Goal: Task Accomplishment & Management: Use online tool/utility

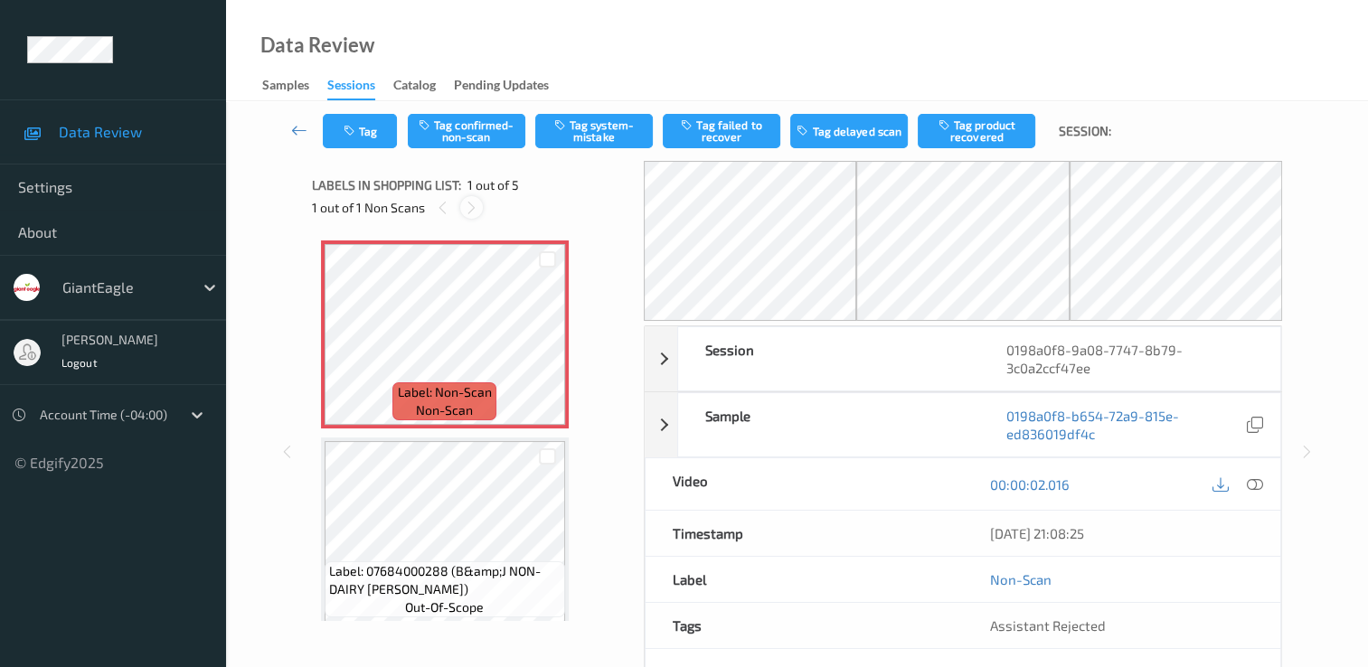
click at [471, 213] on icon at bounding box center [471, 208] width 15 height 16
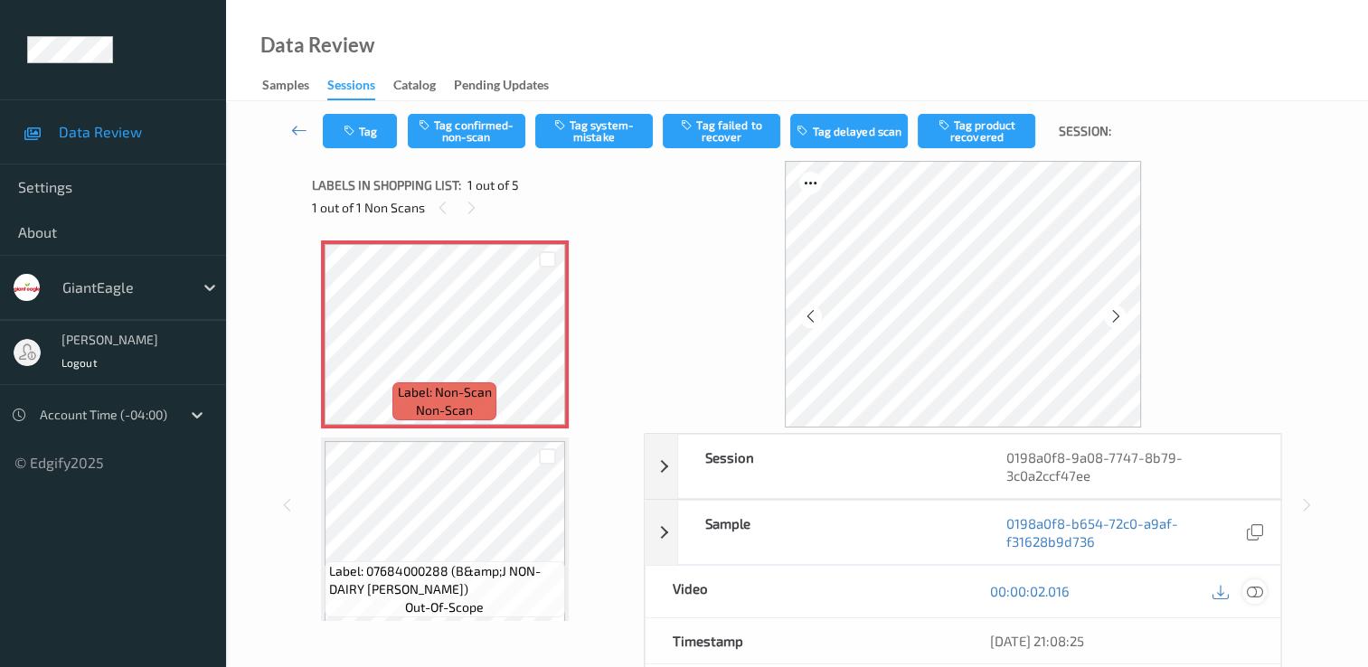
click at [1254, 587] on icon at bounding box center [1255, 591] width 16 height 16
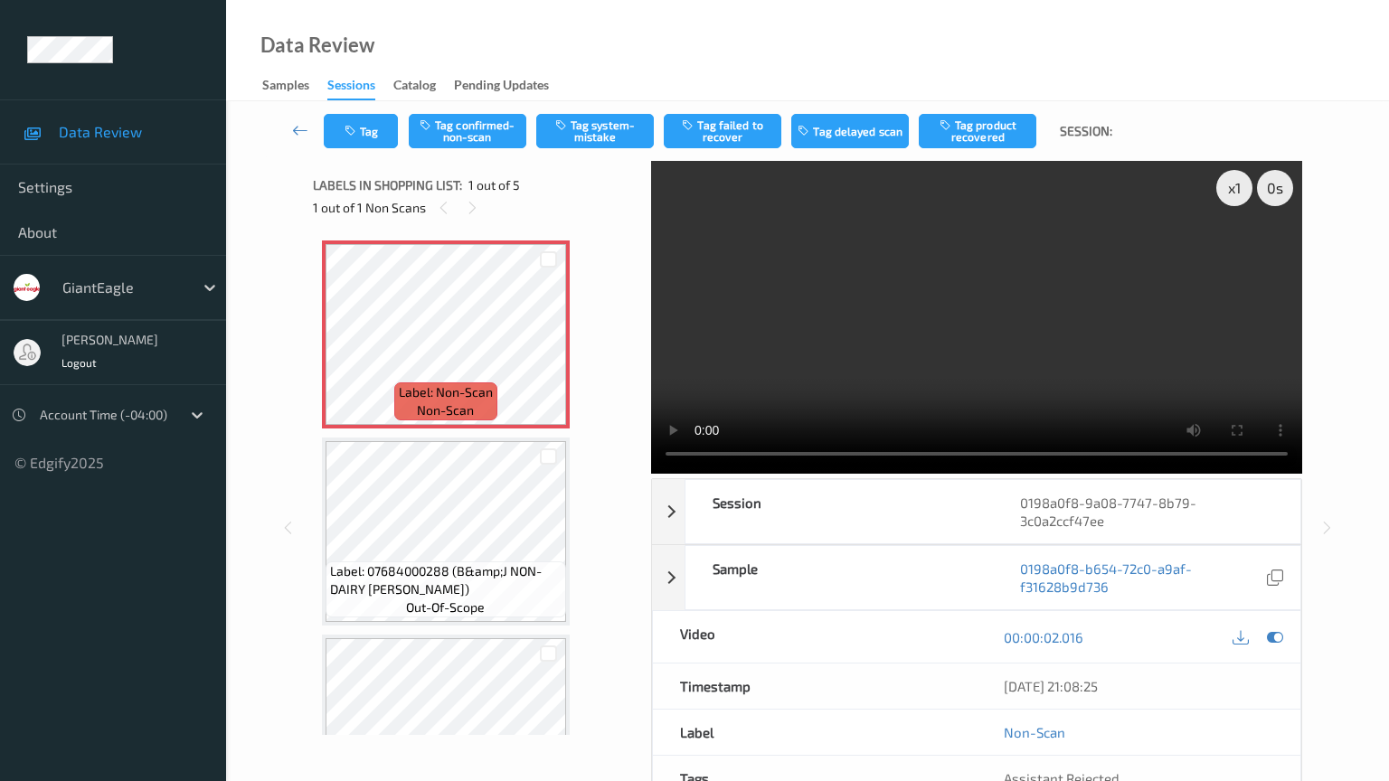
click at [841, 474] on video at bounding box center [976, 317] width 651 height 313
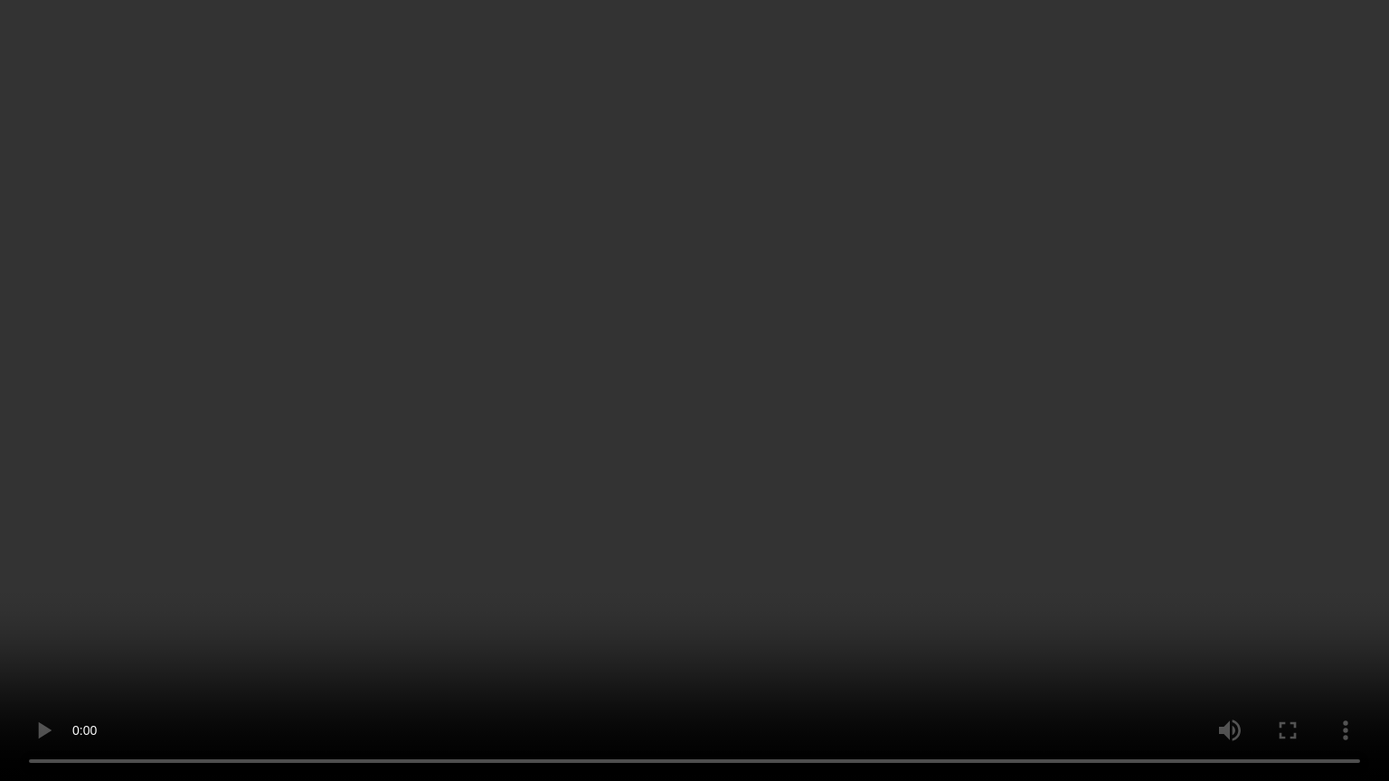
click at [330, 667] on video at bounding box center [694, 390] width 1389 height 781
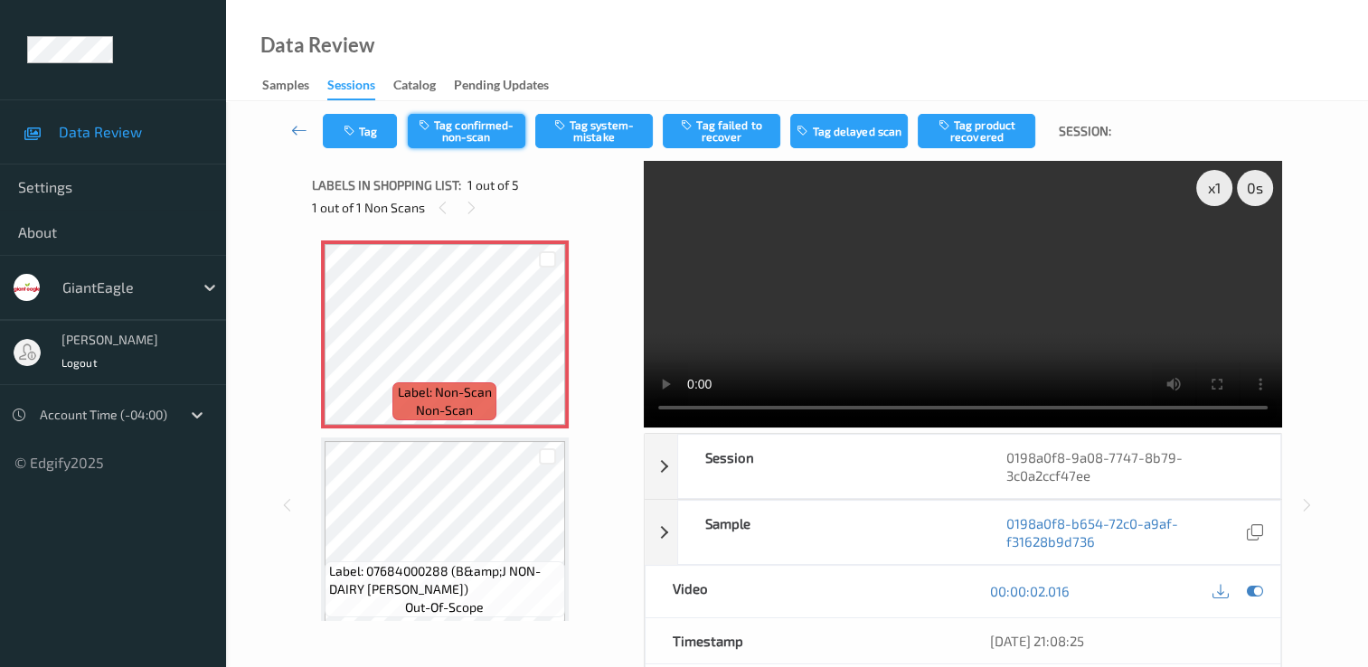
click at [481, 136] on button "Tag confirmed-non-scan" at bounding box center [467, 131] width 118 height 34
click at [980, 121] on button "Tag product recovered" at bounding box center [977, 131] width 118 height 34
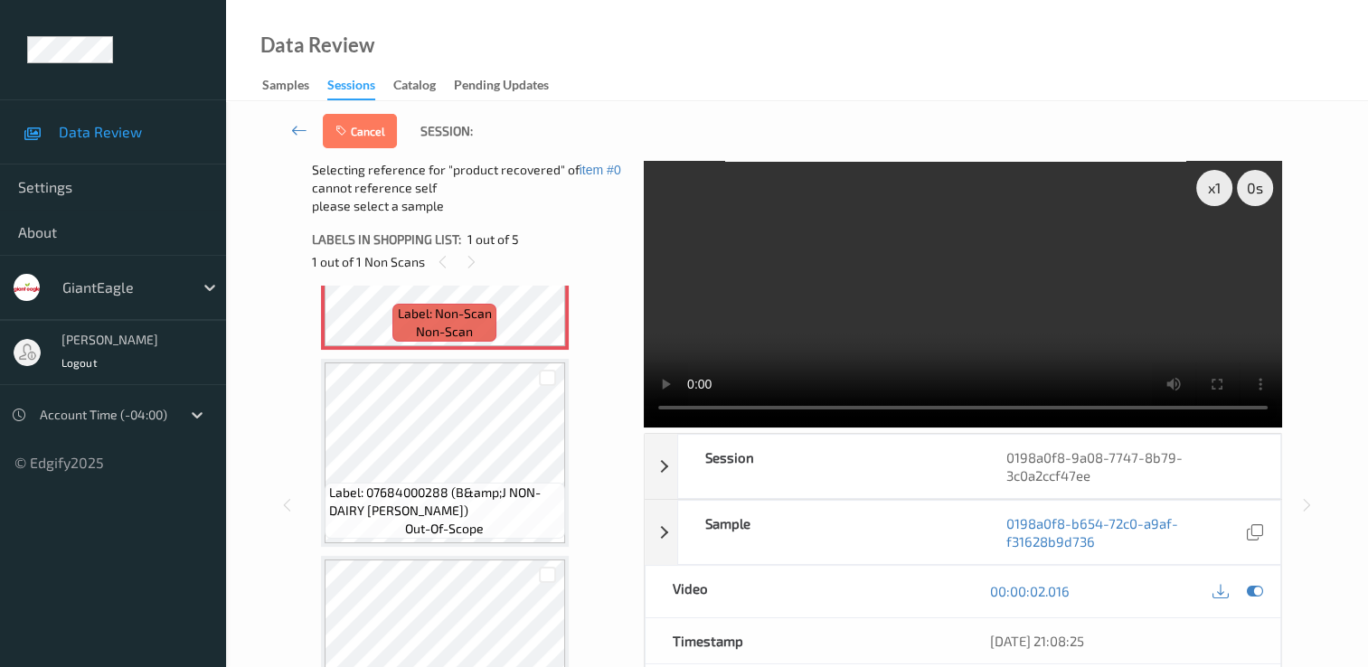
scroll to position [90, 0]
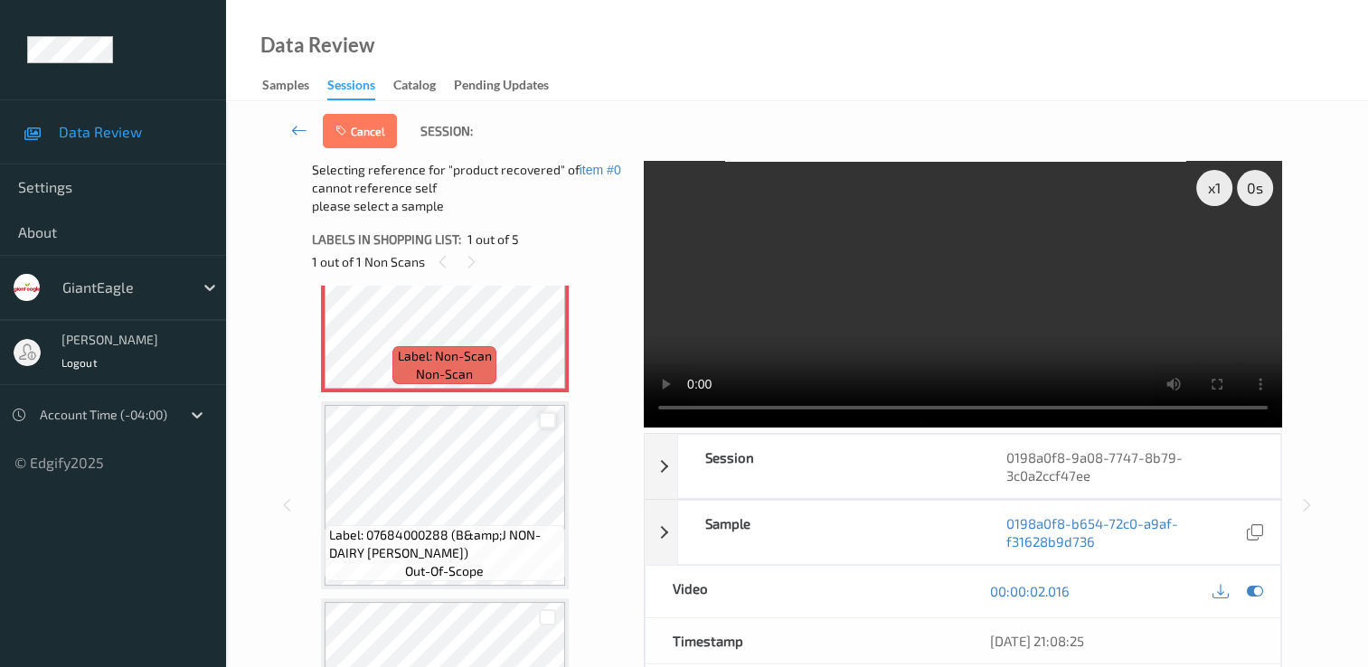
click at [543, 425] on div at bounding box center [547, 420] width 17 height 17
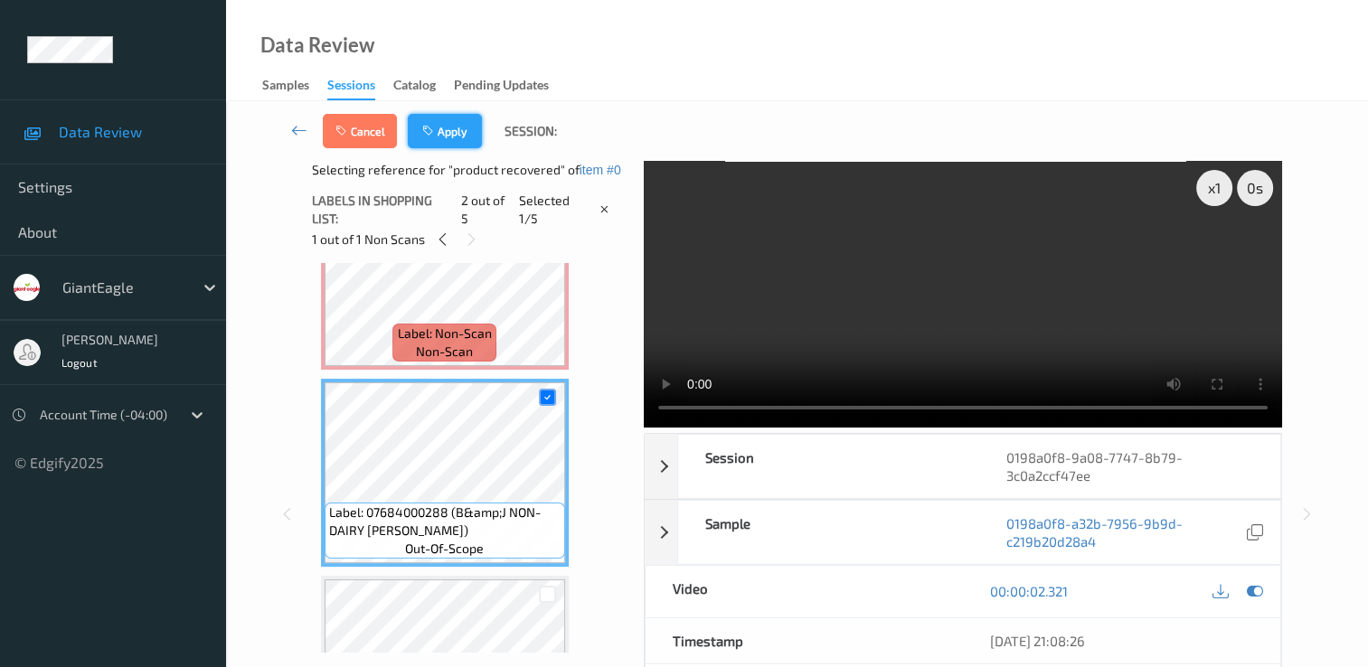
click at [449, 136] on button "Apply" at bounding box center [445, 131] width 74 height 34
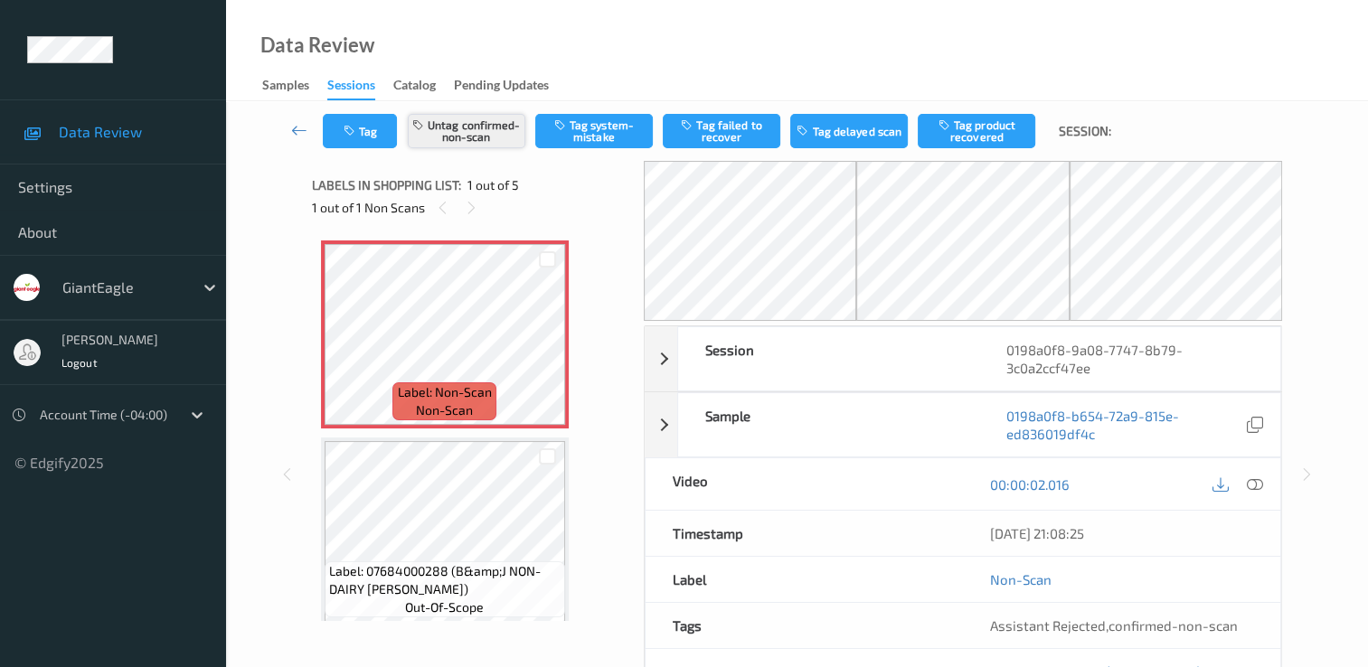
click at [500, 134] on button "Untag confirmed-non-scan" at bounding box center [467, 131] width 118 height 34
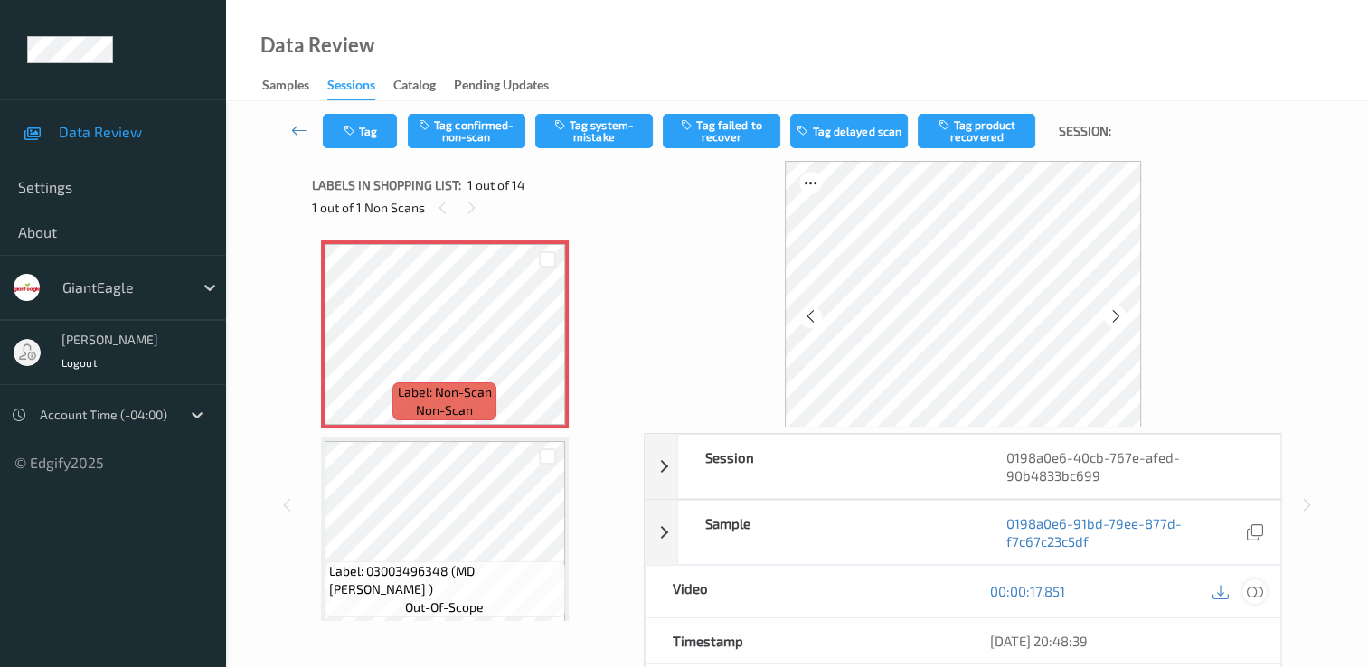
click at [1249, 591] on icon at bounding box center [1255, 591] width 16 height 16
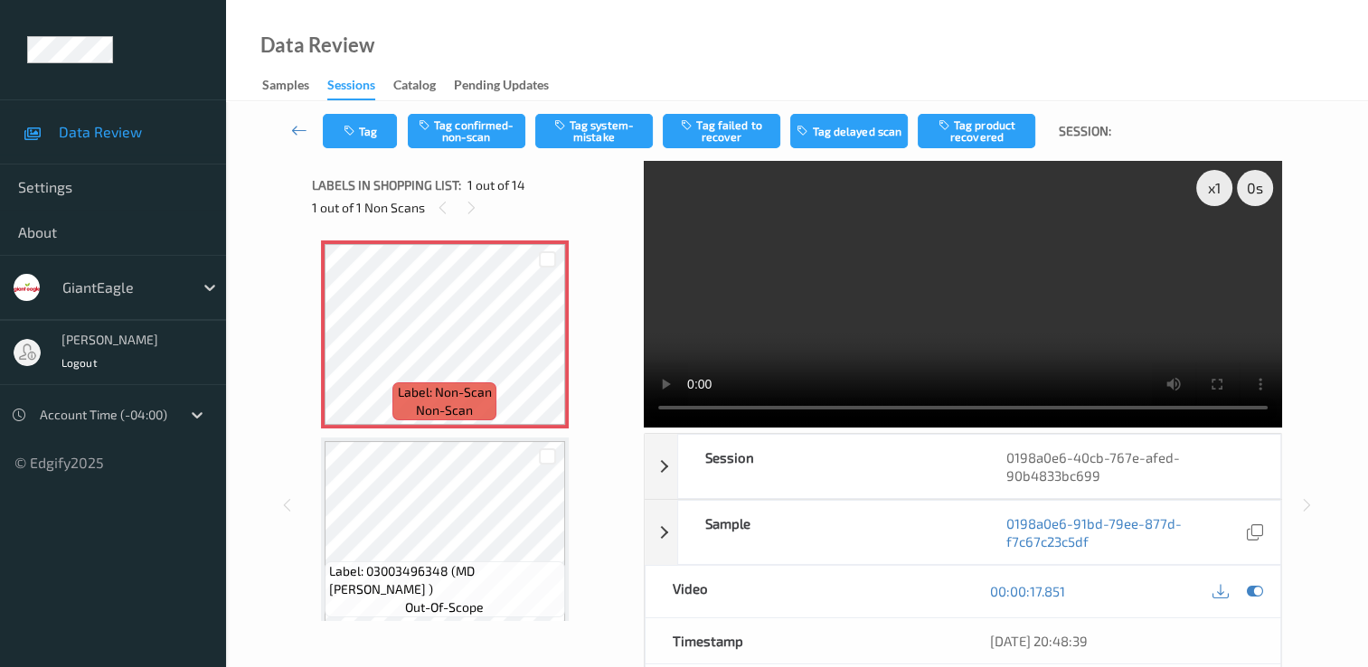
click at [1216, 253] on video at bounding box center [963, 294] width 638 height 267
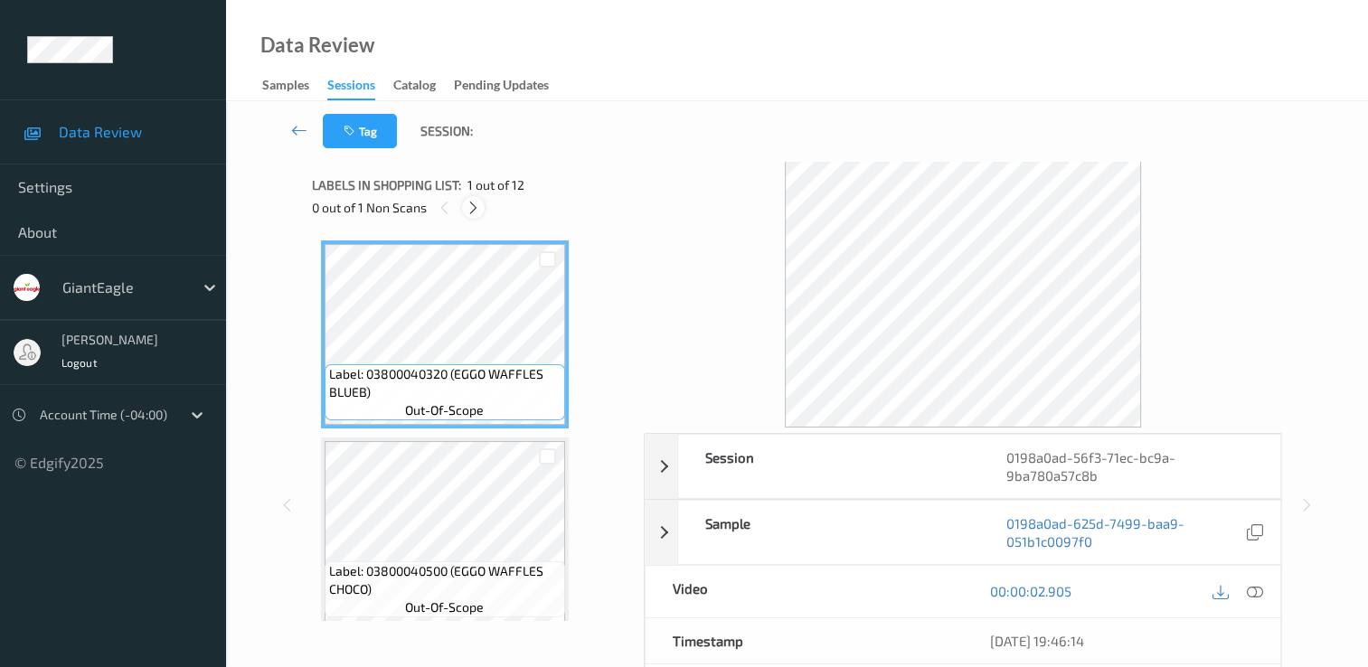
click at [473, 206] on icon at bounding box center [473, 208] width 15 height 16
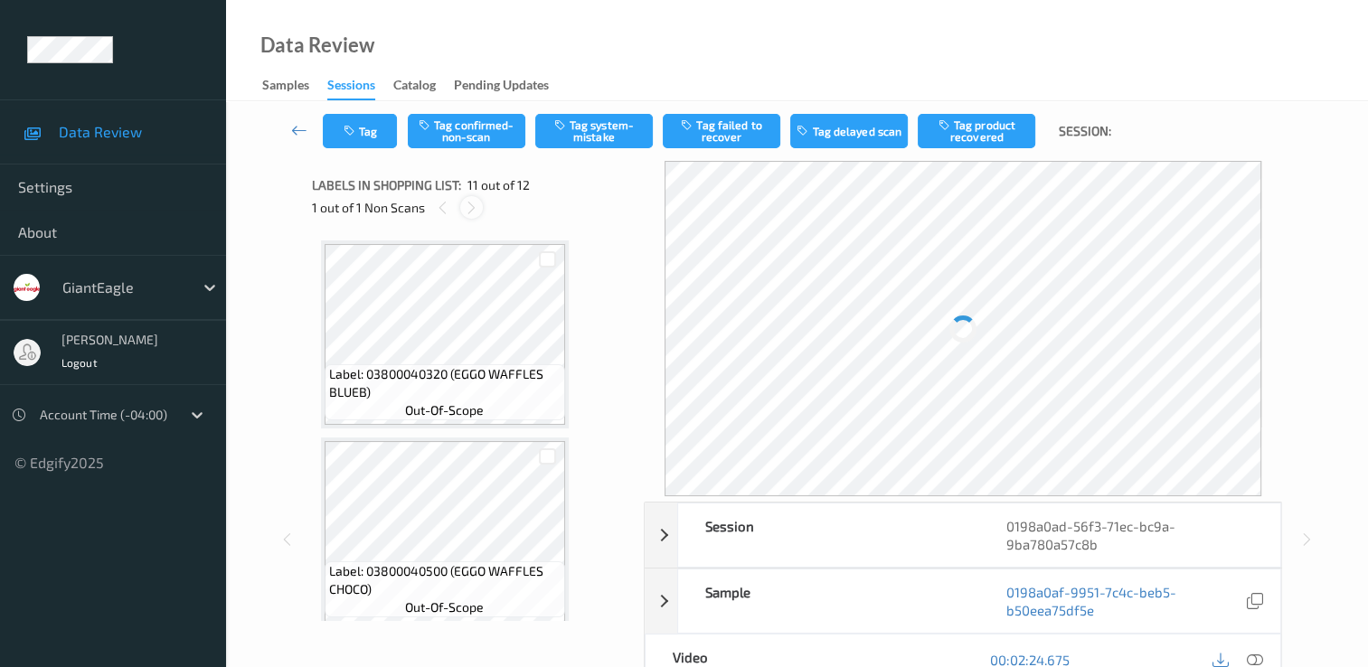
scroll to position [1783, 0]
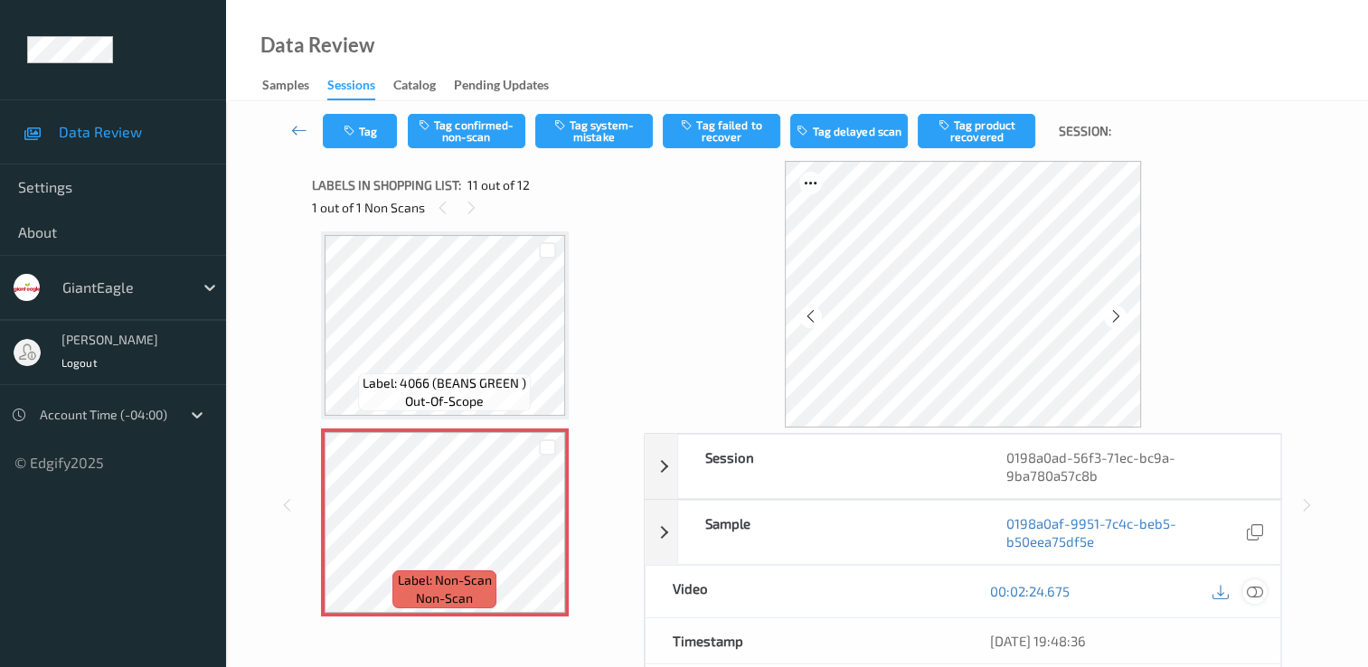
click at [1259, 586] on icon at bounding box center [1255, 591] width 16 height 16
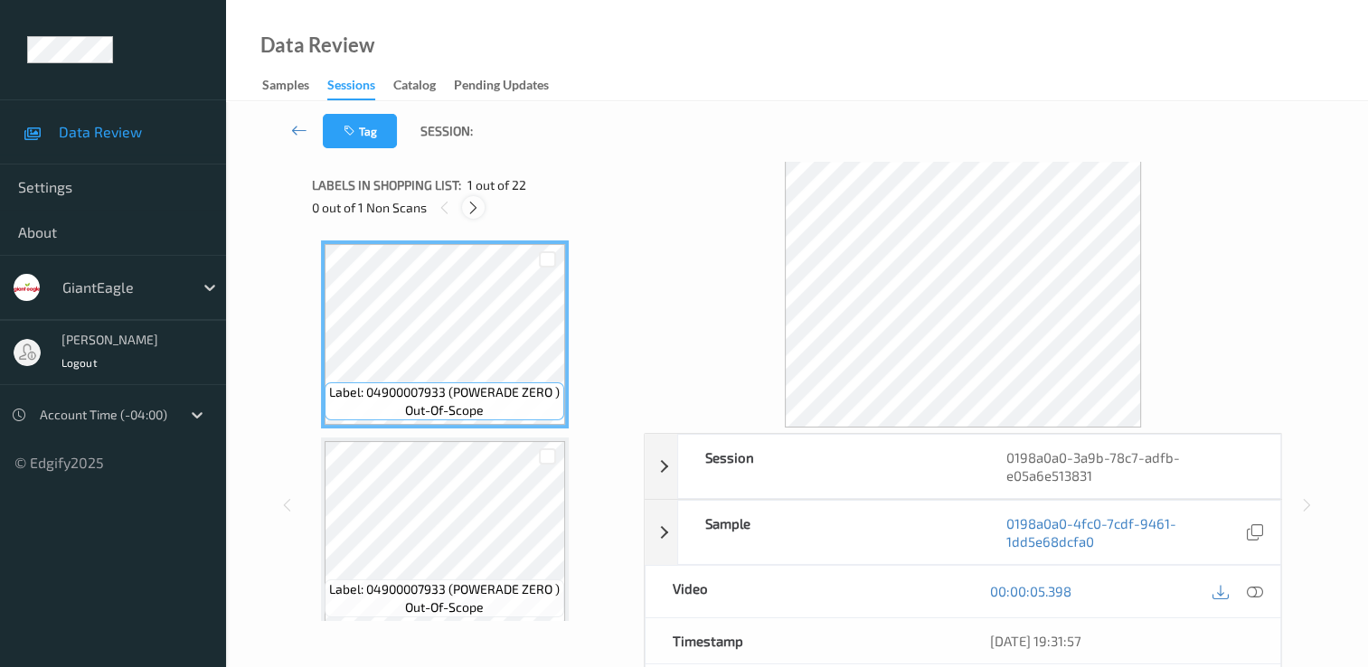
click at [478, 214] on icon at bounding box center [473, 208] width 15 height 16
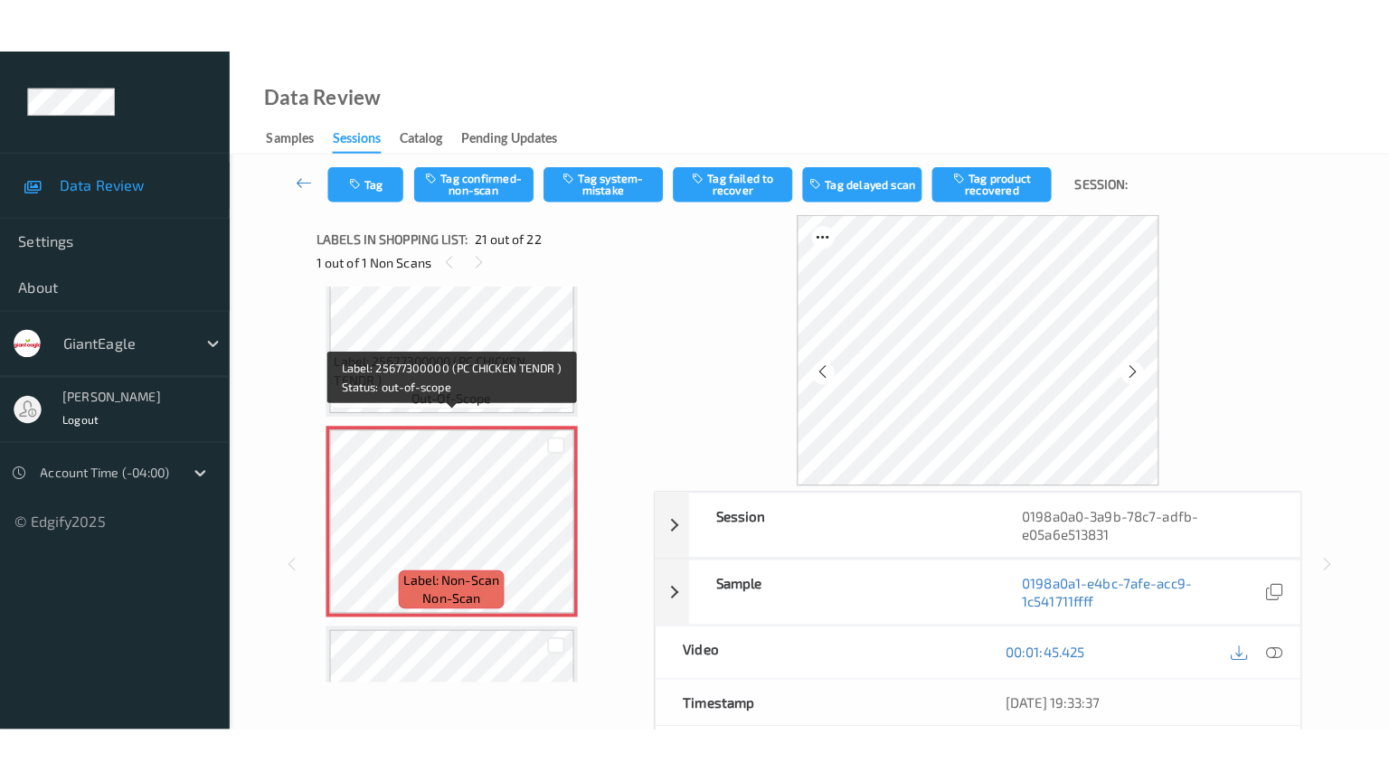
scroll to position [3845, 0]
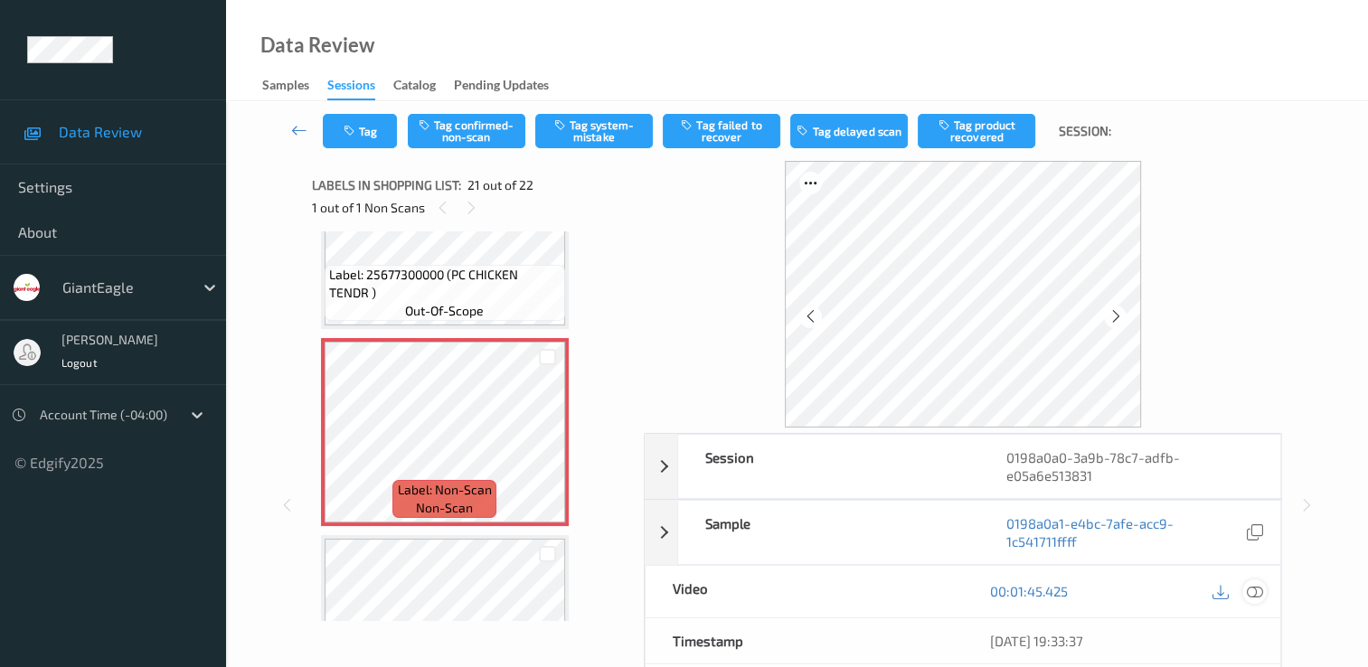
click at [1255, 583] on icon at bounding box center [1255, 591] width 16 height 16
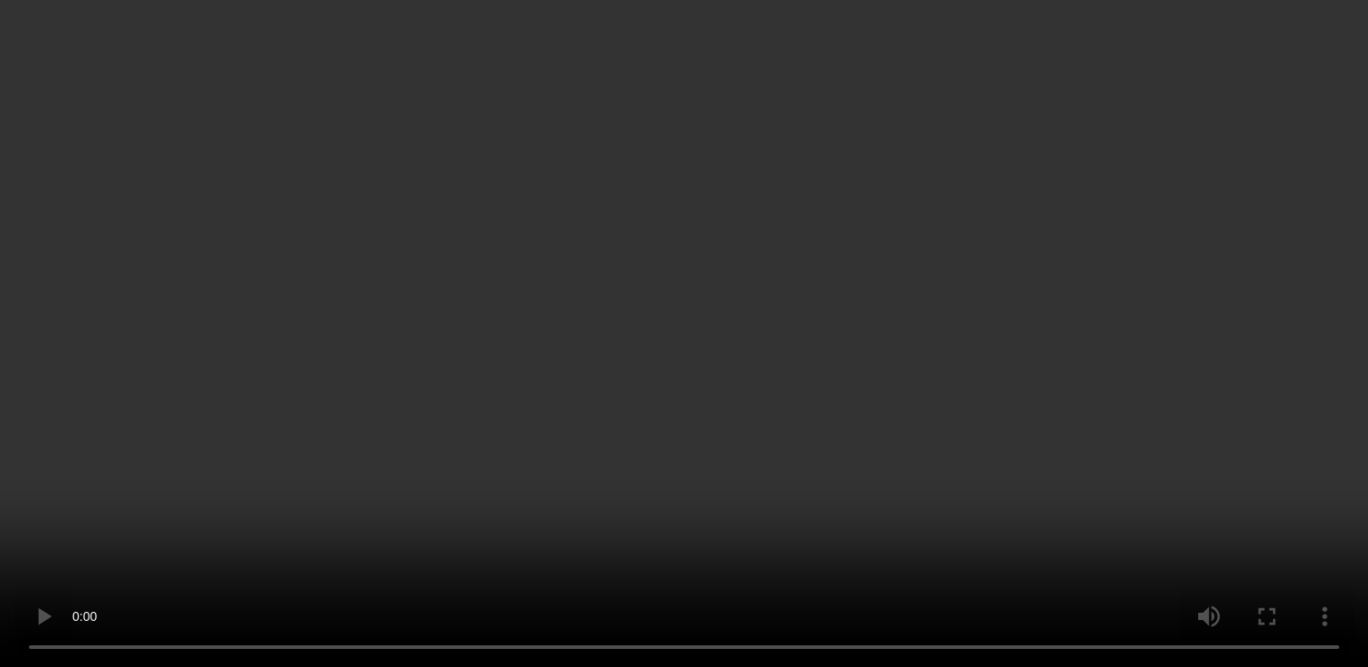
scroll to position [0, 0]
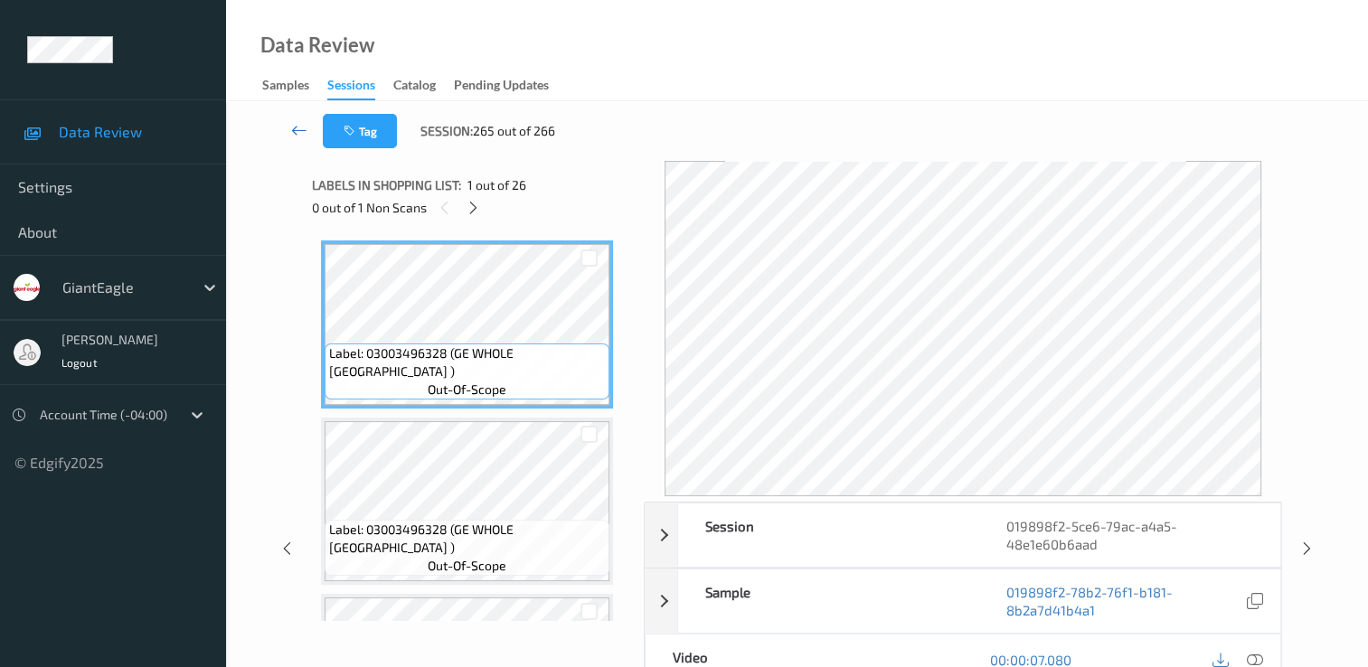
click at [297, 132] on icon at bounding box center [299, 130] width 16 height 18
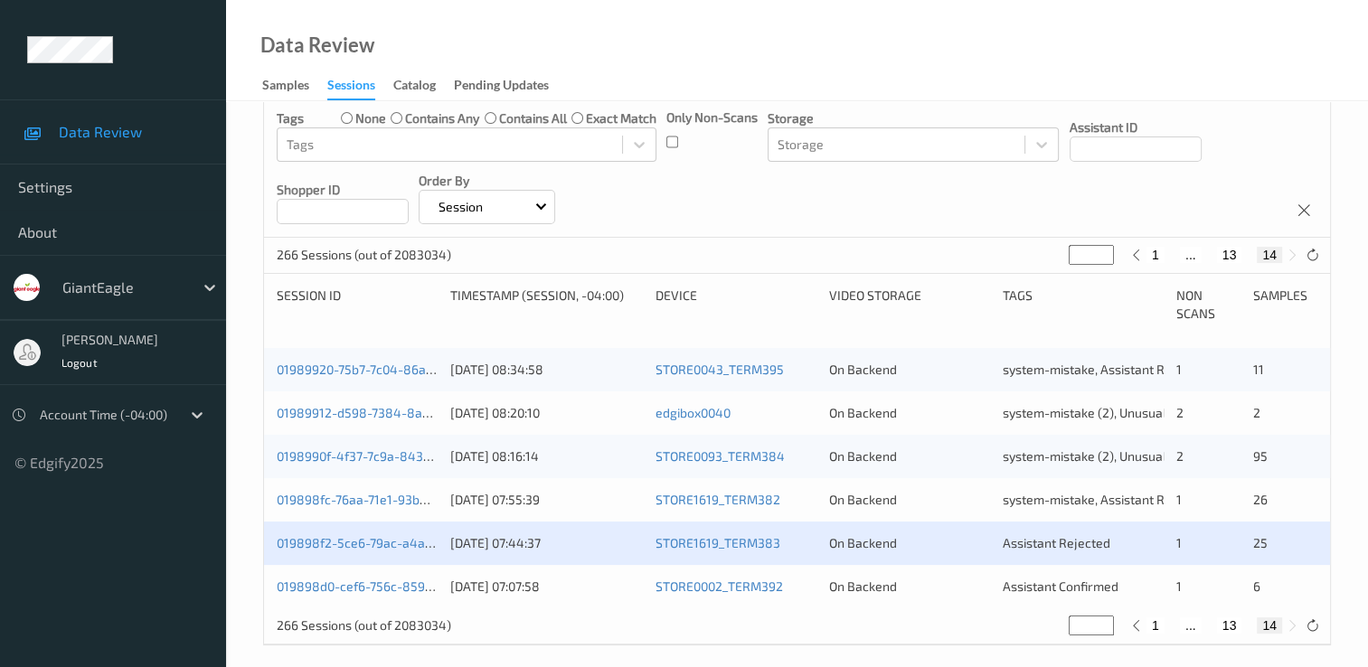
scroll to position [227, 0]
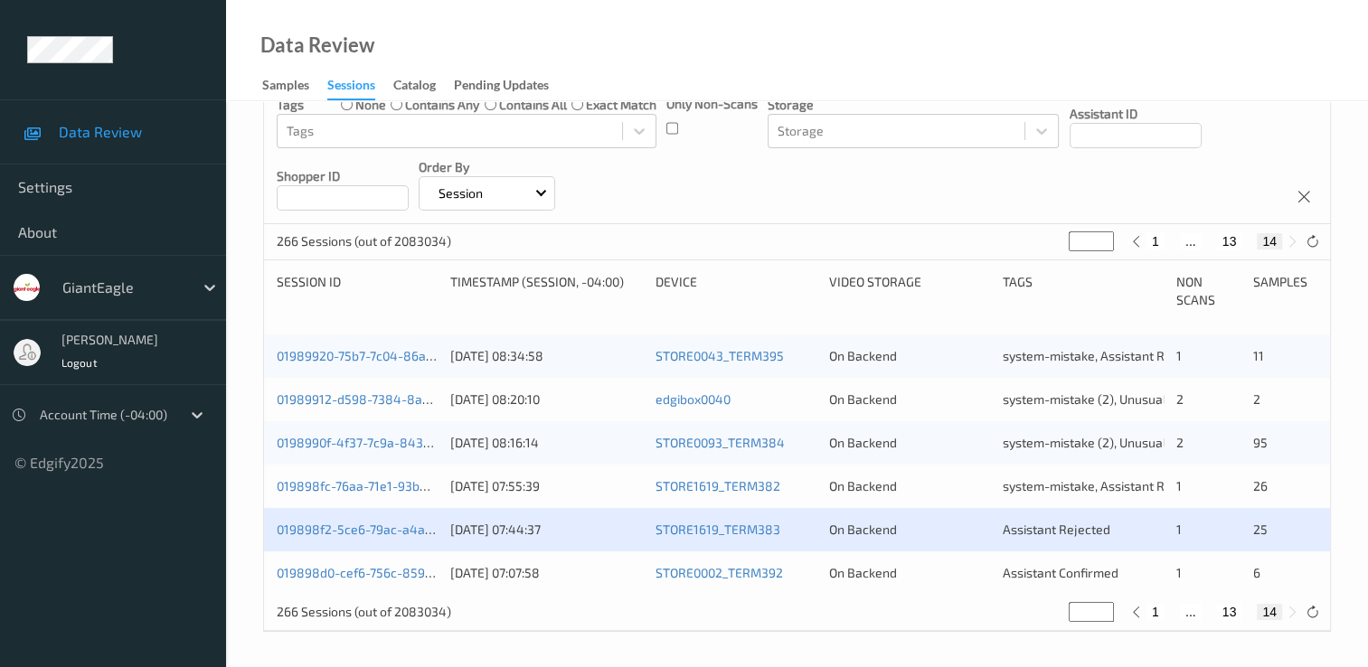
click at [1272, 238] on button "14" at bounding box center [1269, 241] width 25 height 16
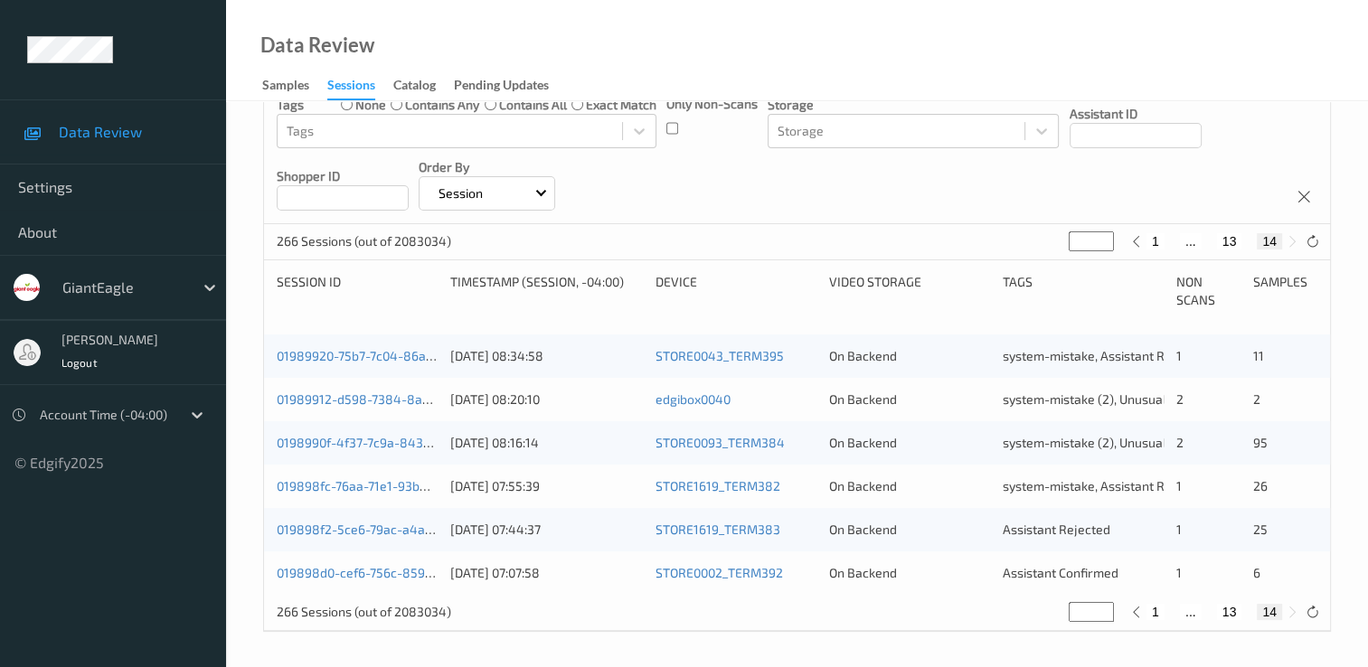
click at [1273, 241] on button "14" at bounding box center [1269, 241] width 25 height 16
click at [1271, 238] on button "14" at bounding box center [1269, 241] width 25 height 16
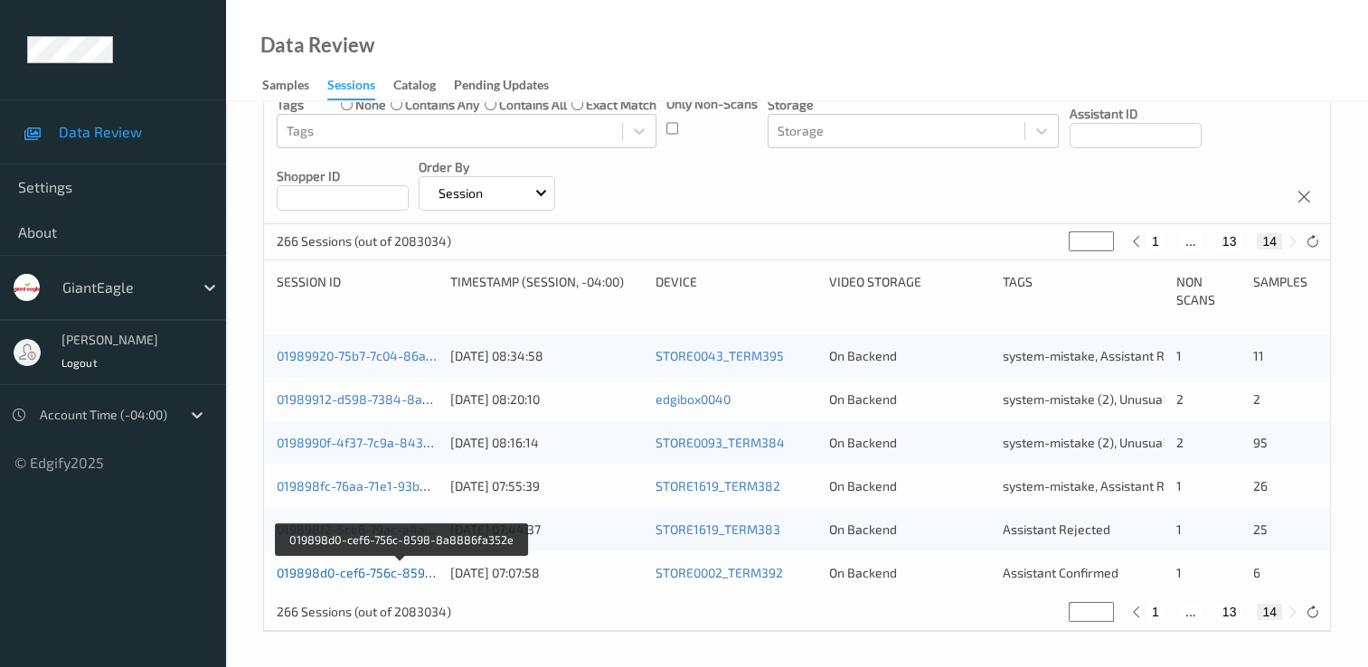
click at [369, 571] on link "019898d0-cef6-756c-8598-8a8886fa352e" at bounding box center [402, 572] width 250 height 15
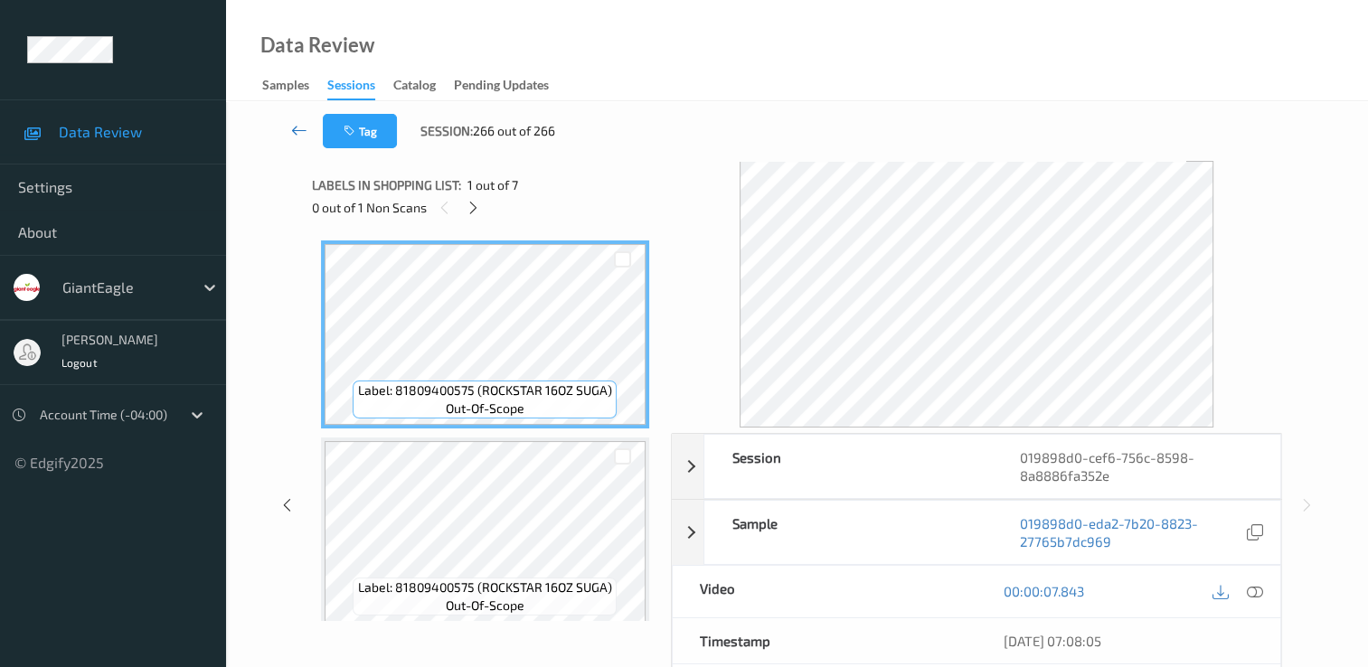
click at [297, 127] on icon at bounding box center [299, 130] width 16 height 18
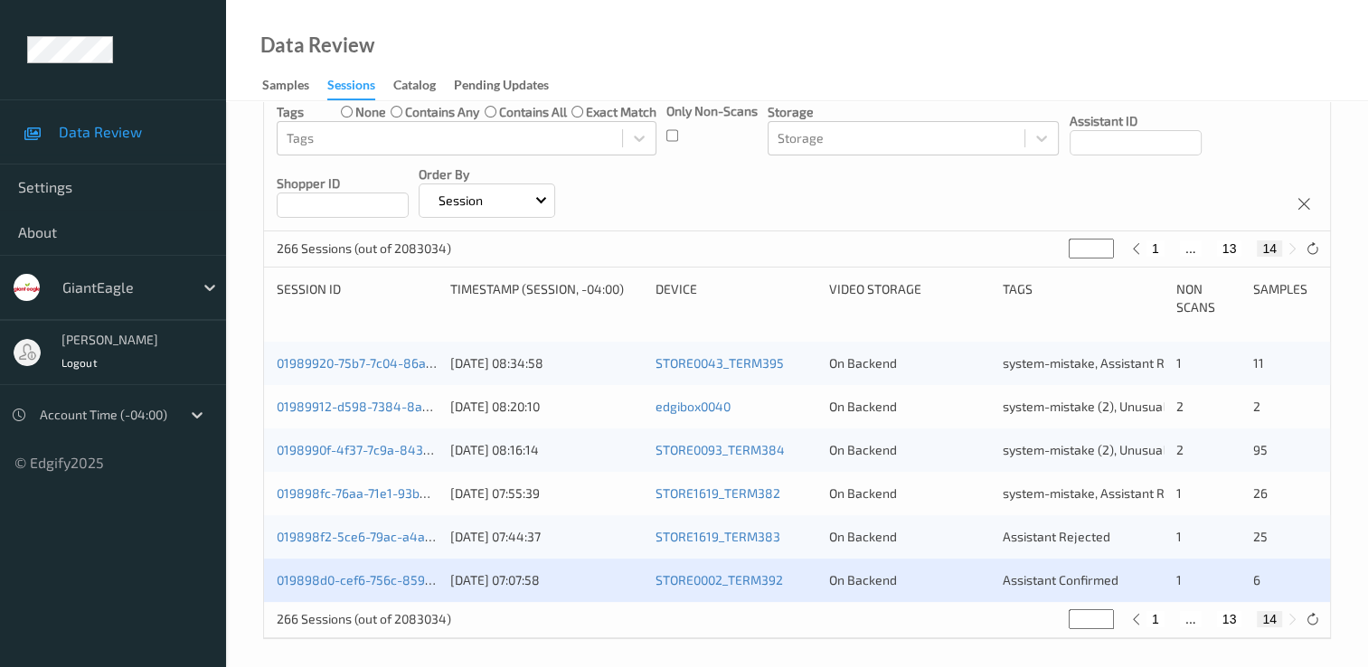
scroll to position [227, 0]
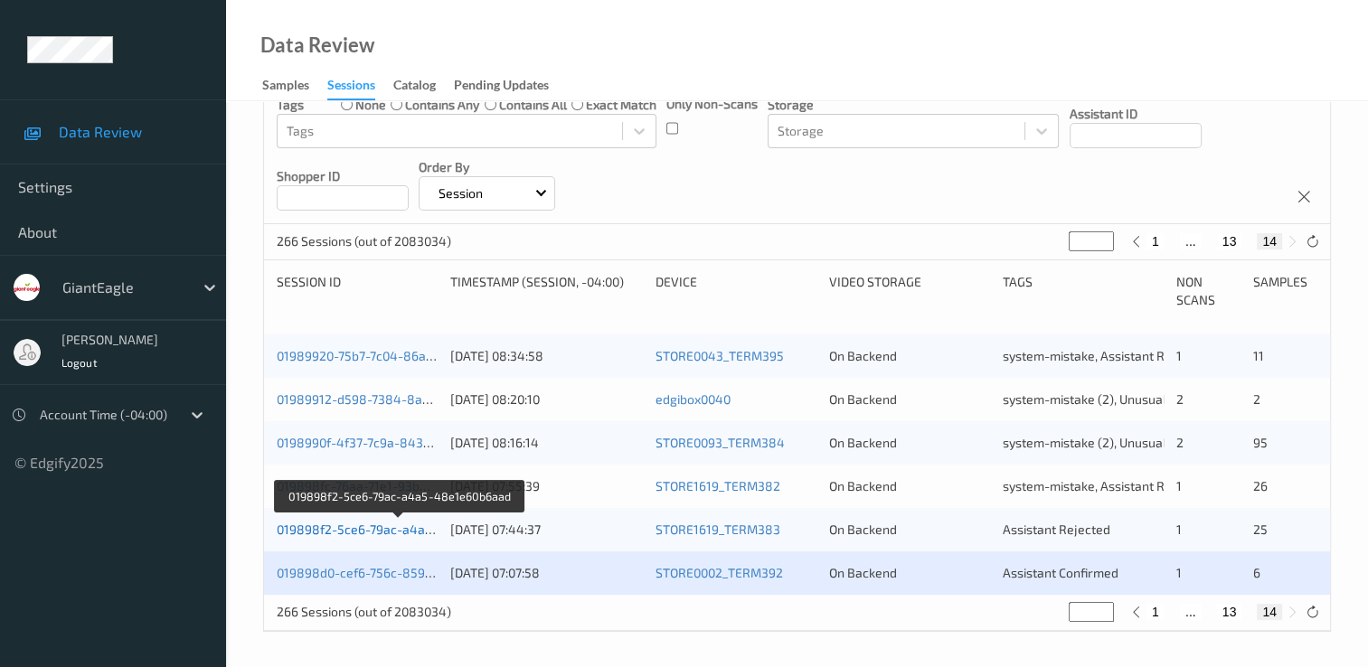
click at [345, 526] on link "019898f2-5ce6-79ac-a4a5-48e1e60b6aad" at bounding box center [401, 529] width 248 height 15
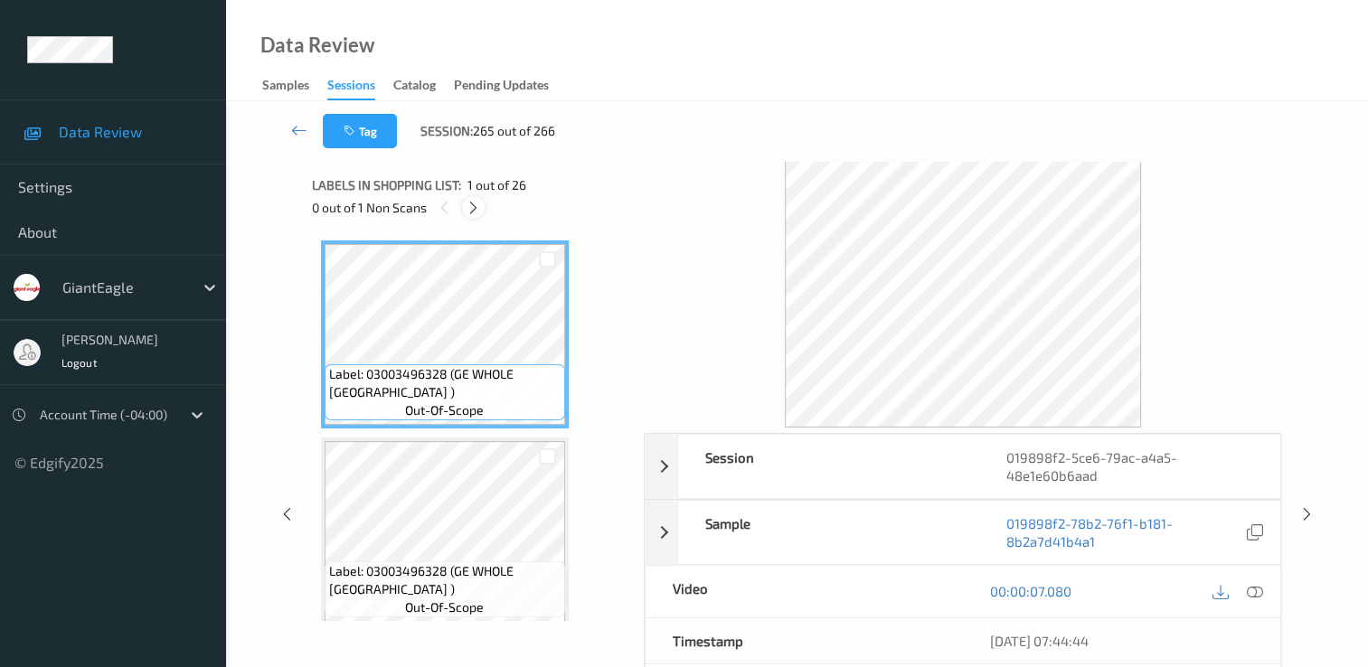
click at [474, 209] on icon at bounding box center [473, 208] width 15 height 16
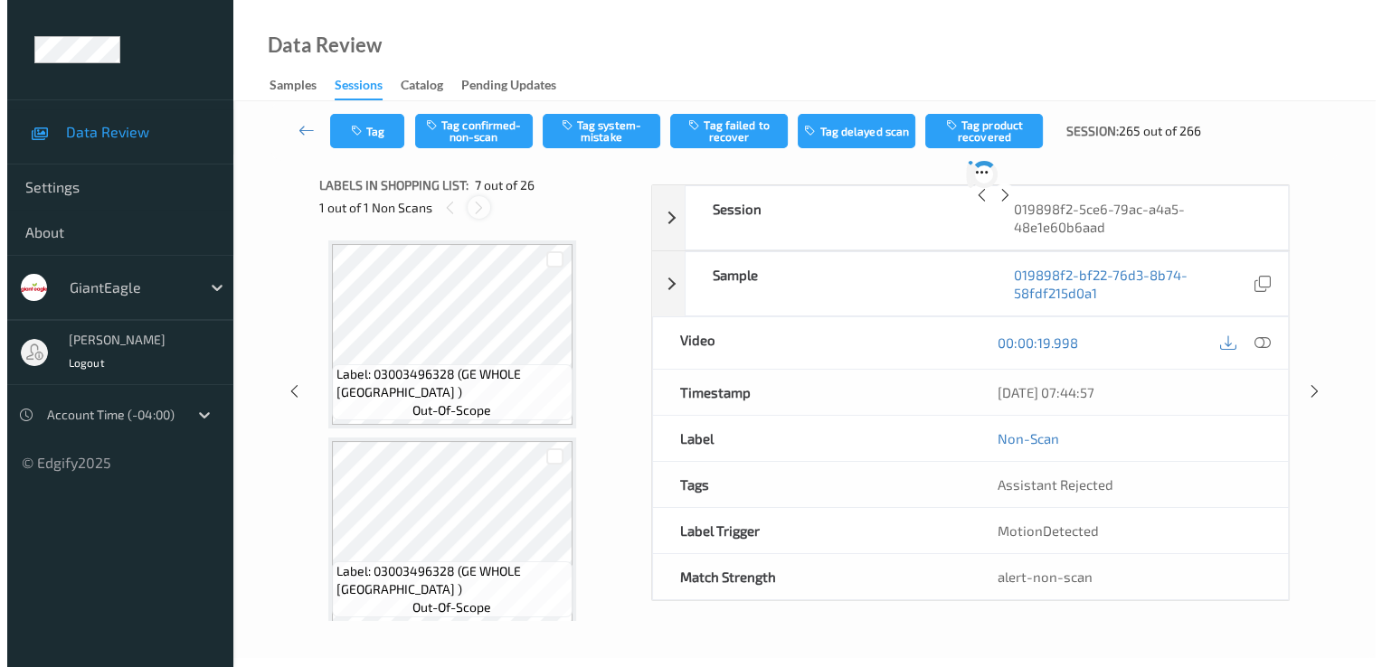
scroll to position [995, 0]
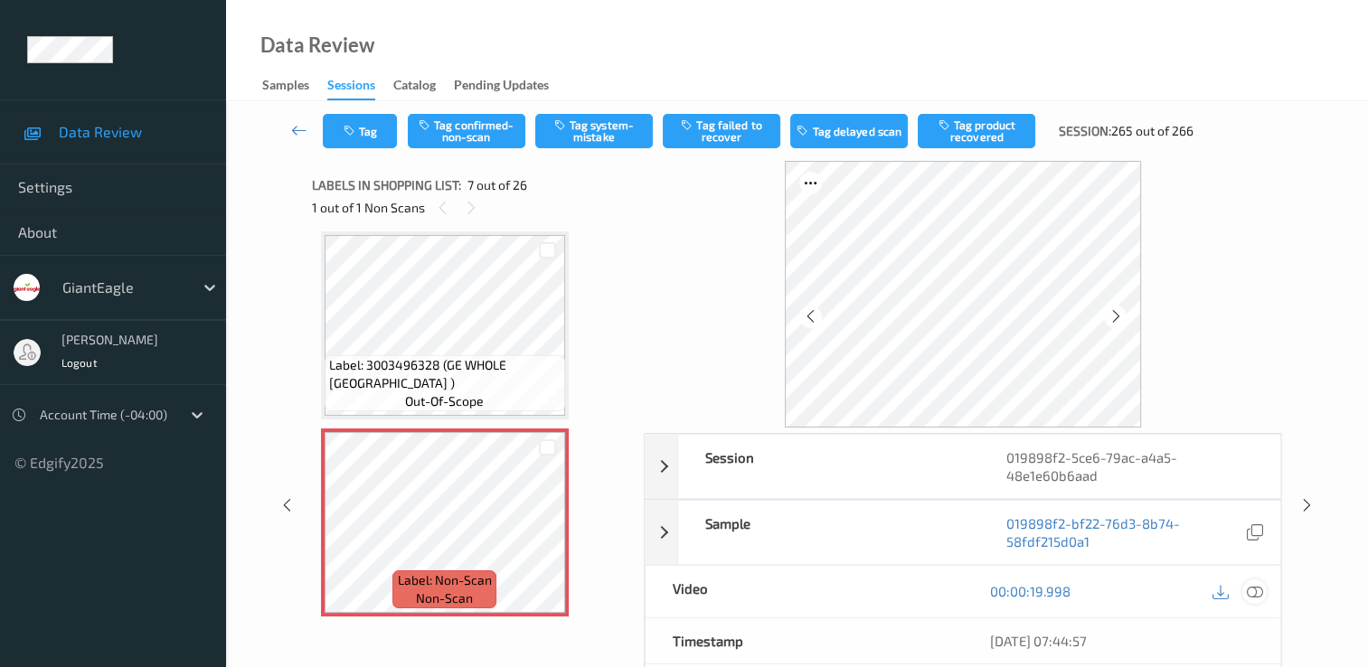
click at [1263, 587] on icon at bounding box center [1255, 591] width 16 height 16
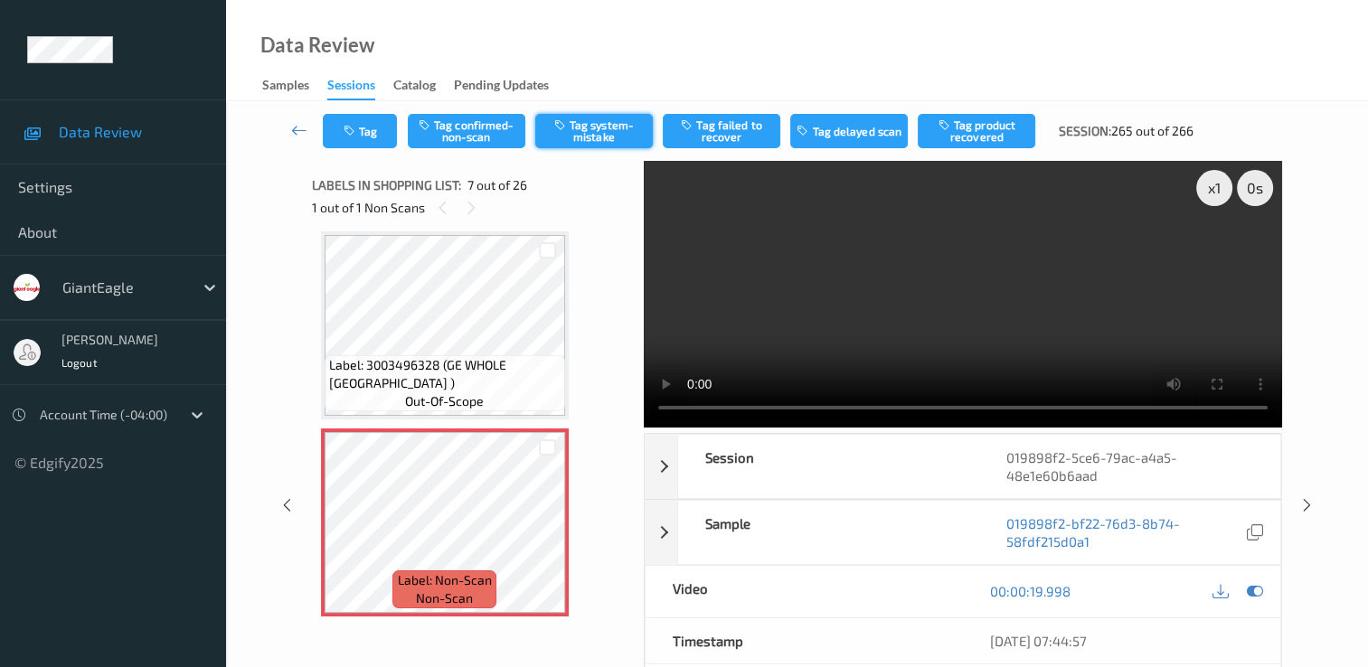
click at [604, 128] on button "Tag system-mistake" at bounding box center [594, 131] width 118 height 34
click at [355, 126] on icon "button" at bounding box center [351, 131] width 15 height 13
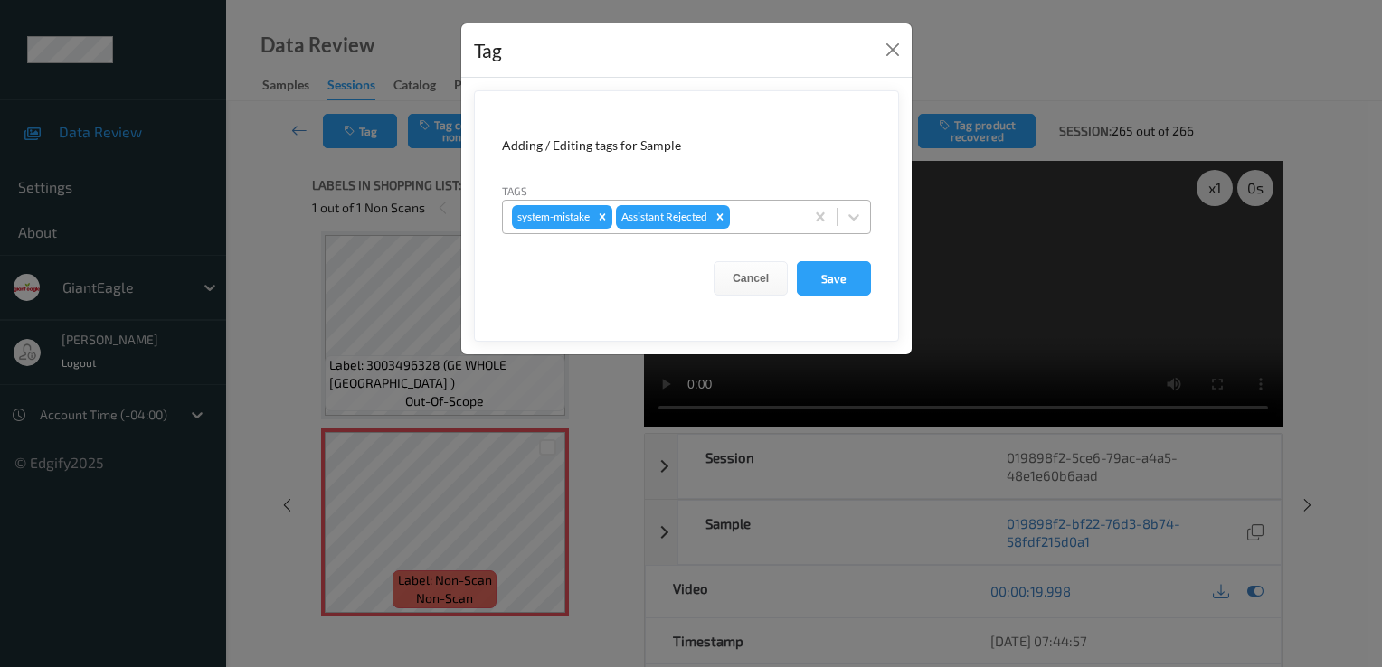
click at [780, 219] on div at bounding box center [763, 217] width 61 height 22
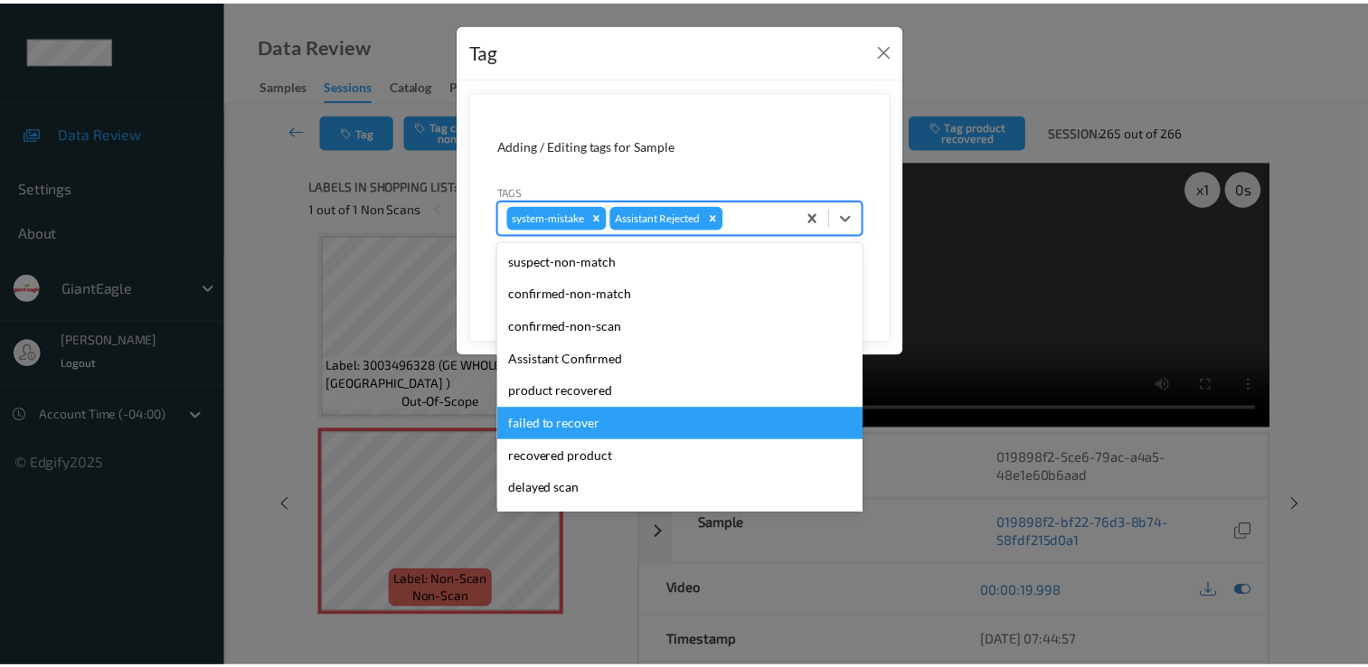
scroll to position [159, 0]
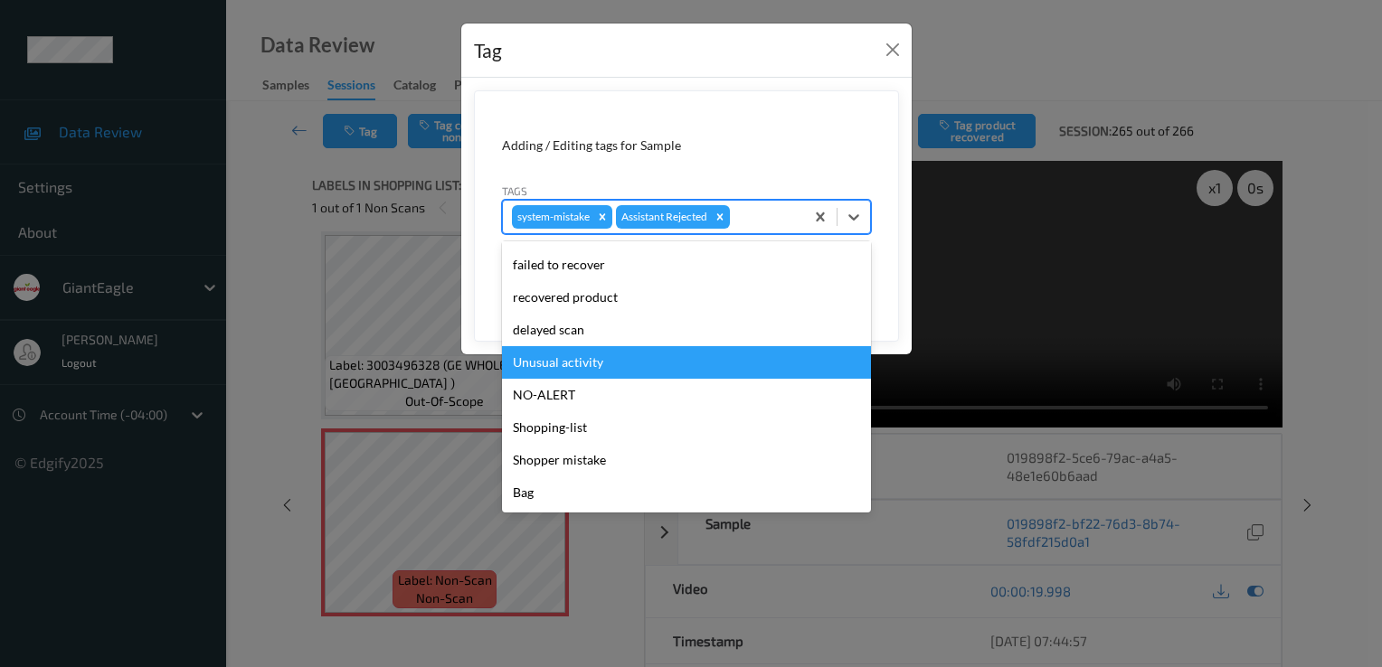
click at [651, 367] on div "Unusual activity" at bounding box center [686, 362] width 369 height 33
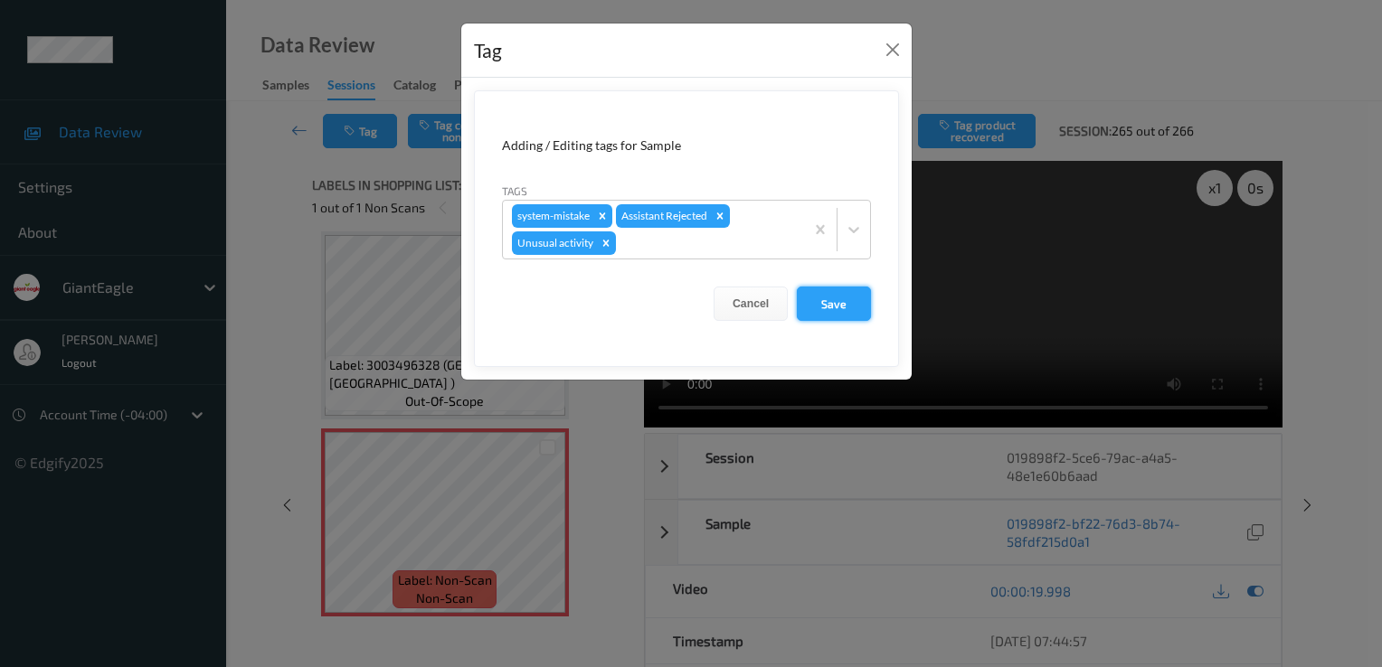
click at [834, 292] on button "Save" at bounding box center [834, 304] width 74 height 34
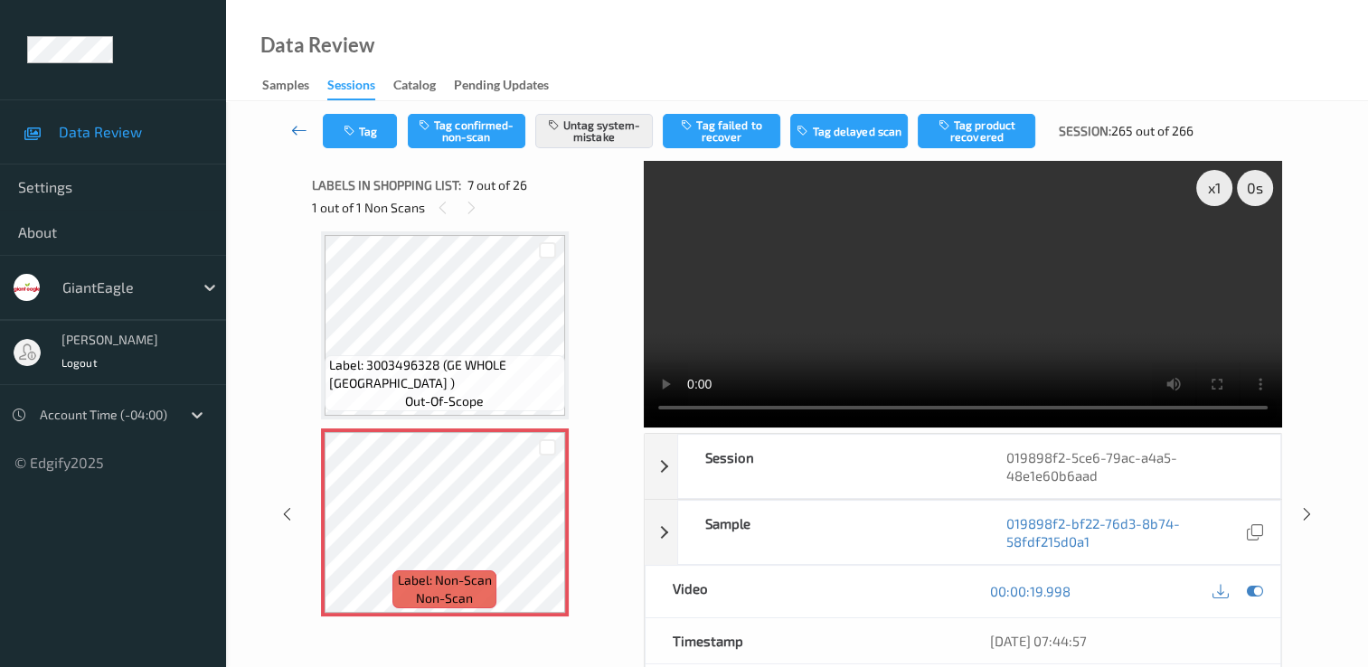
click at [300, 125] on icon at bounding box center [299, 130] width 16 height 18
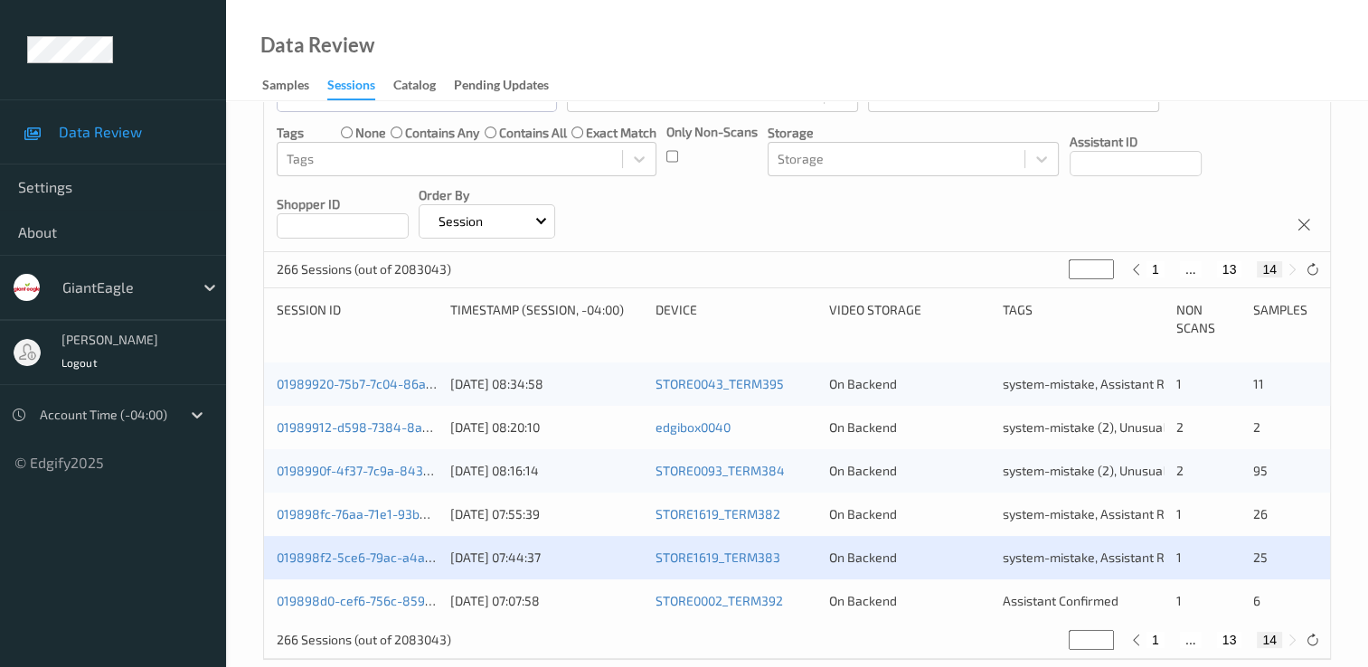
scroll to position [227, 0]
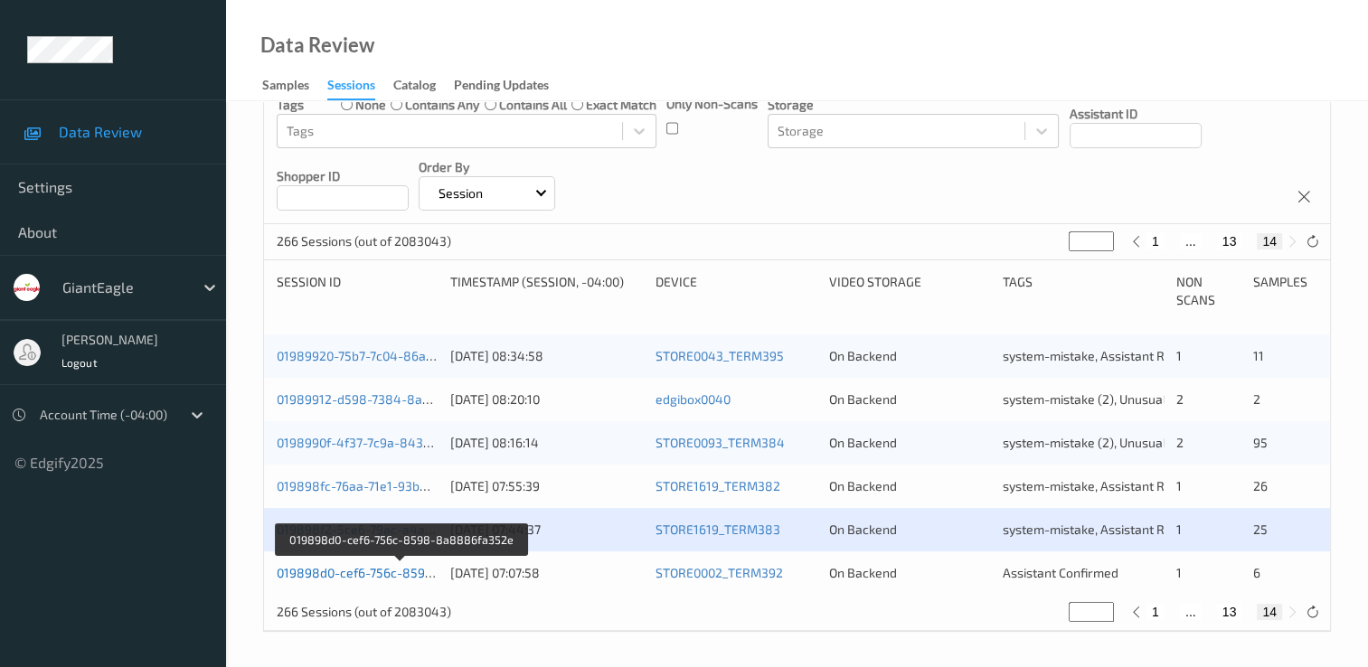
click at [412, 576] on link "019898d0-cef6-756c-8598-8a8886fa352e" at bounding box center [402, 572] width 250 height 15
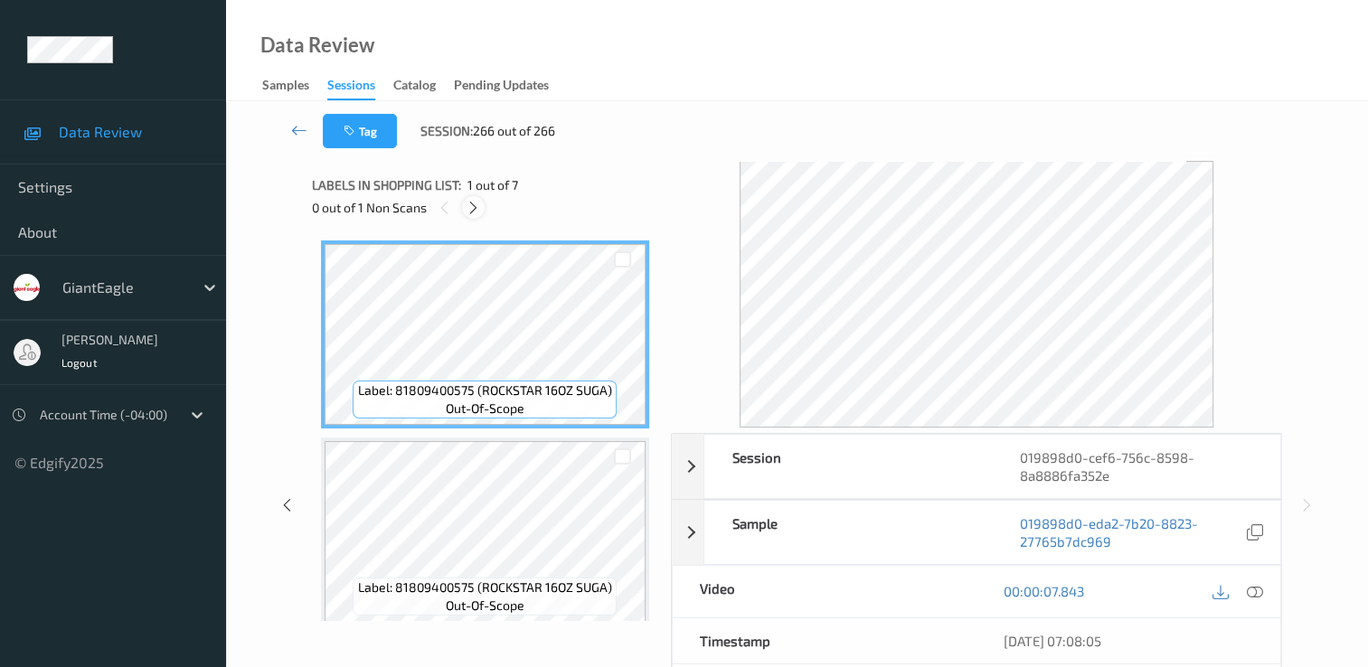
click at [475, 201] on icon at bounding box center [473, 208] width 15 height 16
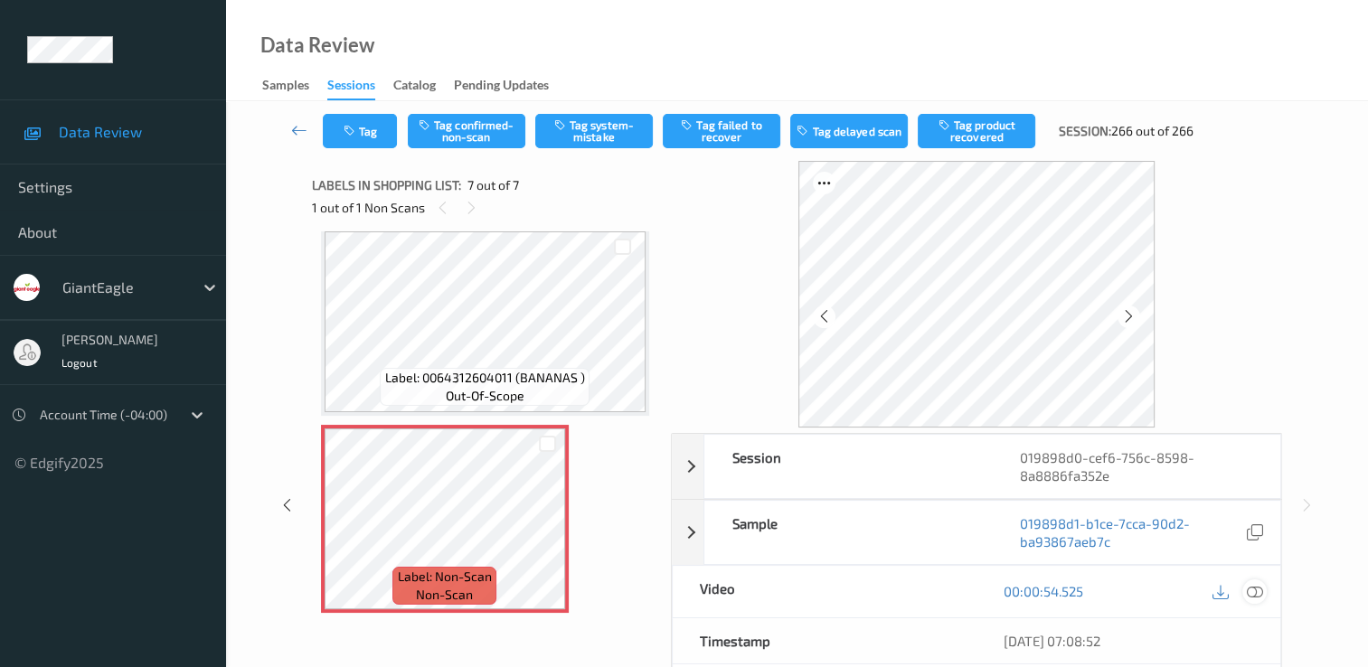
click at [1255, 589] on icon at bounding box center [1255, 591] width 16 height 16
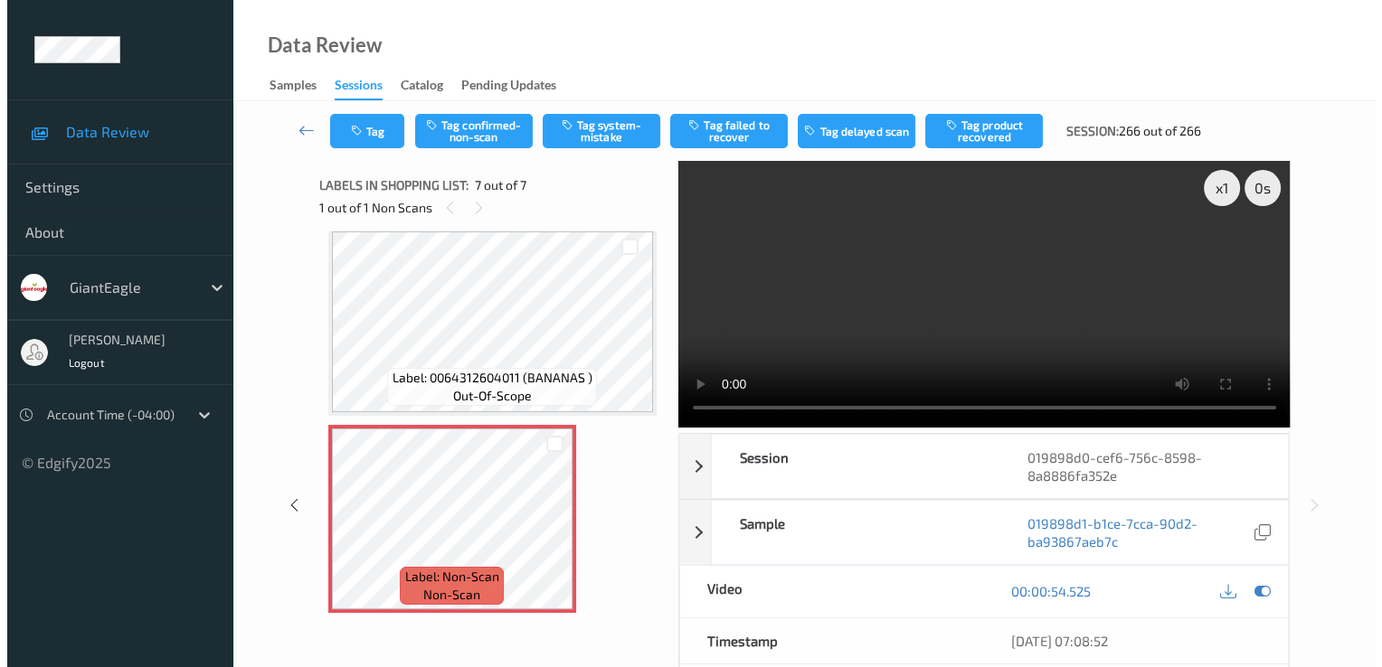
scroll to position [885, 0]
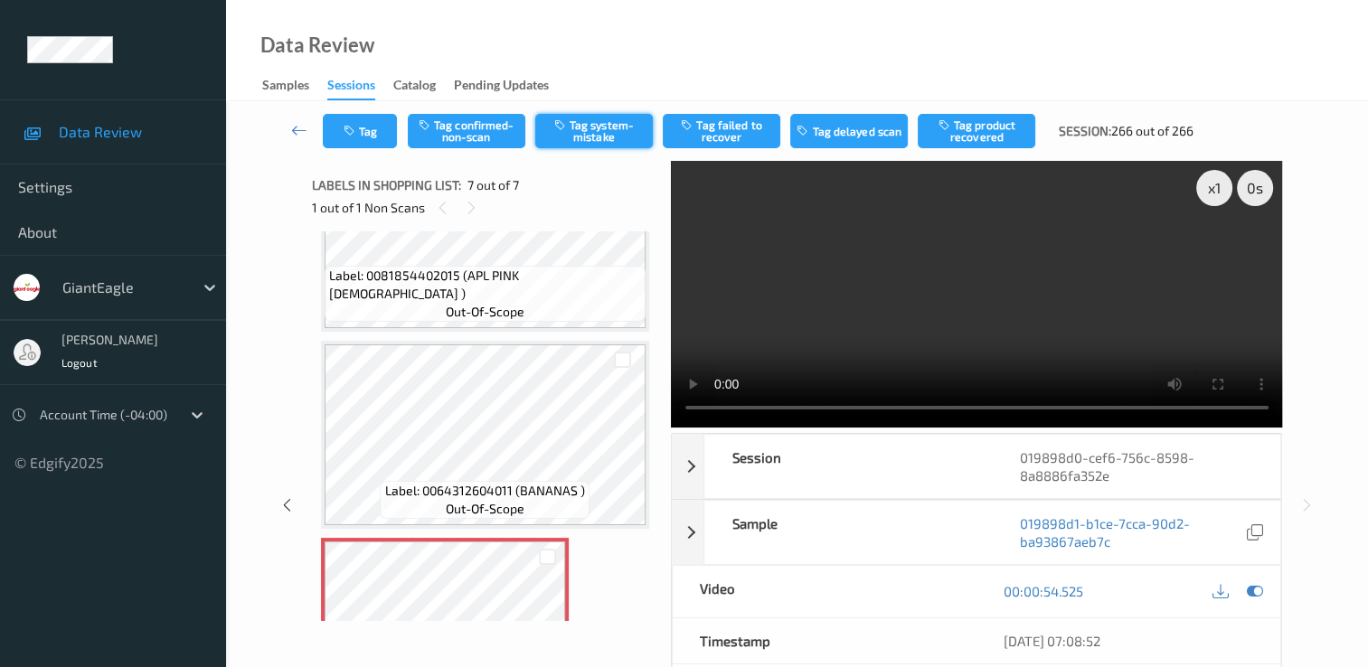
click at [620, 123] on button "Tag system-mistake" at bounding box center [594, 131] width 118 height 34
click at [378, 134] on button "Tag" at bounding box center [360, 131] width 74 height 34
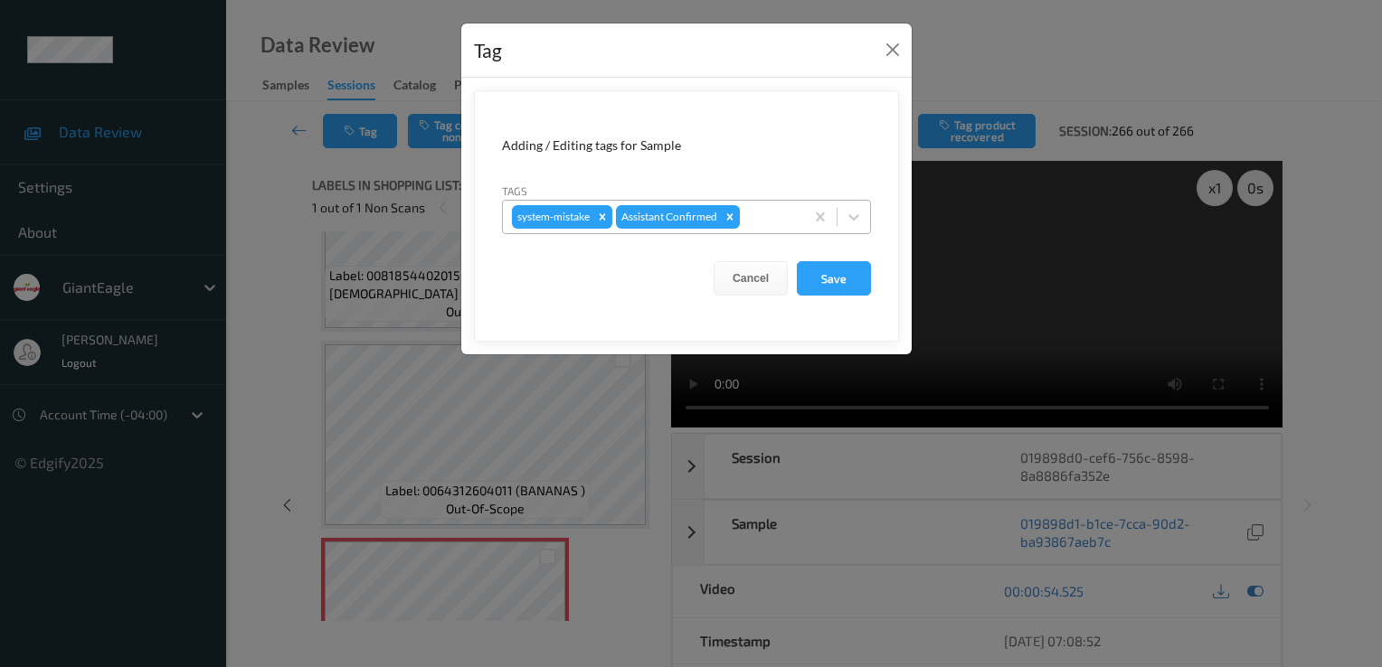
click at [789, 220] on div at bounding box center [769, 217] width 52 height 22
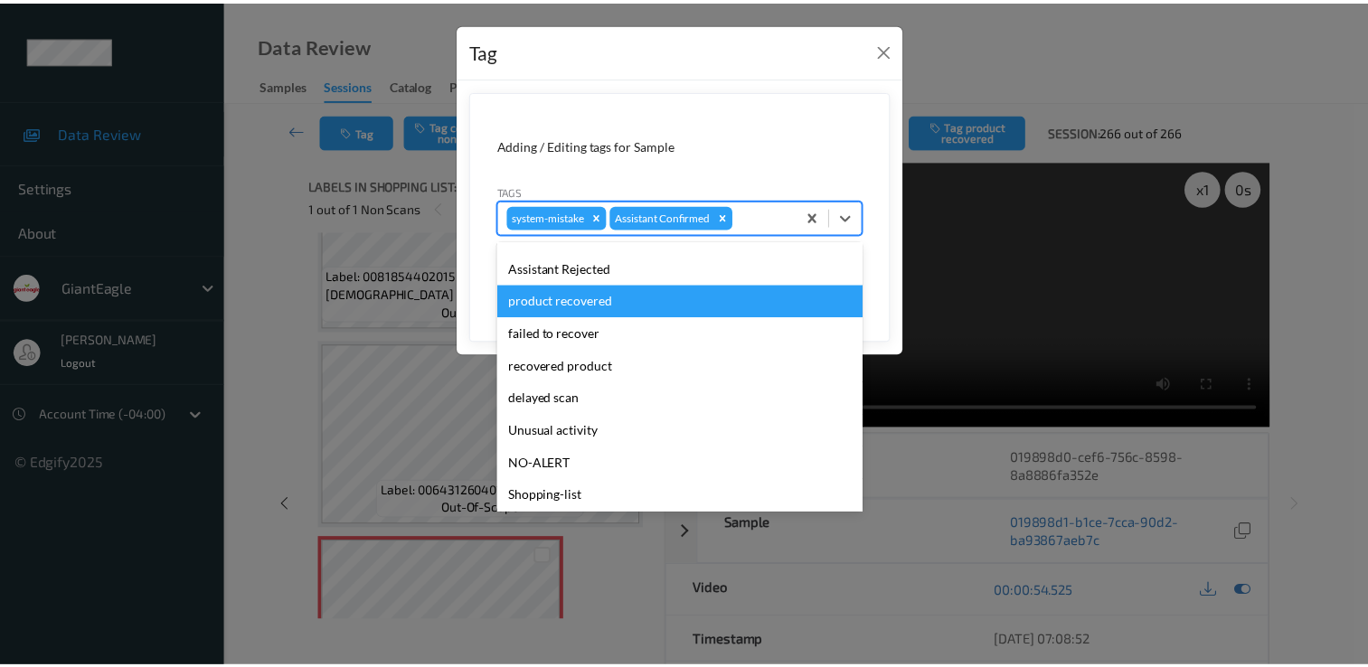
scroll to position [159, 0]
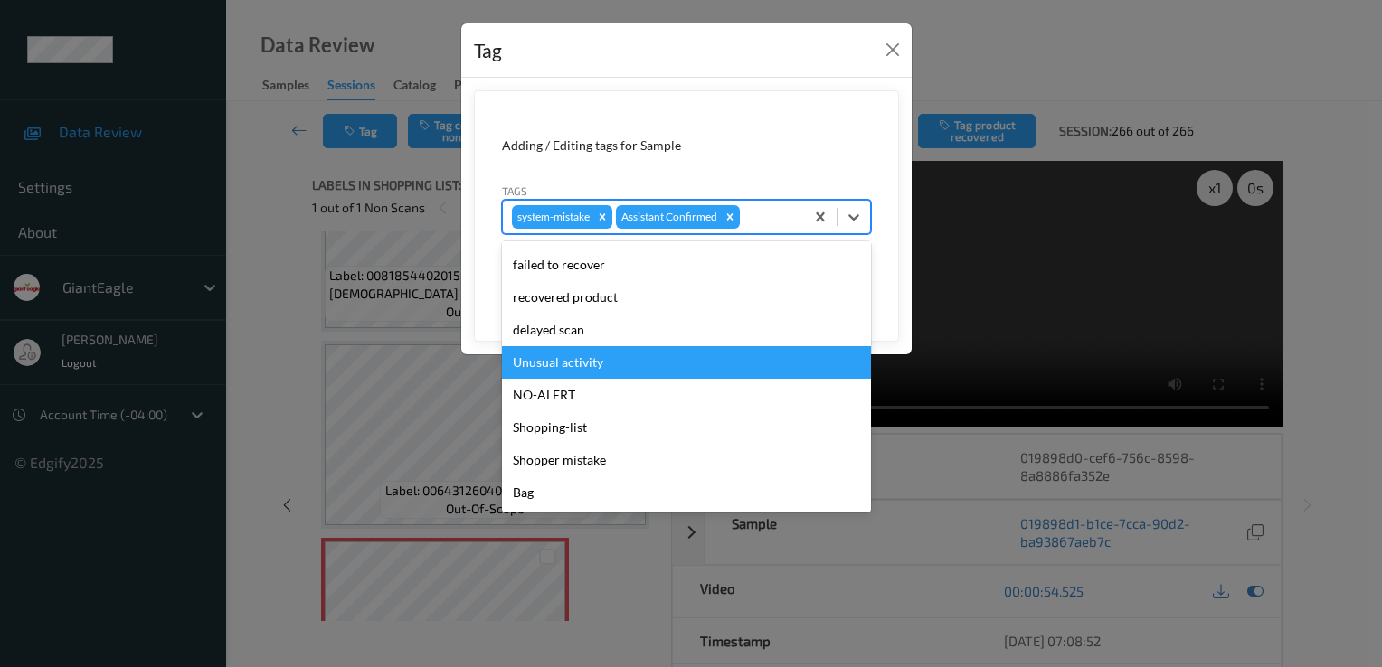
click at [655, 374] on div "Unusual activity" at bounding box center [686, 362] width 369 height 33
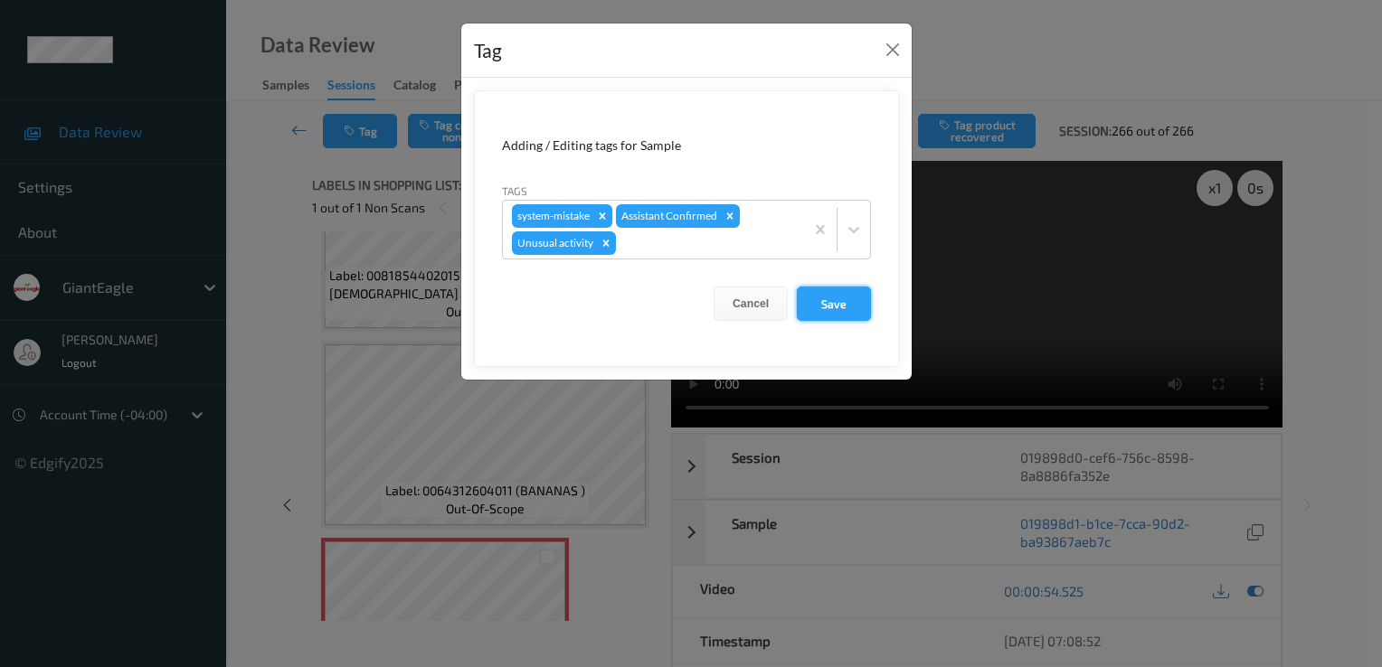
drag, startPoint x: 832, startPoint y: 297, endPoint x: 808, endPoint y: 292, distance: 24.8
click at [832, 298] on button "Save" at bounding box center [834, 304] width 74 height 34
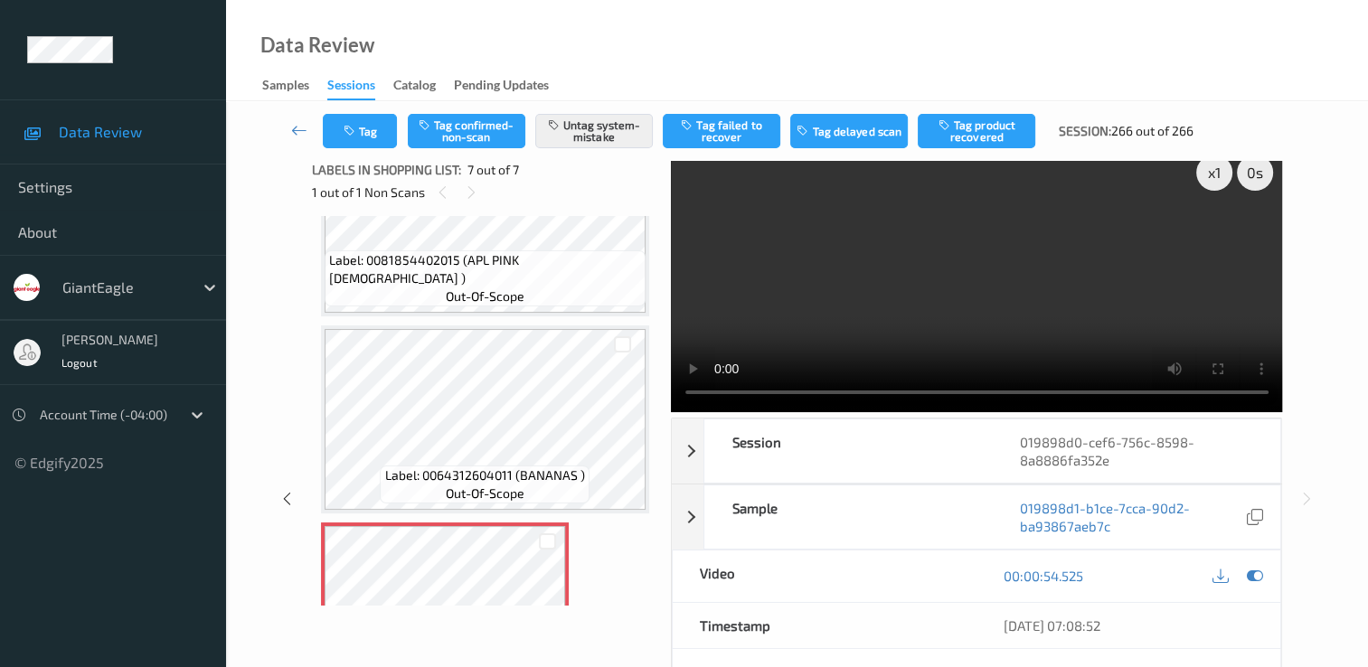
scroll to position [0, 0]
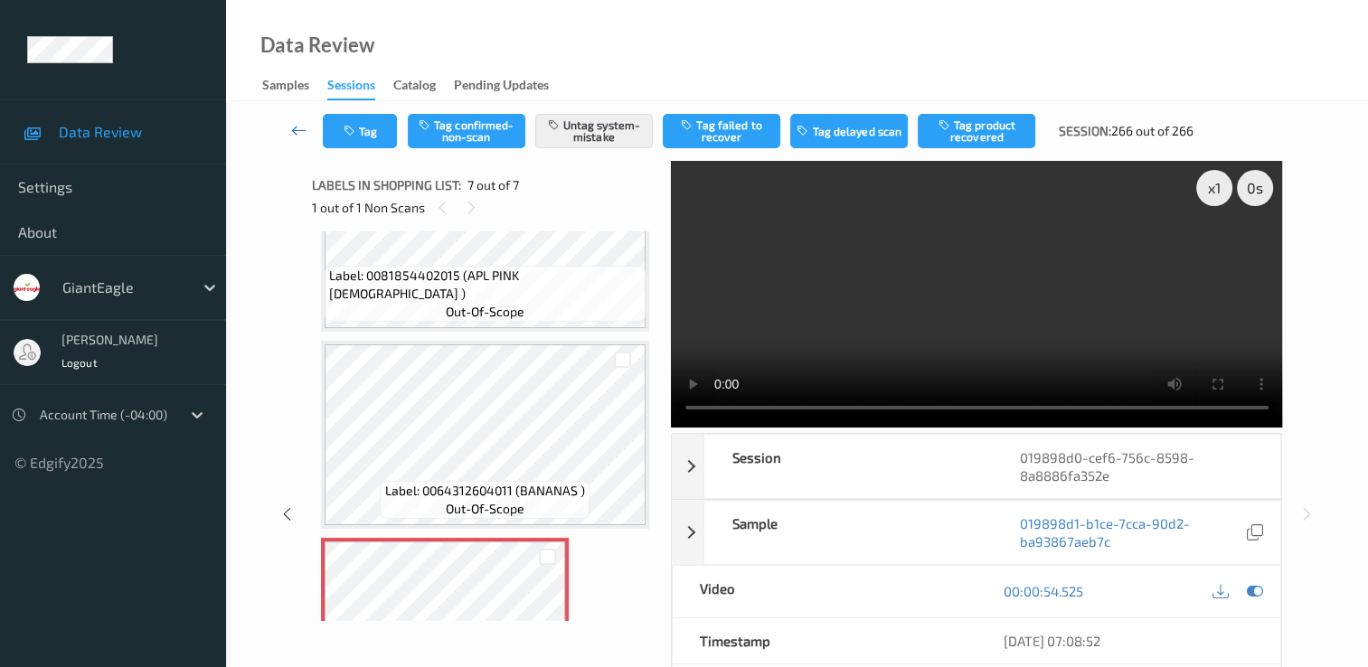
click at [289, 136] on link at bounding box center [299, 131] width 47 height 34
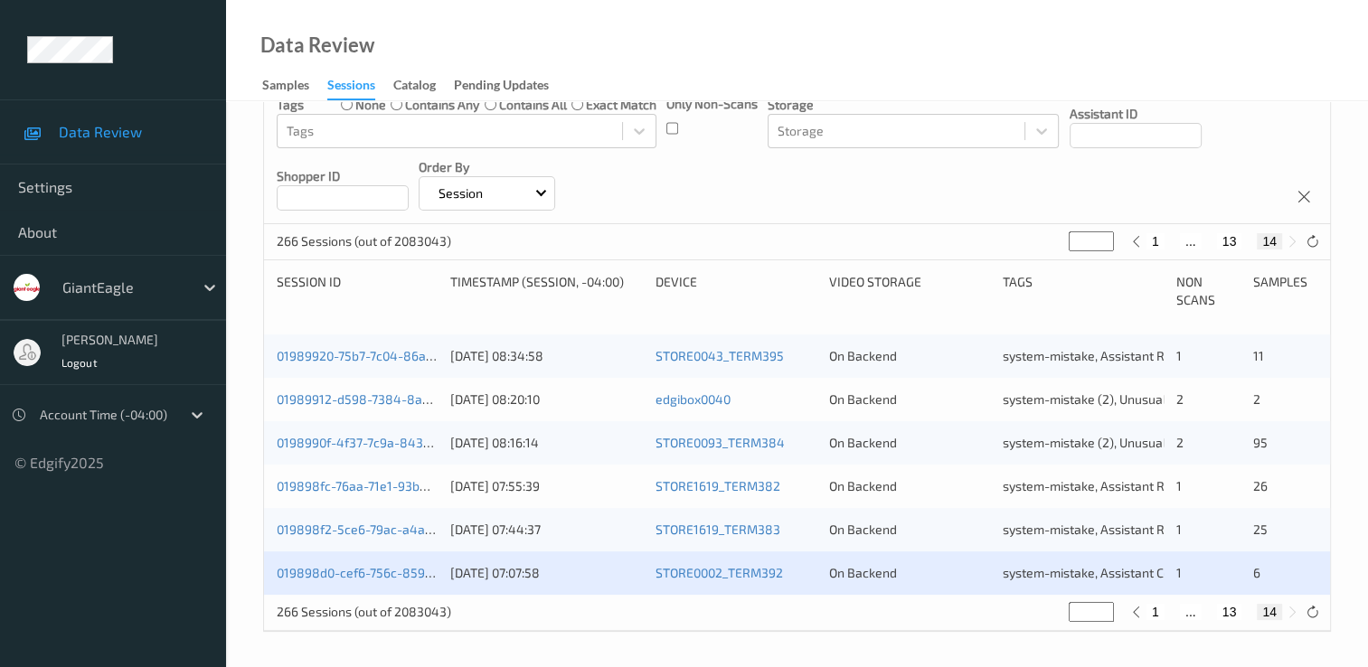
scroll to position [46, 0]
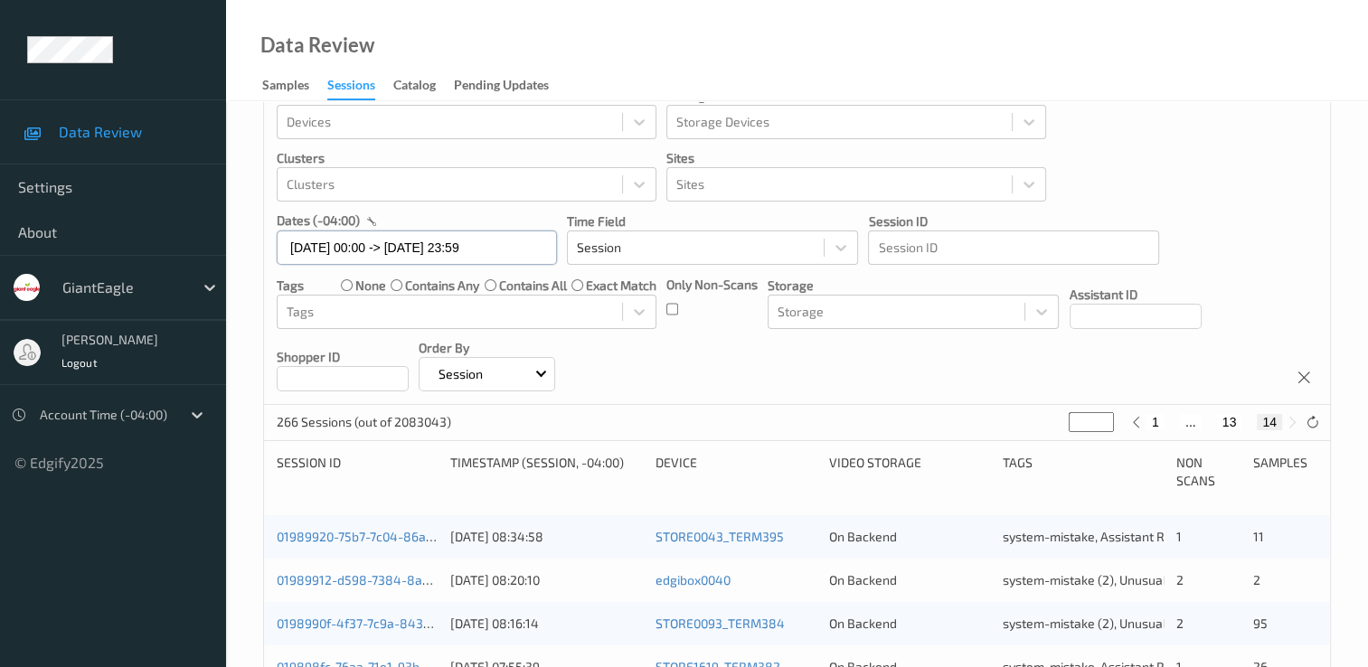
click at [522, 245] on input "11/08/2025 00:00 -> 11/08/2025 23:59" at bounding box center [417, 248] width 280 height 34
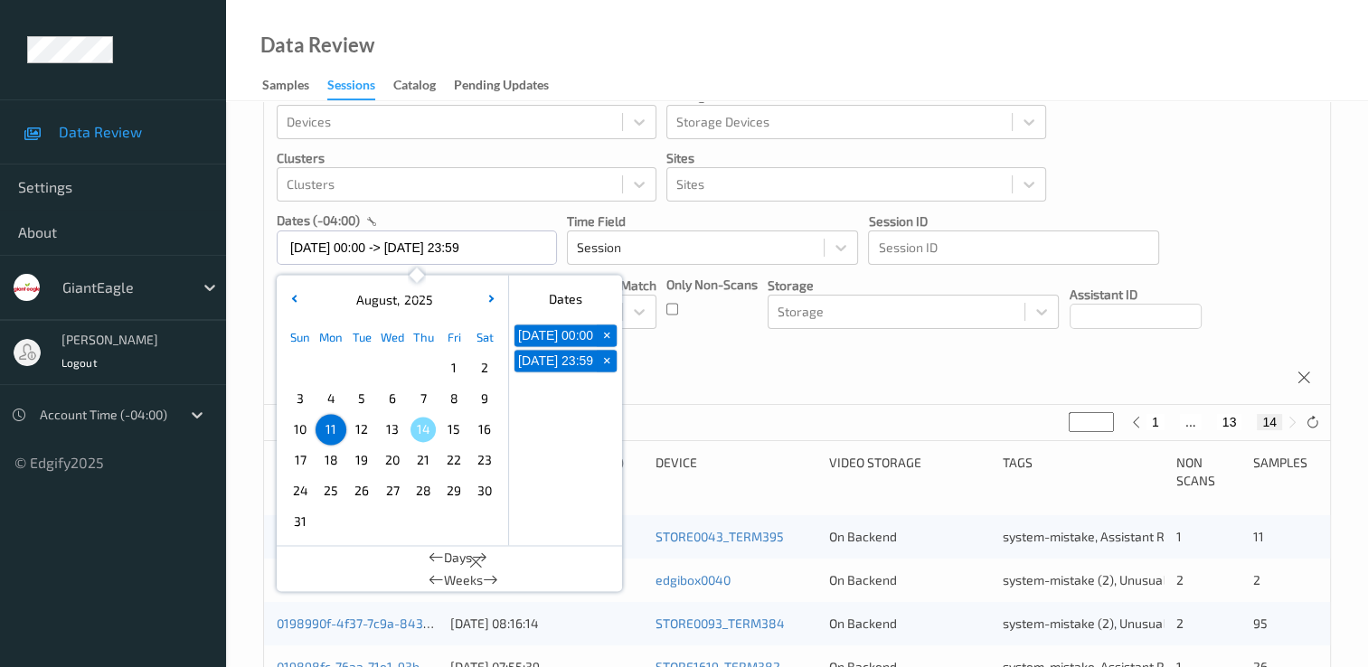
click at [364, 430] on span "12" at bounding box center [361, 429] width 25 height 25
type input "12/08/2025 00:00"
type input "*"
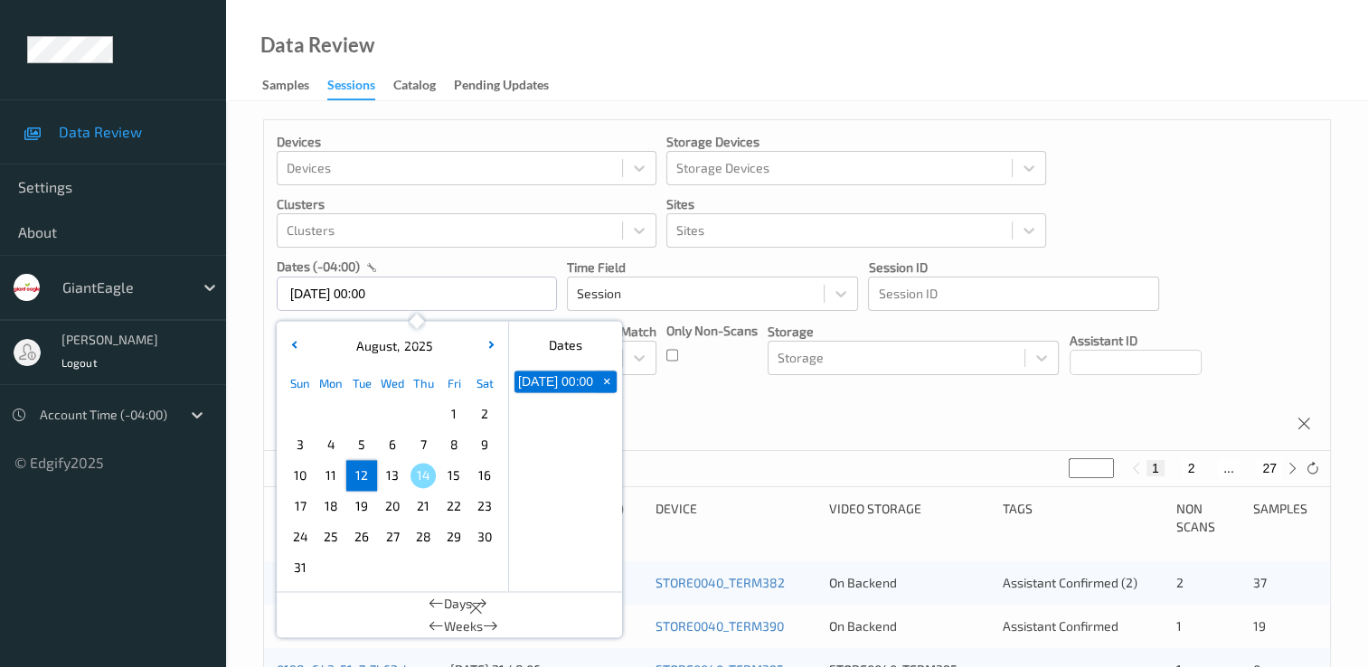
click at [358, 476] on span "12" at bounding box center [361, 475] width 25 height 25
type input "12/08/2025 00:00 -> 12/08/2025 23:59"
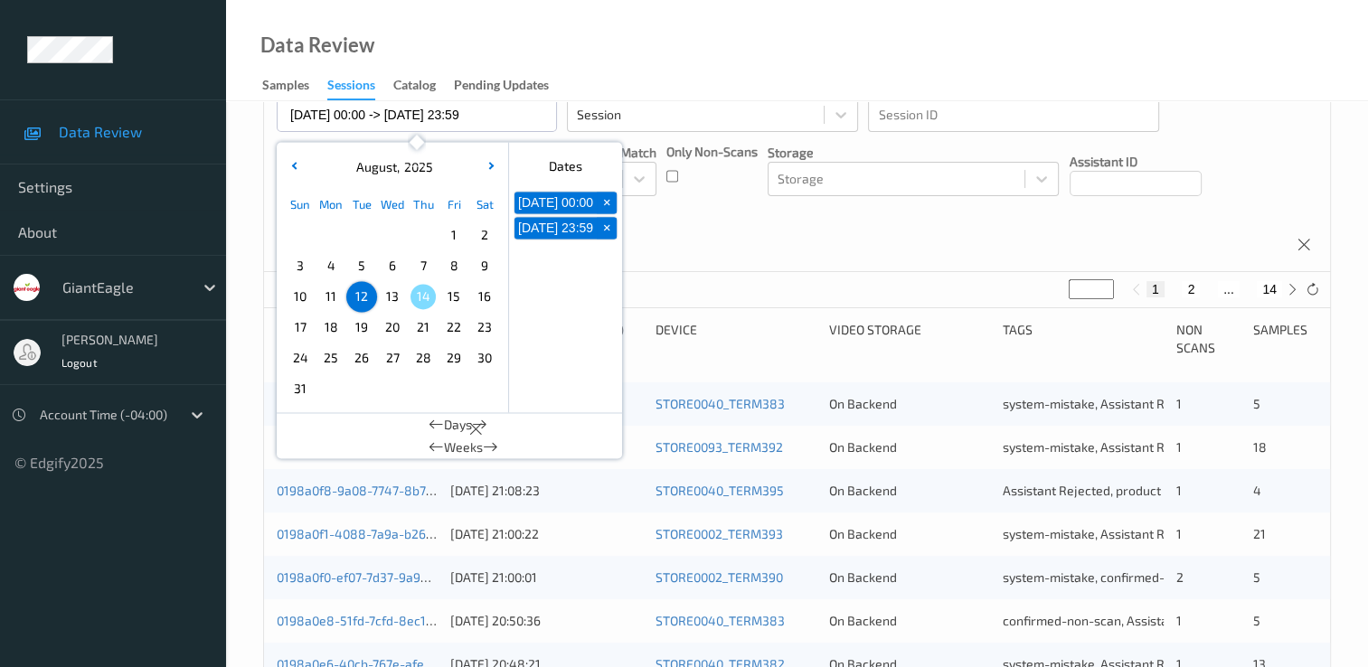
scroll to position [181, 0]
click at [1192, 284] on button "2" at bounding box center [1191, 287] width 18 height 16
type input "*"
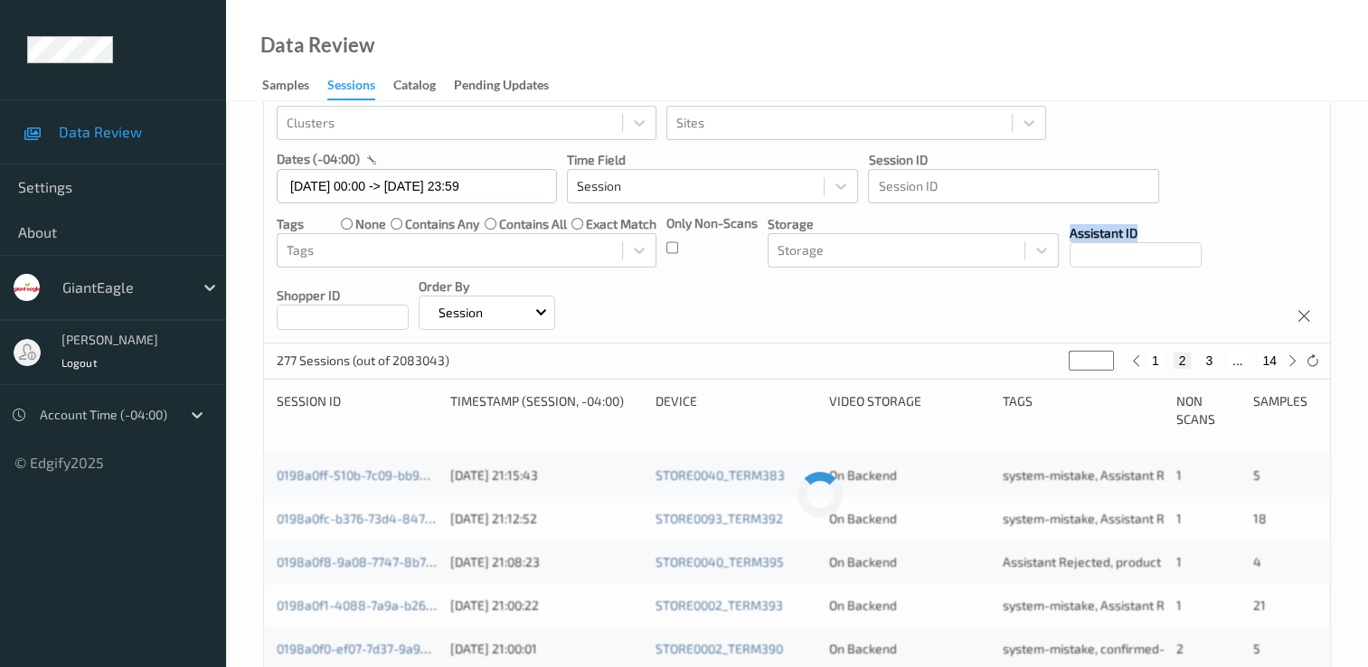
scroll to position [0, 0]
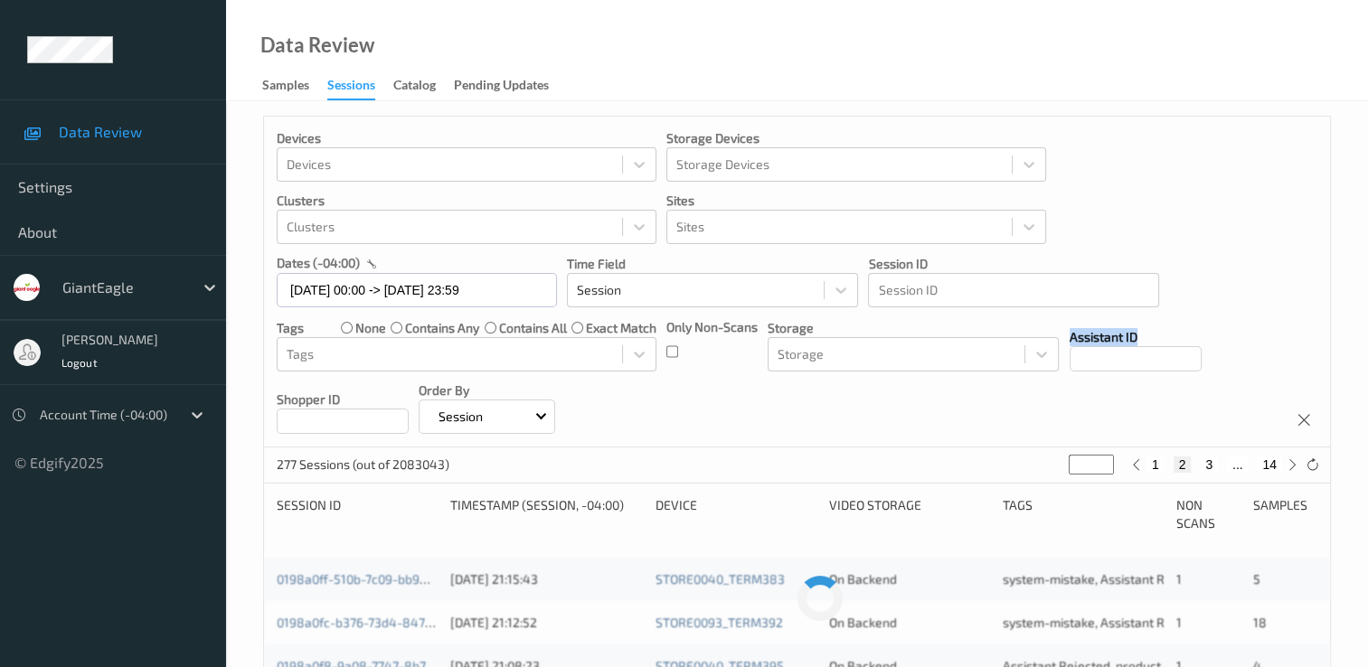
click at [1192, 284] on div "Devices Devices Storage Devices Storage Devices Clusters Clusters Sites Sites d…" at bounding box center [797, 282] width 1066 height 331
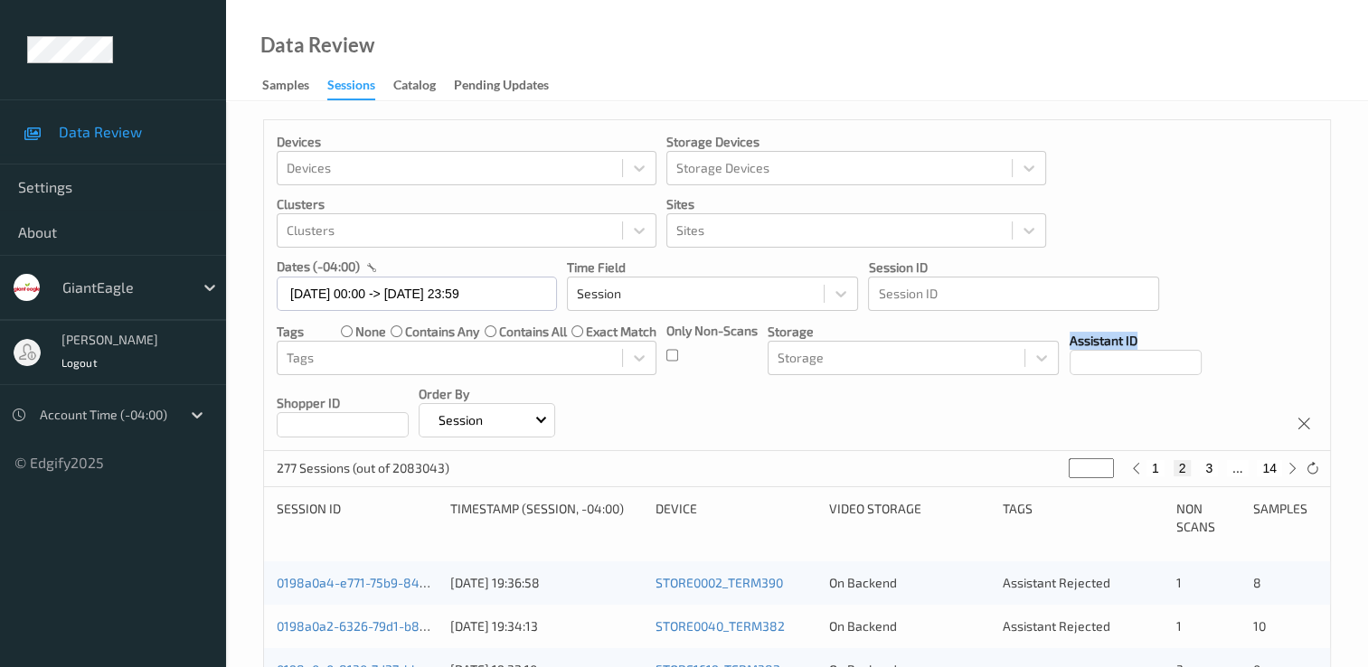
click at [1206, 465] on button "3" at bounding box center [1209, 468] width 18 height 16
type input "*"
click at [1206, 465] on button "3" at bounding box center [1198, 468] width 18 height 16
click at [1216, 468] on button "4" at bounding box center [1220, 468] width 18 height 16
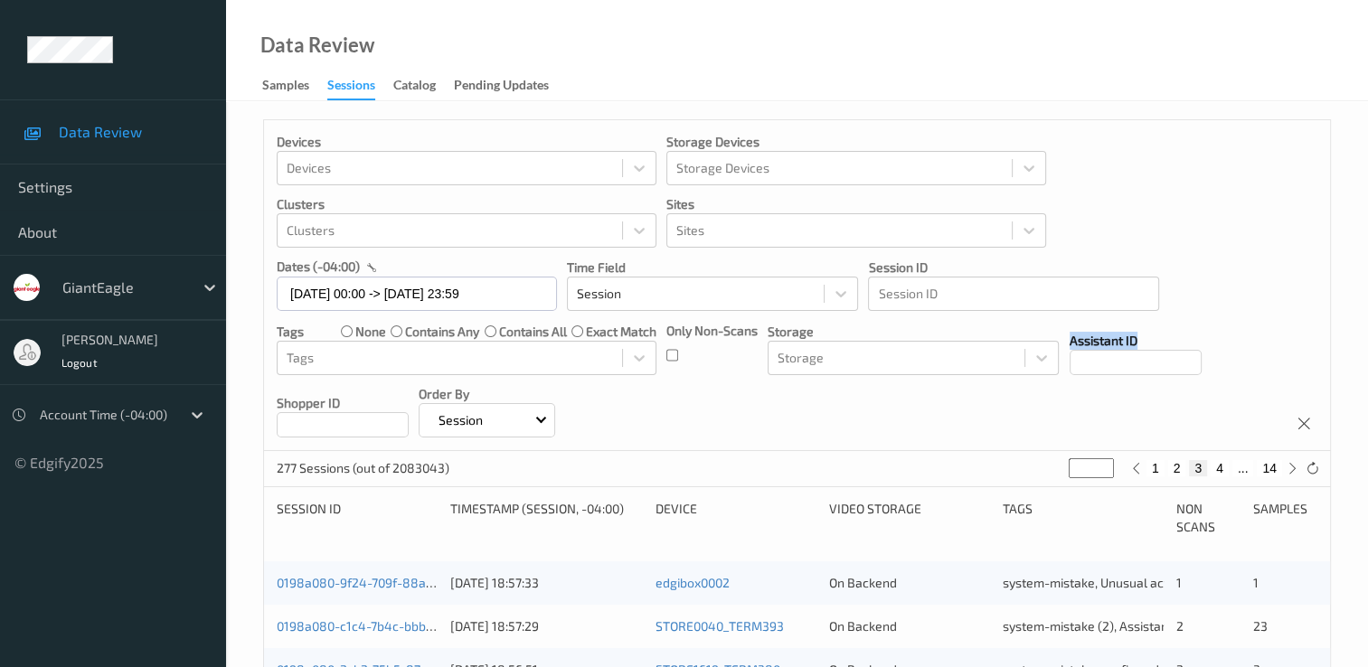
type input "*"
click at [1230, 474] on button "5" at bounding box center [1227, 468] width 18 height 16
type input "*"
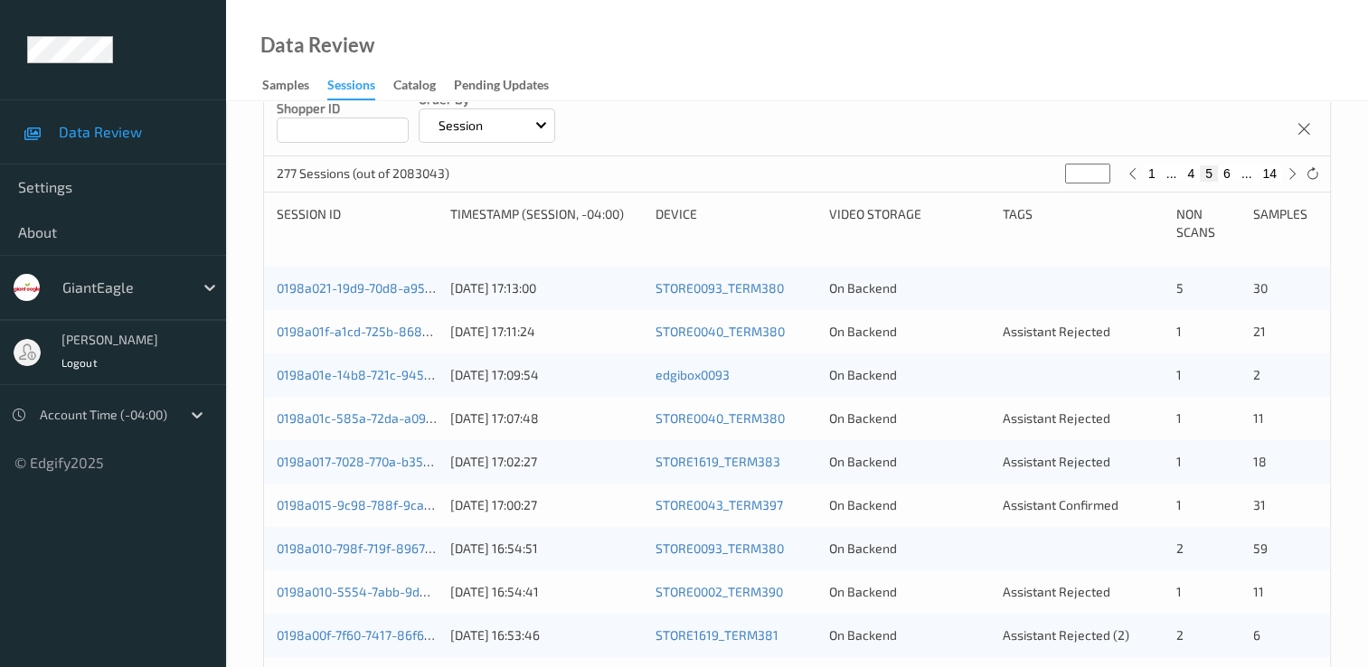
scroll to position [292, 0]
click at [1232, 177] on button "6" at bounding box center [1227, 176] width 18 height 16
type input "*"
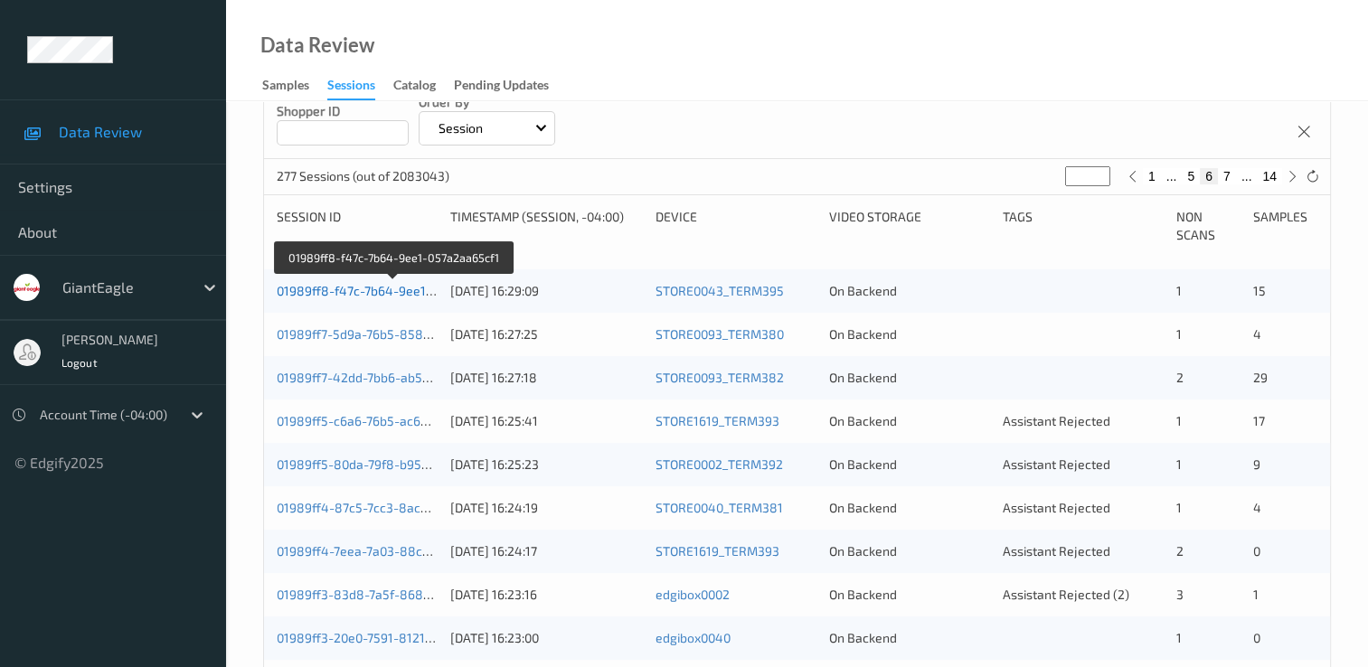
click at [361, 292] on link "01989ff8-f47c-7b64-9ee1-057a2aa65cf1" at bounding box center [394, 290] width 235 height 15
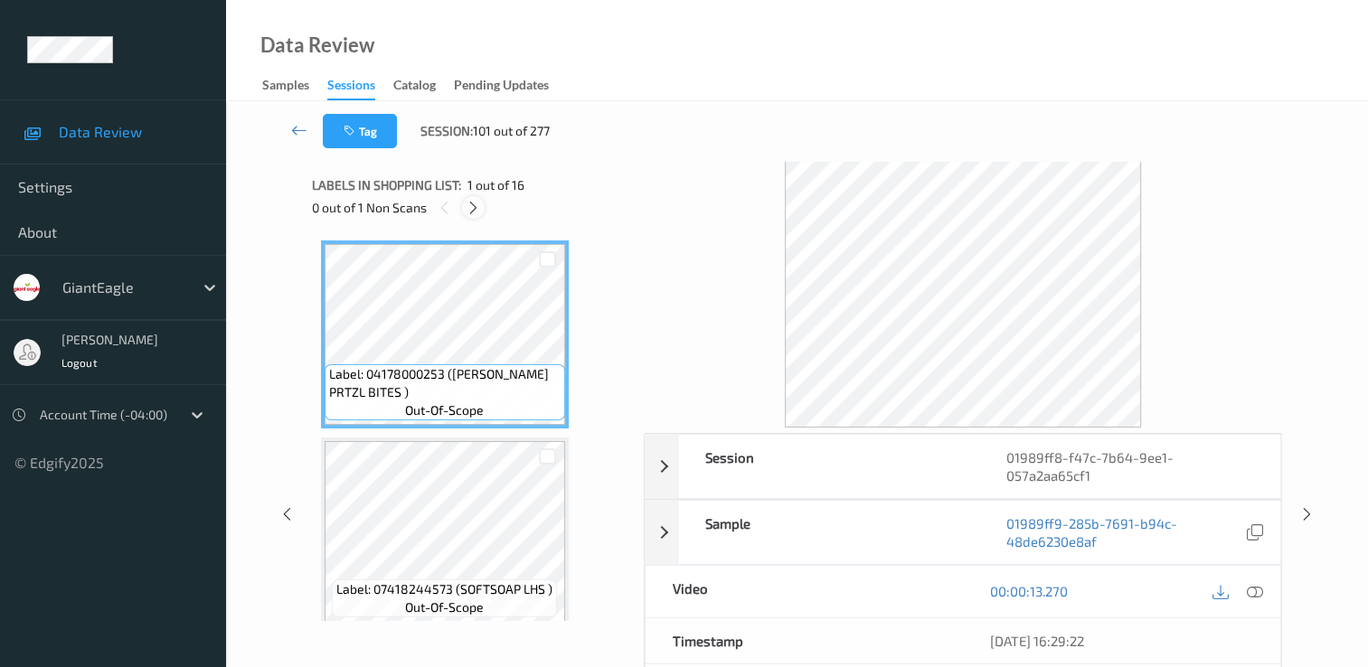
click at [480, 207] on icon at bounding box center [473, 208] width 15 height 16
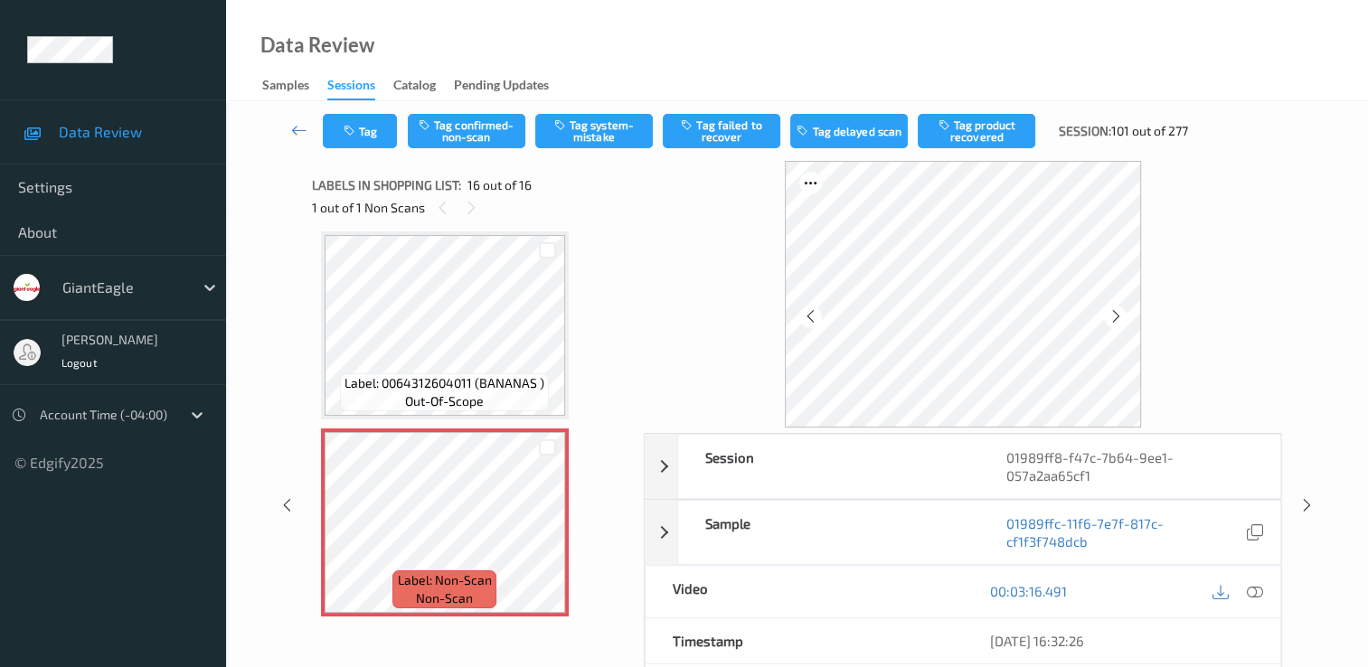
scroll to position [90, 0]
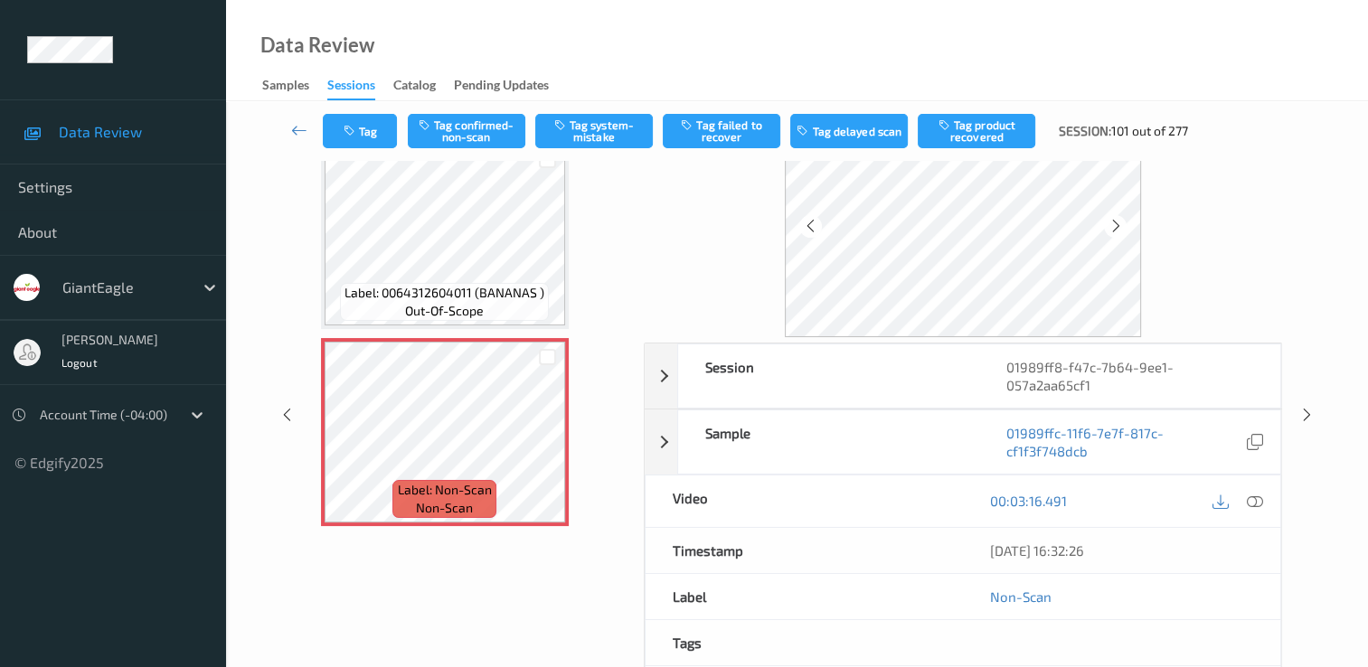
click at [1254, 493] on icon at bounding box center [1255, 501] width 16 height 16
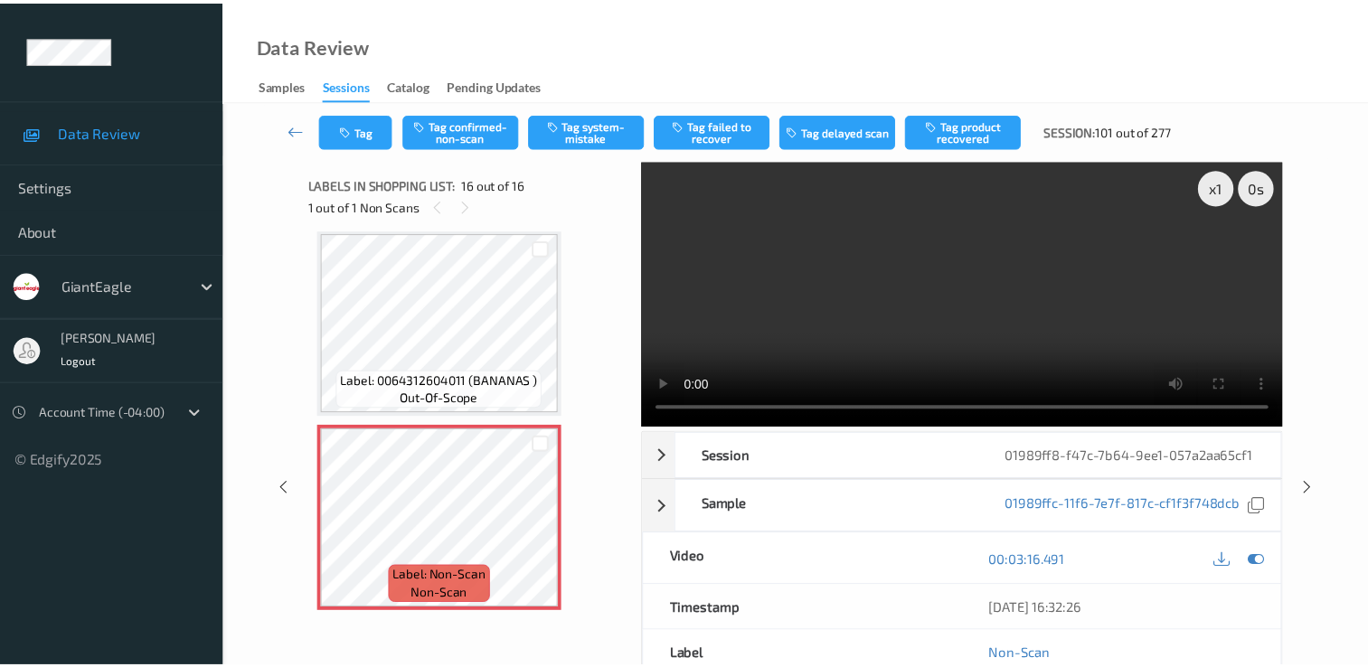
scroll to position [2660, 0]
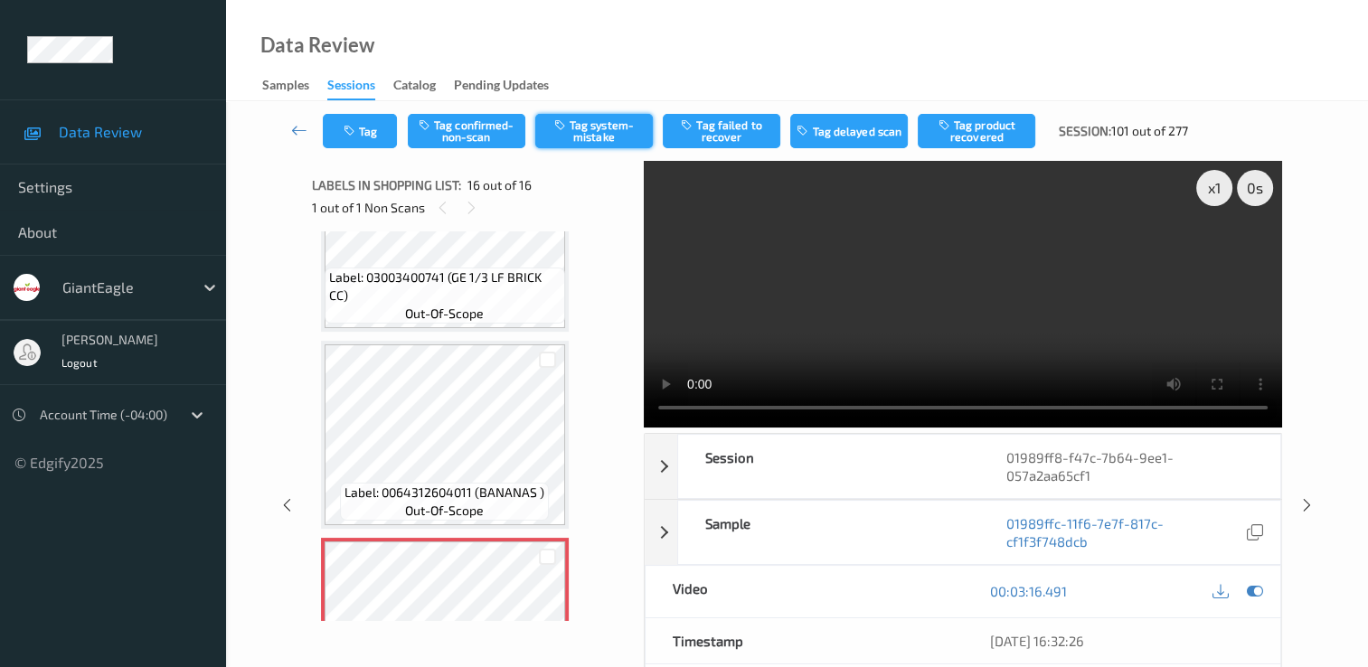
click at [604, 114] on button "Tag system-mistake" at bounding box center [594, 131] width 118 height 34
click at [293, 138] on icon at bounding box center [299, 130] width 16 height 18
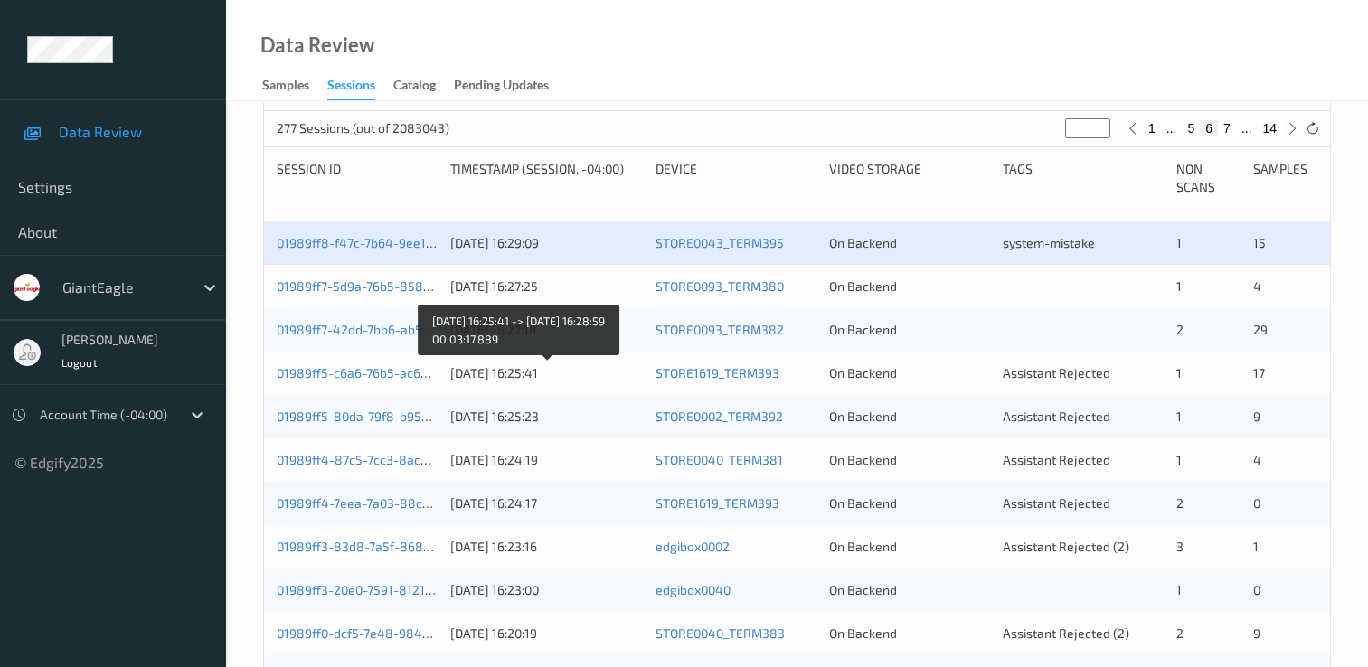
scroll to position [362, 0]
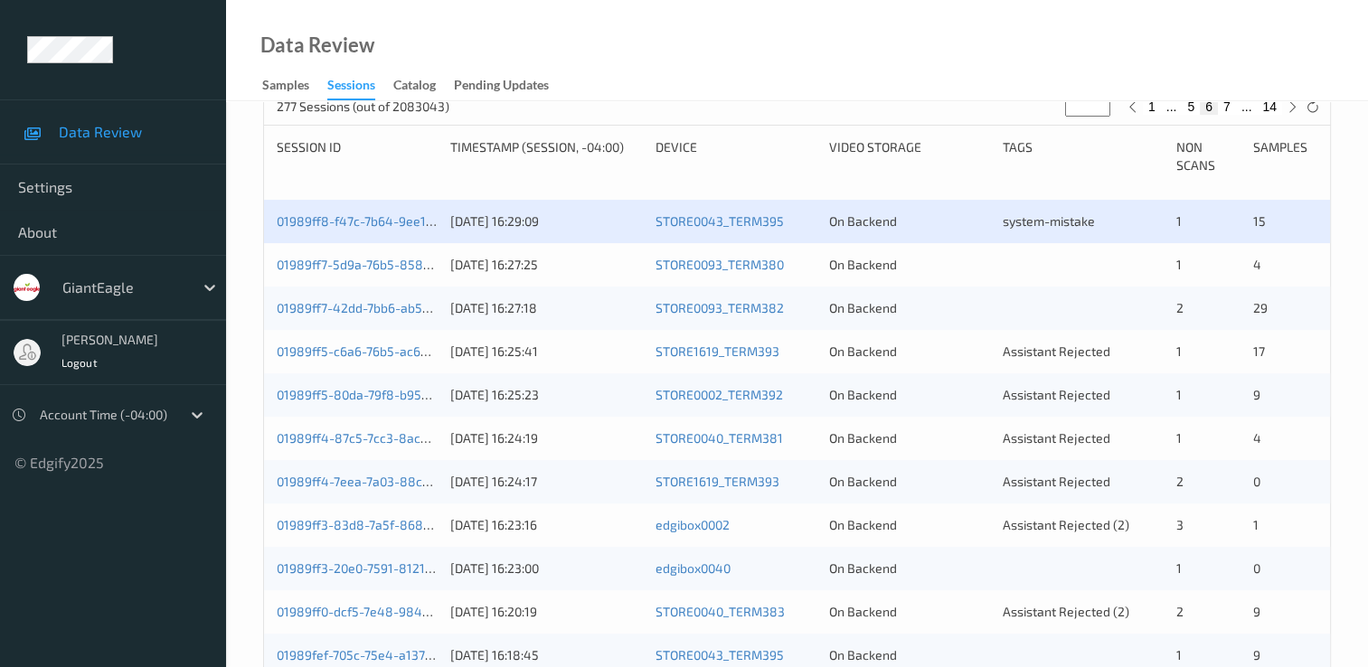
click at [385, 273] on div "01989ff7-5d9a-76b5-858f-6e57d5c4f343" at bounding box center [357, 265] width 161 height 18
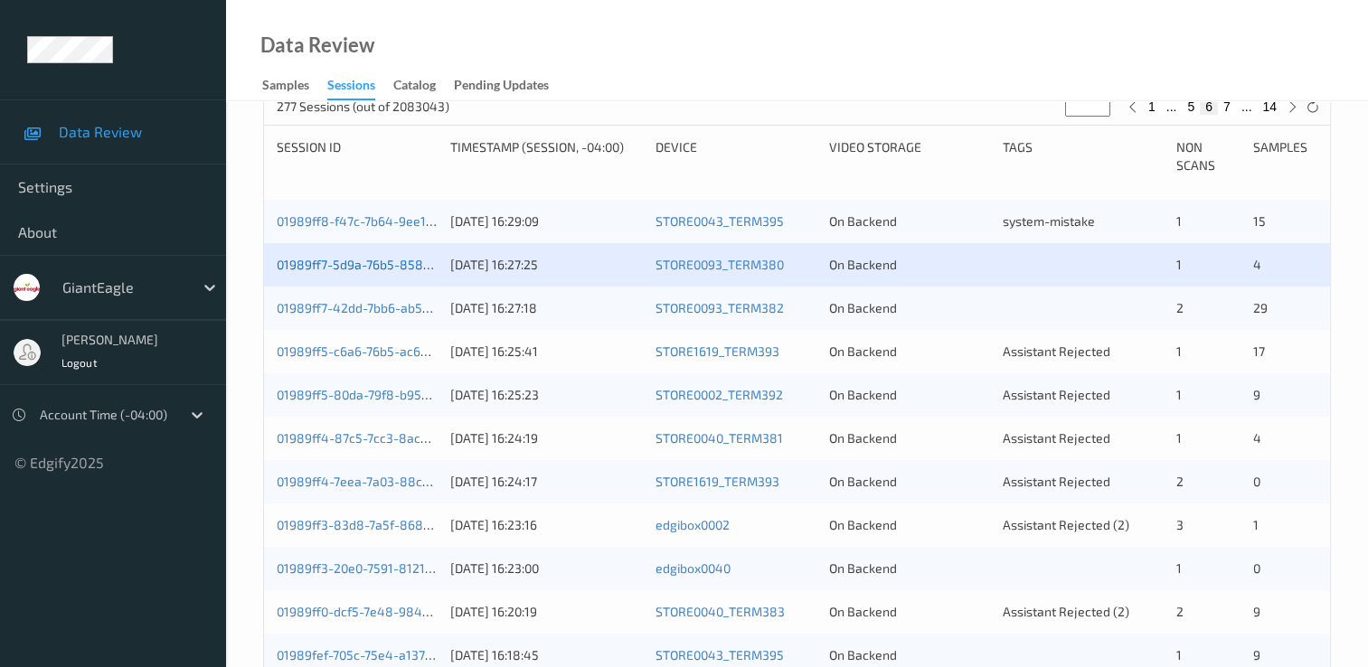
click at [376, 268] on link "01989ff7-5d9a-76b5-858f-6e57d5c4f343" at bounding box center [397, 264] width 241 height 15
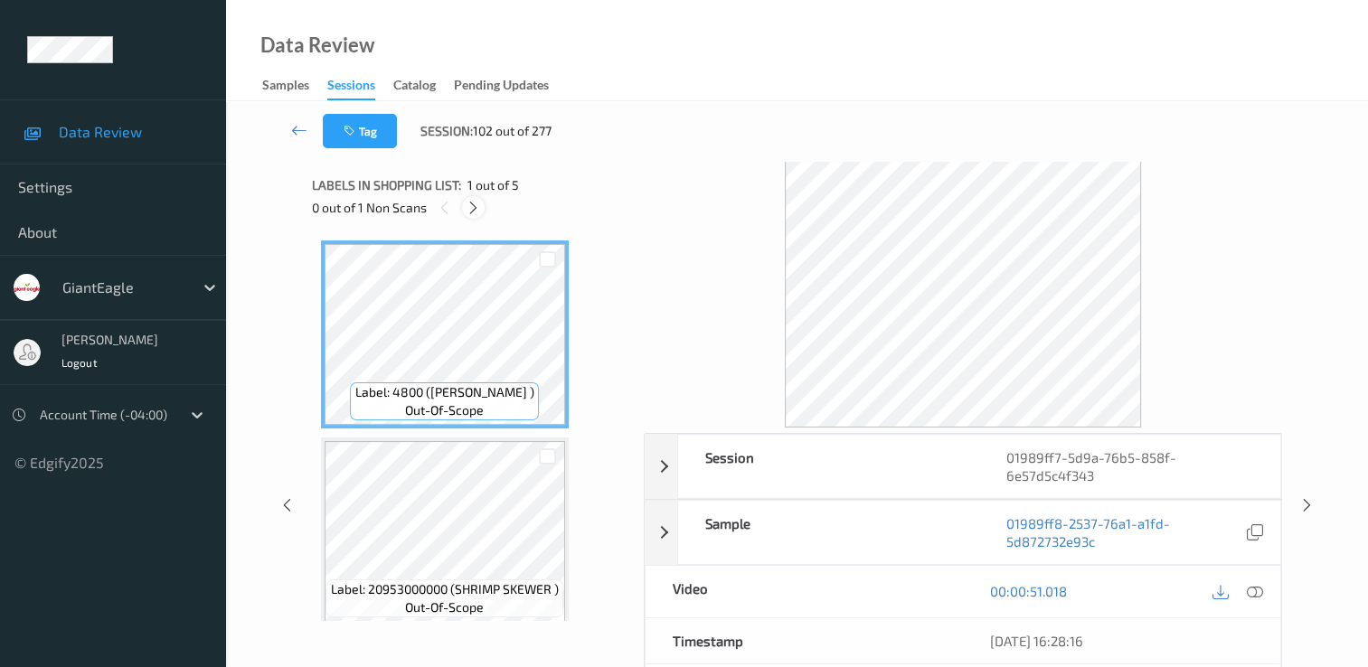
click at [475, 208] on icon at bounding box center [473, 208] width 15 height 16
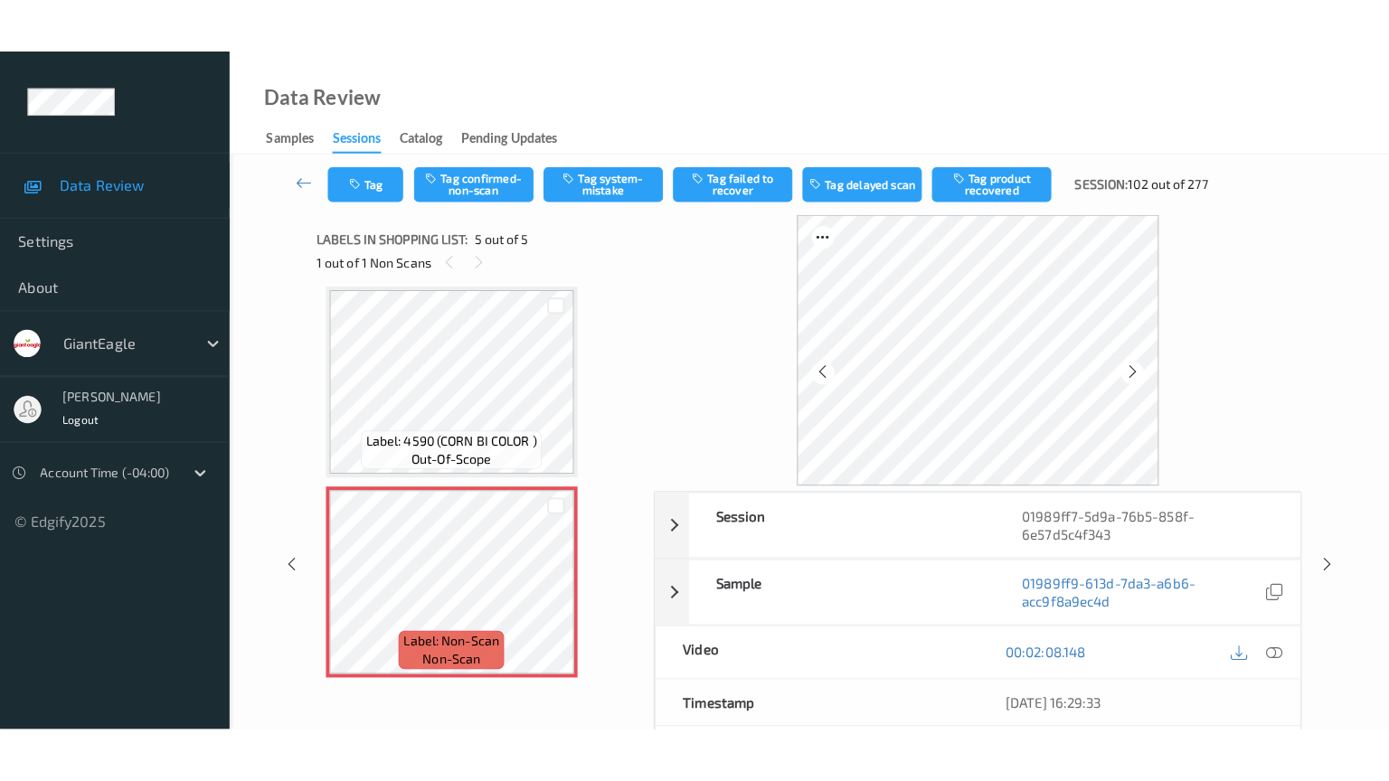
scroll to position [604, 0]
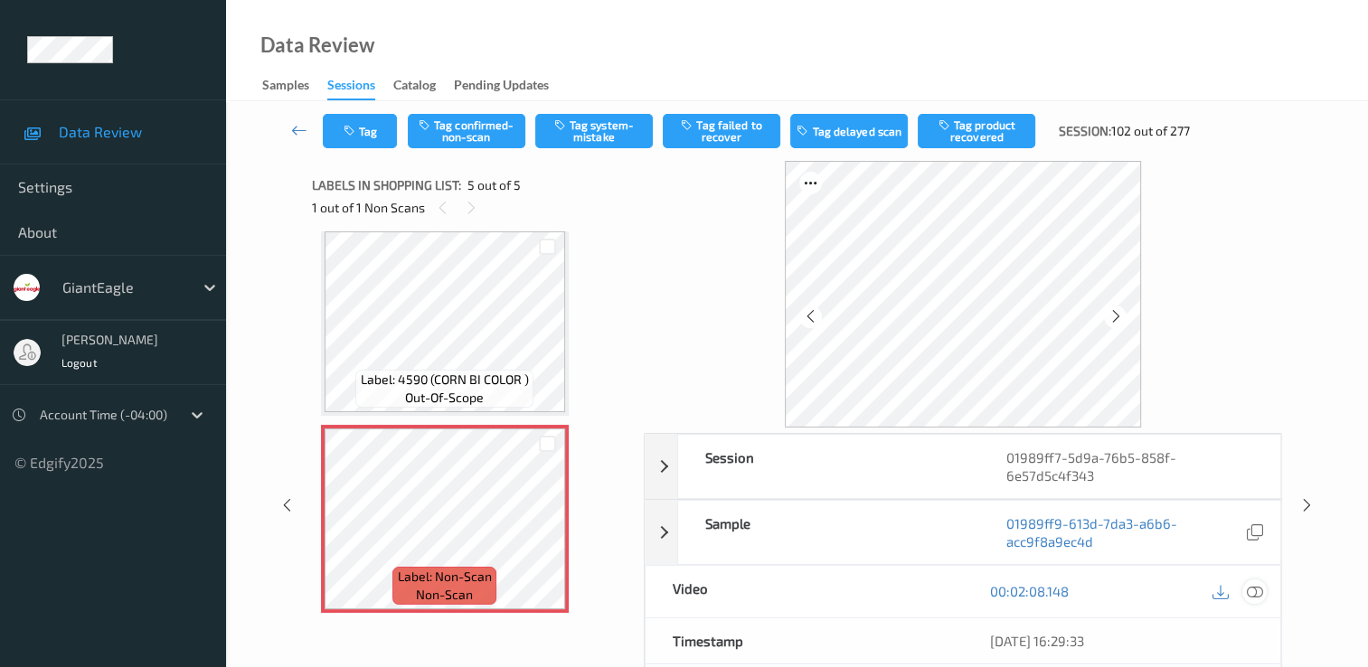
click at [1257, 591] on icon at bounding box center [1255, 591] width 16 height 16
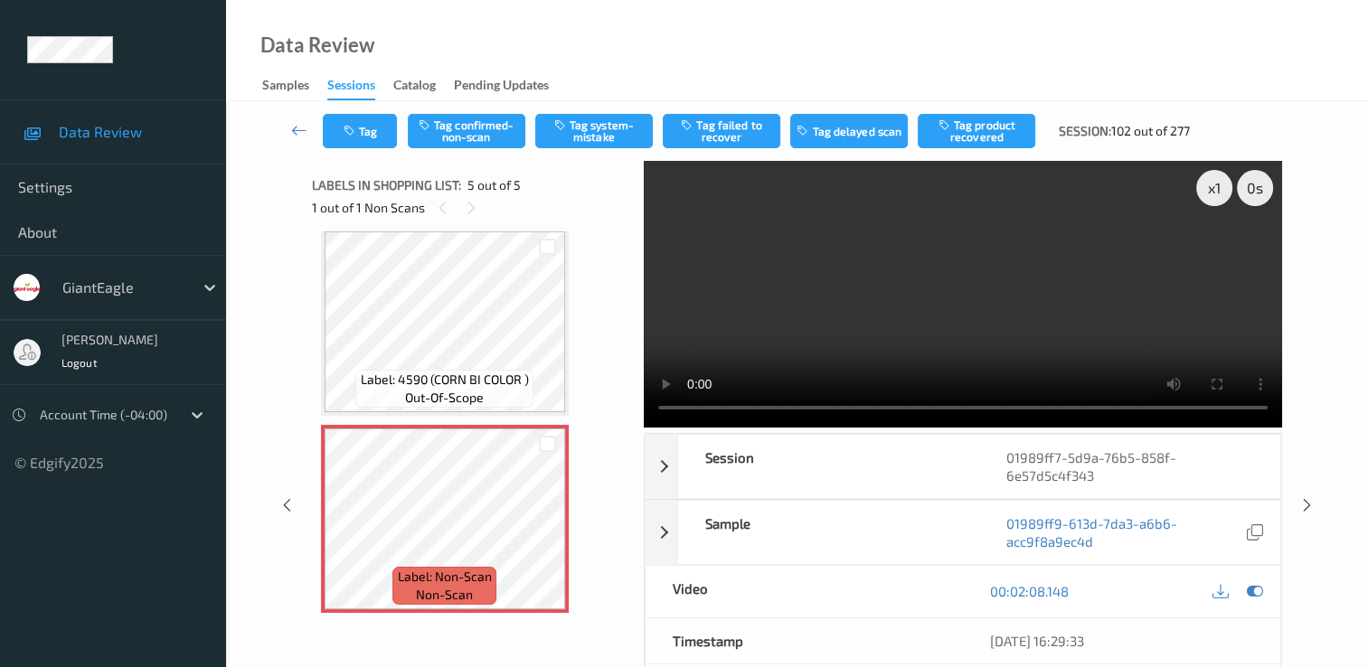
click at [1213, 251] on video at bounding box center [963, 294] width 638 height 267
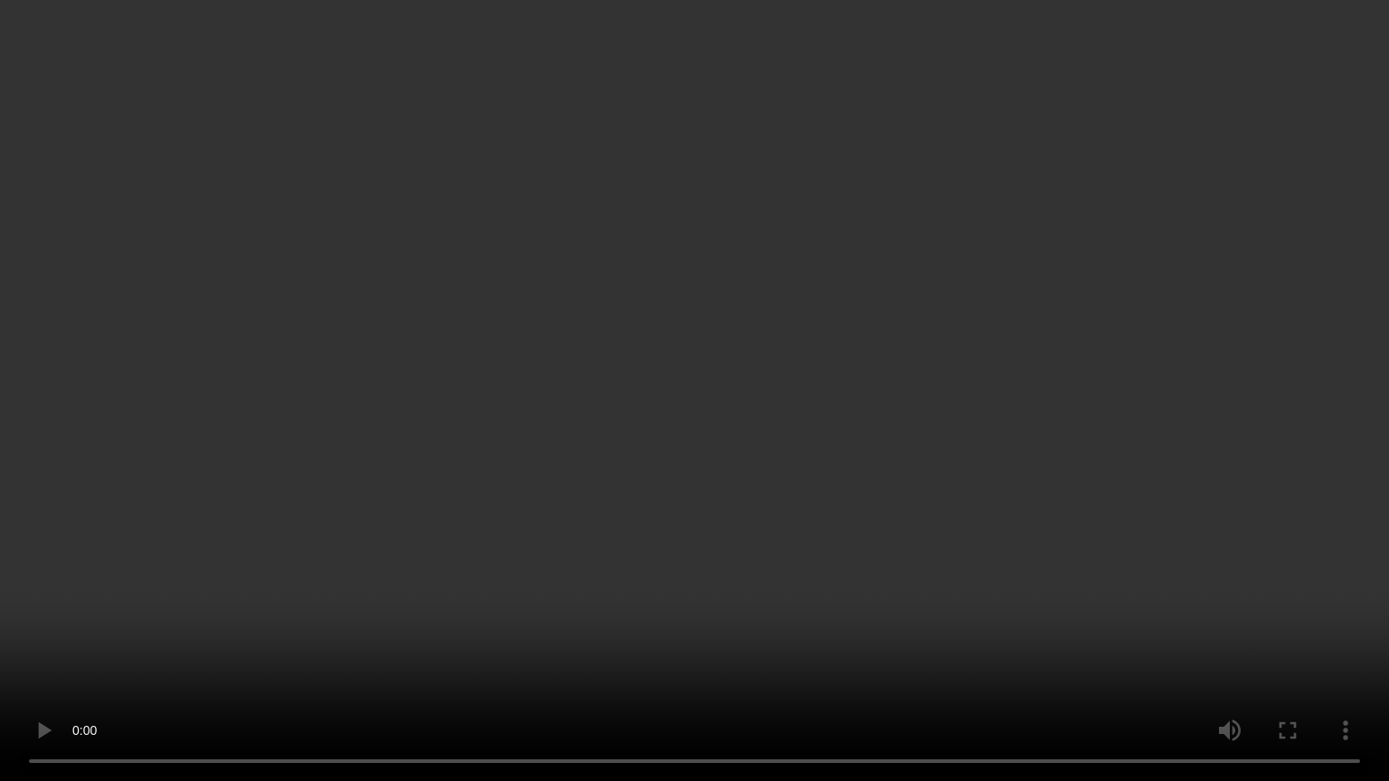
click at [1016, 667] on video at bounding box center [694, 390] width 1389 height 781
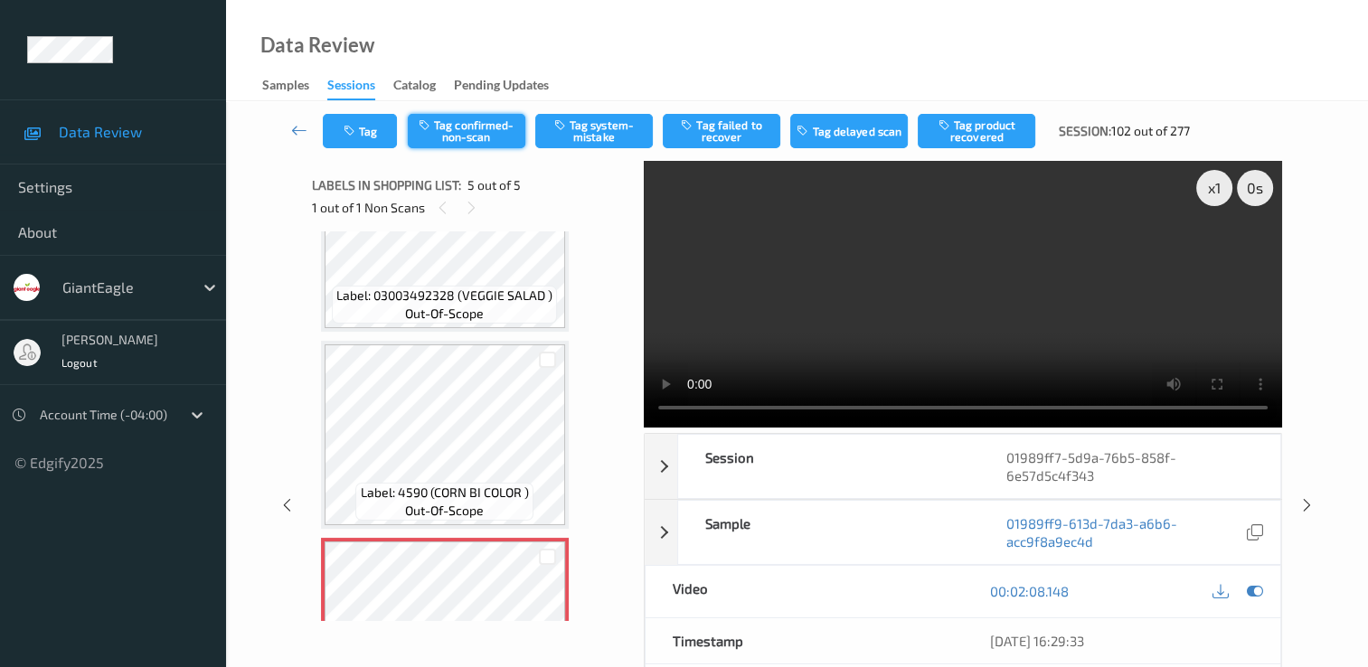
click at [487, 128] on button "Tag confirmed-non-scan" at bounding box center [467, 131] width 118 height 34
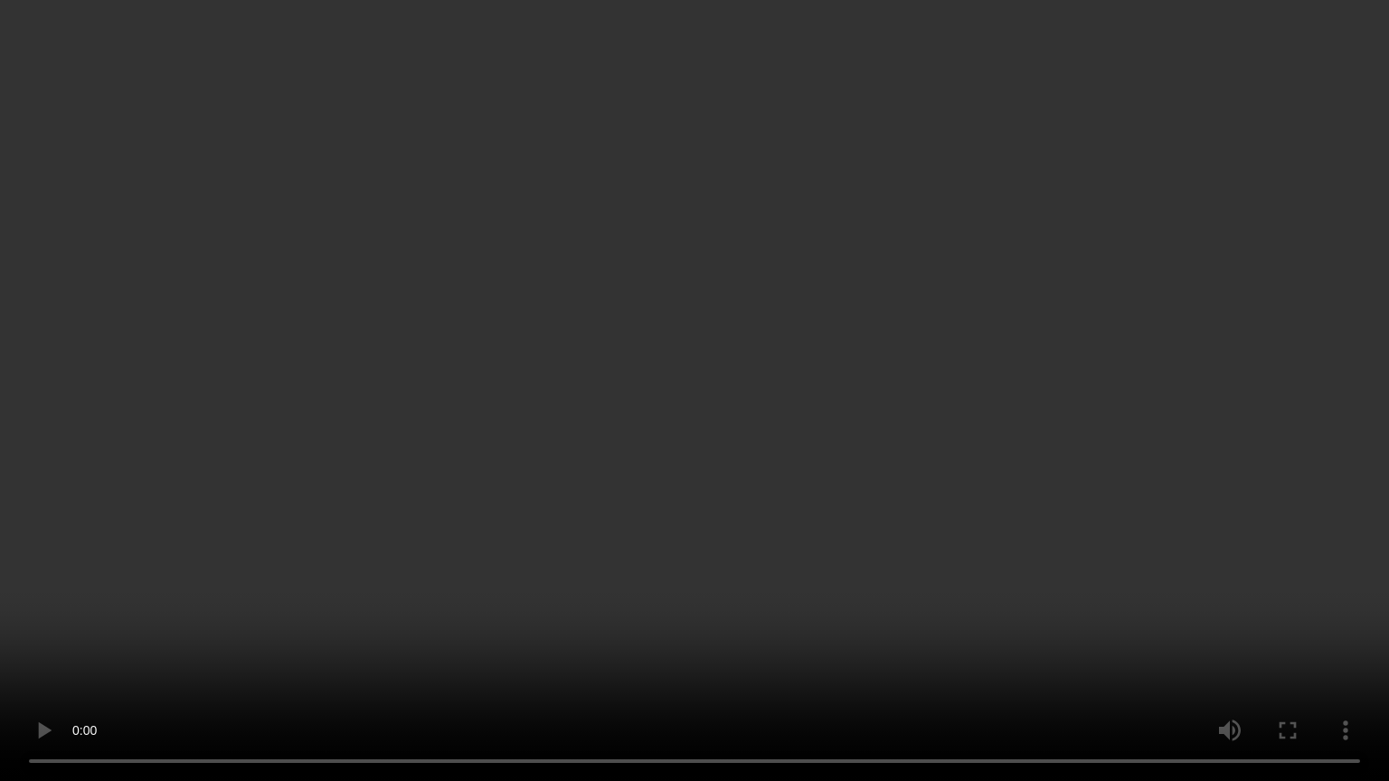
click at [1111, 667] on video at bounding box center [694, 390] width 1389 height 781
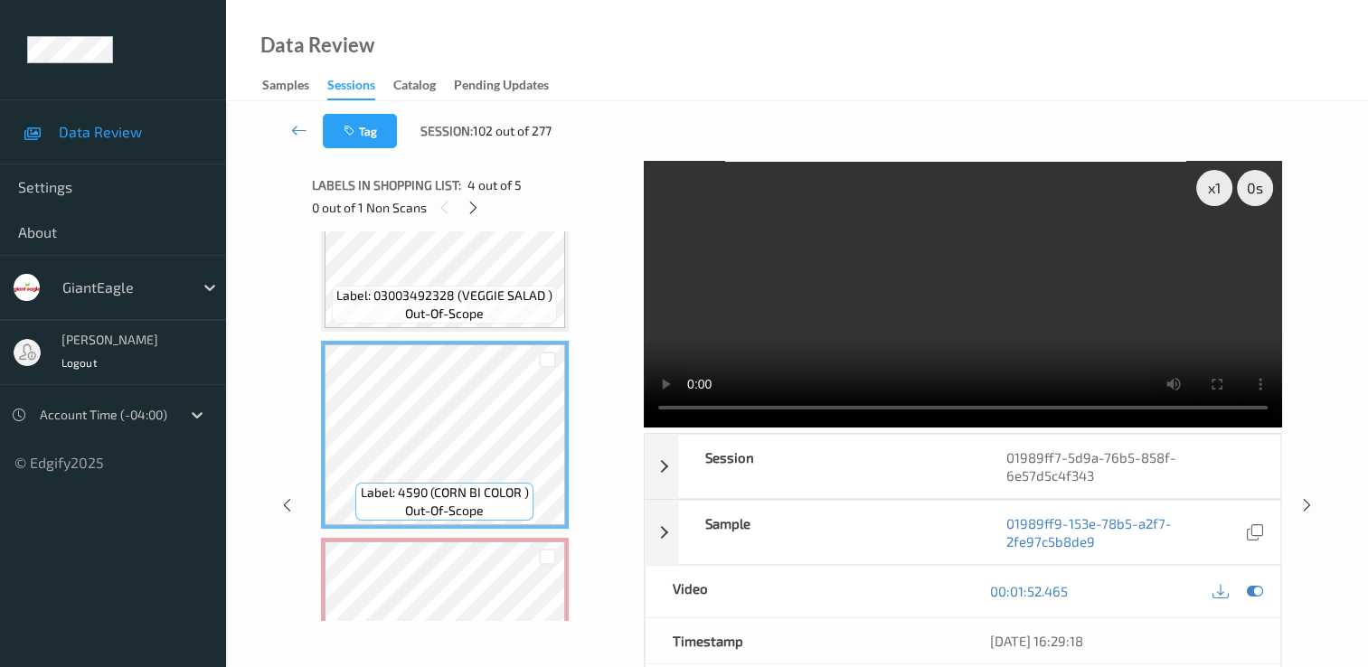
click at [872, 331] on video at bounding box center [963, 294] width 638 height 267
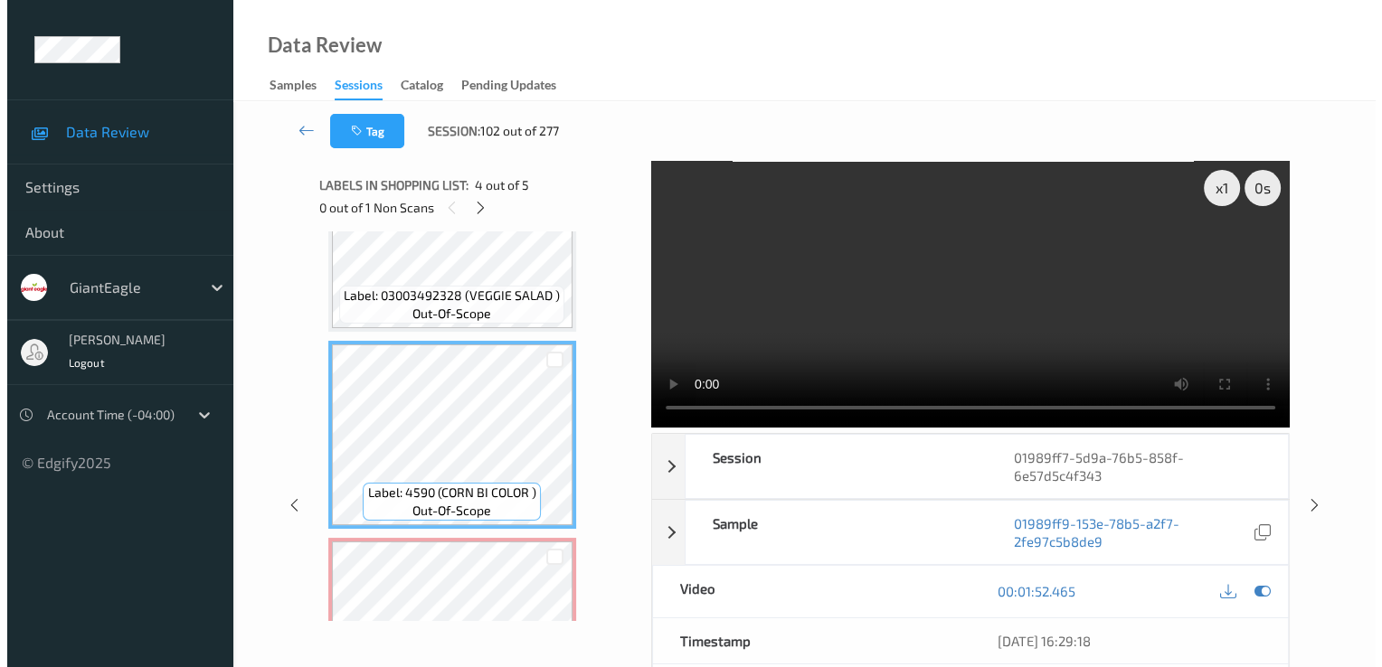
scroll to position [582, 0]
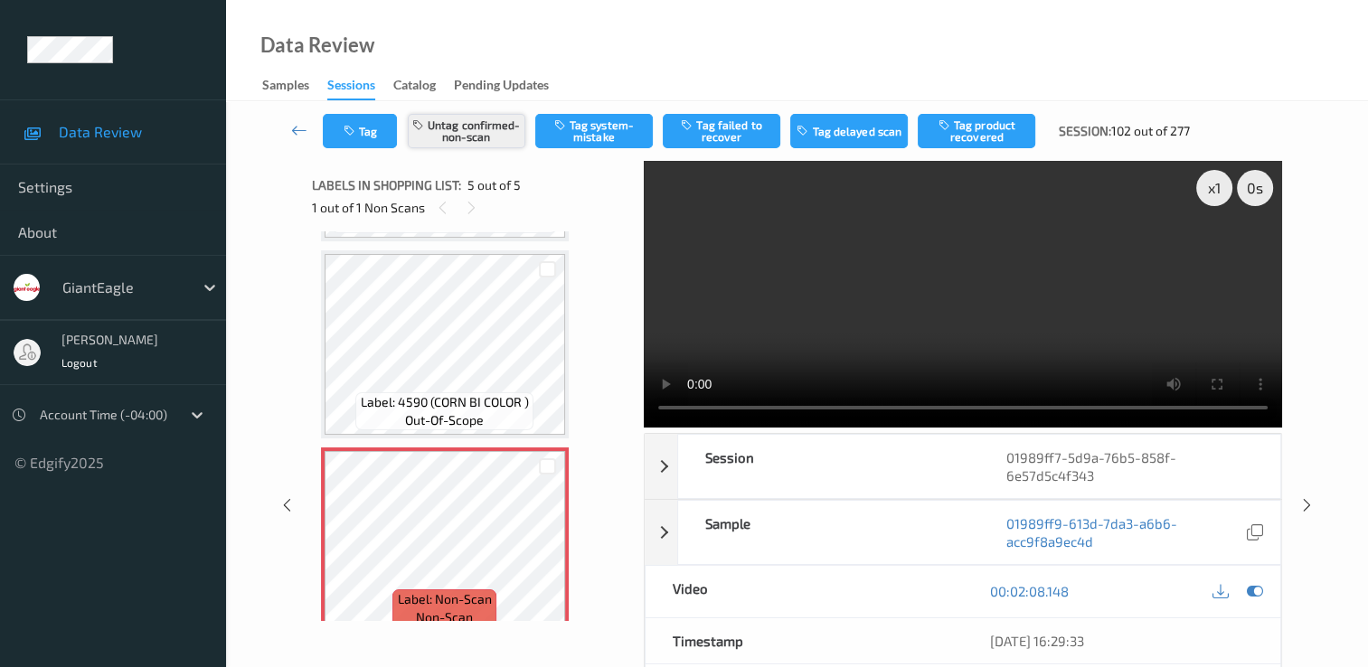
click at [491, 143] on button "Untag confirmed-non-scan" at bounding box center [467, 131] width 118 height 34
click at [599, 125] on button "Tag system-mistake" at bounding box center [594, 131] width 118 height 34
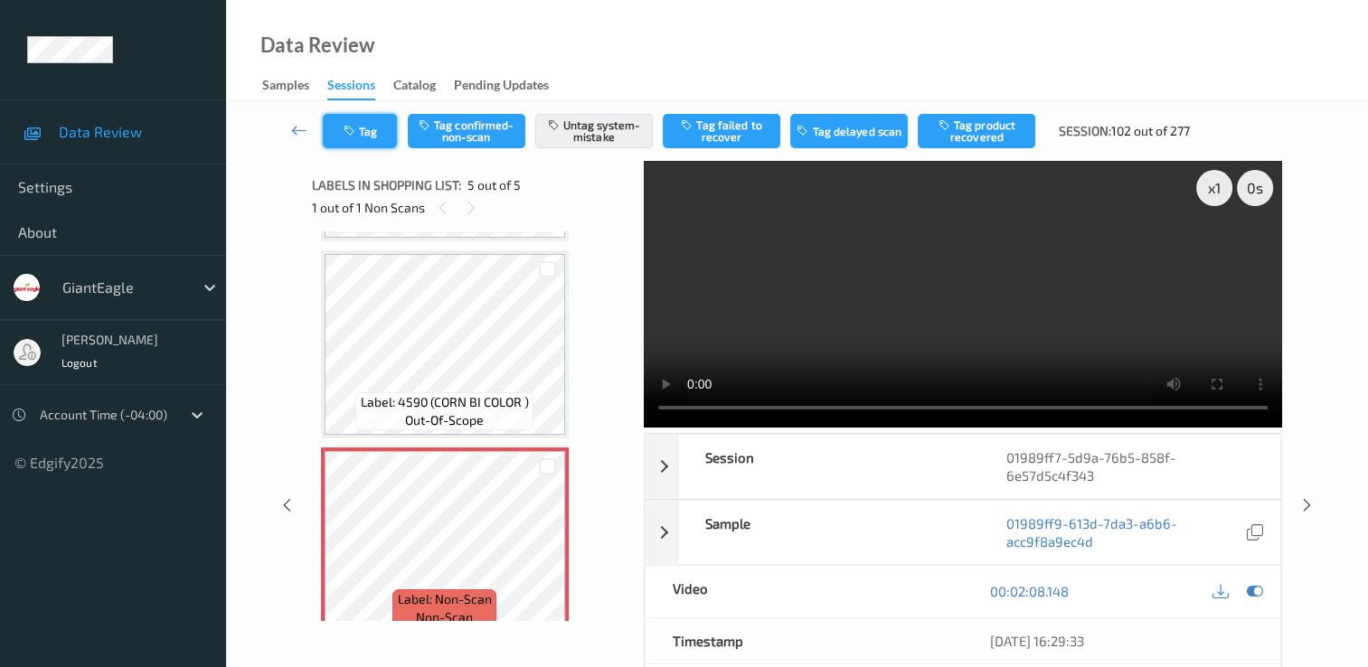
click at [366, 137] on button "Tag" at bounding box center [360, 131] width 74 height 34
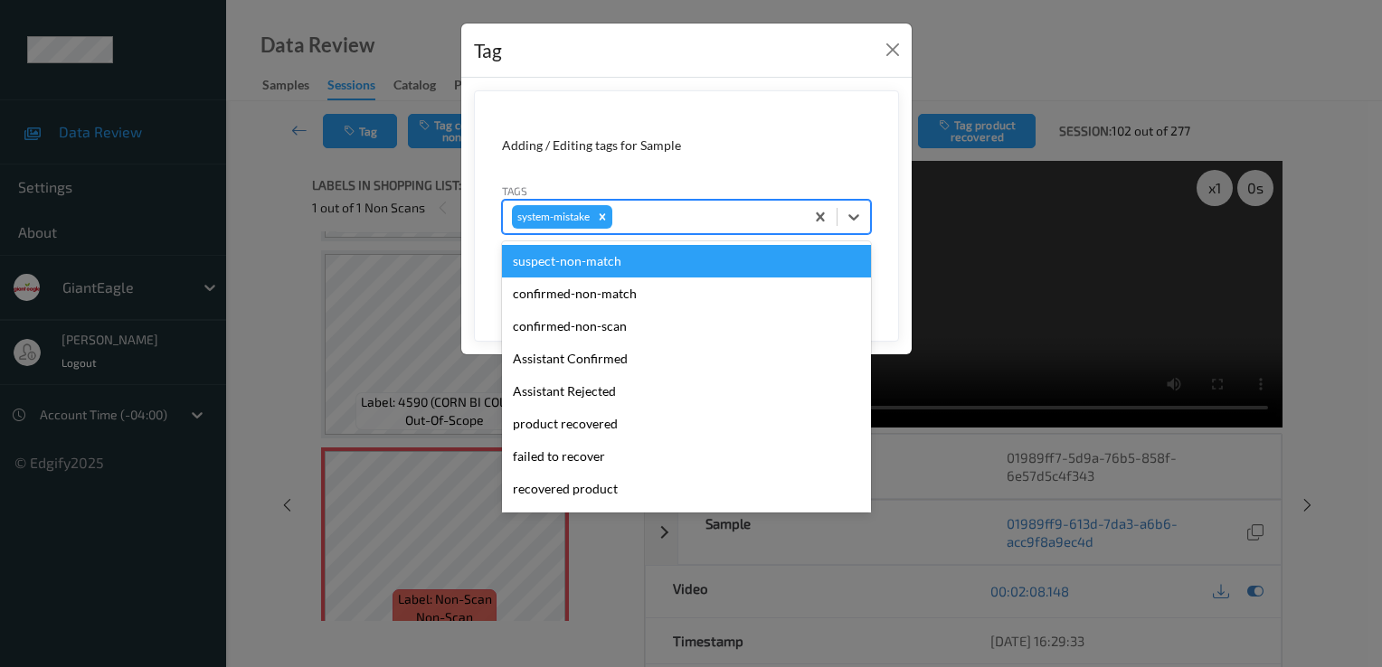
click at [645, 216] on div at bounding box center [705, 217] width 179 height 22
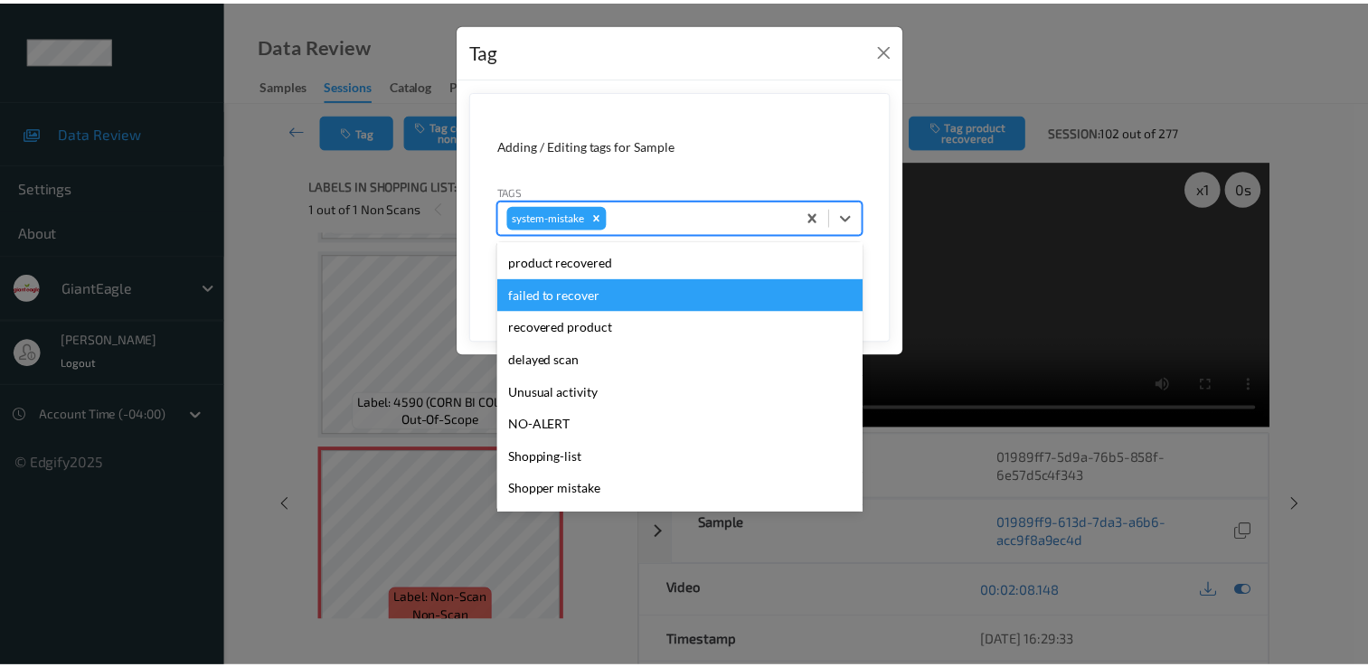
scroll to position [181, 0]
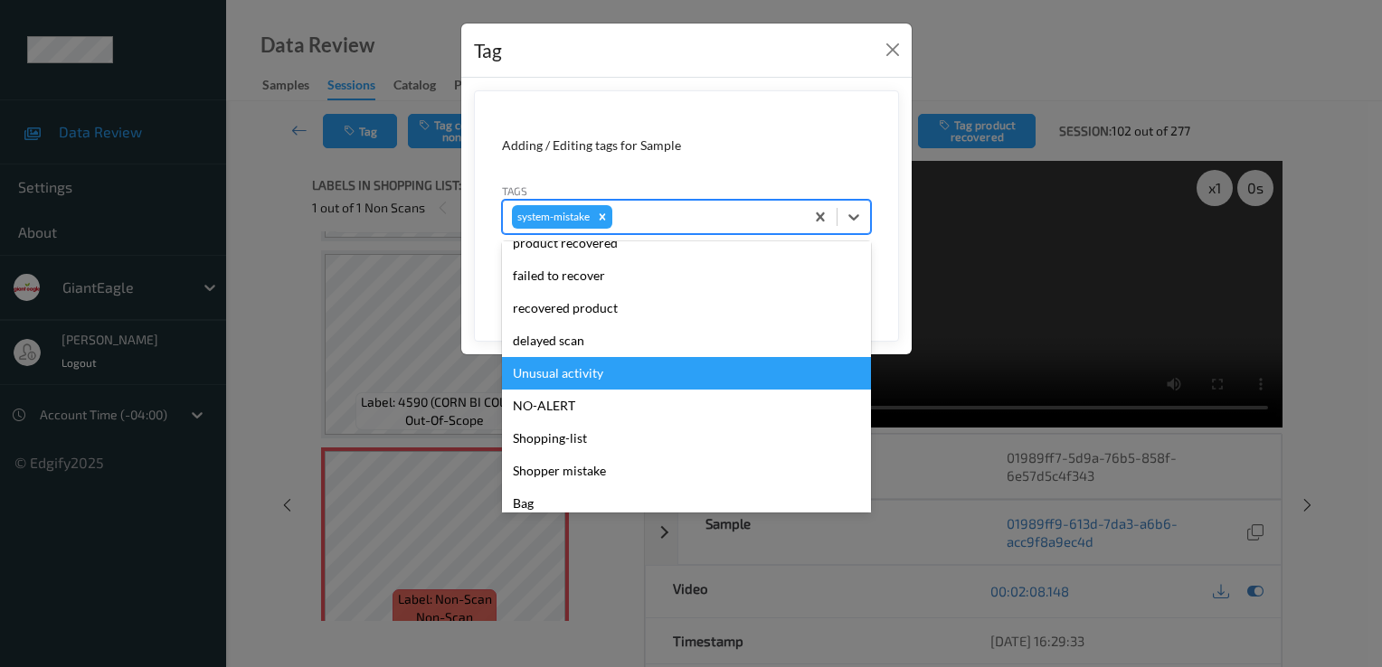
click at [593, 372] on div "Unusual activity" at bounding box center [686, 373] width 369 height 33
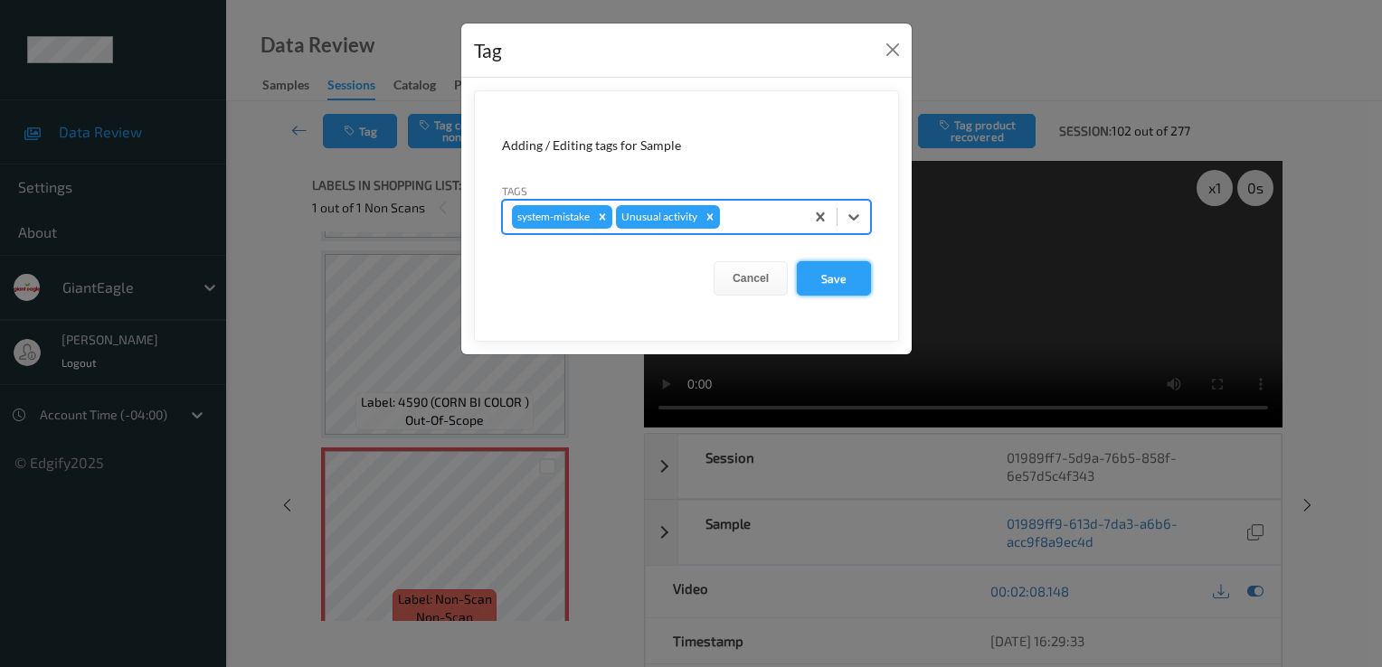
click at [856, 280] on button "Save" at bounding box center [834, 278] width 74 height 34
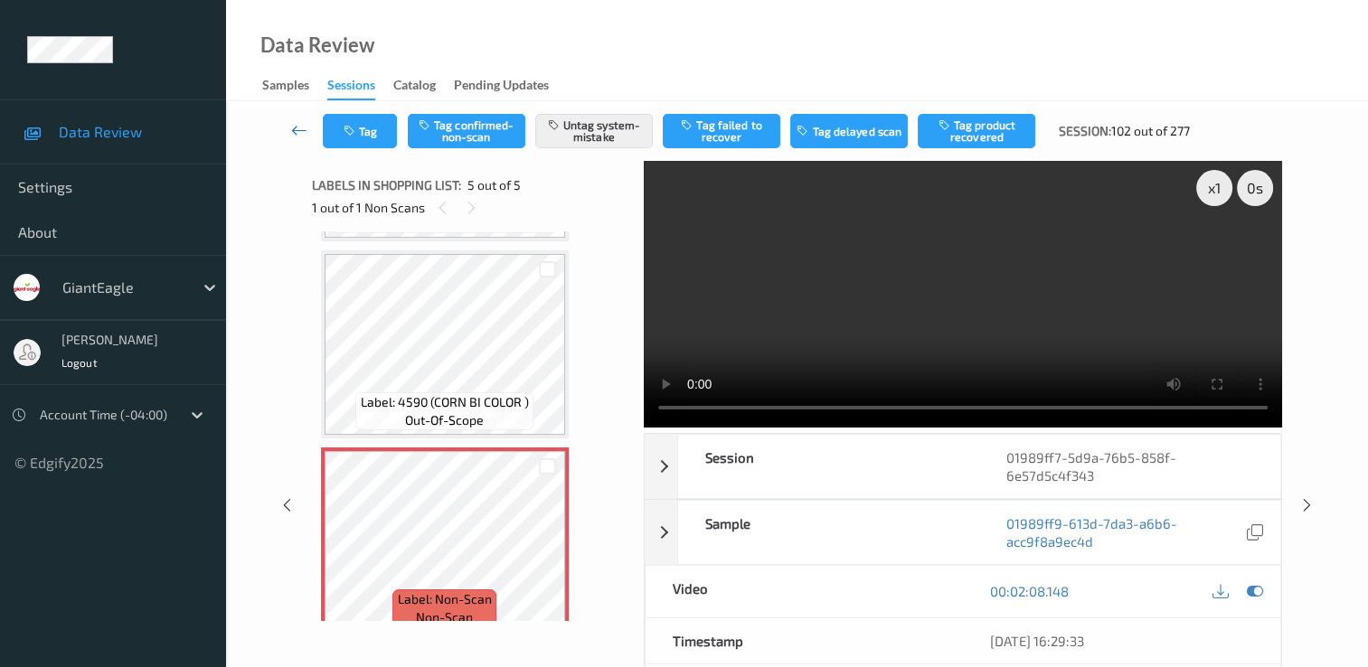
click at [299, 124] on icon at bounding box center [299, 130] width 16 height 18
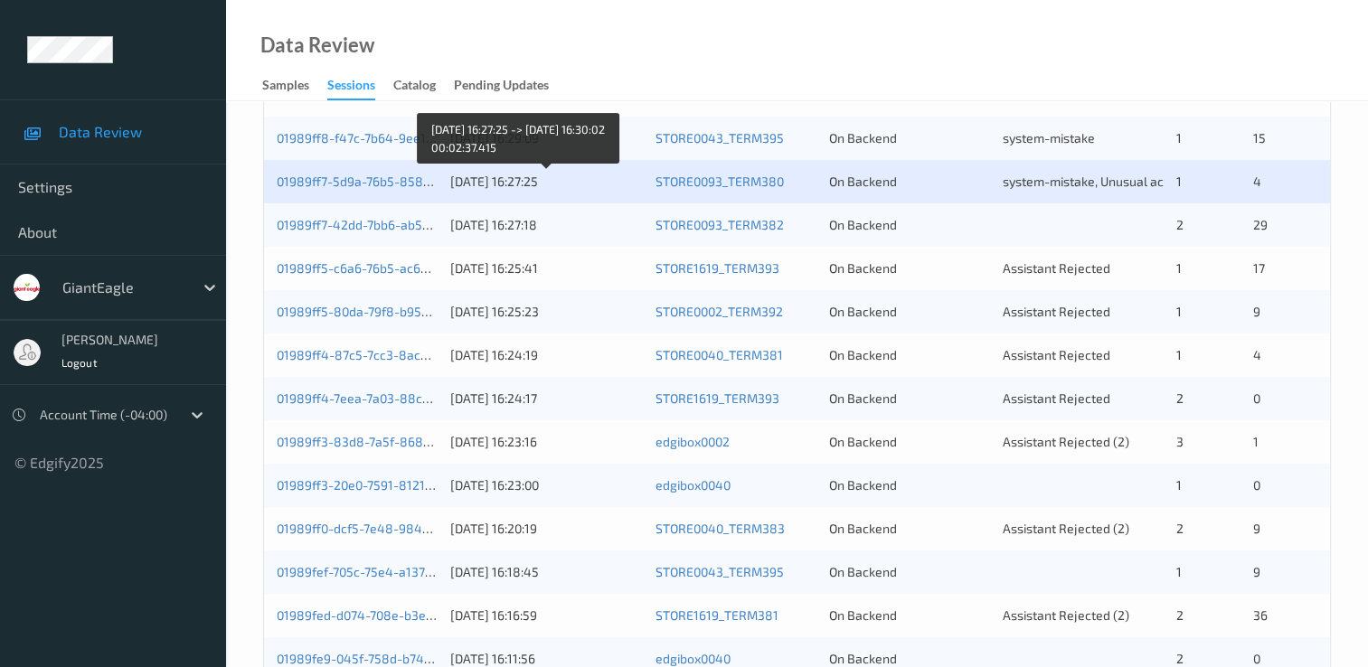
scroll to position [452, 0]
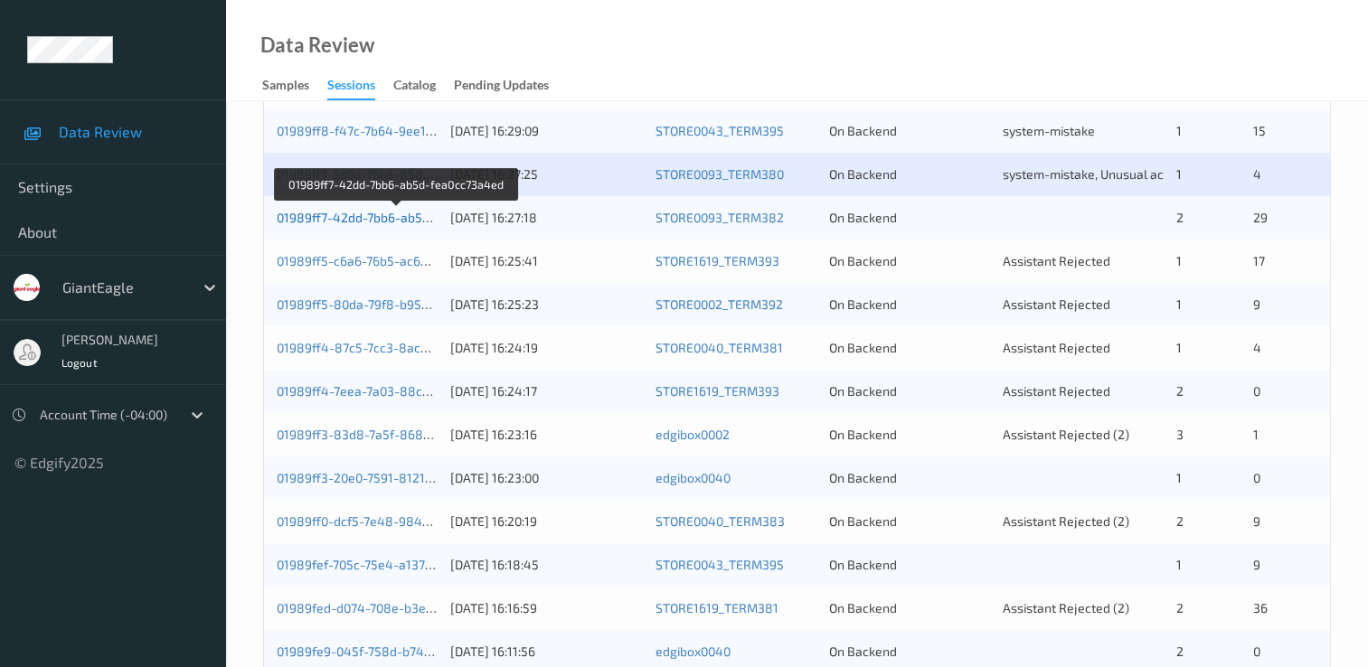
click at [365, 213] on link "01989ff7-42dd-7bb6-ab5d-fea0cc73a4ed" at bounding box center [397, 217] width 241 height 15
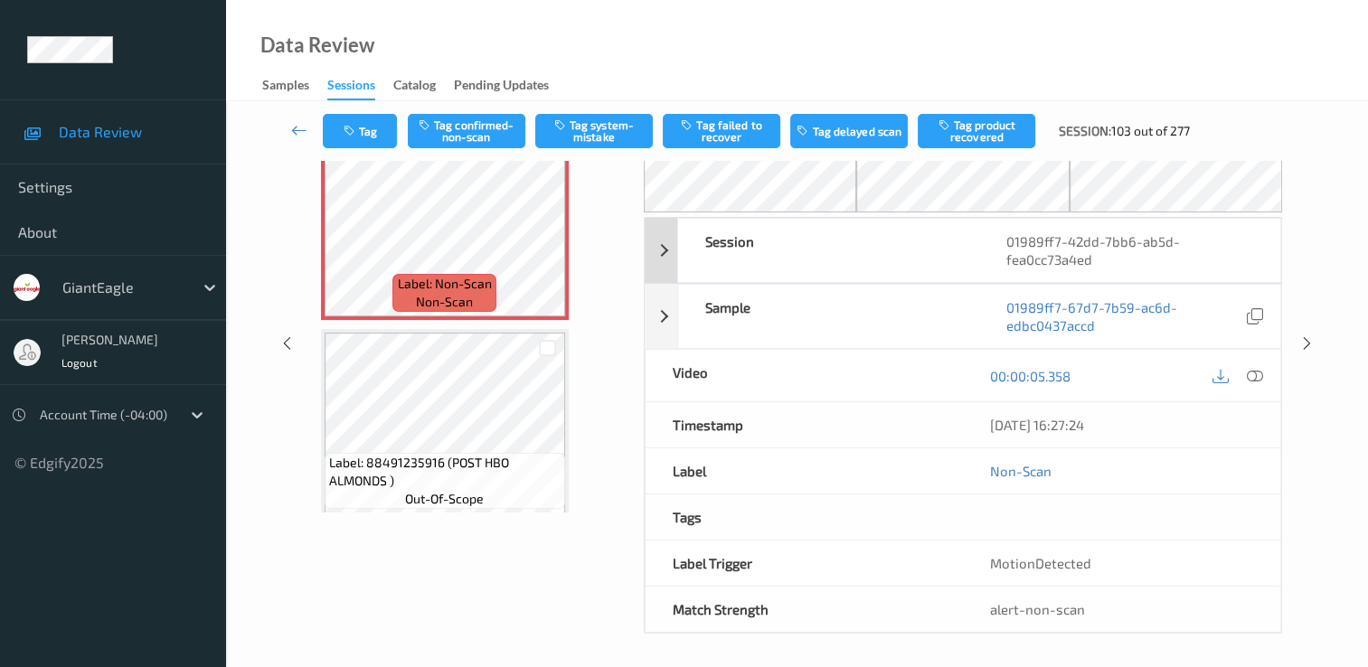
scroll to position [18, 0]
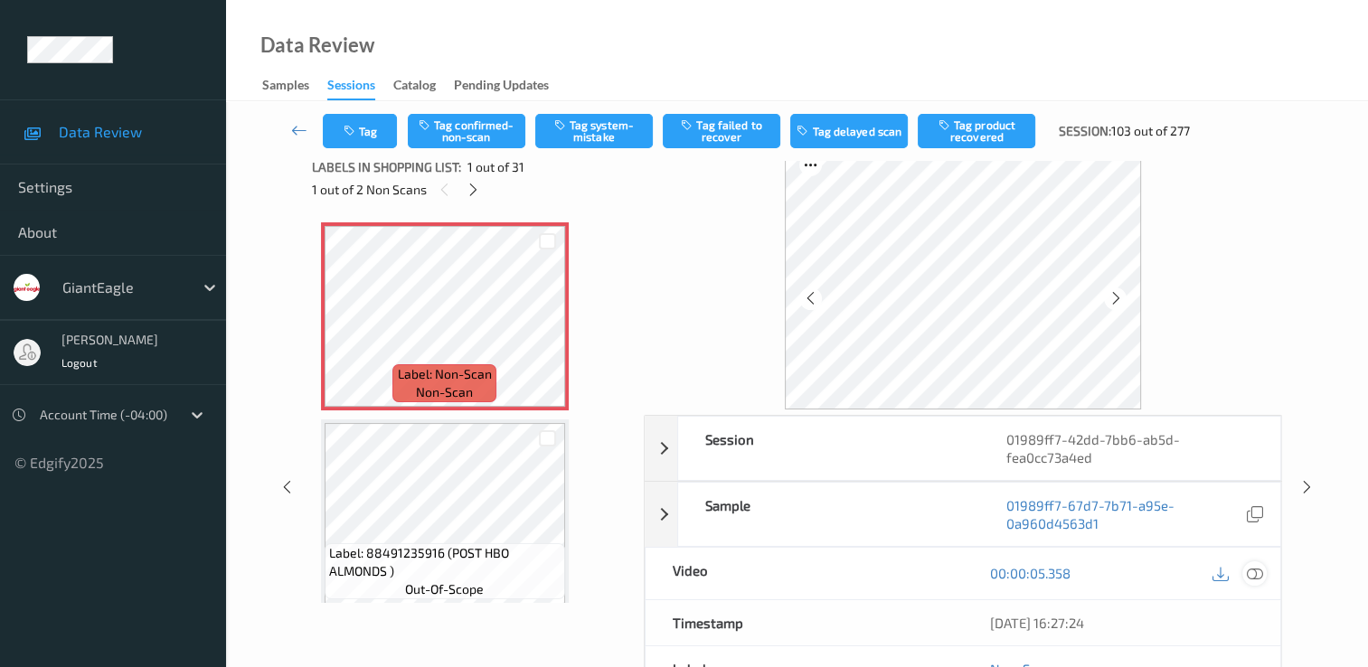
click at [1256, 570] on icon at bounding box center [1255, 573] width 16 height 16
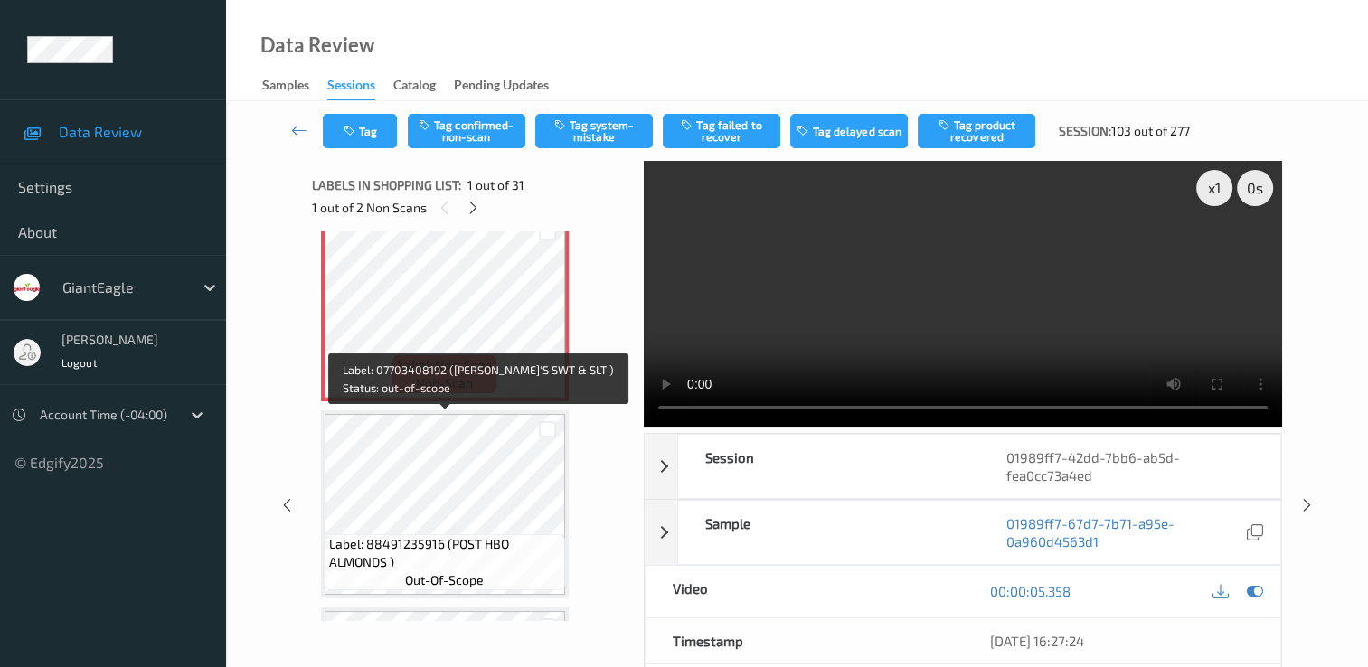
scroll to position [0, 0]
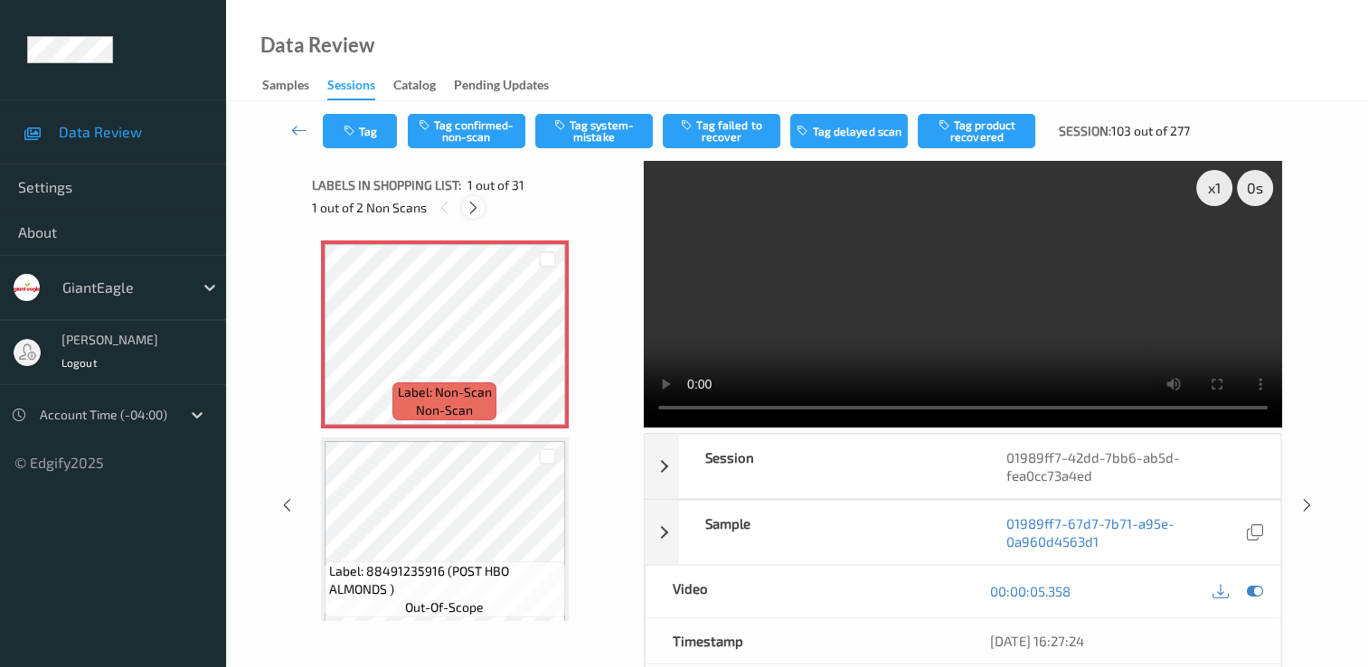
click at [468, 202] on icon at bounding box center [473, 208] width 15 height 16
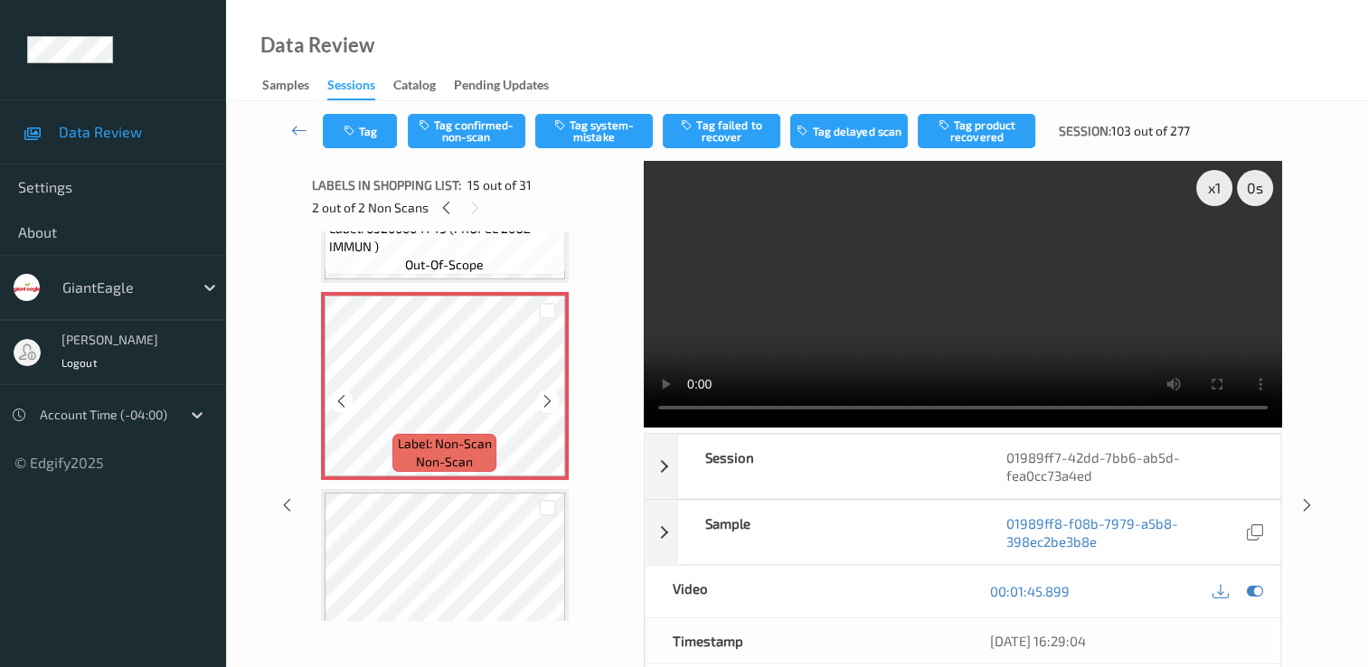
scroll to position [2753, 0]
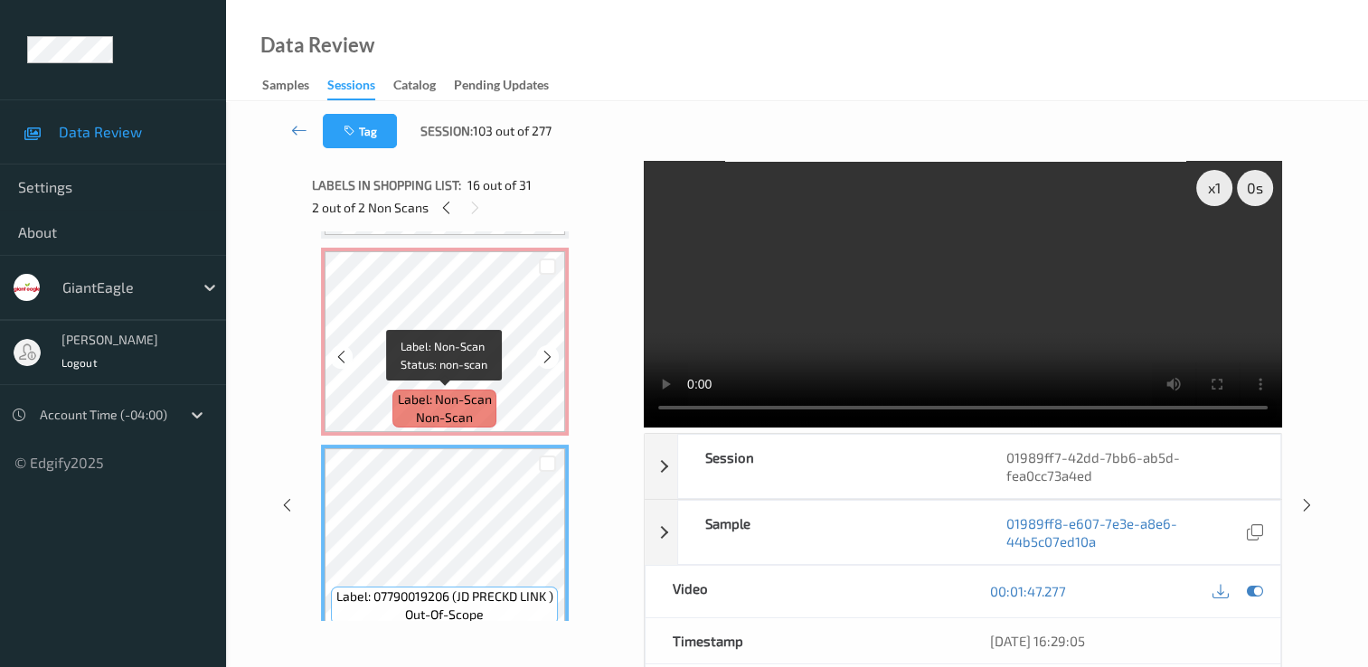
click at [459, 392] on span "Label: Non-Scan" at bounding box center [445, 400] width 94 height 18
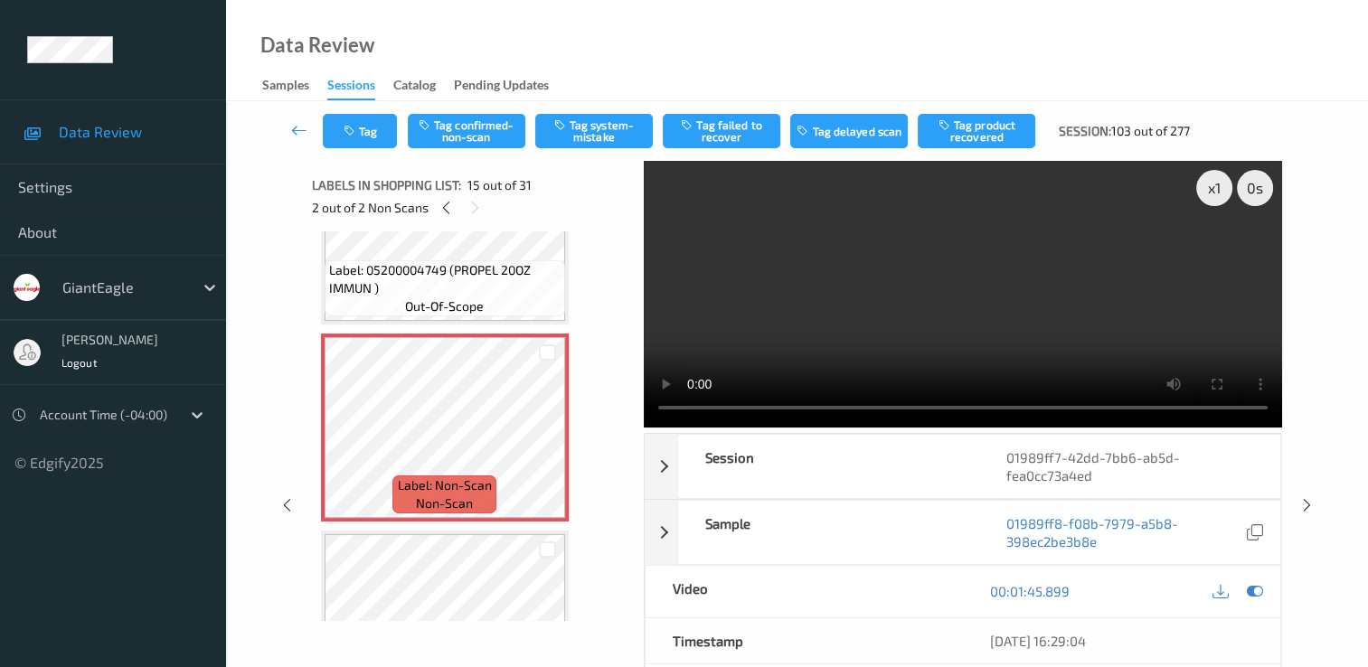
scroll to position [2662, 0]
click at [596, 134] on button "Tag system-mistake" at bounding box center [594, 131] width 118 height 34
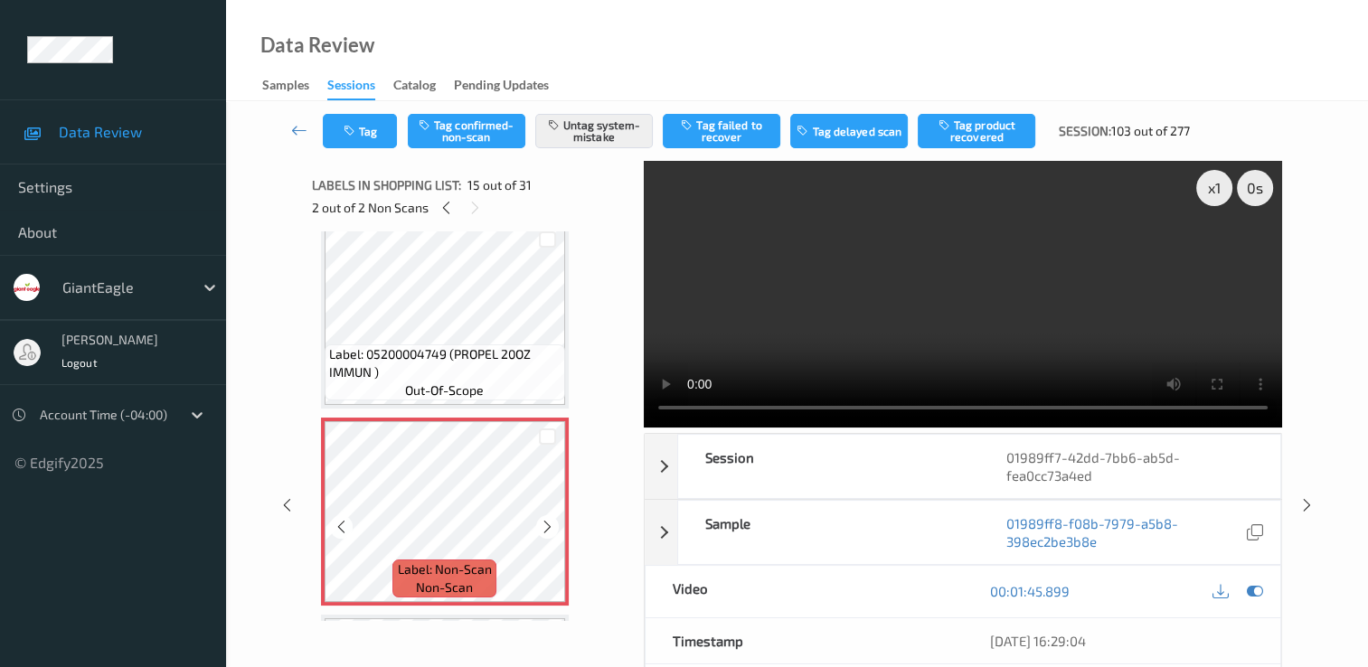
scroll to position [2572, 0]
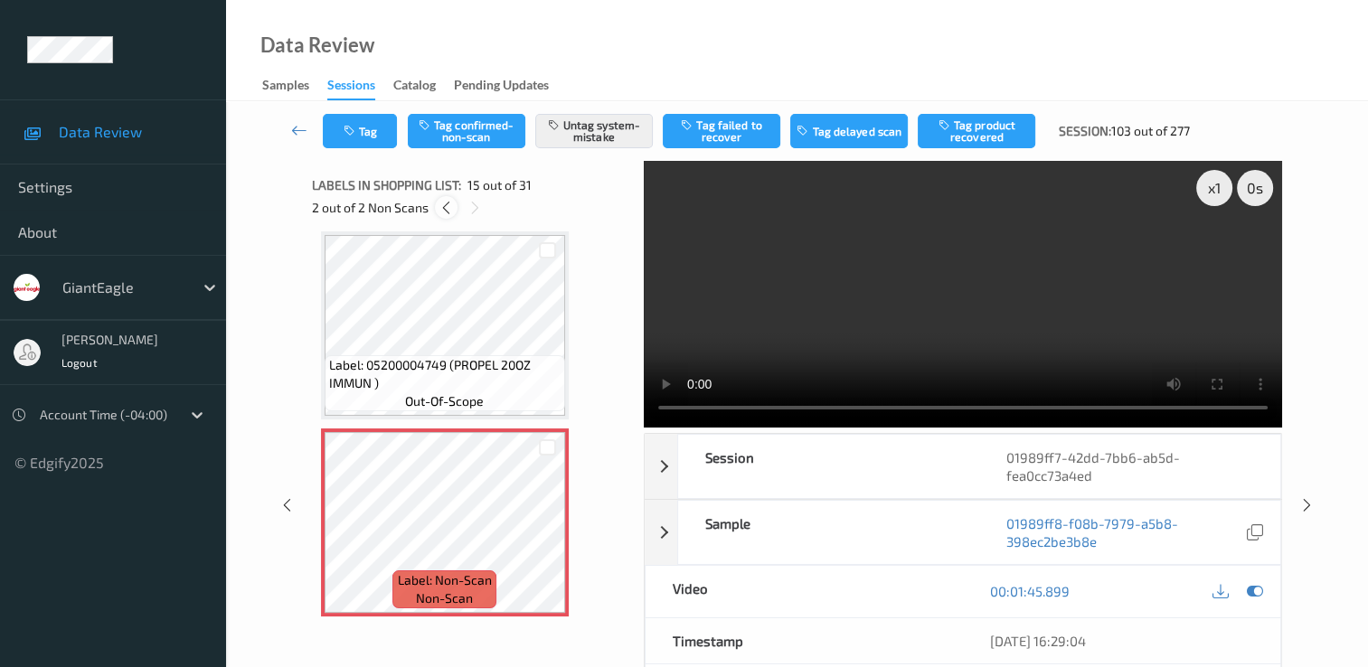
click at [445, 208] on icon at bounding box center [446, 208] width 15 height 16
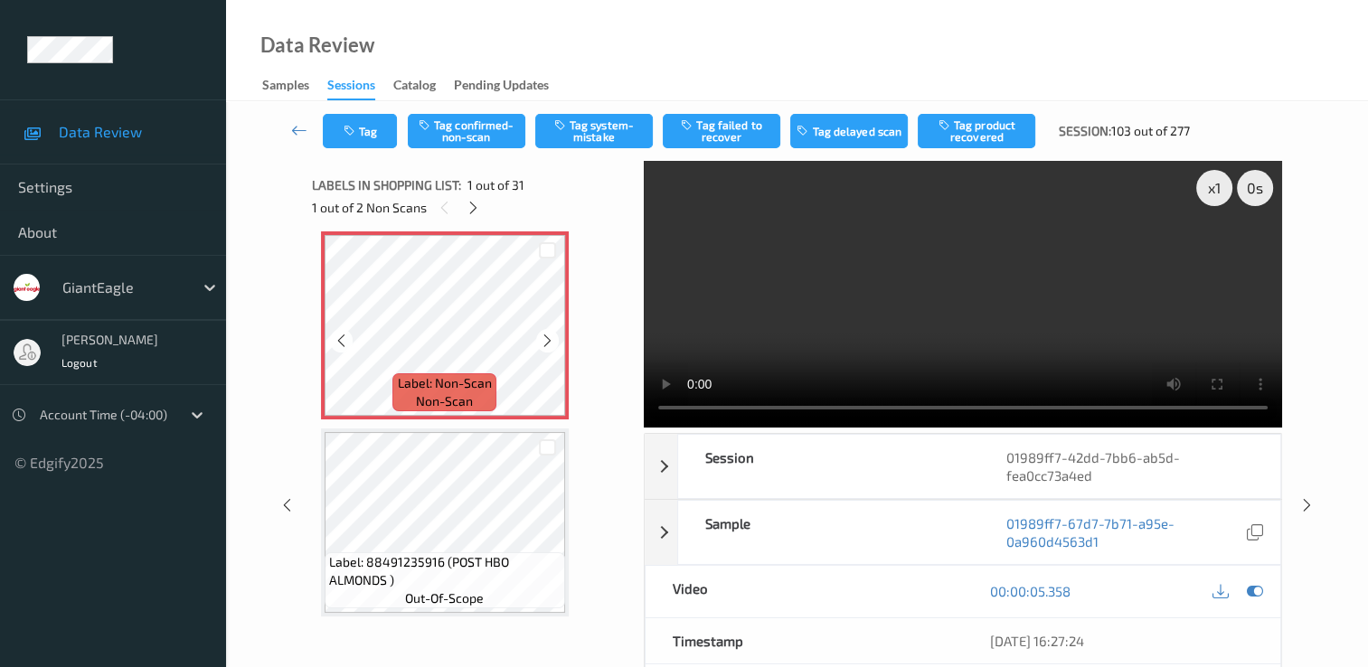
scroll to position [0, 0]
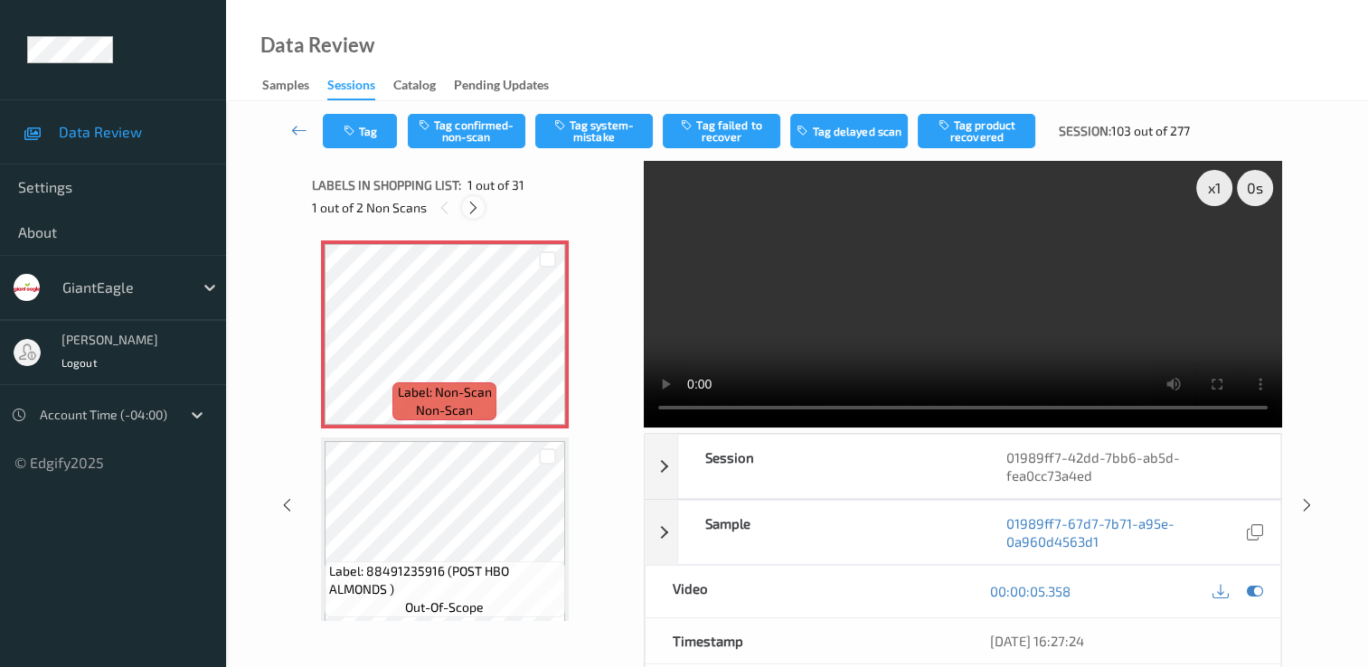
click at [472, 211] on icon at bounding box center [473, 208] width 15 height 16
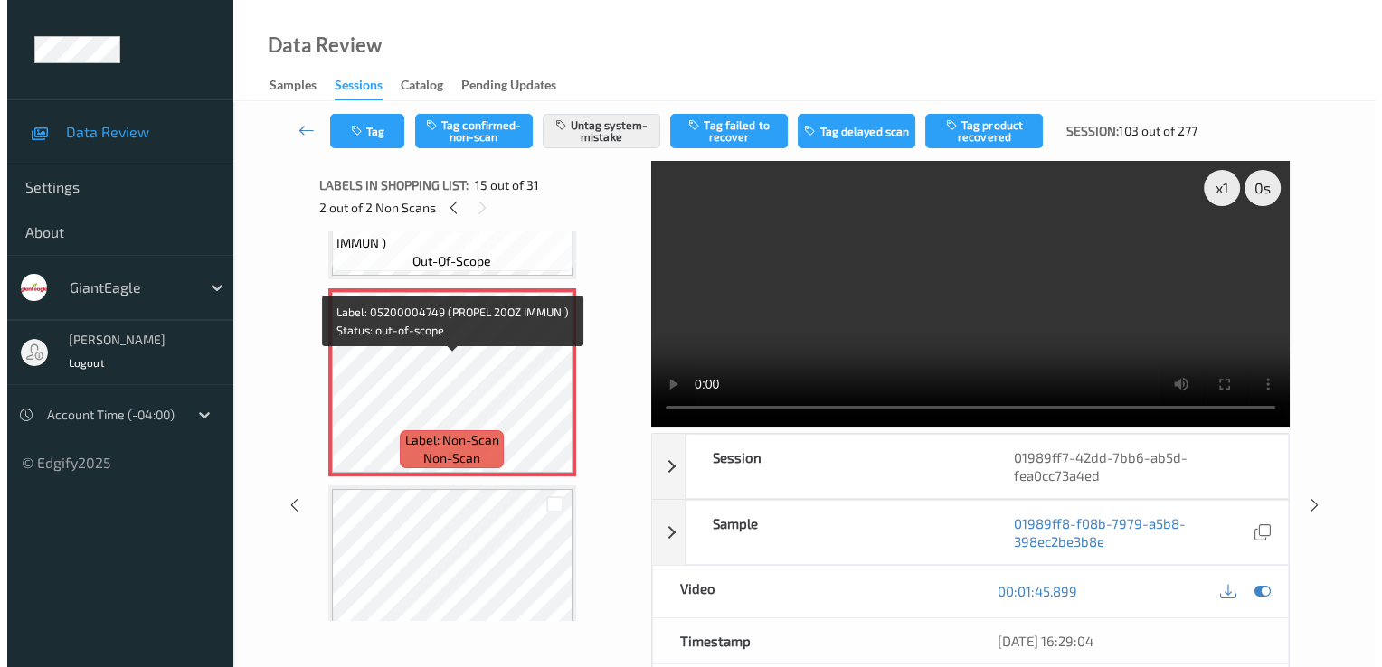
scroll to position [2753, 0]
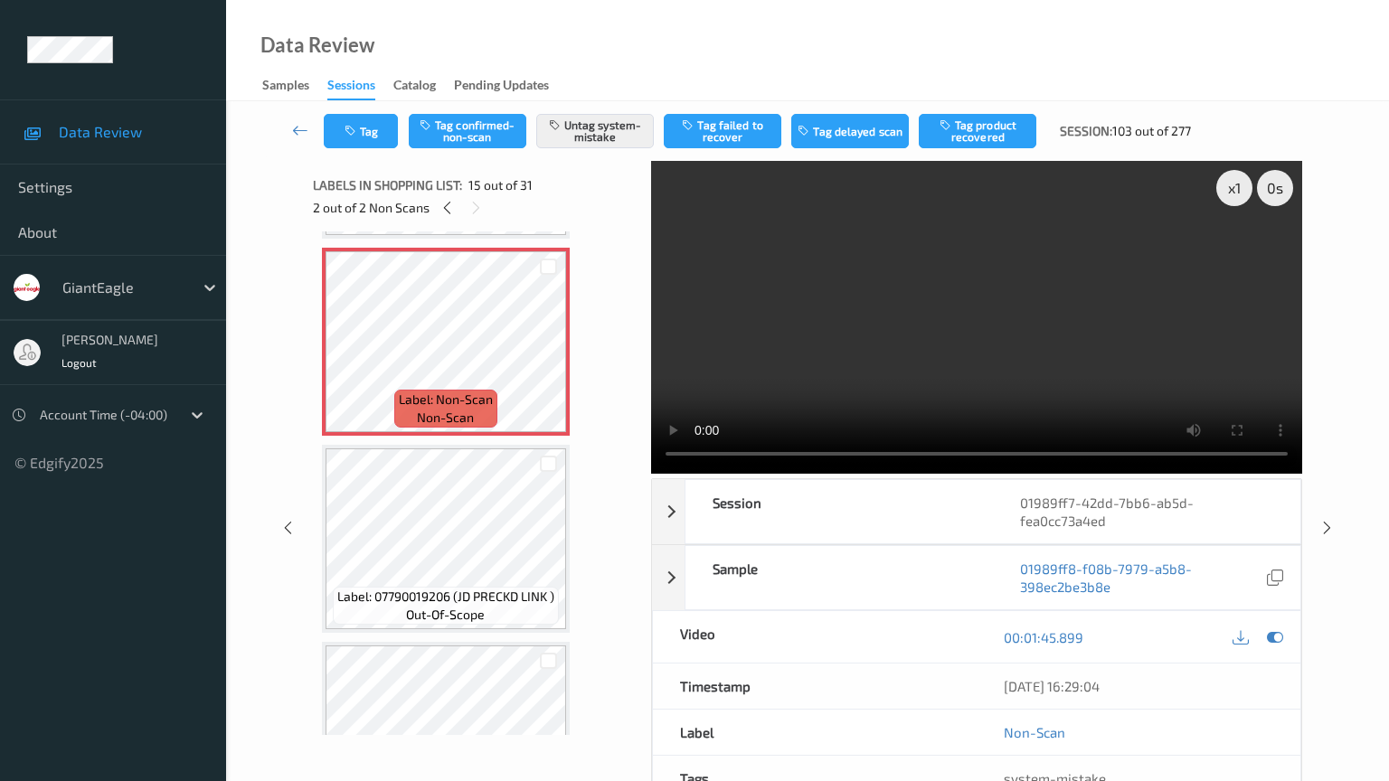
click at [651, 474] on video at bounding box center [976, 317] width 651 height 313
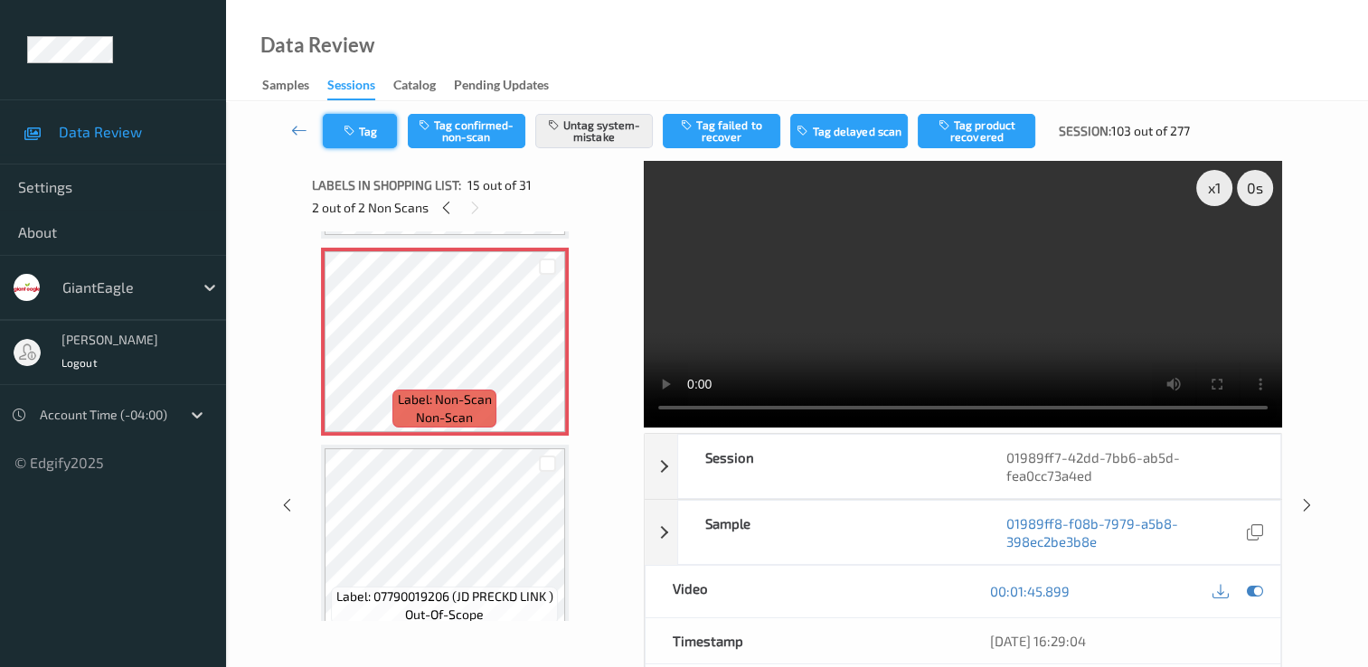
click at [365, 124] on button "Tag" at bounding box center [360, 131] width 74 height 34
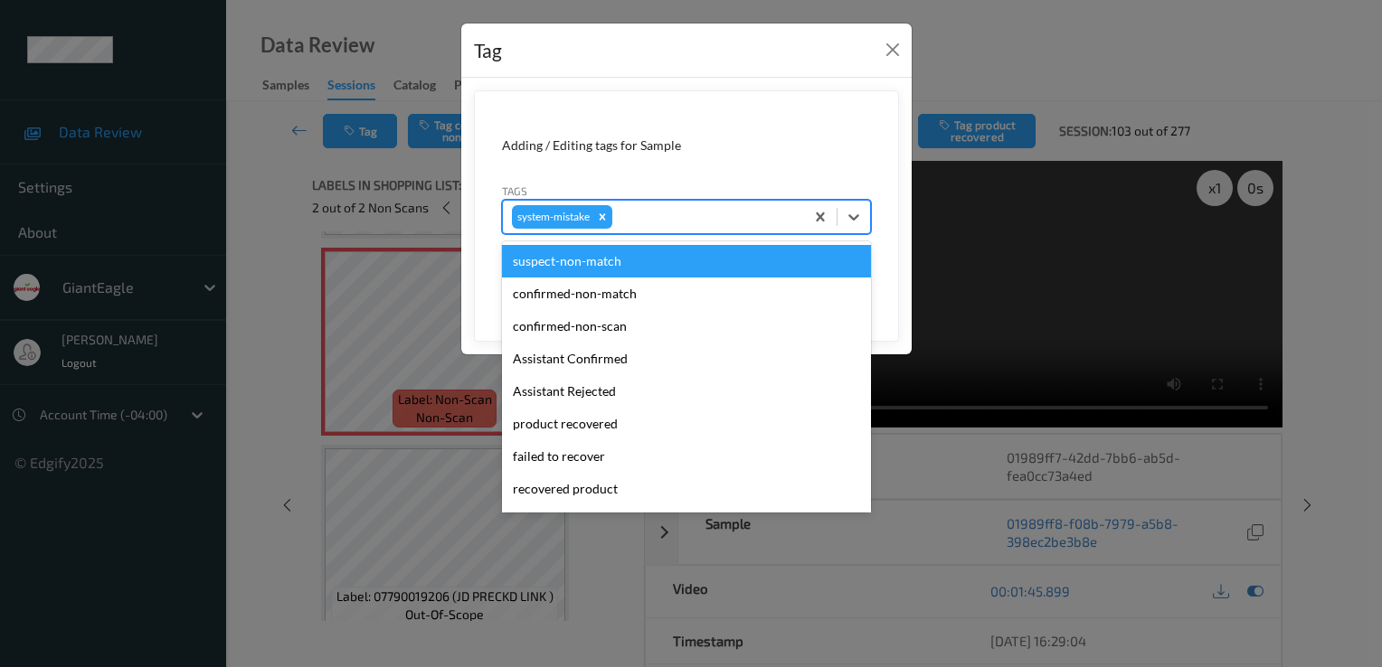
click at [706, 215] on div at bounding box center [705, 217] width 179 height 22
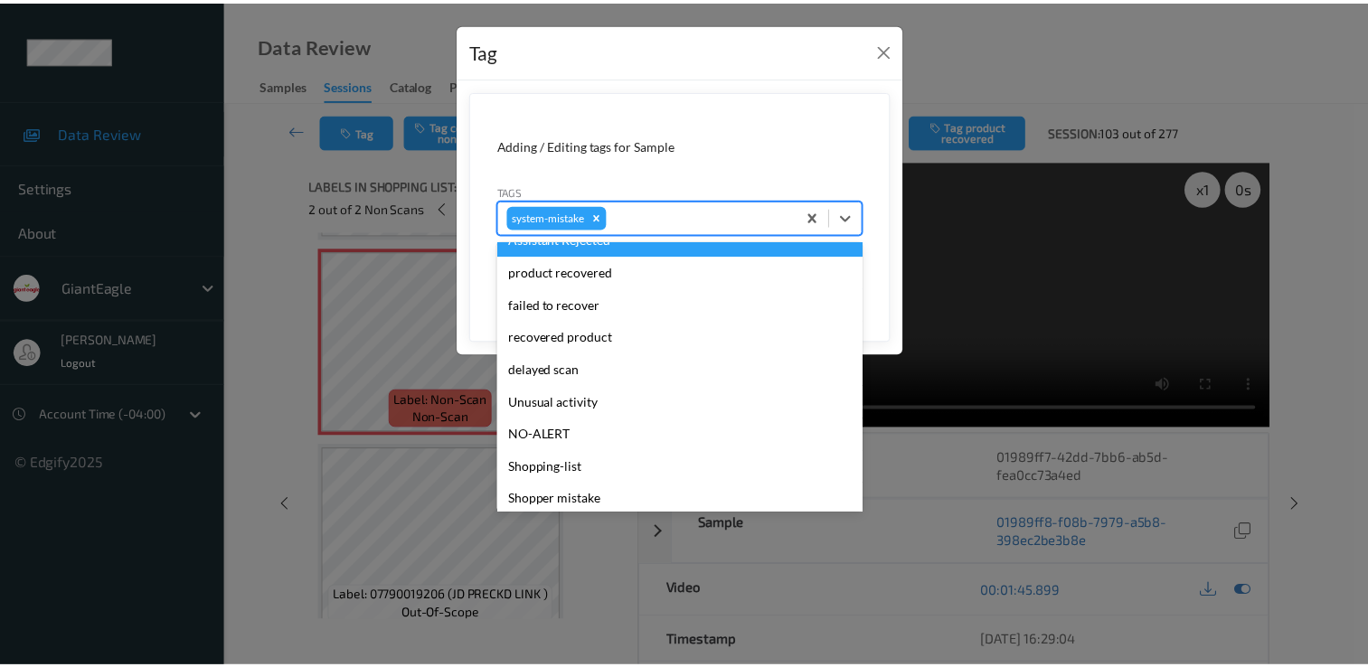
scroll to position [181, 0]
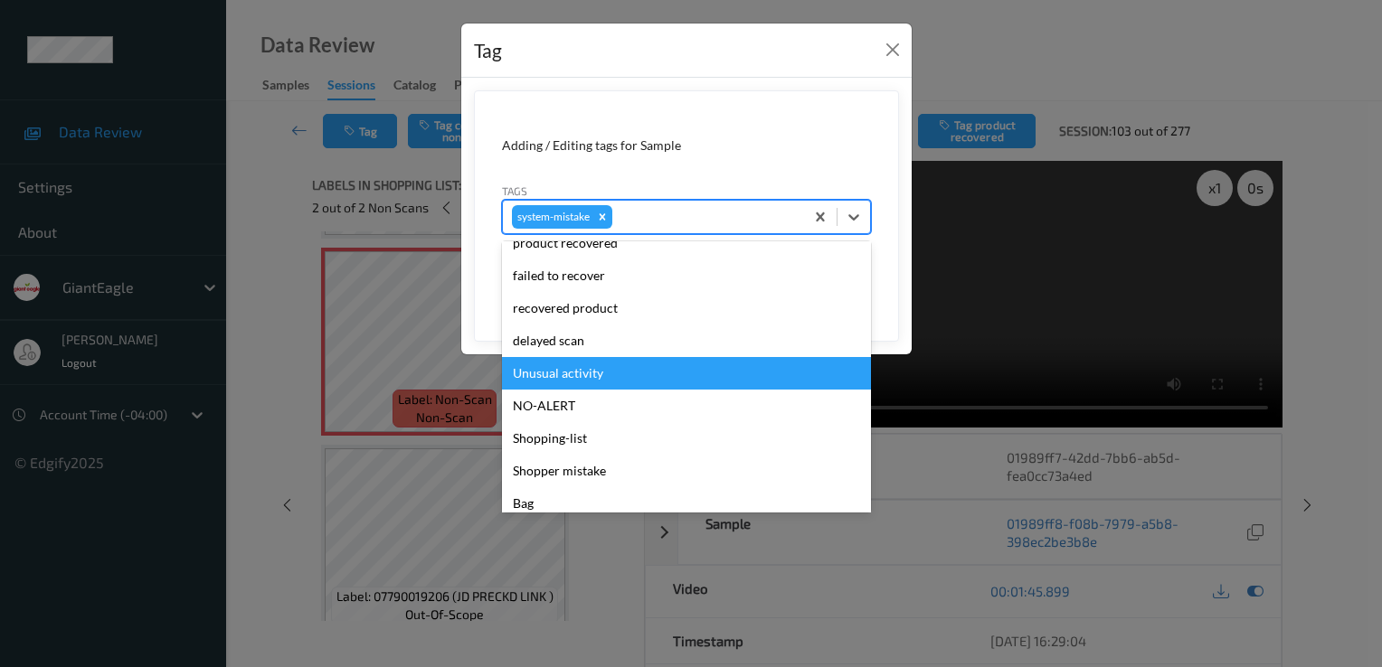
click at [624, 378] on div "Unusual activity" at bounding box center [686, 373] width 369 height 33
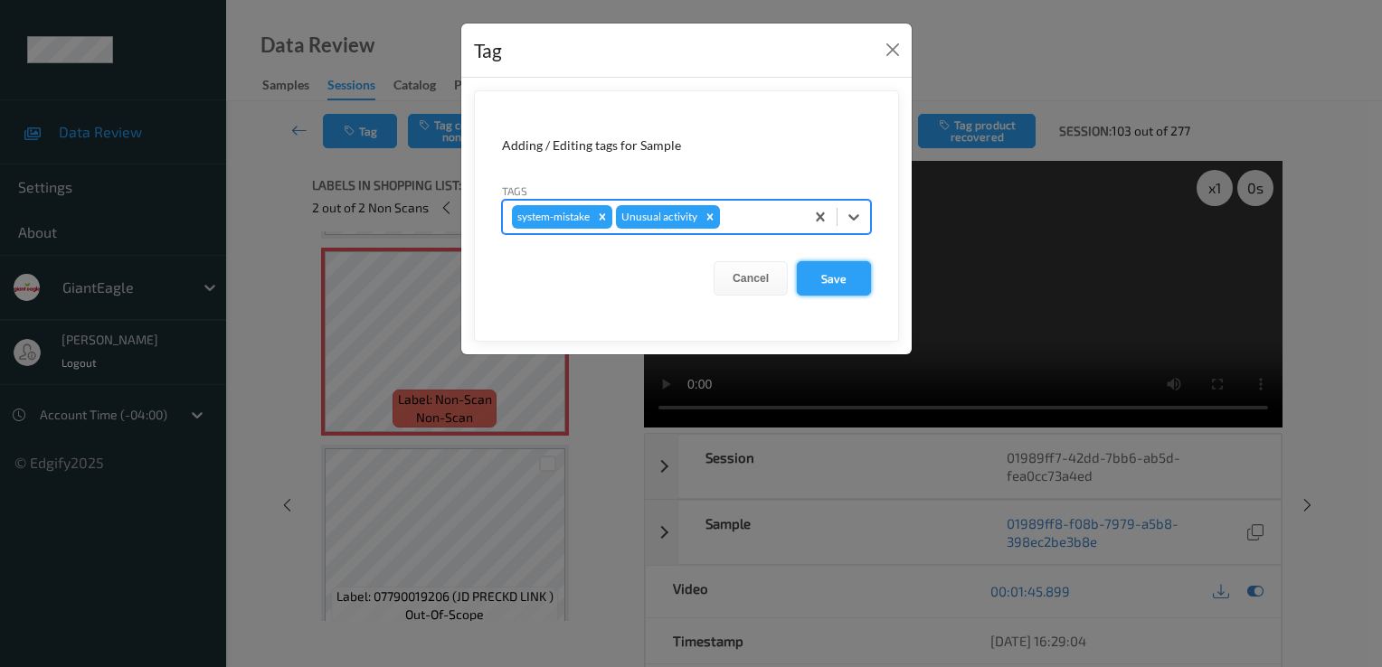
click at [843, 272] on button "Save" at bounding box center [834, 278] width 74 height 34
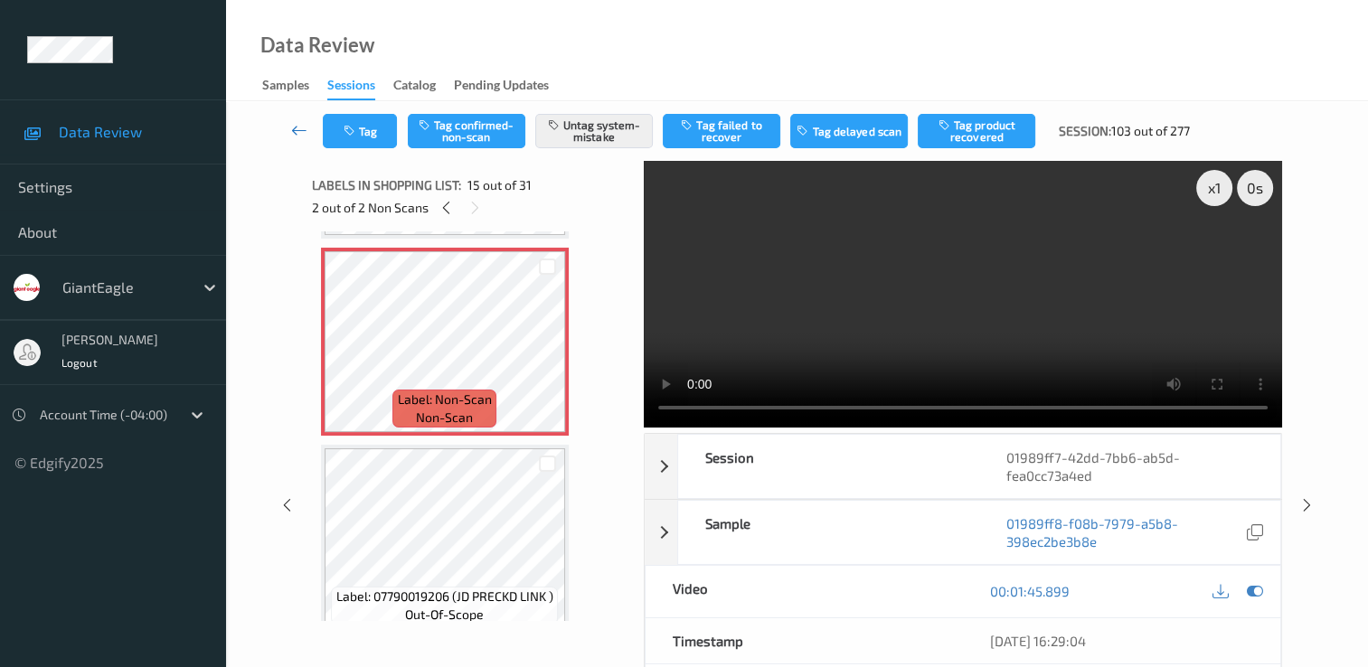
click at [293, 132] on icon at bounding box center [299, 130] width 16 height 18
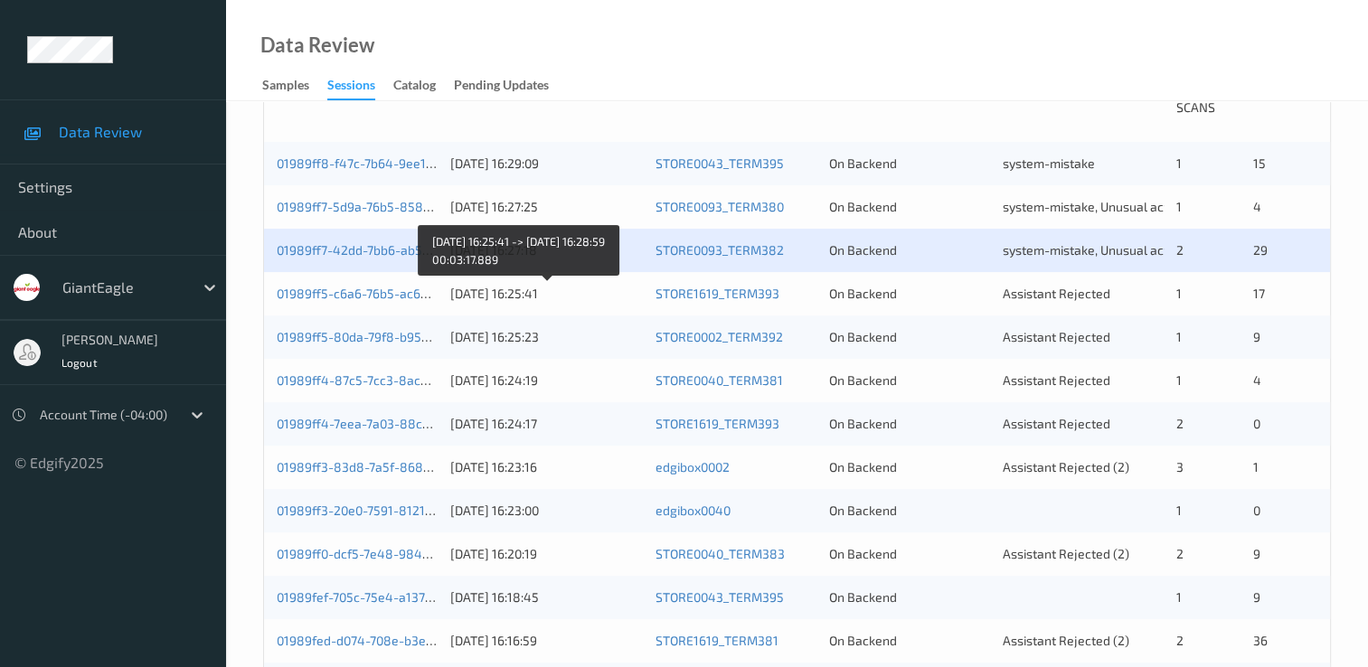
scroll to position [452, 0]
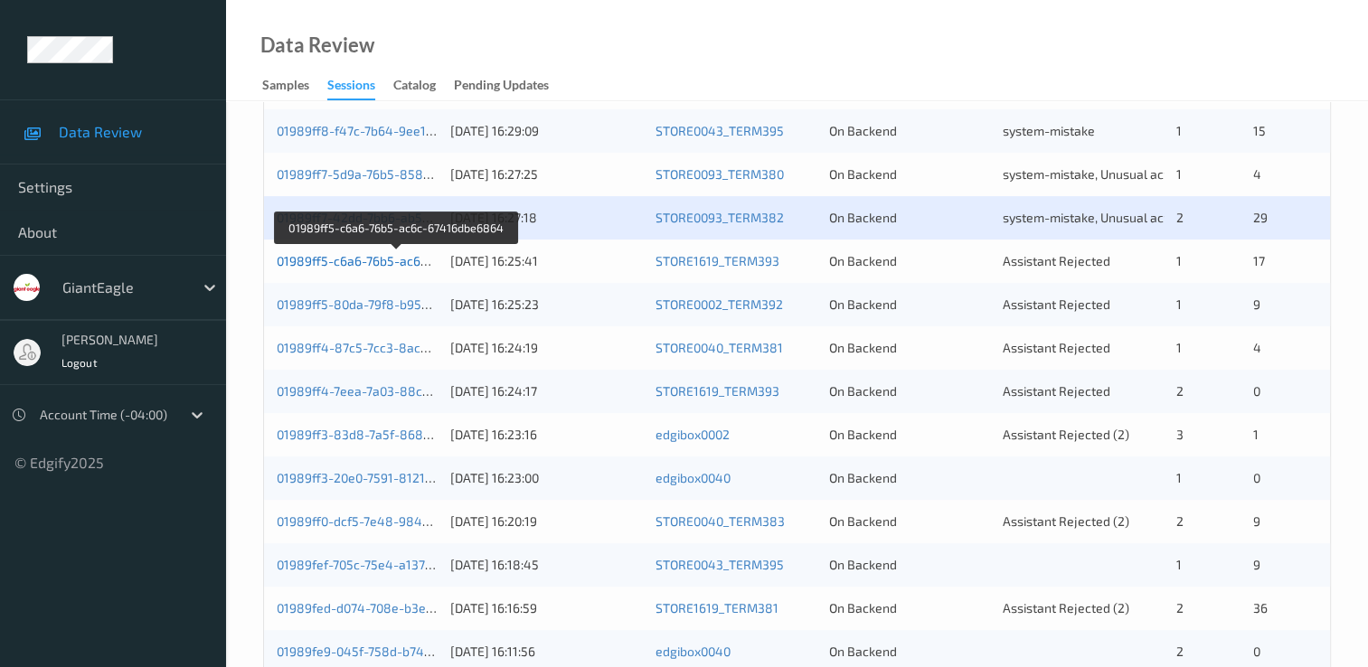
click at [387, 261] on link "01989ff5-c6a6-76b5-ac6c-67416dbe6864" at bounding box center [398, 260] width 242 height 15
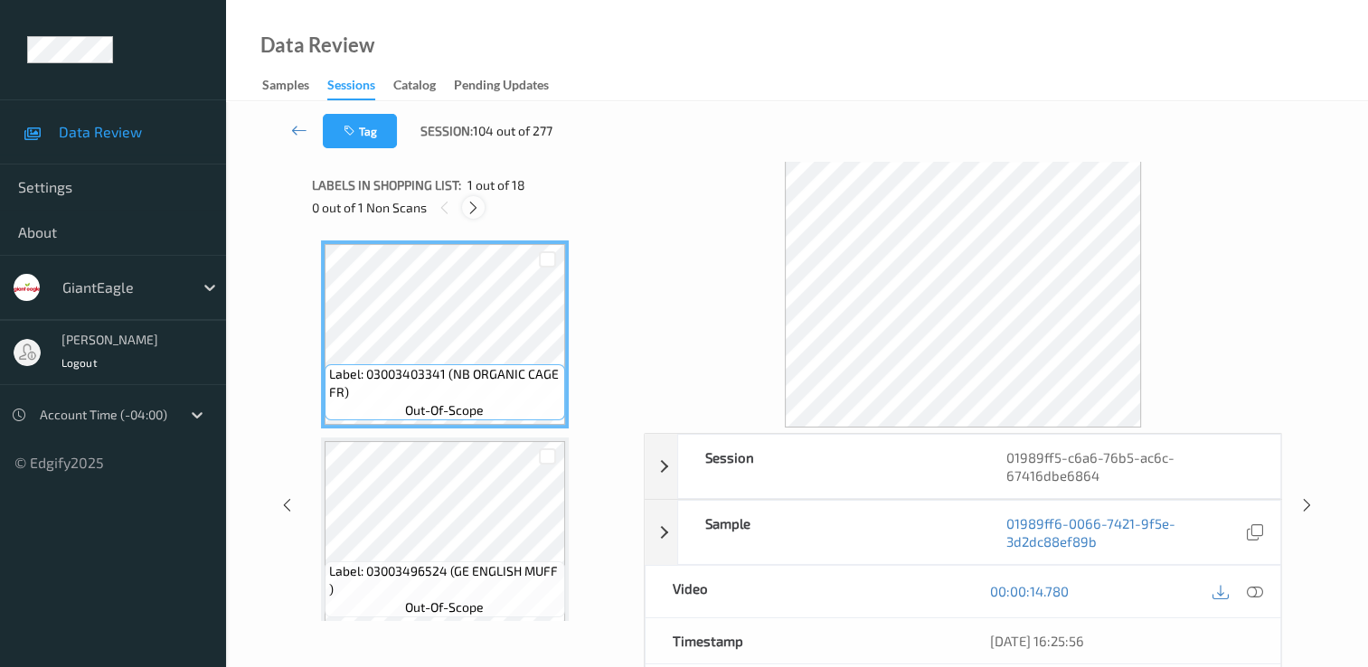
click at [477, 207] on icon at bounding box center [473, 208] width 15 height 16
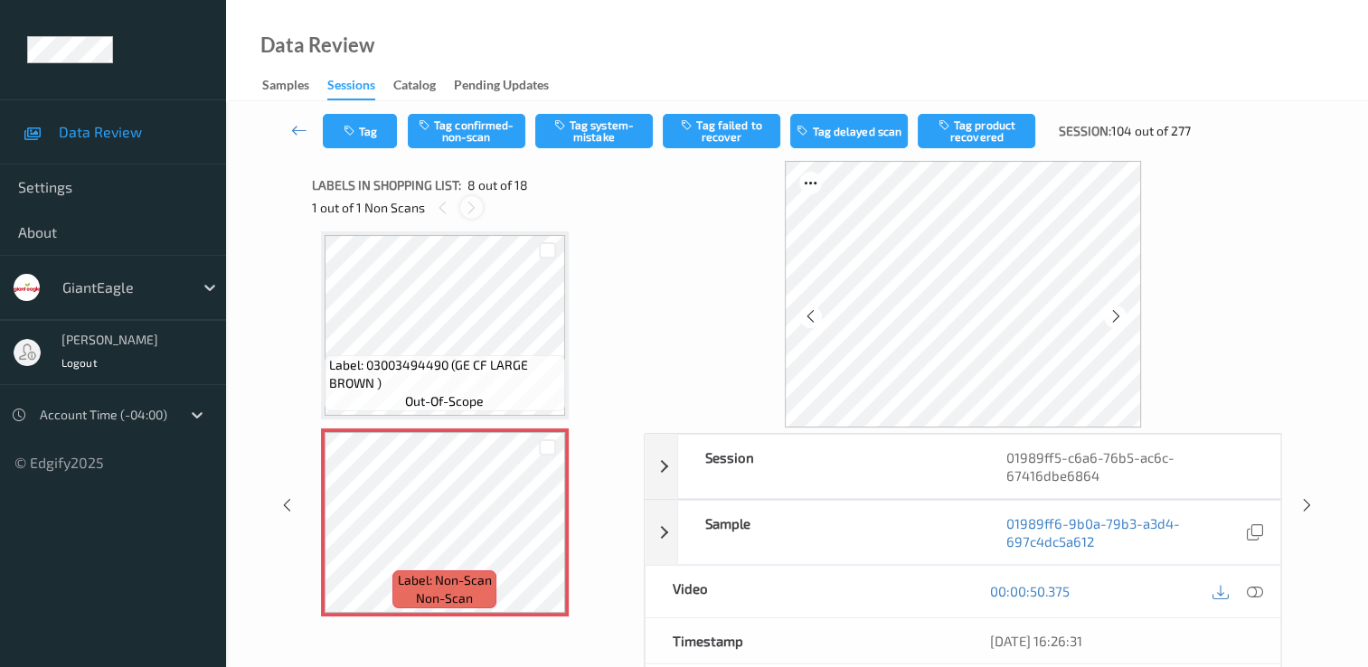
click at [467, 203] on icon at bounding box center [471, 208] width 15 height 16
click at [461, 205] on div at bounding box center [471, 207] width 23 height 23
click at [466, 204] on icon at bounding box center [471, 208] width 15 height 16
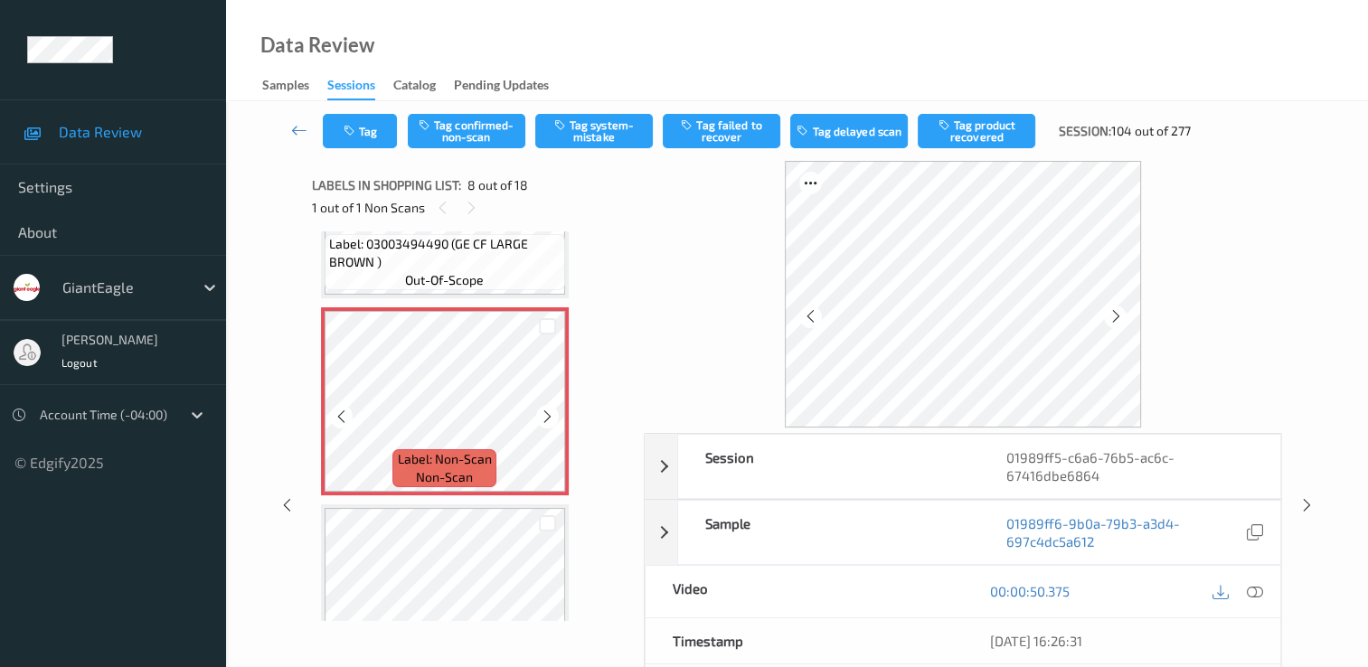
scroll to position [1282, 0]
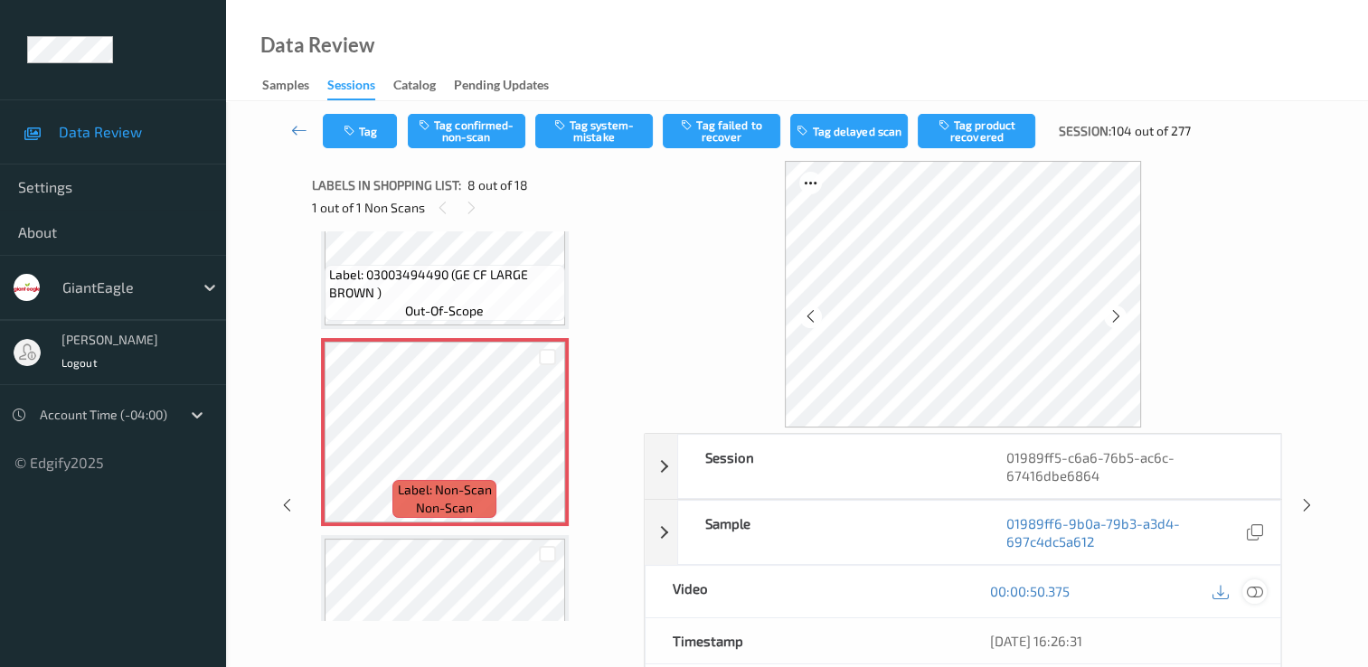
click at [1253, 590] on icon at bounding box center [1255, 591] width 16 height 16
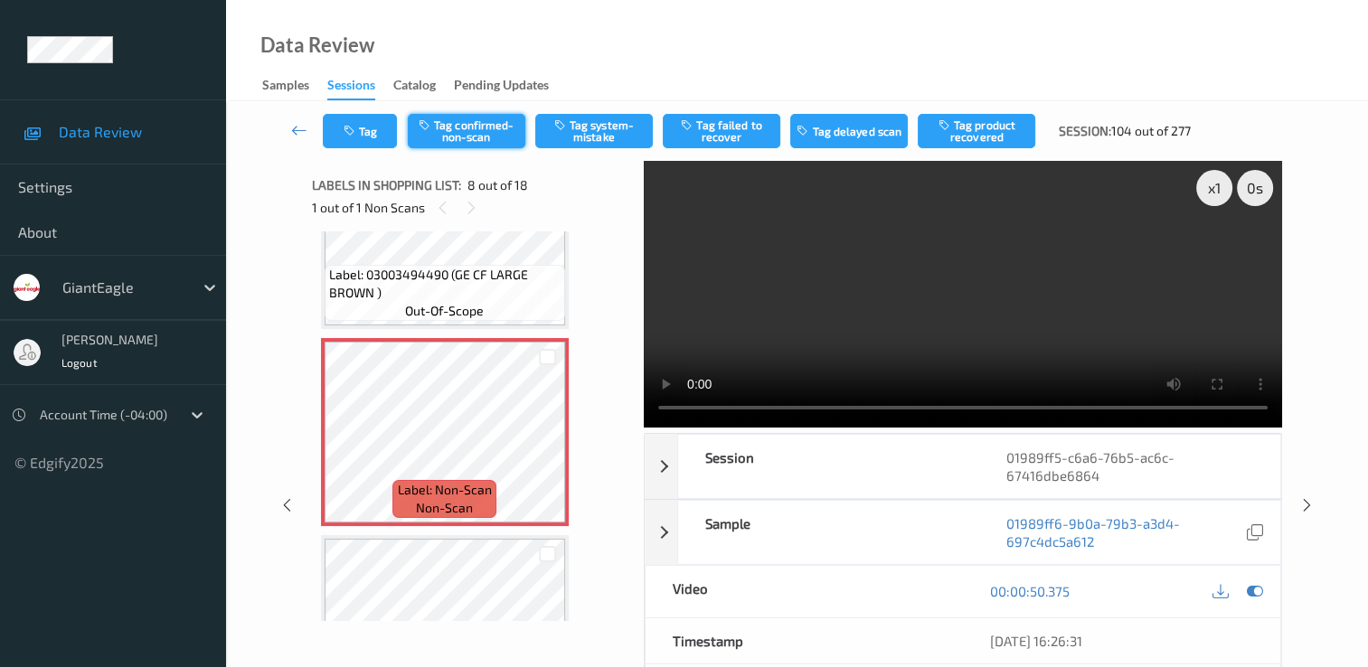
click at [487, 112] on div "Tag Tag confirmed-non-scan Tag system-mistake Tag failed to recover Tag delayed…" at bounding box center [797, 131] width 1068 height 60
click at [482, 120] on button "Tag confirmed-non-scan" at bounding box center [467, 131] width 118 height 34
click at [976, 130] on button "Tag product recovered" at bounding box center [977, 131] width 118 height 34
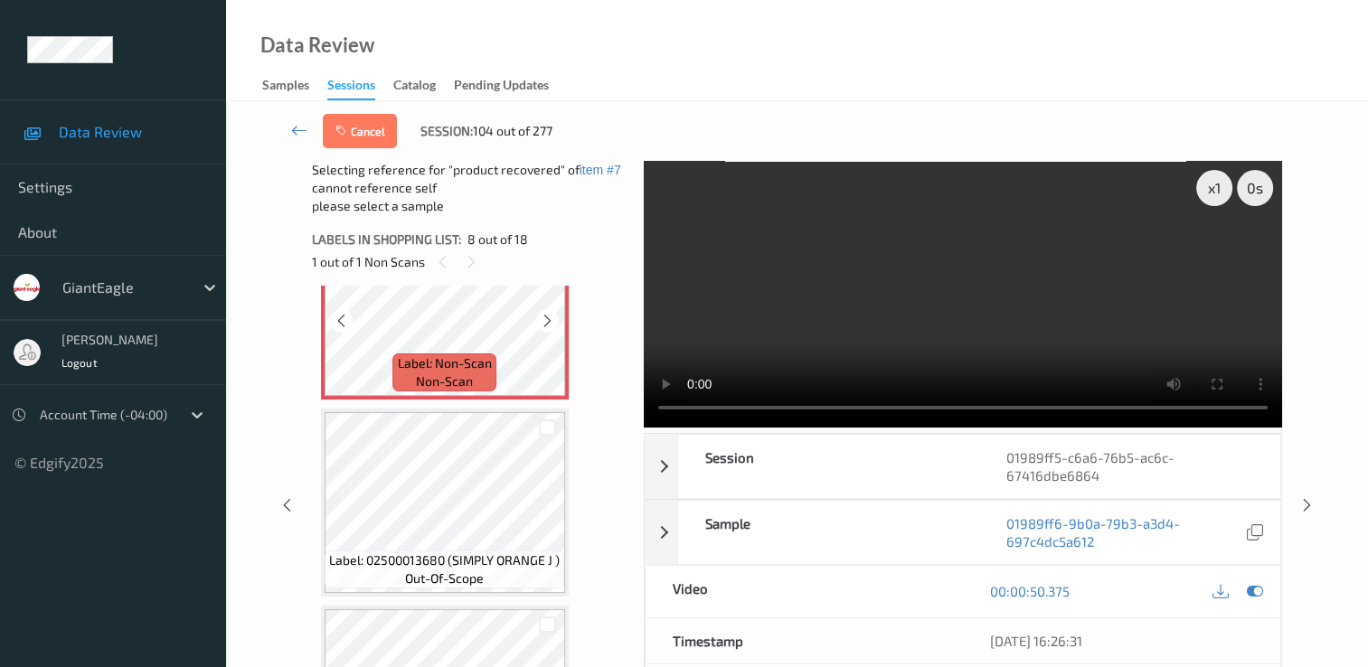
scroll to position [1554, 0]
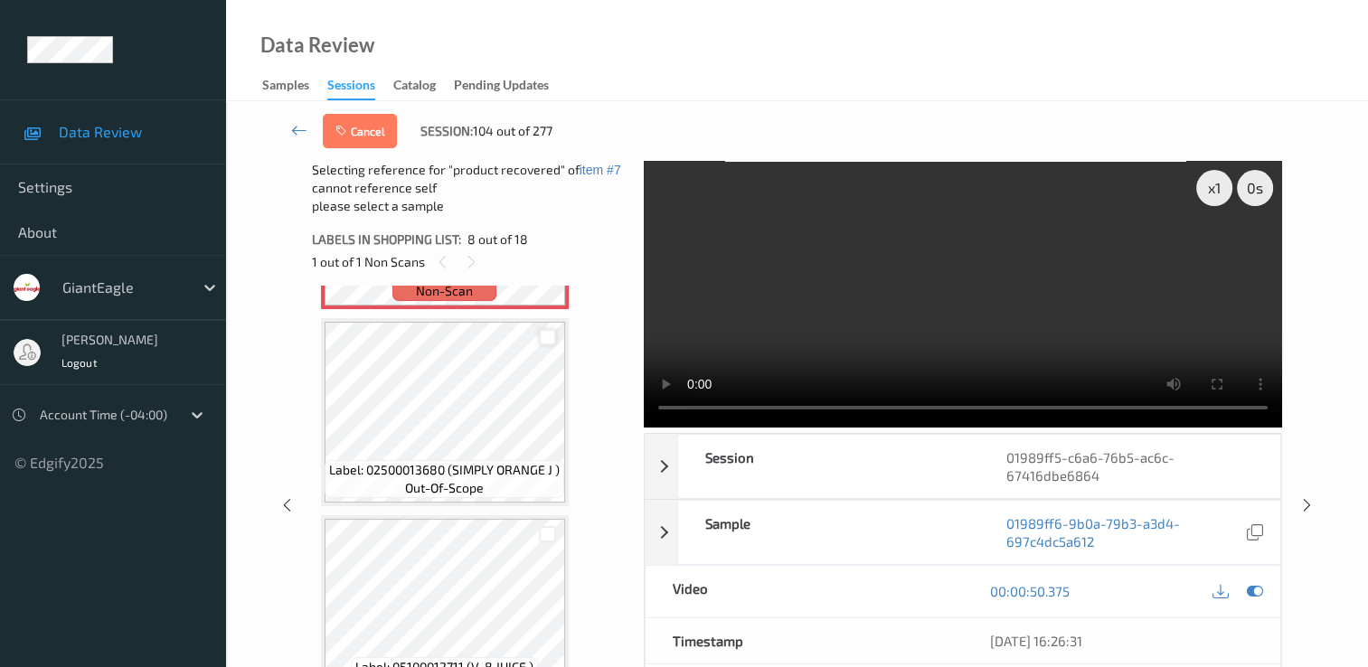
click at [546, 334] on div at bounding box center [547, 337] width 17 height 17
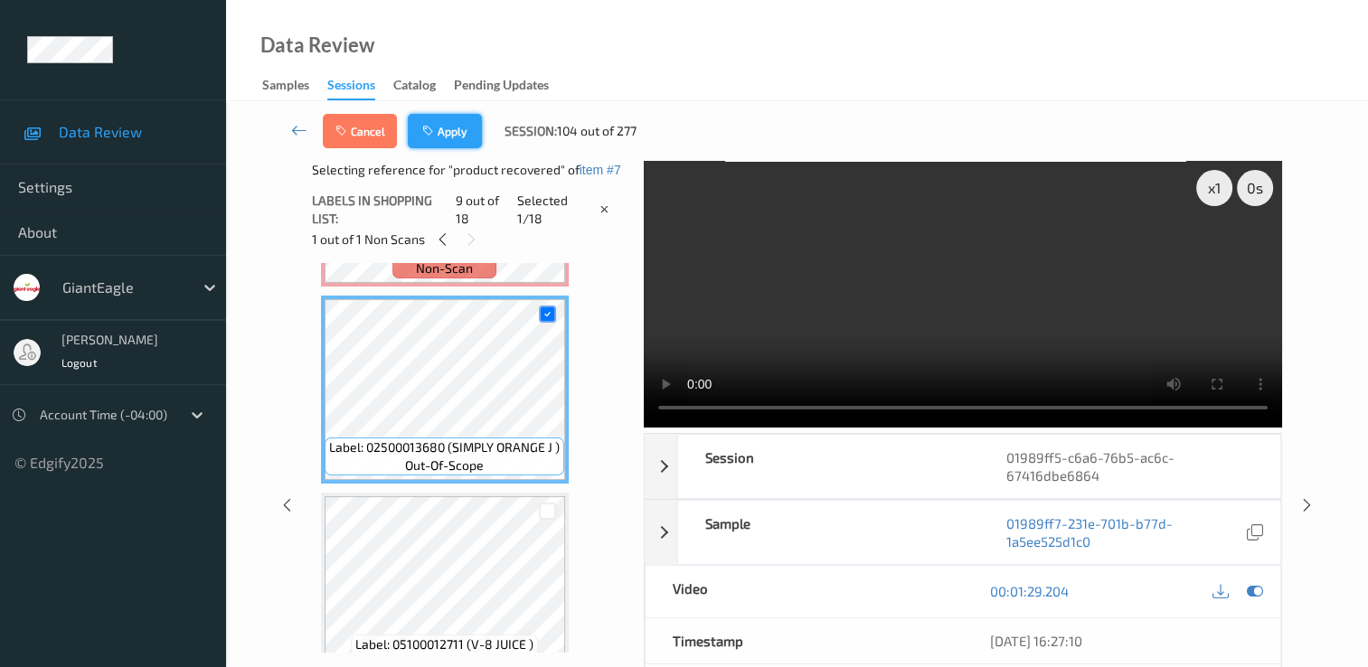
click at [451, 118] on button "Apply" at bounding box center [445, 131] width 74 height 34
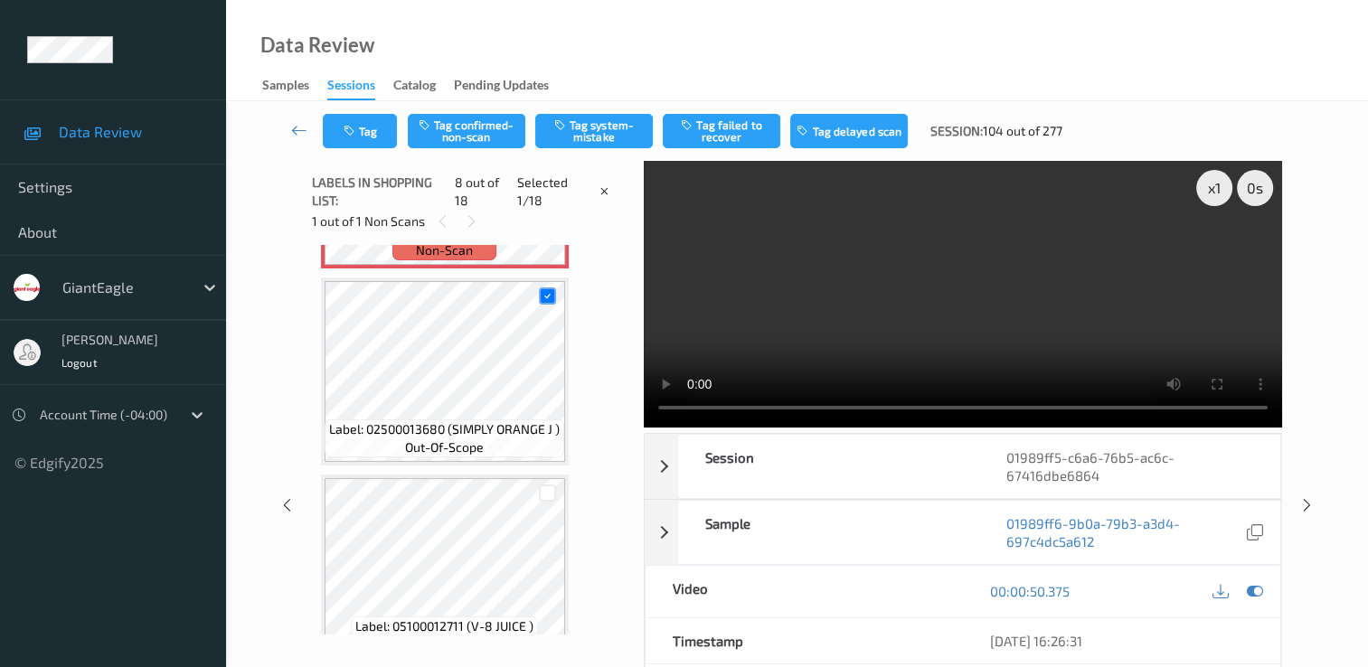
scroll to position [1192, 0]
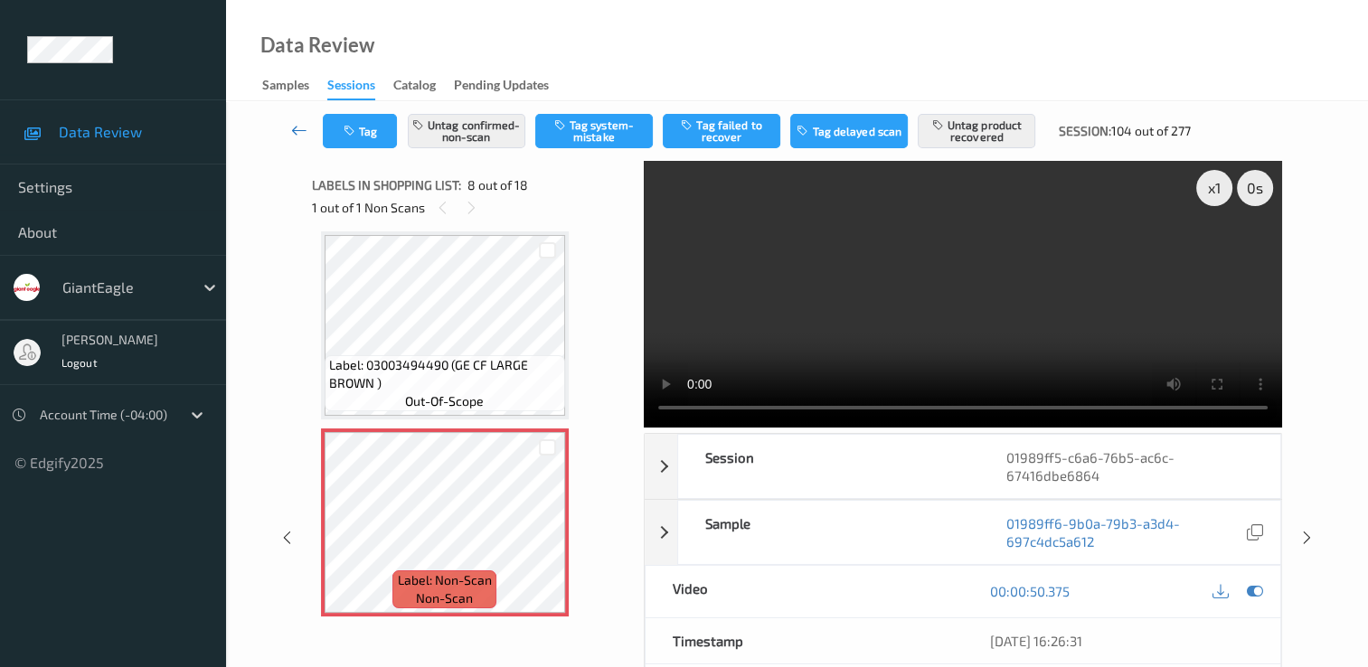
click at [300, 124] on icon at bounding box center [299, 130] width 16 height 18
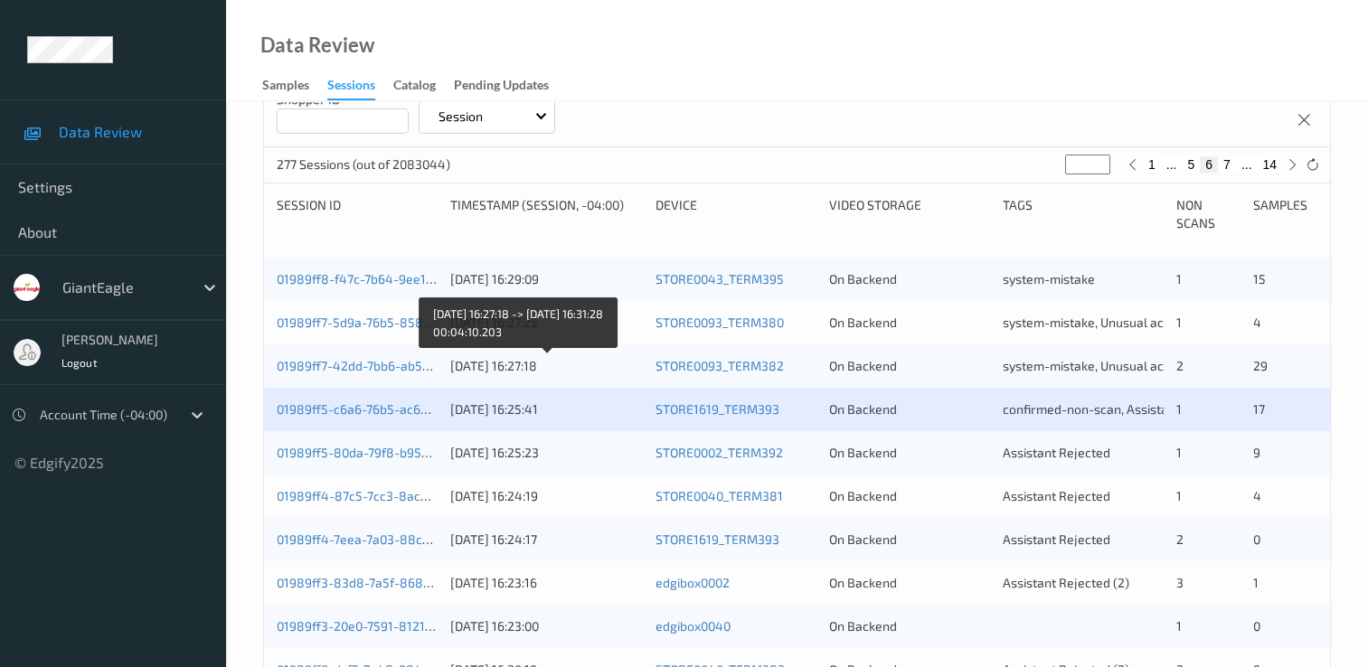
scroll to position [362, 0]
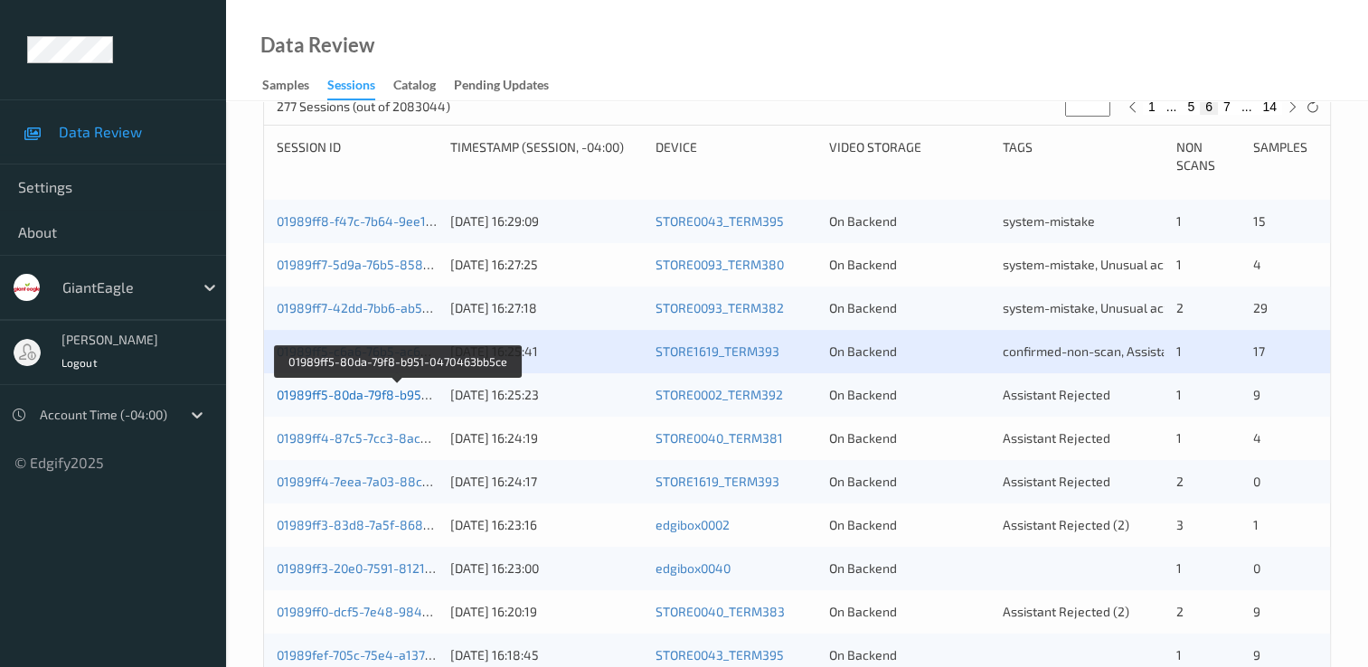
click at [416, 388] on link "01989ff5-80da-79f8-b951-0470463bb5ce" at bounding box center [398, 394] width 242 height 15
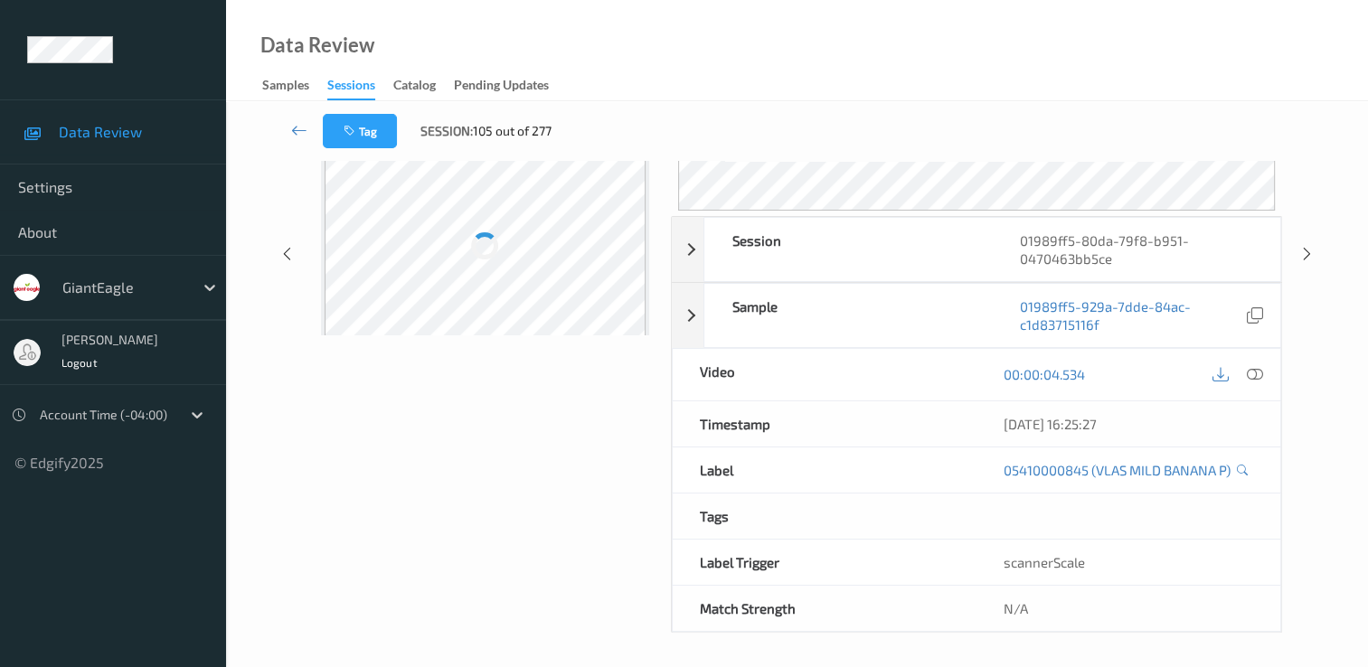
scroll to position [217, 0]
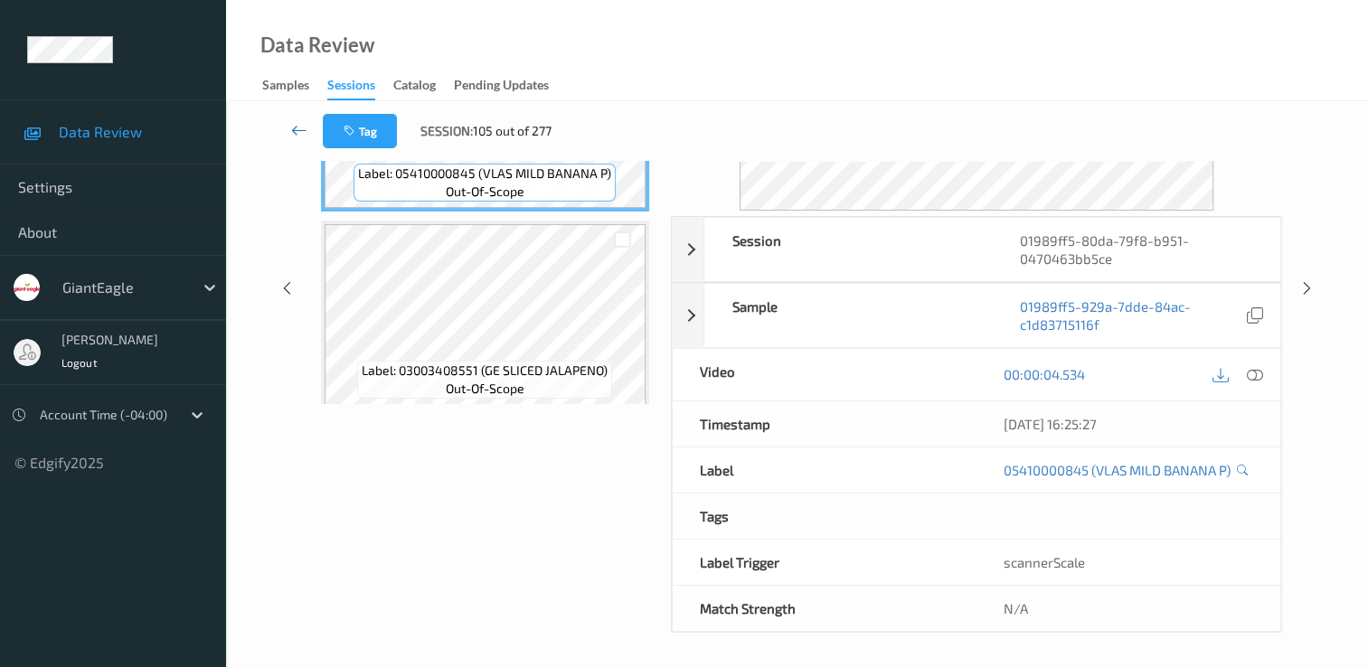
click at [306, 128] on icon at bounding box center [299, 130] width 16 height 18
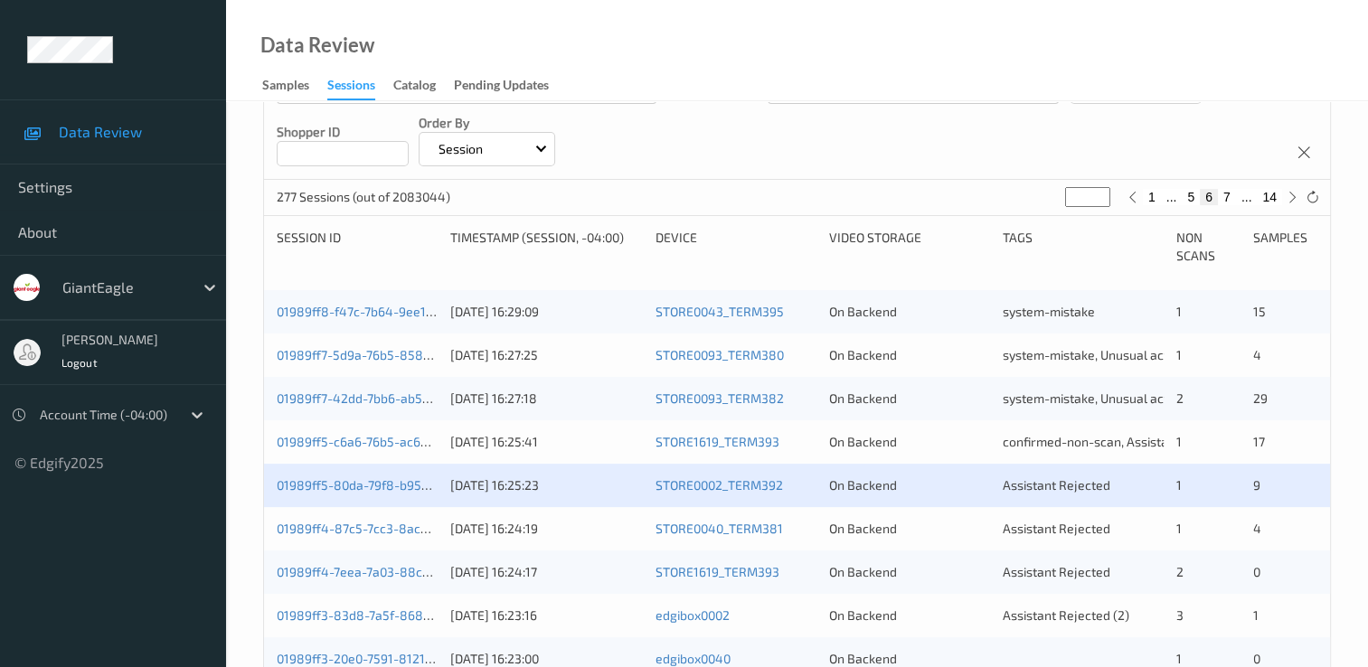
scroll to position [362, 0]
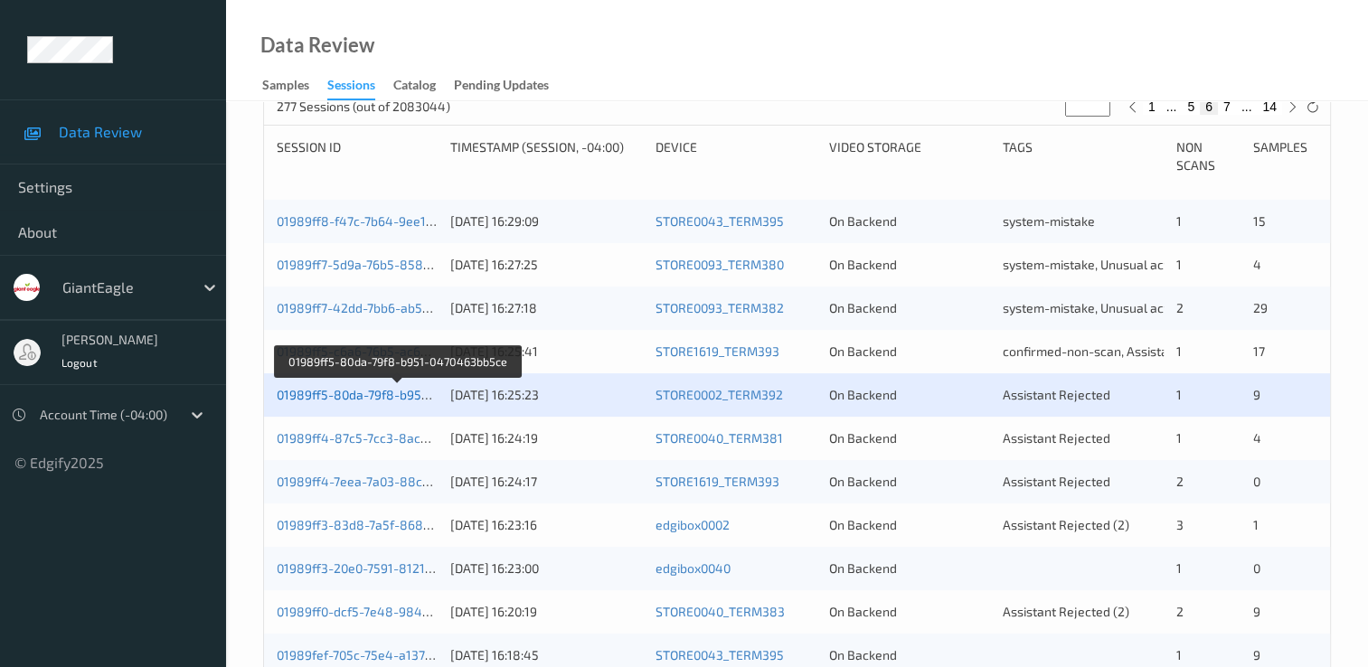
click at [397, 396] on link "01989ff5-80da-79f8-b951-0470463bb5ce" at bounding box center [398, 394] width 242 height 15
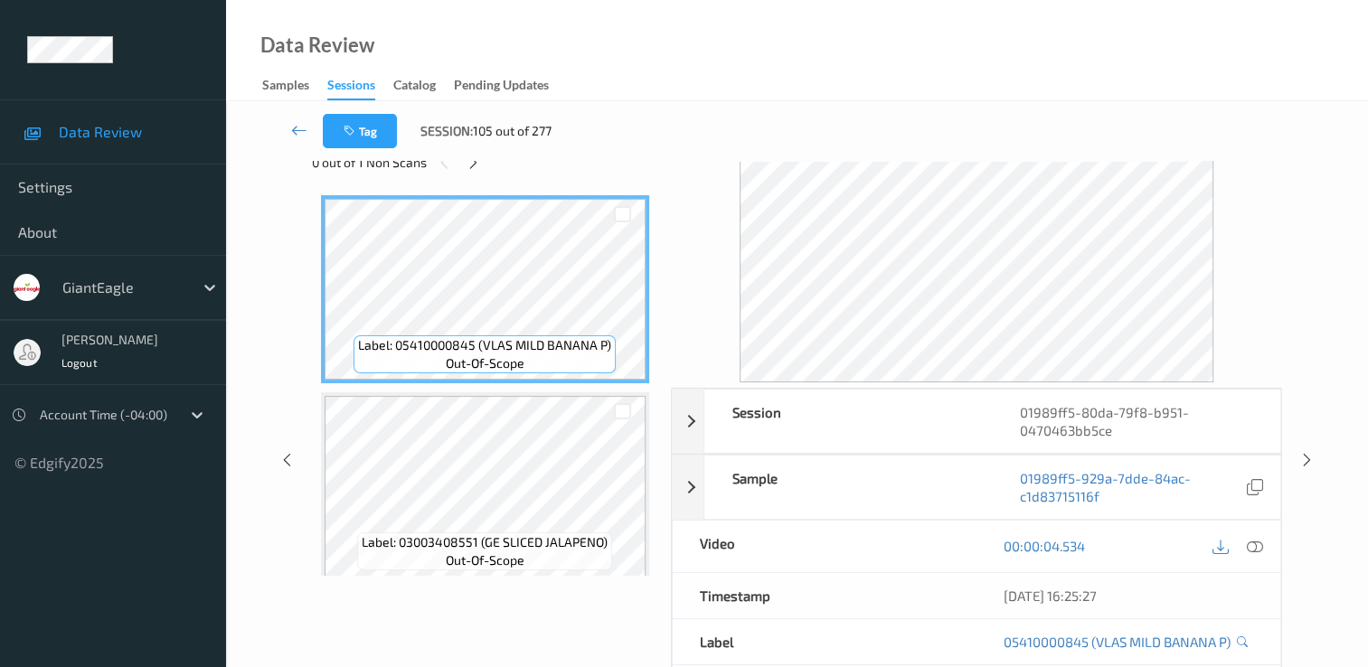
scroll to position [36, 0]
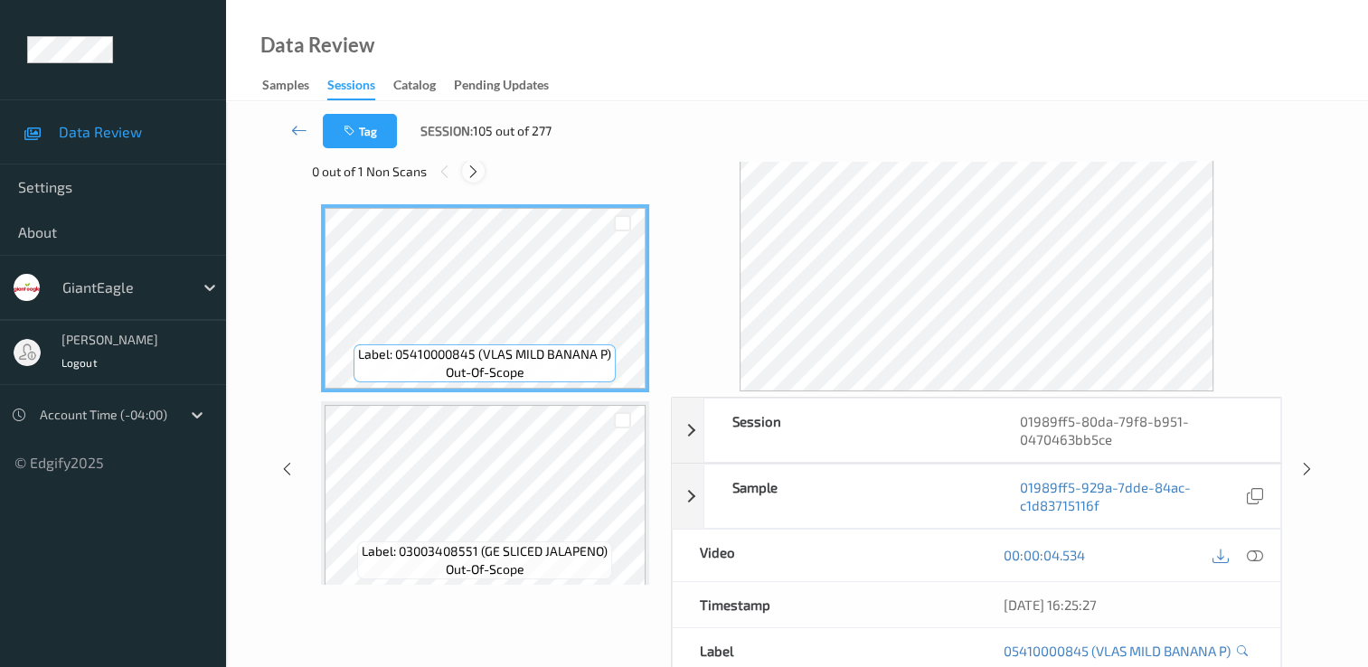
click at [478, 172] on icon at bounding box center [473, 172] width 15 height 16
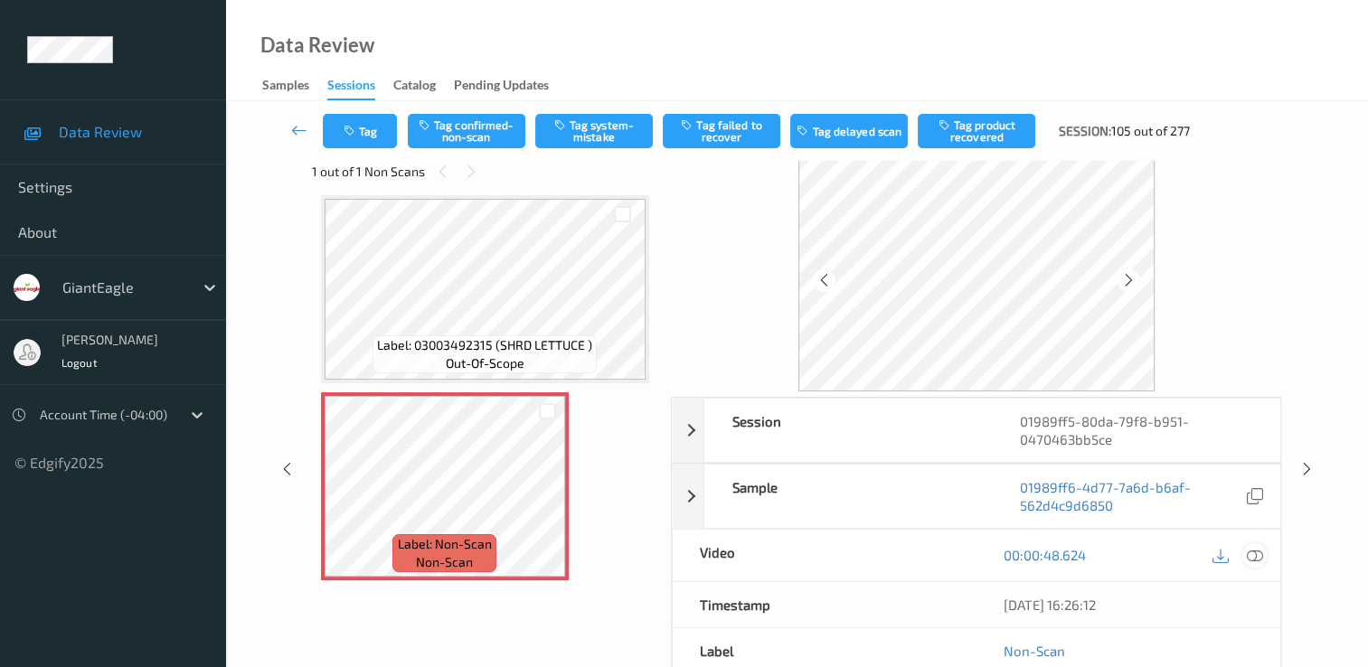
click at [1257, 554] on icon at bounding box center [1255, 555] width 16 height 16
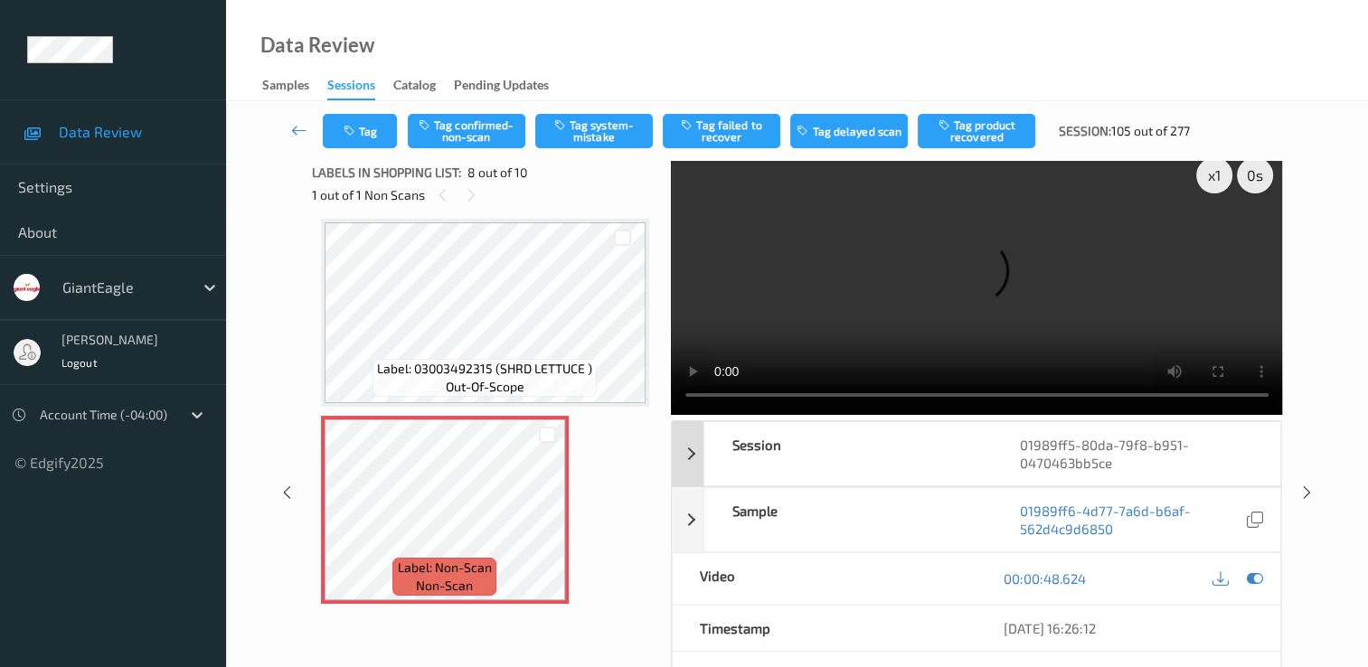
scroll to position [0, 0]
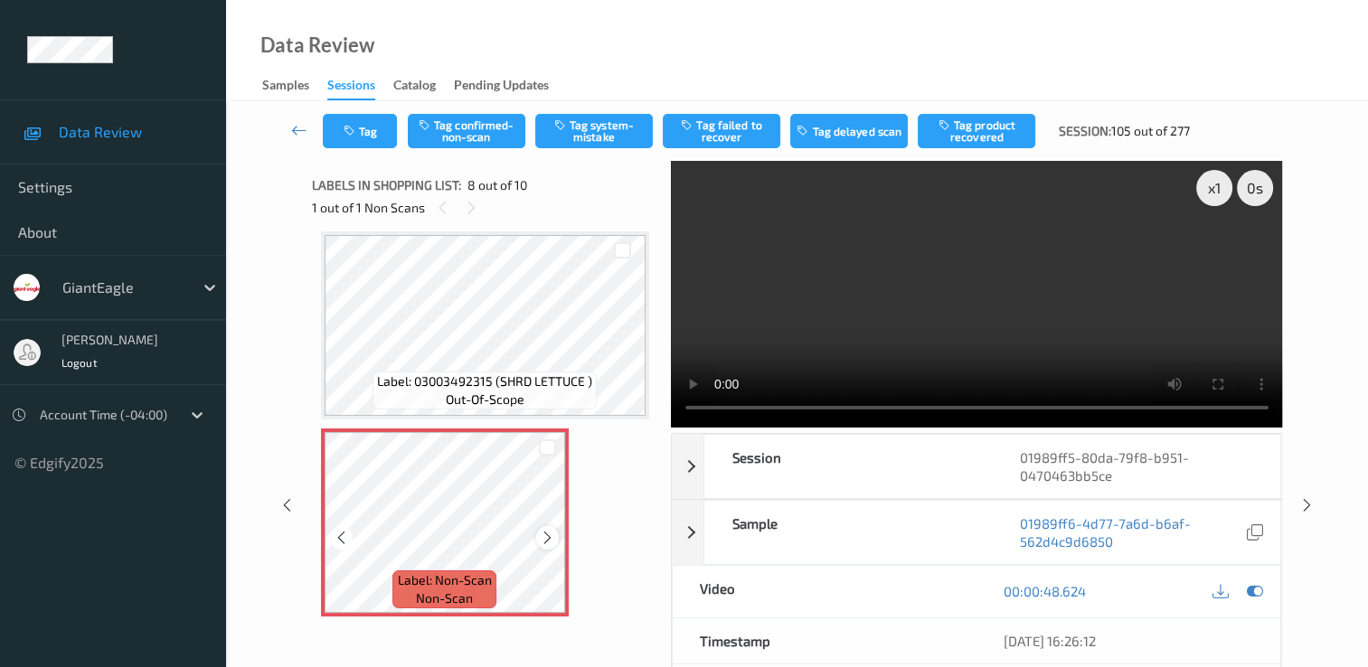
click at [544, 537] on icon at bounding box center [547, 538] width 15 height 16
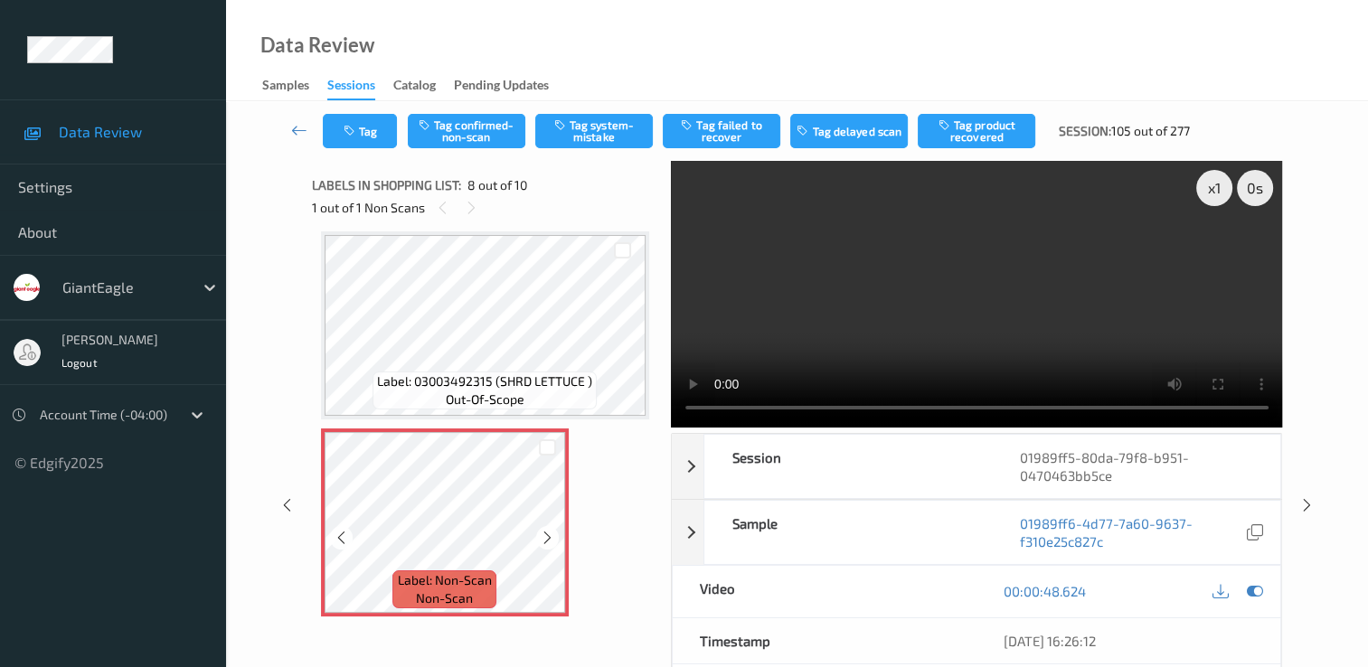
click at [544, 537] on icon at bounding box center [547, 538] width 15 height 16
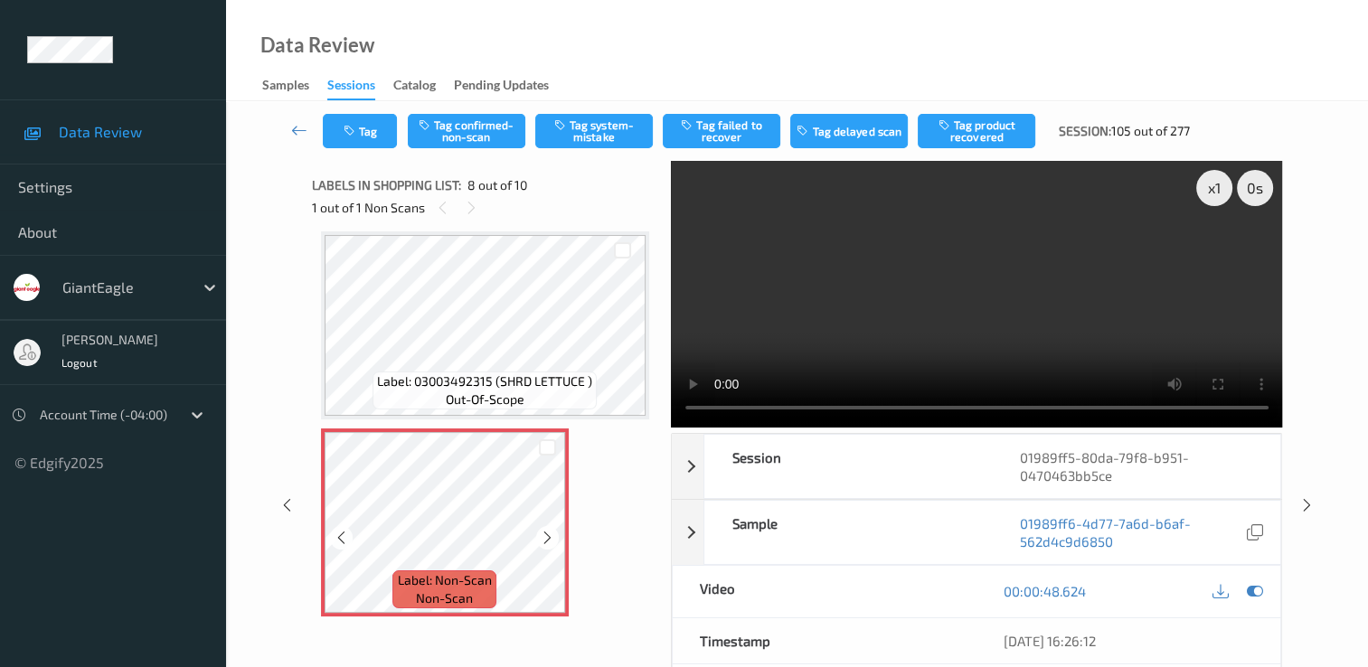
click at [544, 537] on icon at bounding box center [547, 538] width 15 height 16
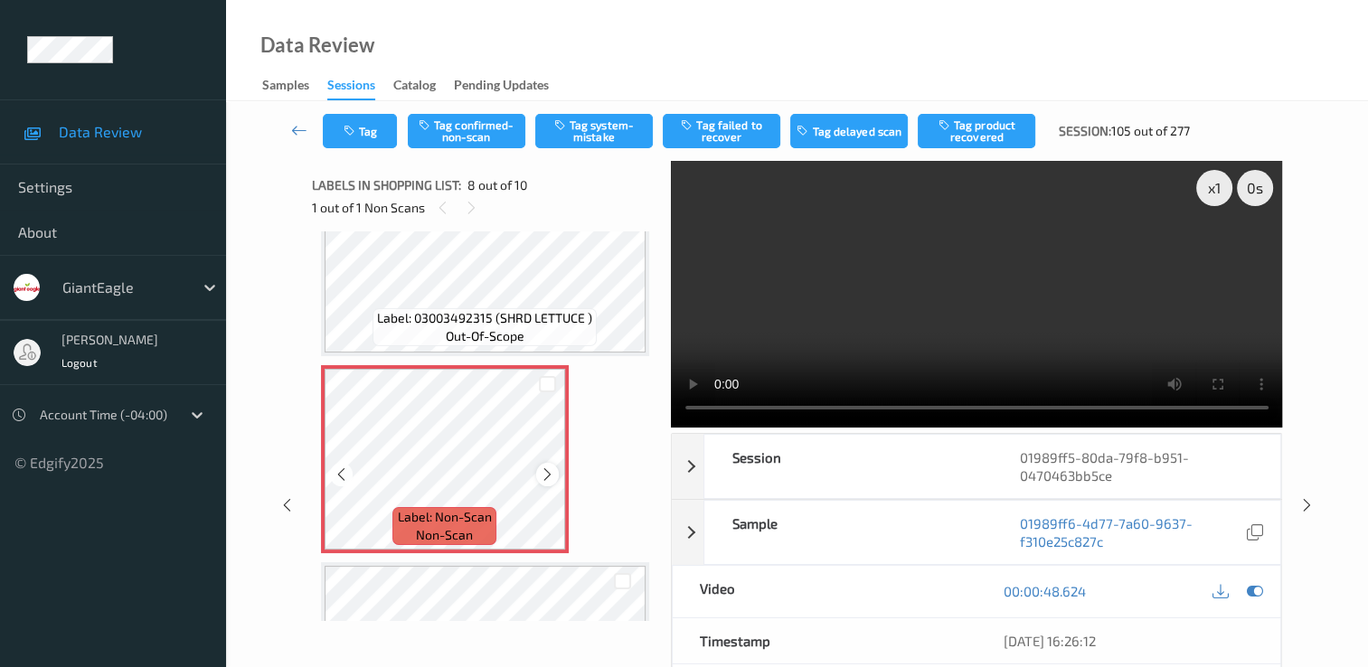
scroll to position [1282, 0]
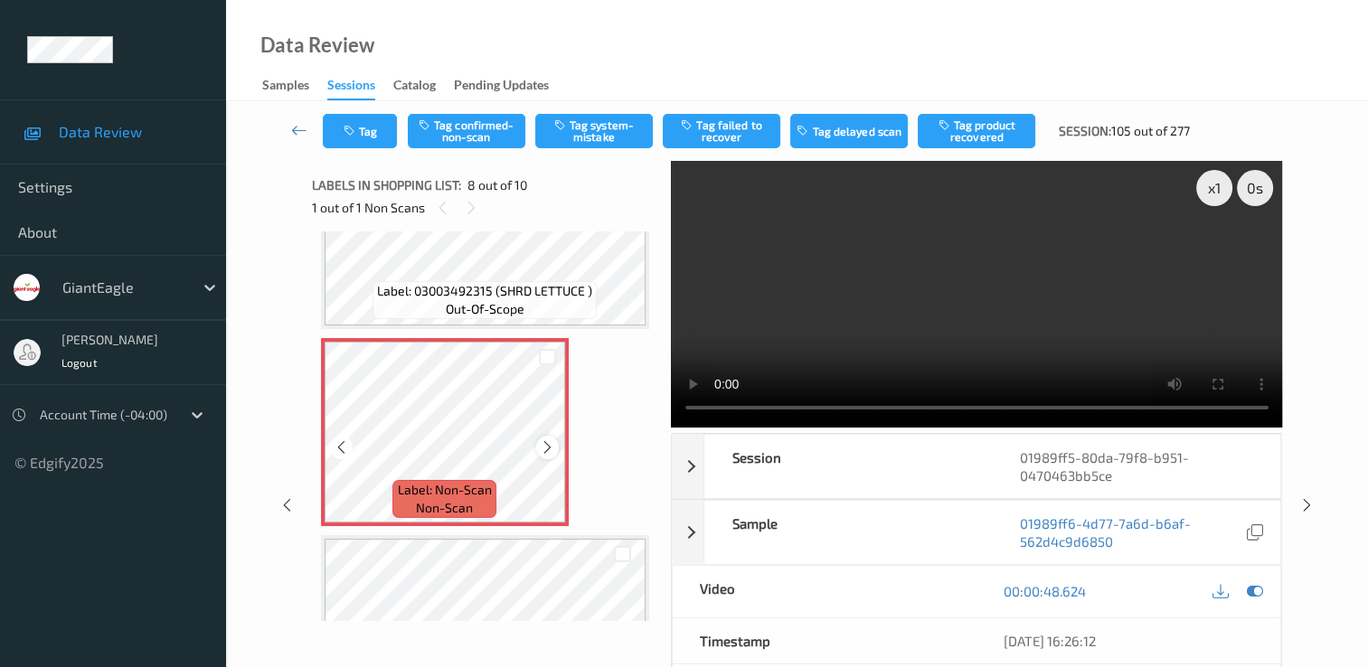
click at [552, 452] on icon at bounding box center [547, 448] width 15 height 16
click at [1255, 589] on icon at bounding box center [1255, 591] width 16 height 16
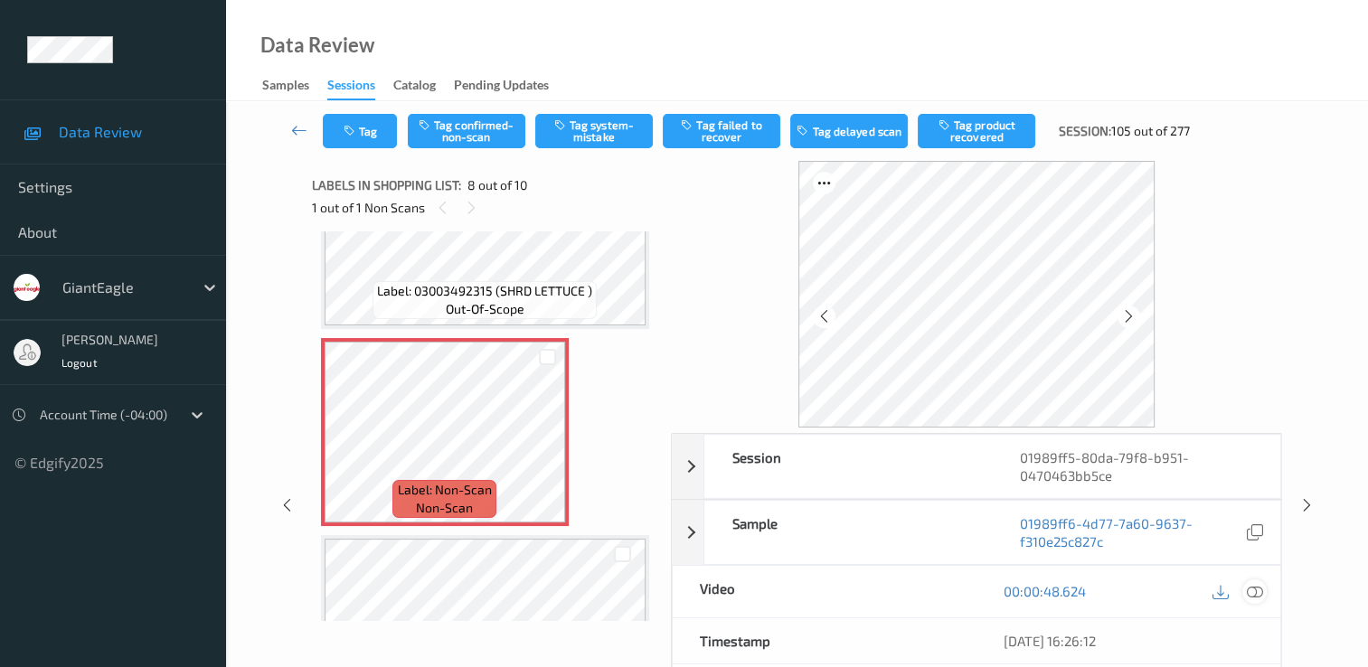
click at [1253, 591] on icon at bounding box center [1255, 591] width 16 height 16
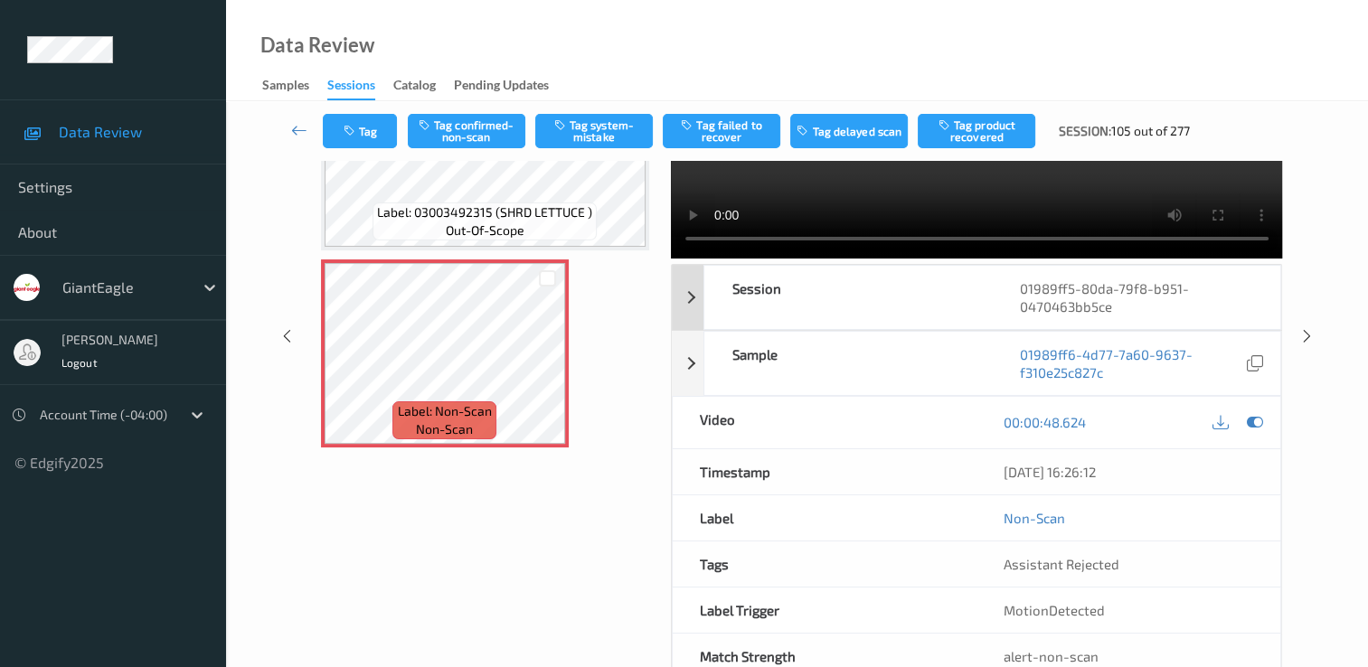
scroll to position [0, 0]
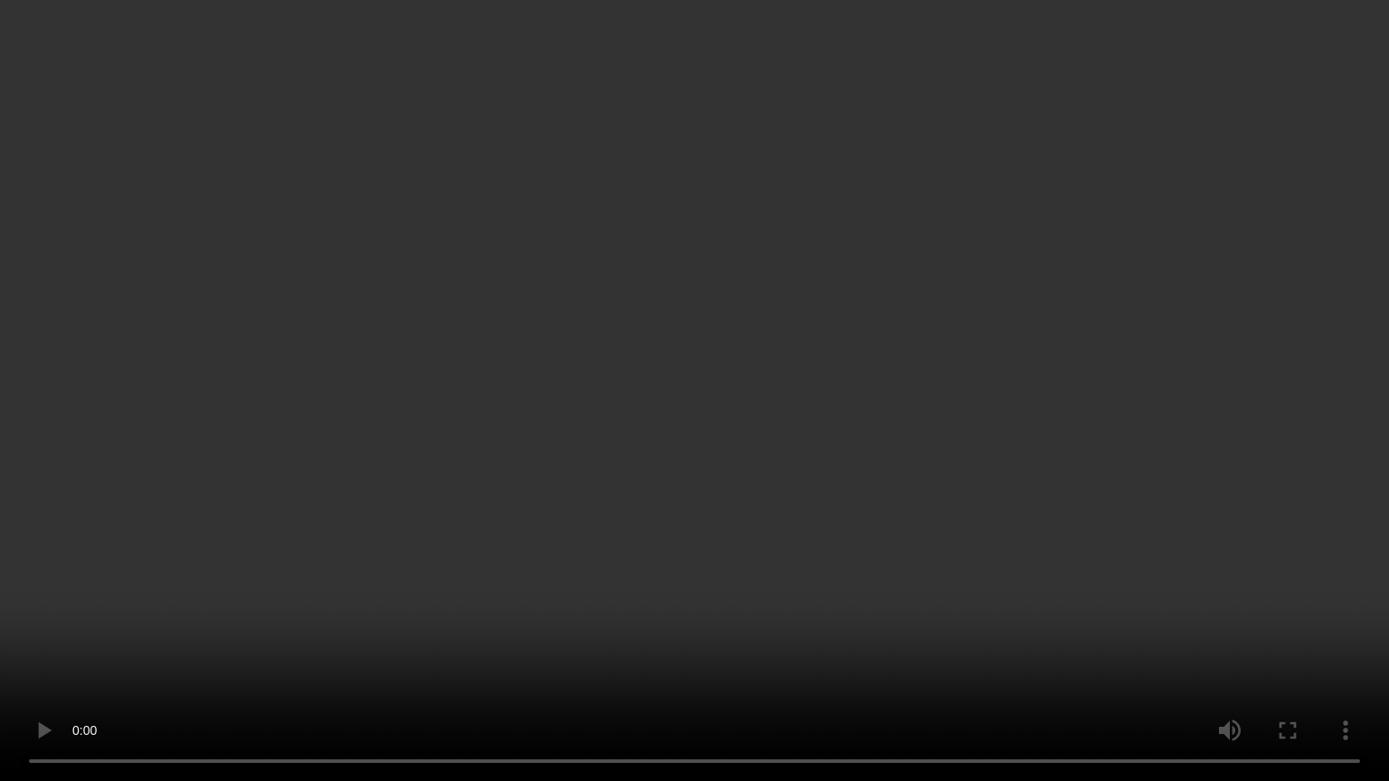
click at [841, 667] on video at bounding box center [694, 390] width 1389 height 781
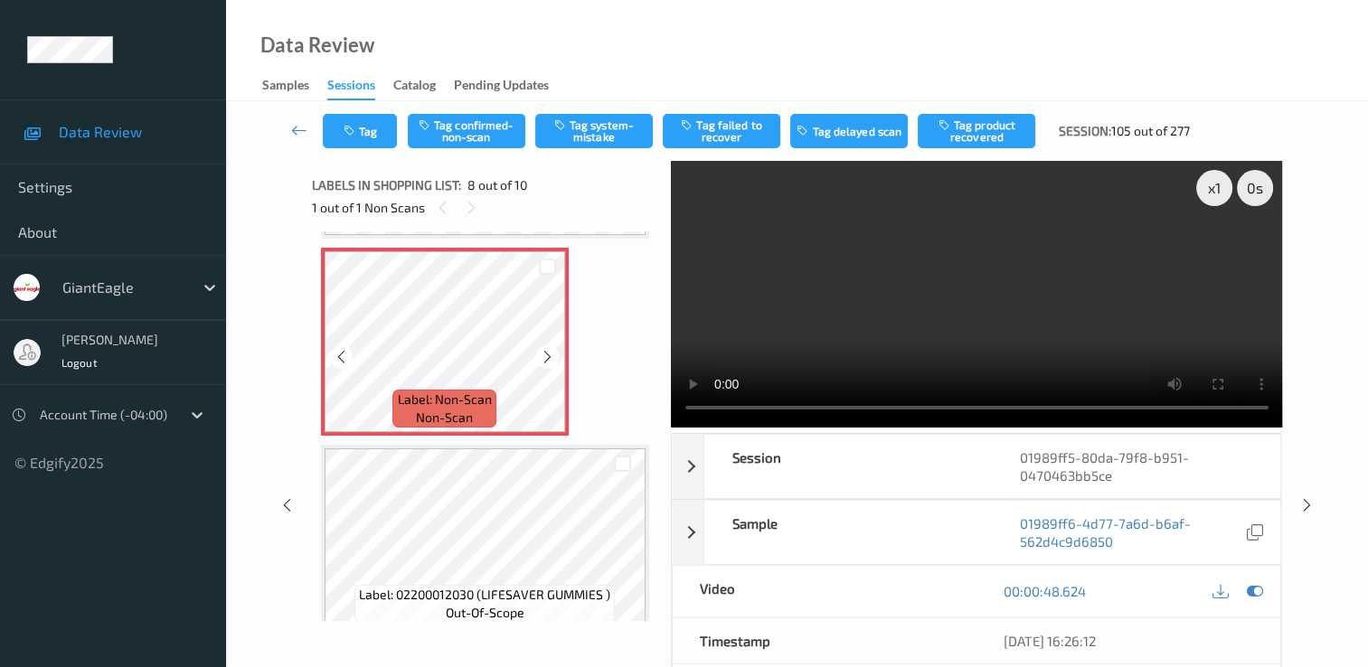
scroll to position [1282, 0]
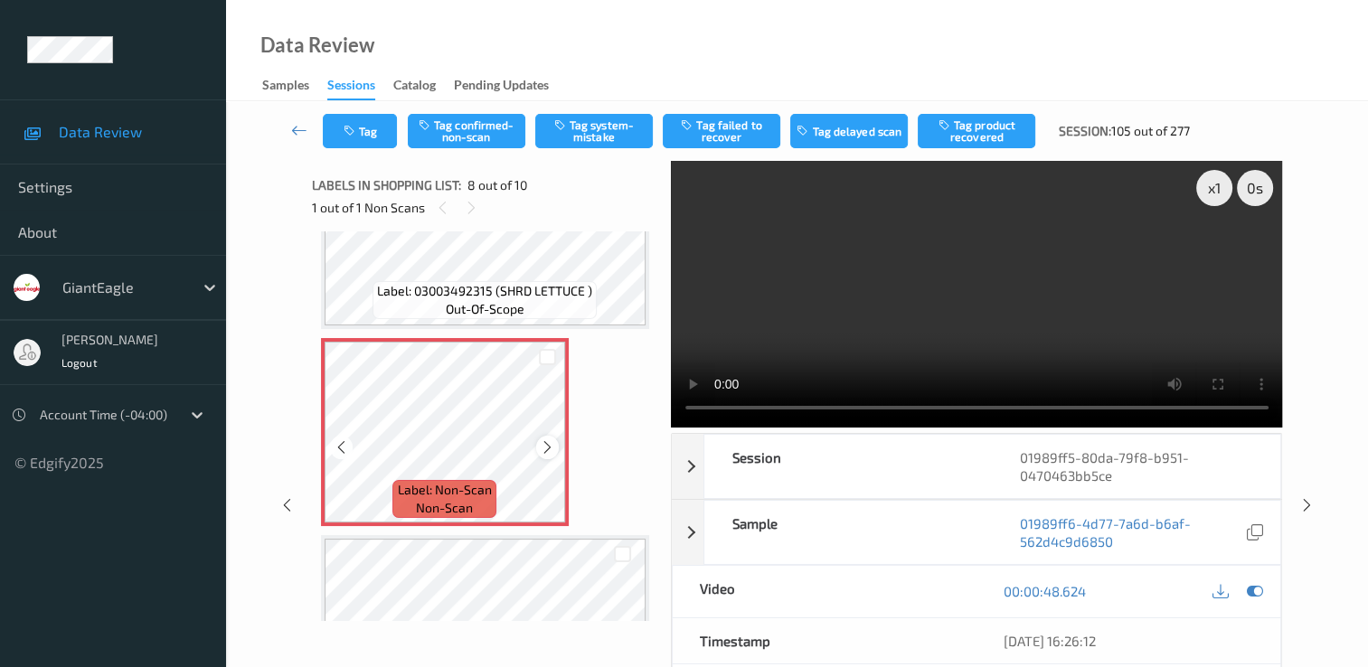
click at [553, 449] on icon at bounding box center [547, 448] width 15 height 16
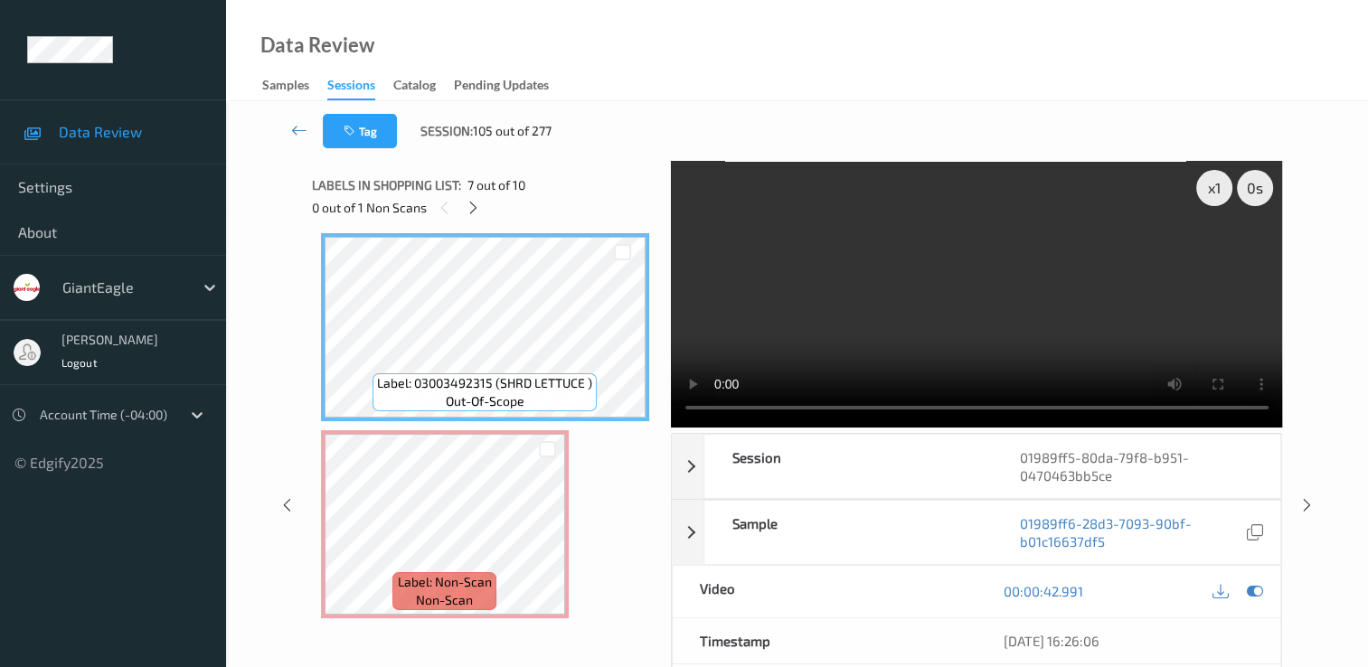
scroll to position [1373, 0]
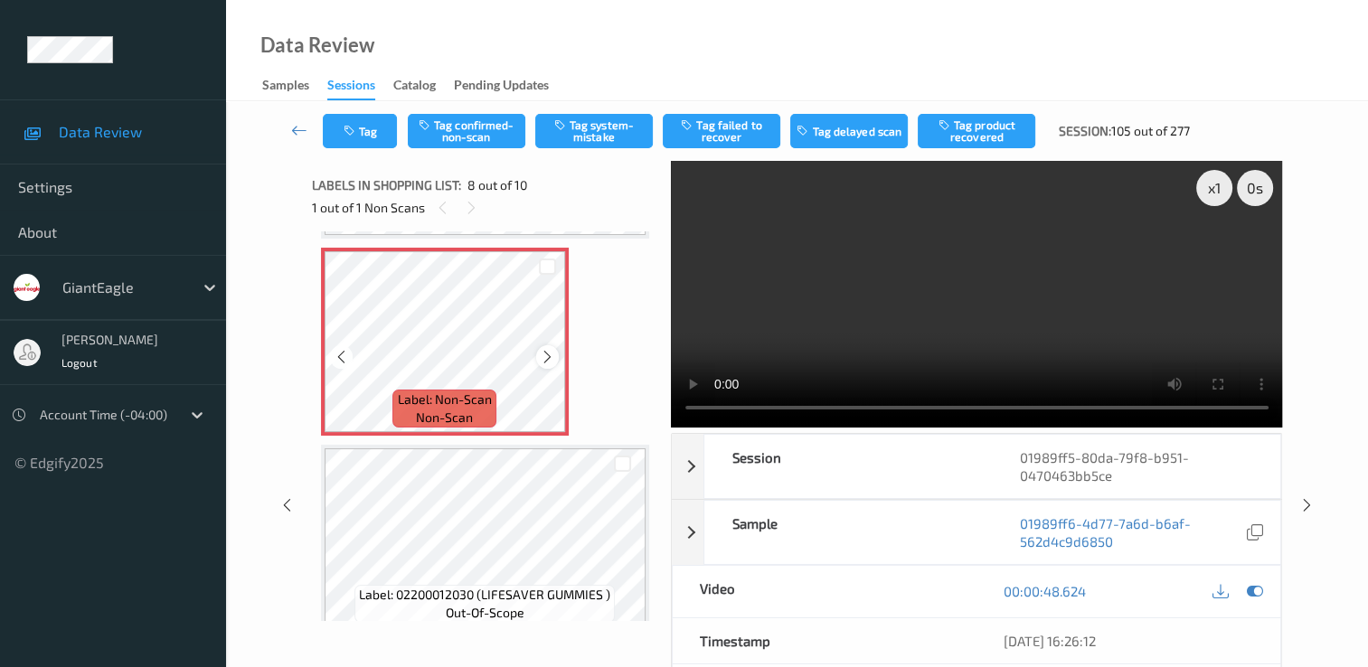
click at [546, 364] on icon at bounding box center [547, 357] width 15 height 16
click at [546, 351] on icon at bounding box center [547, 357] width 15 height 16
click at [547, 356] on icon at bounding box center [547, 357] width 15 height 16
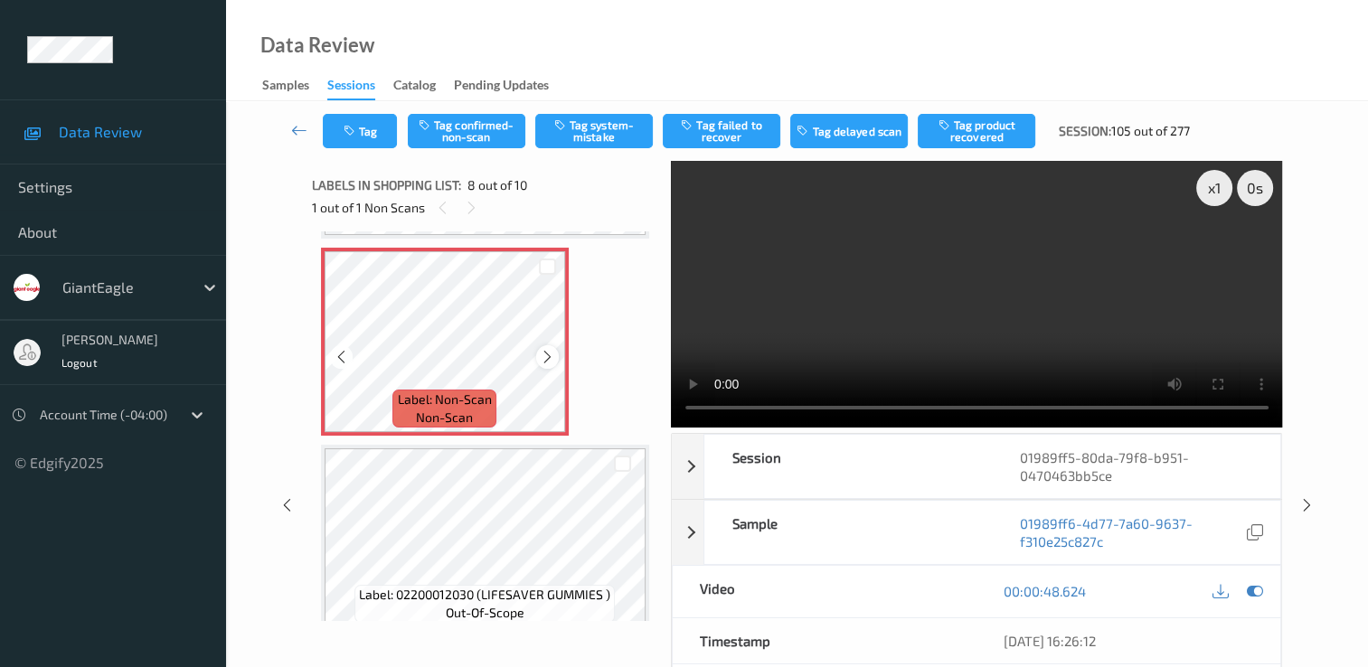
click at [542, 358] on icon at bounding box center [547, 357] width 15 height 16
click at [542, 359] on icon at bounding box center [547, 357] width 15 height 16
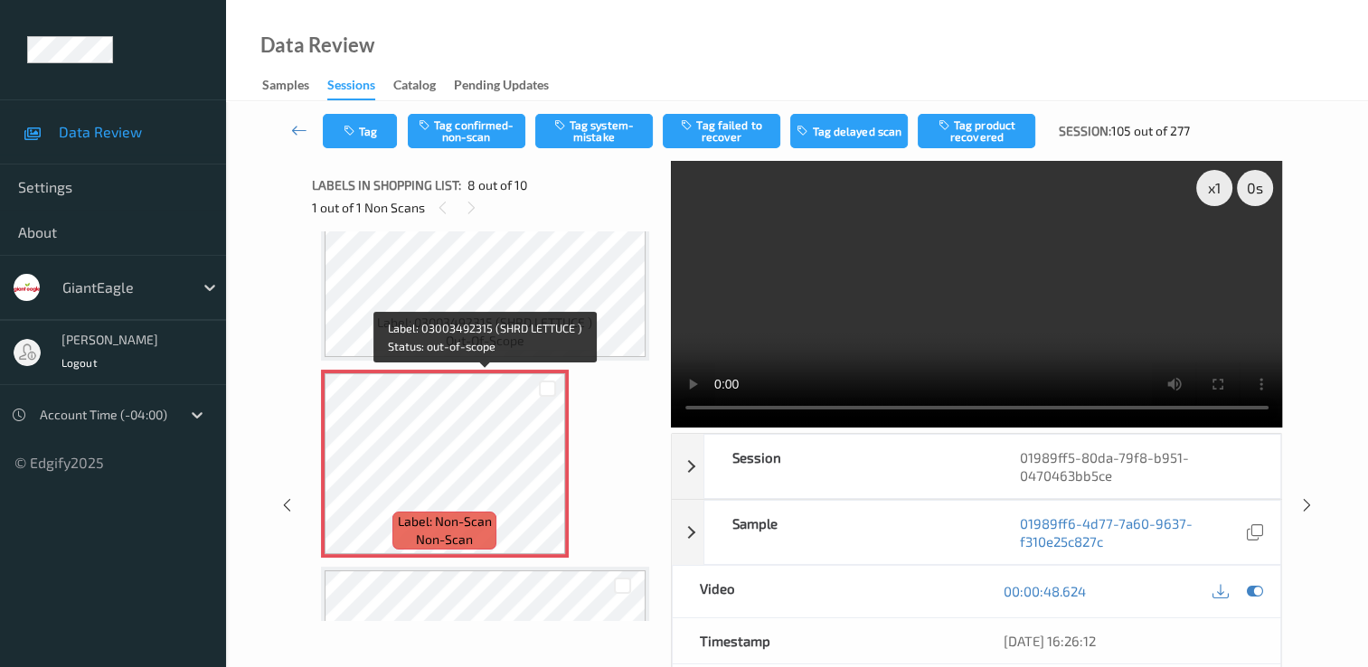
scroll to position [1282, 0]
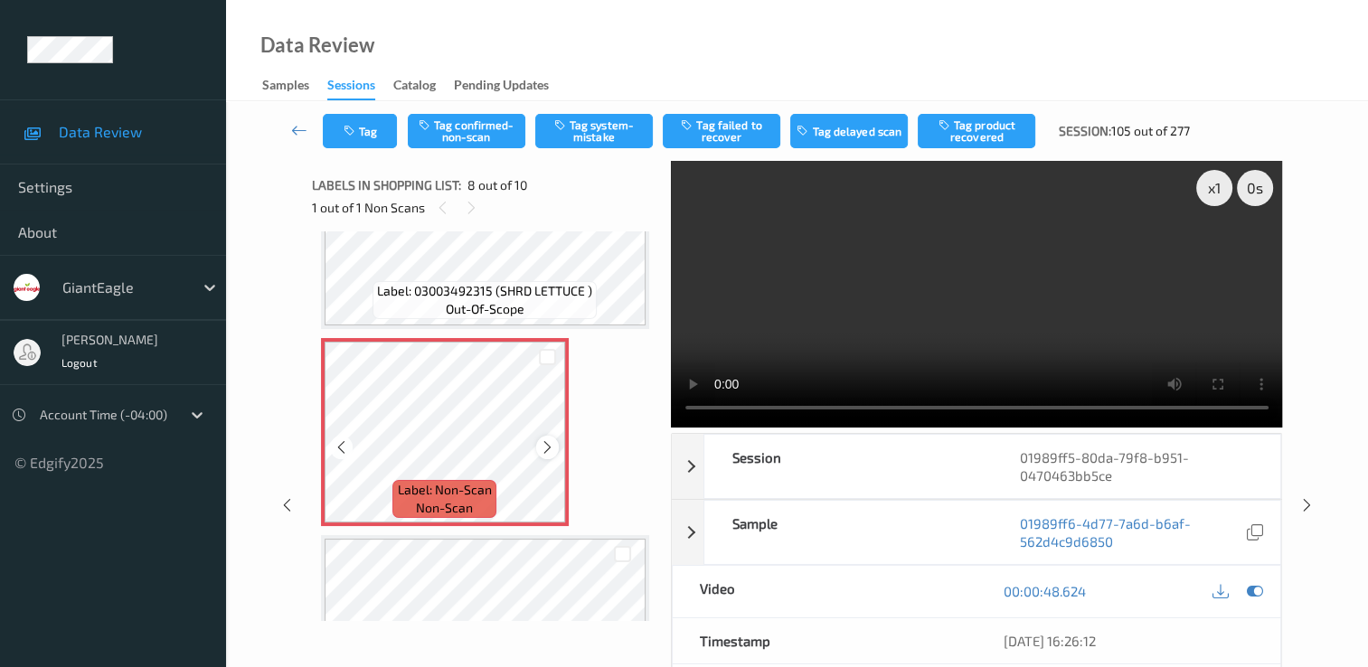
click at [550, 449] on icon at bounding box center [547, 448] width 15 height 16
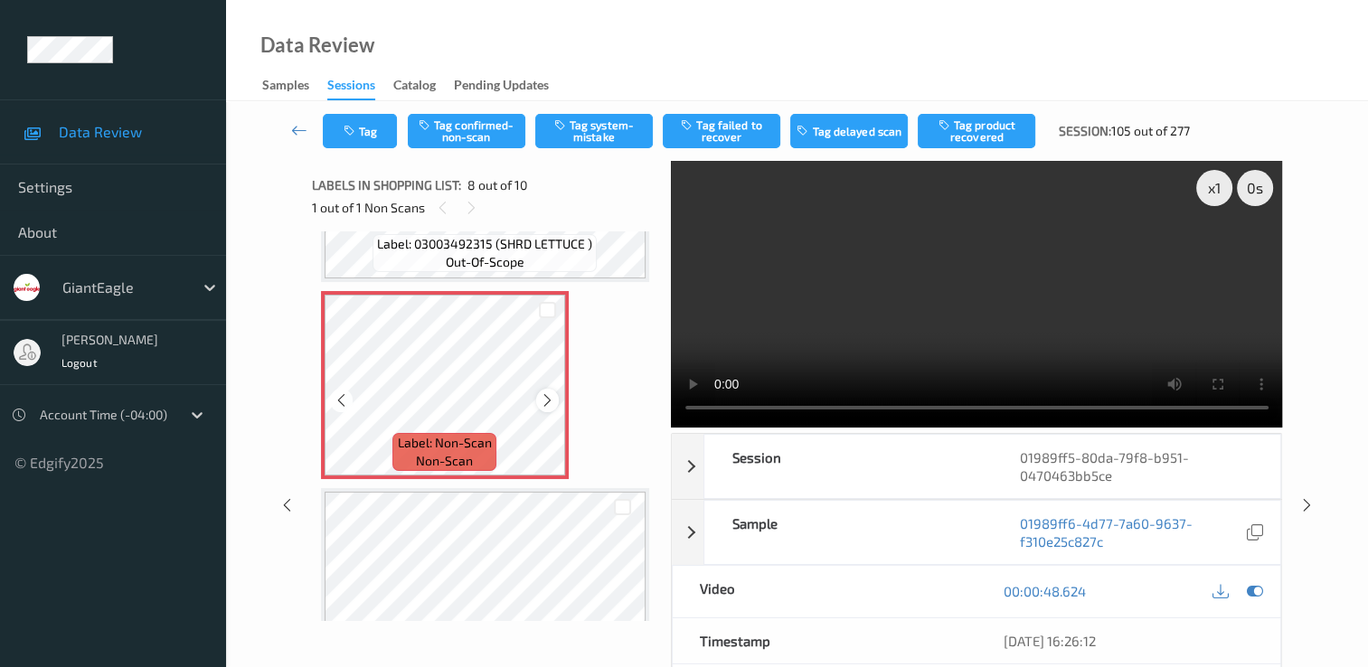
scroll to position [1373, 0]
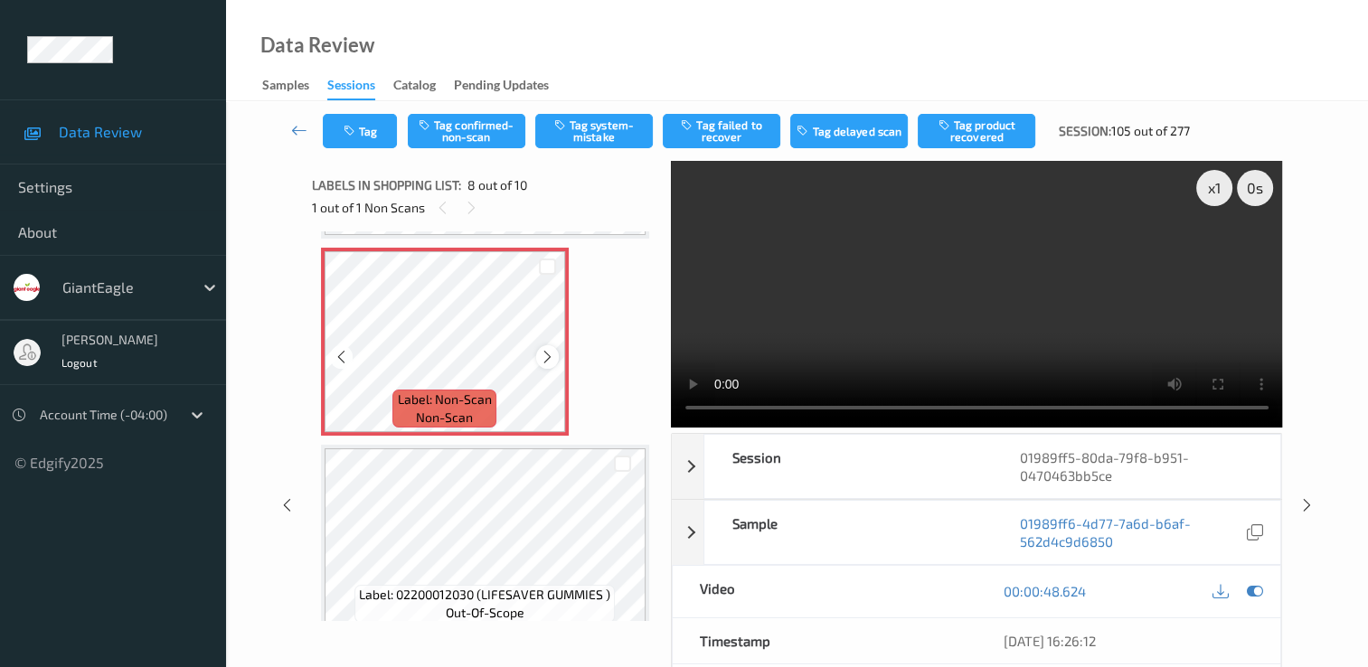
click at [544, 364] on icon at bounding box center [547, 357] width 15 height 16
click at [544, 359] on icon at bounding box center [547, 357] width 15 height 16
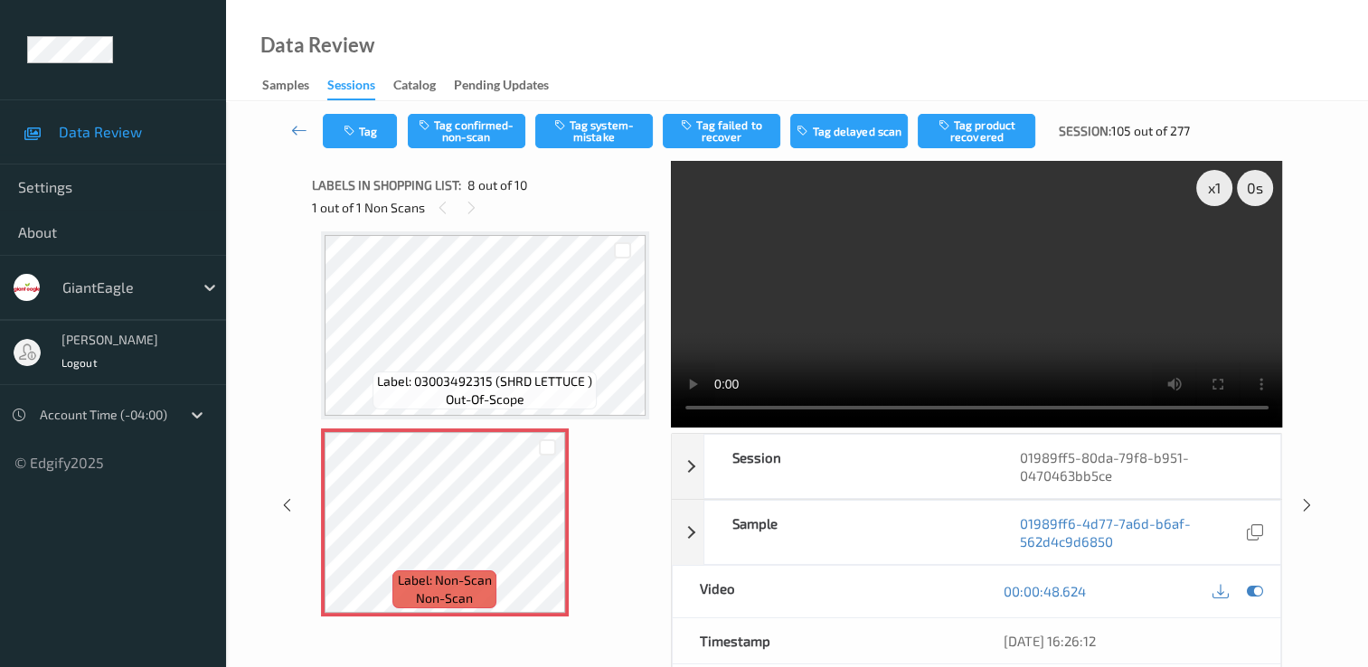
scroll to position [1282, 0]
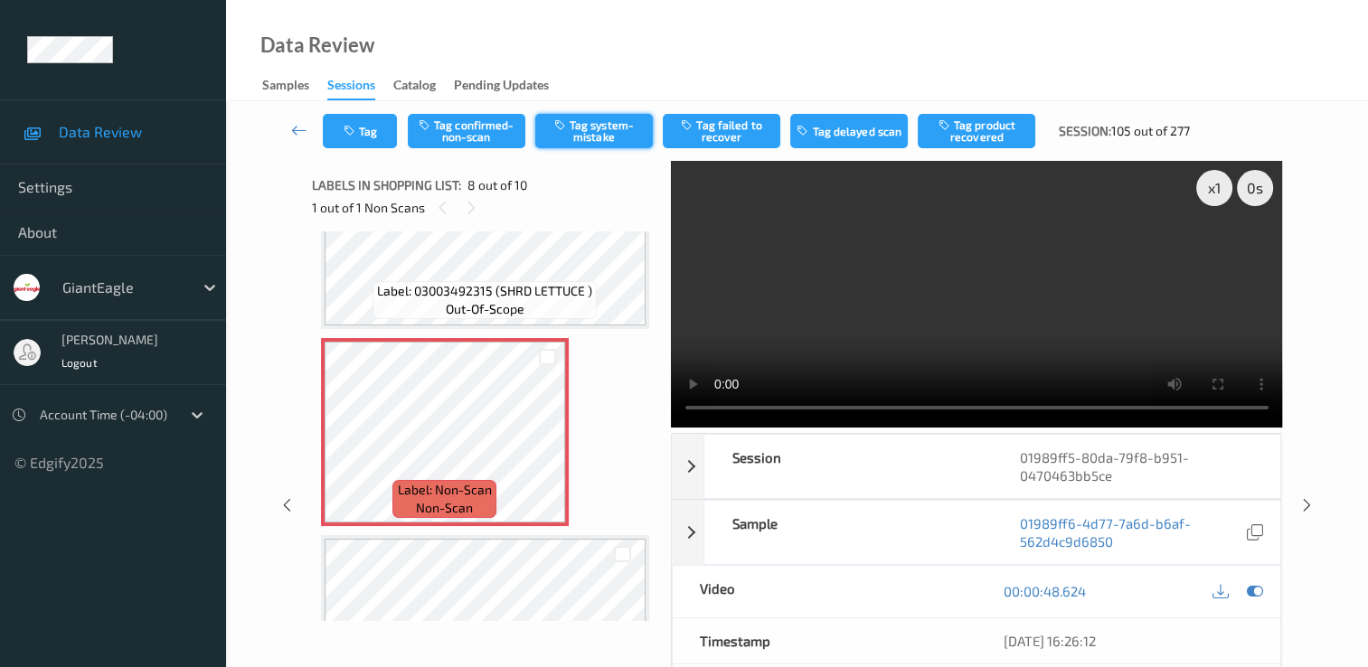
click at [579, 130] on button "Tag system-mistake" at bounding box center [594, 131] width 118 height 34
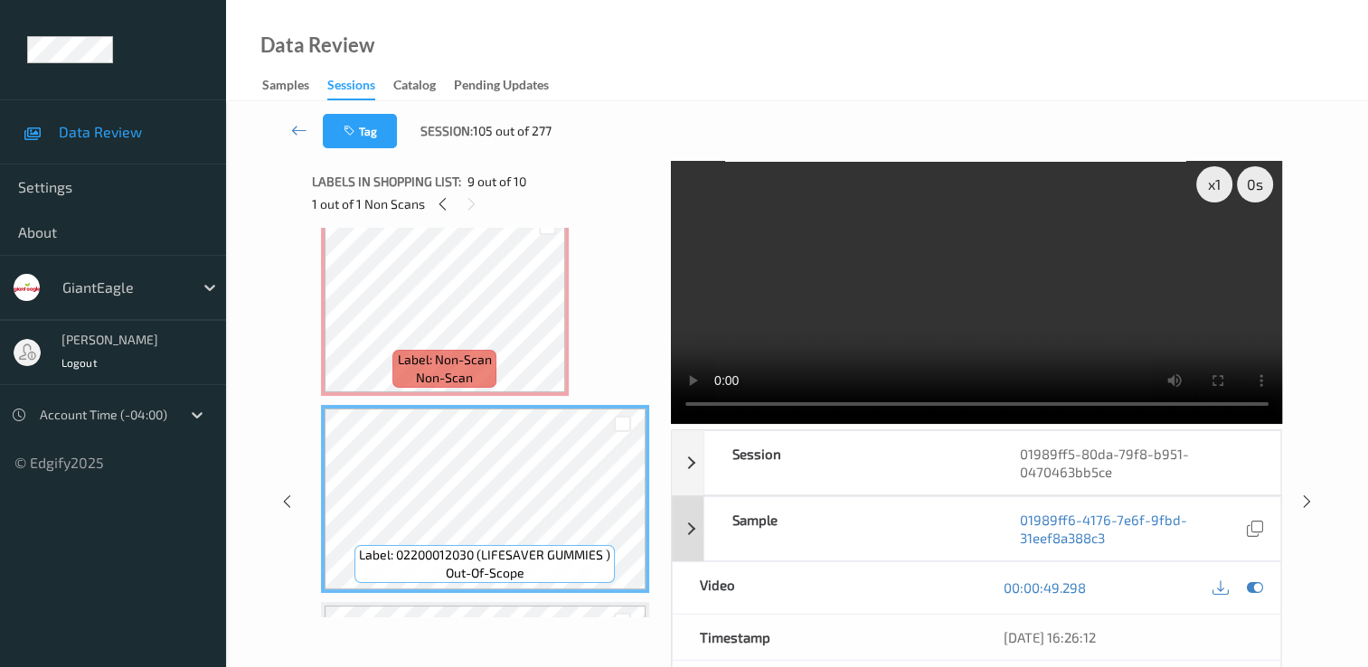
scroll to position [0, 0]
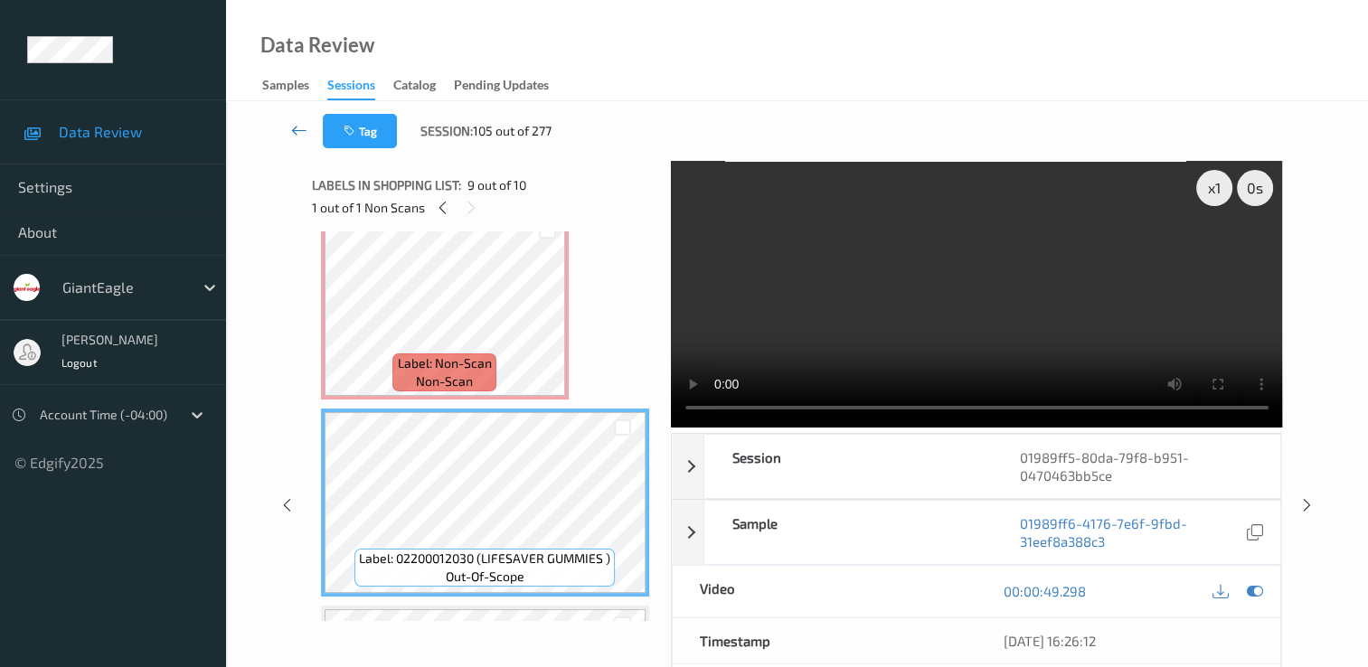
click at [300, 127] on icon at bounding box center [299, 130] width 16 height 18
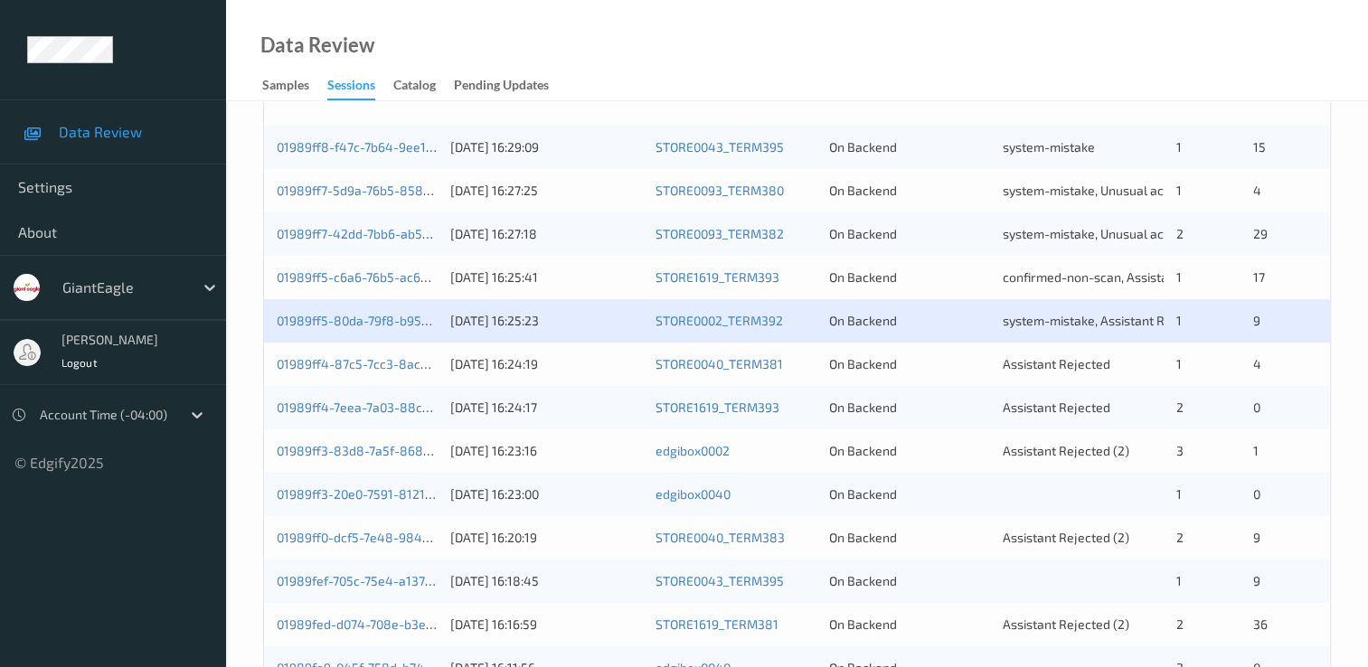
scroll to position [452, 0]
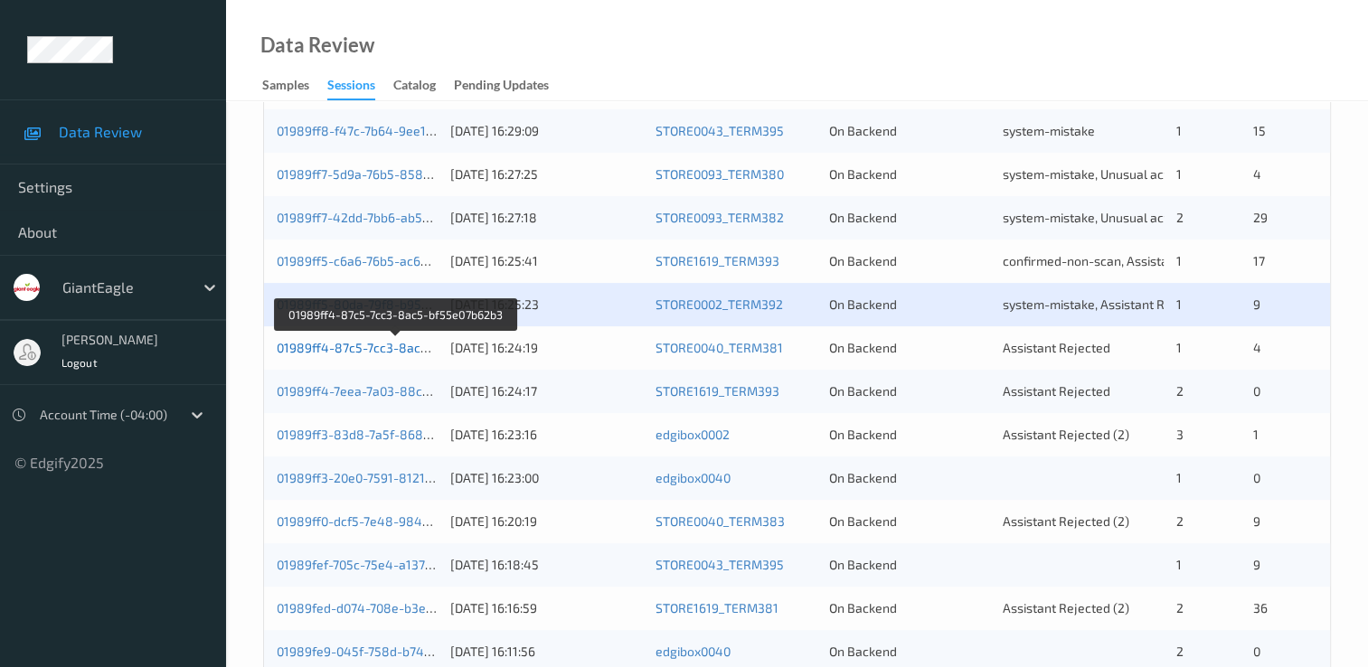
click at [400, 351] on link "01989ff4-87c5-7cc3-8ac5-bf55e07b62b3" at bounding box center [397, 347] width 240 height 15
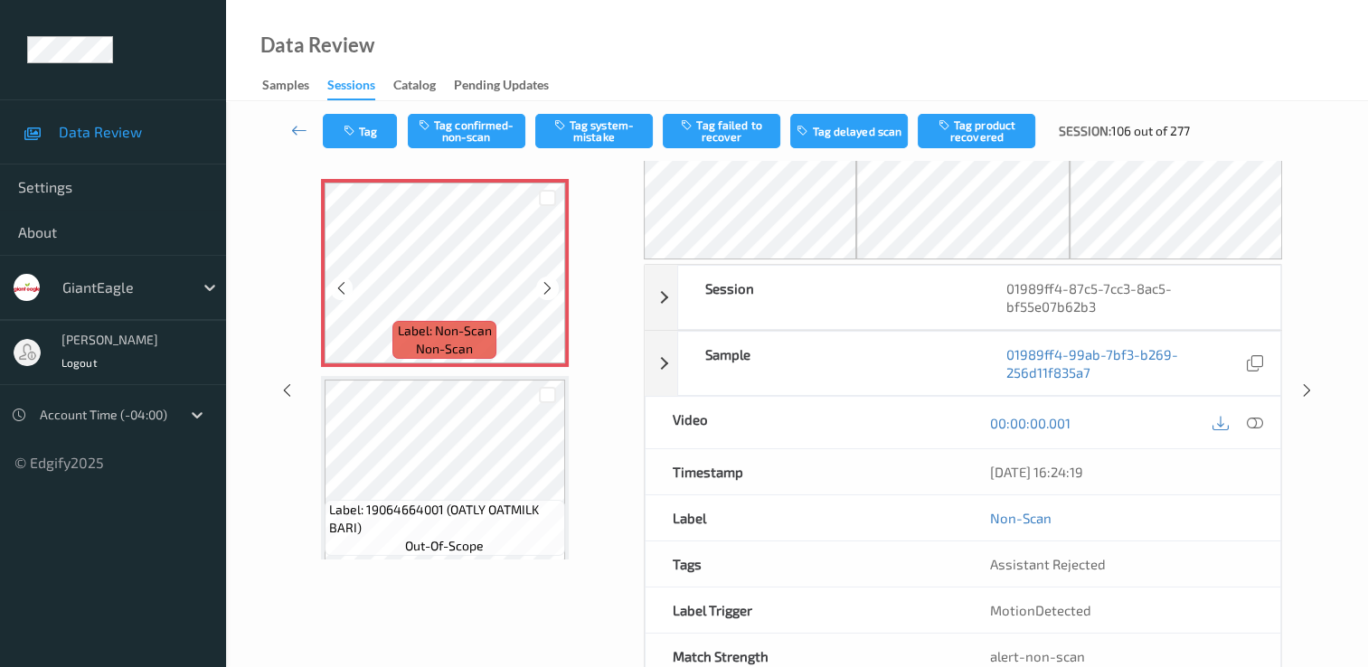
scroll to position [18, 0]
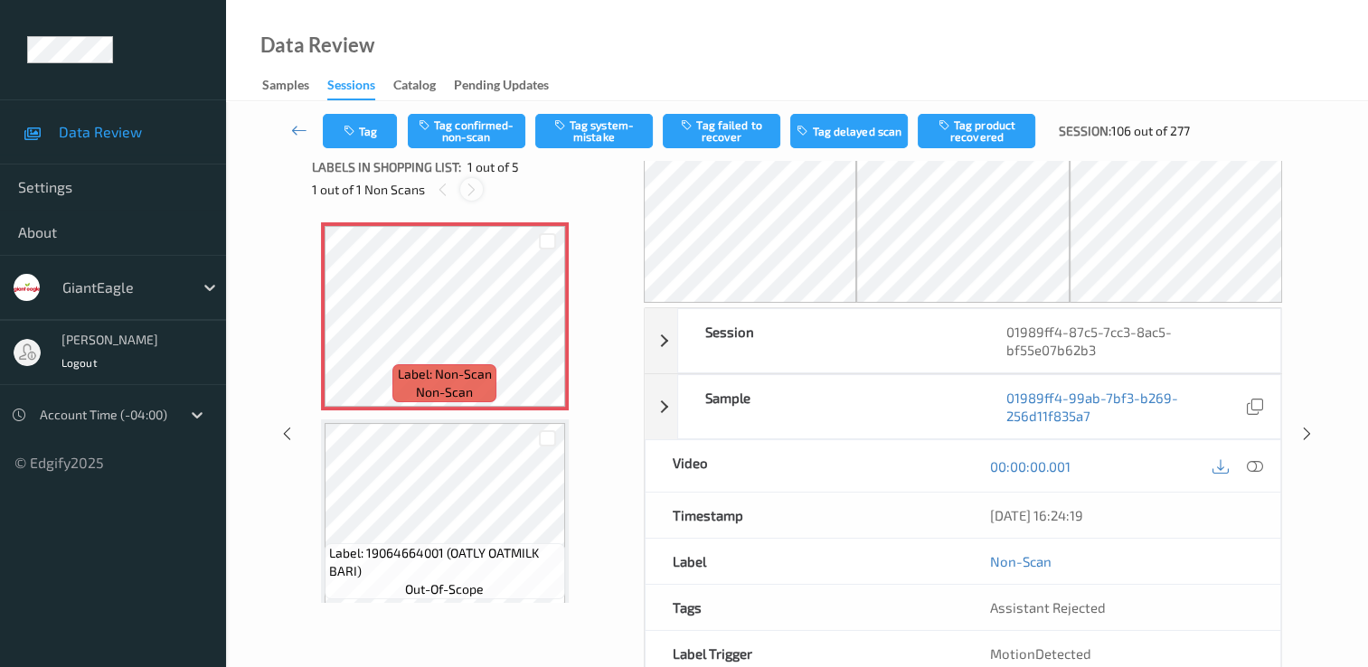
click at [473, 189] on icon at bounding box center [471, 190] width 15 height 16
click at [465, 185] on icon at bounding box center [471, 190] width 15 height 16
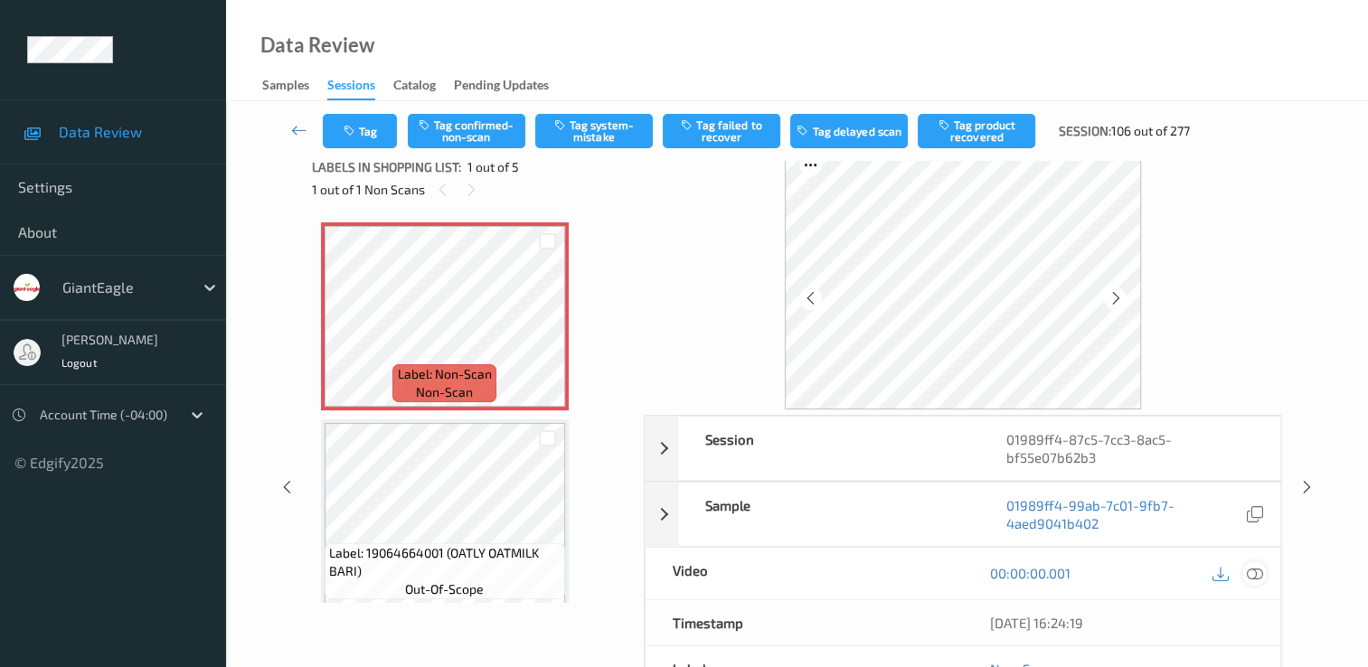
click at [1259, 568] on icon at bounding box center [1255, 573] width 16 height 16
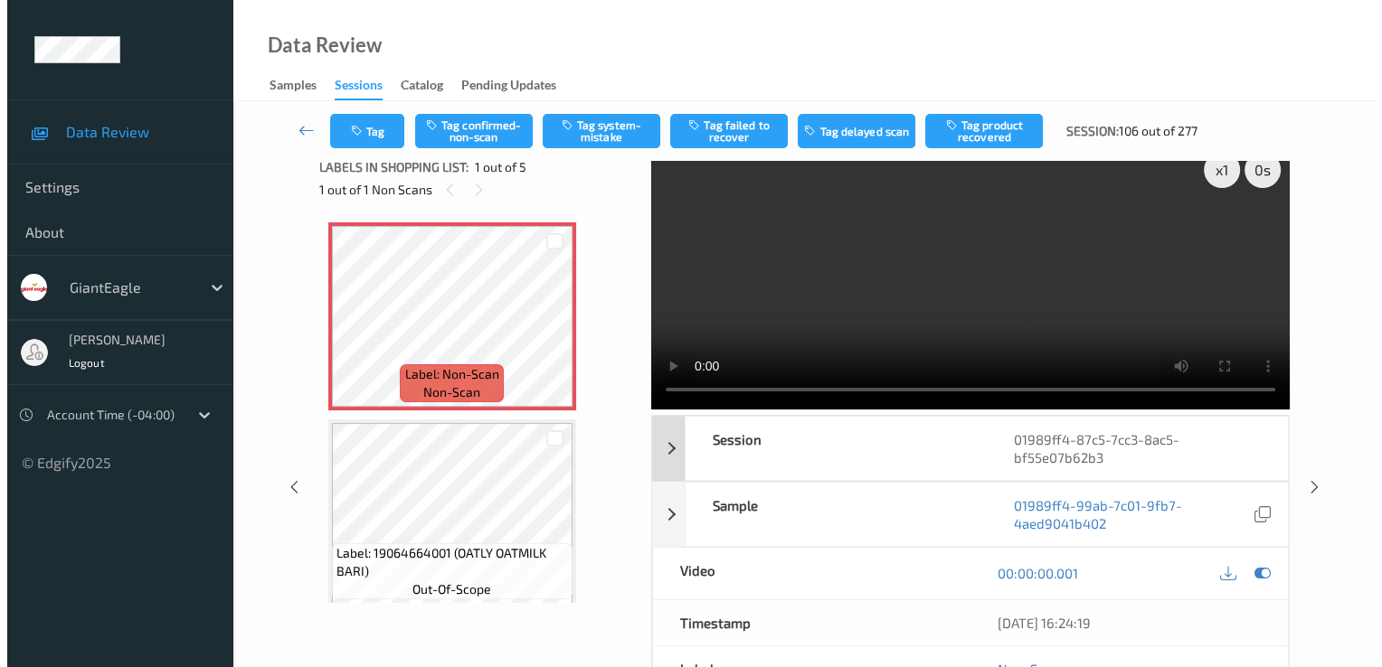
scroll to position [0, 0]
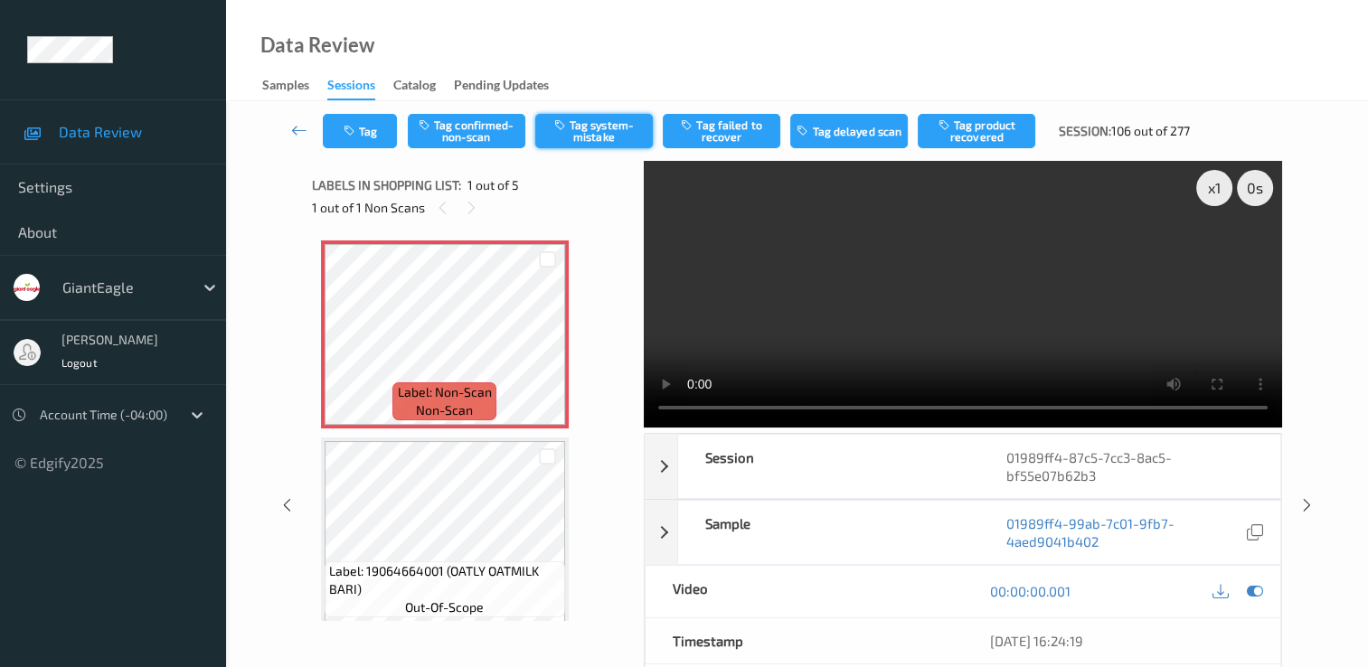
click at [593, 133] on button "Tag system-mistake" at bounding box center [594, 131] width 118 height 34
click at [367, 139] on button "Tag" at bounding box center [360, 131] width 74 height 34
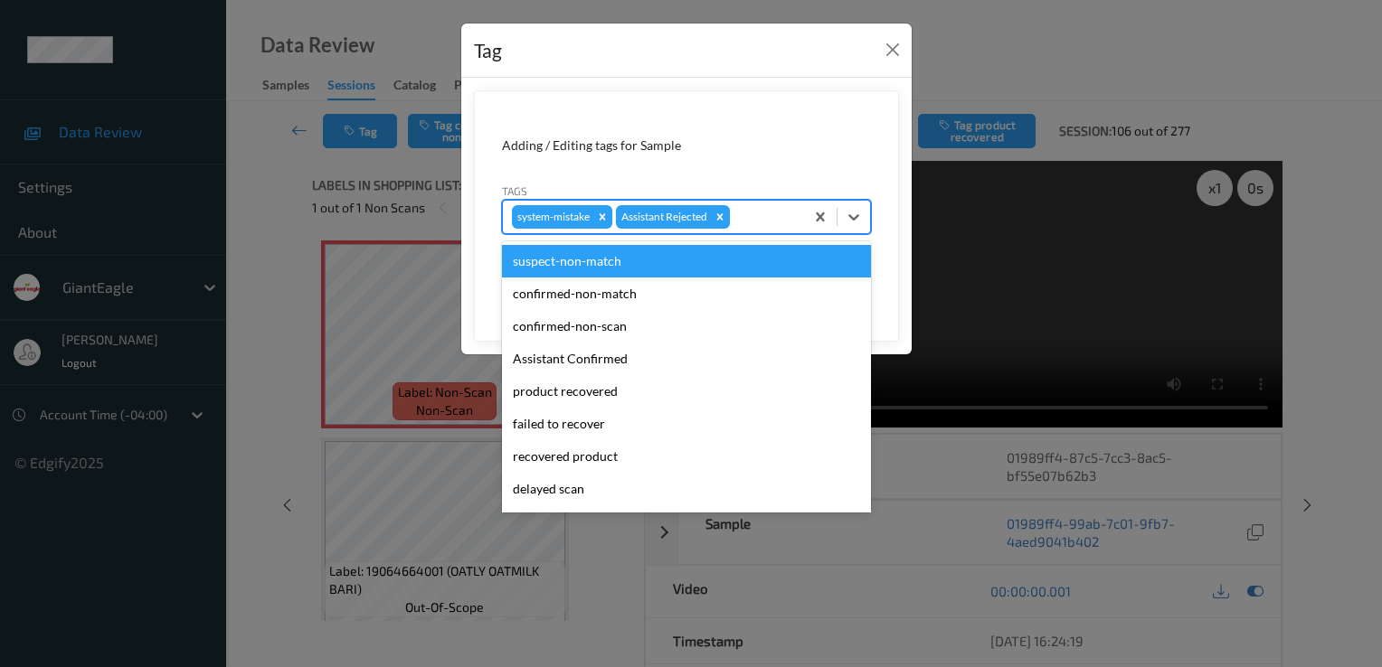
click at [767, 210] on div at bounding box center [763, 217] width 61 height 22
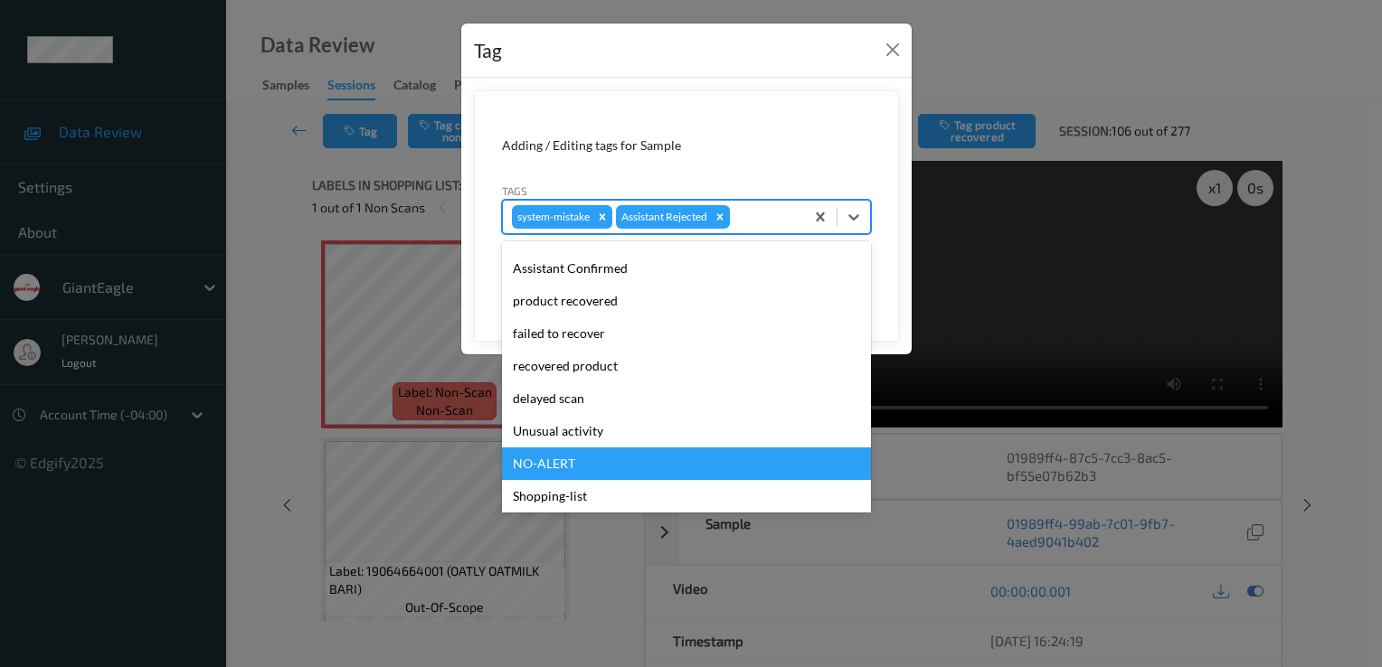
scroll to position [159, 0]
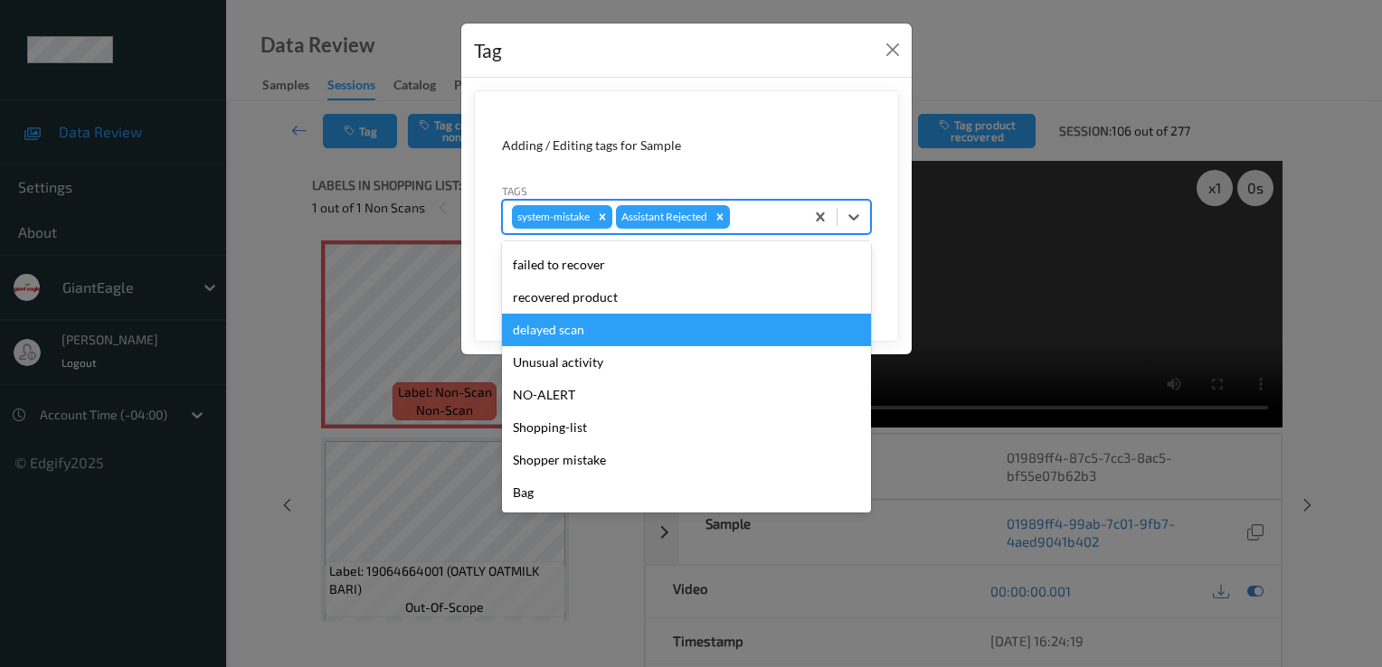
click at [589, 340] on div "delayed scan" at bounding box center [686, 330] width 369 height 33
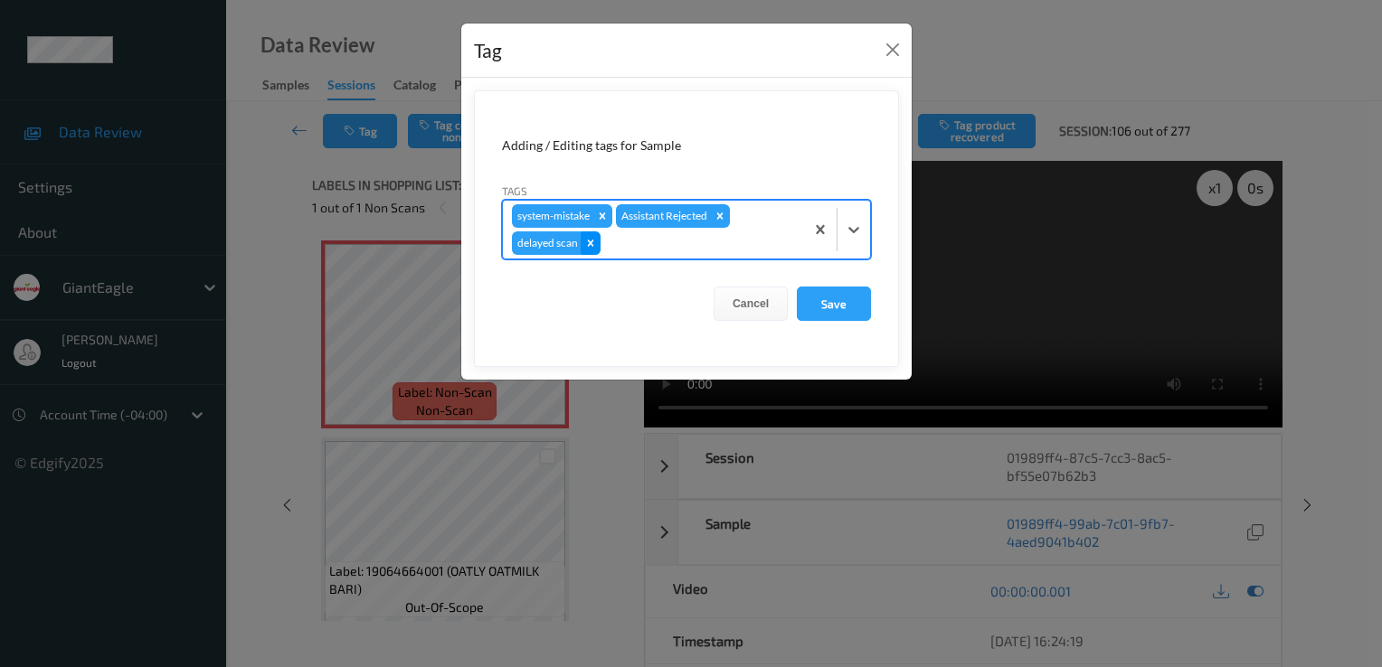
click at [588, 241] on icon "Remove delayed scan" at bounding box center [591, 243] width 6 height 6
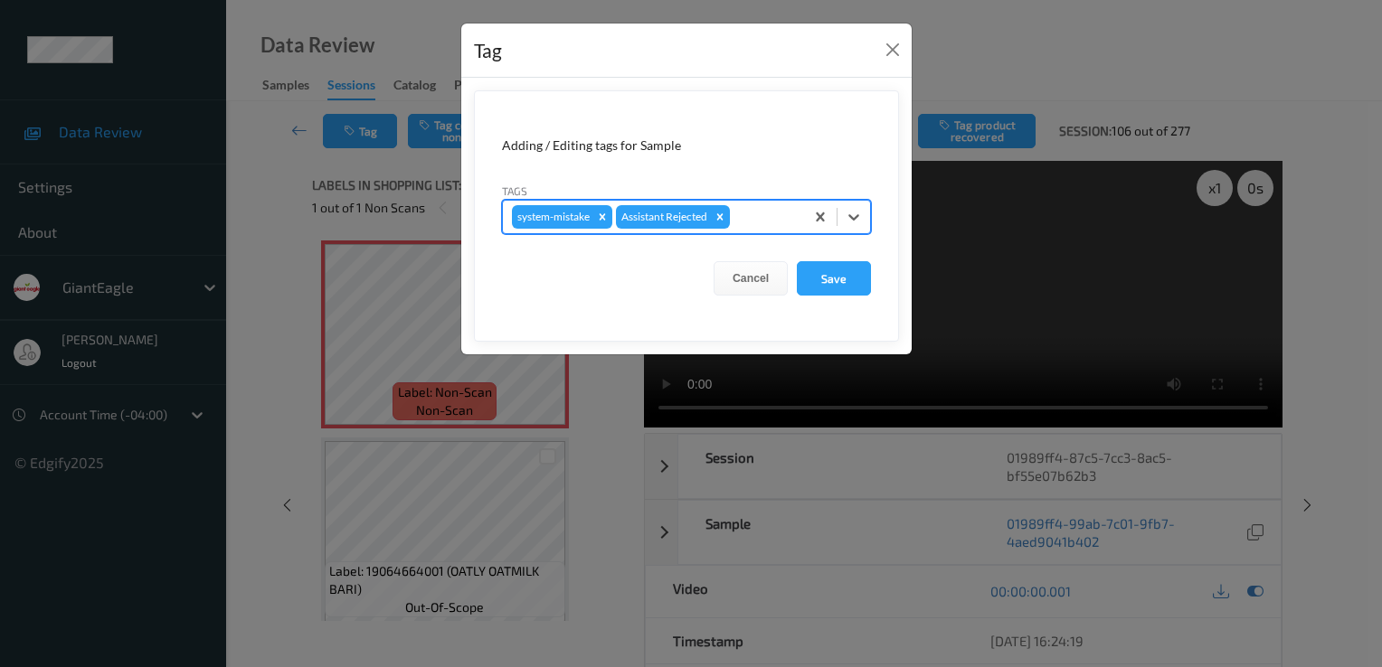
click at [762, 212] on div at bounding box center [763, 217] width 61 height 22
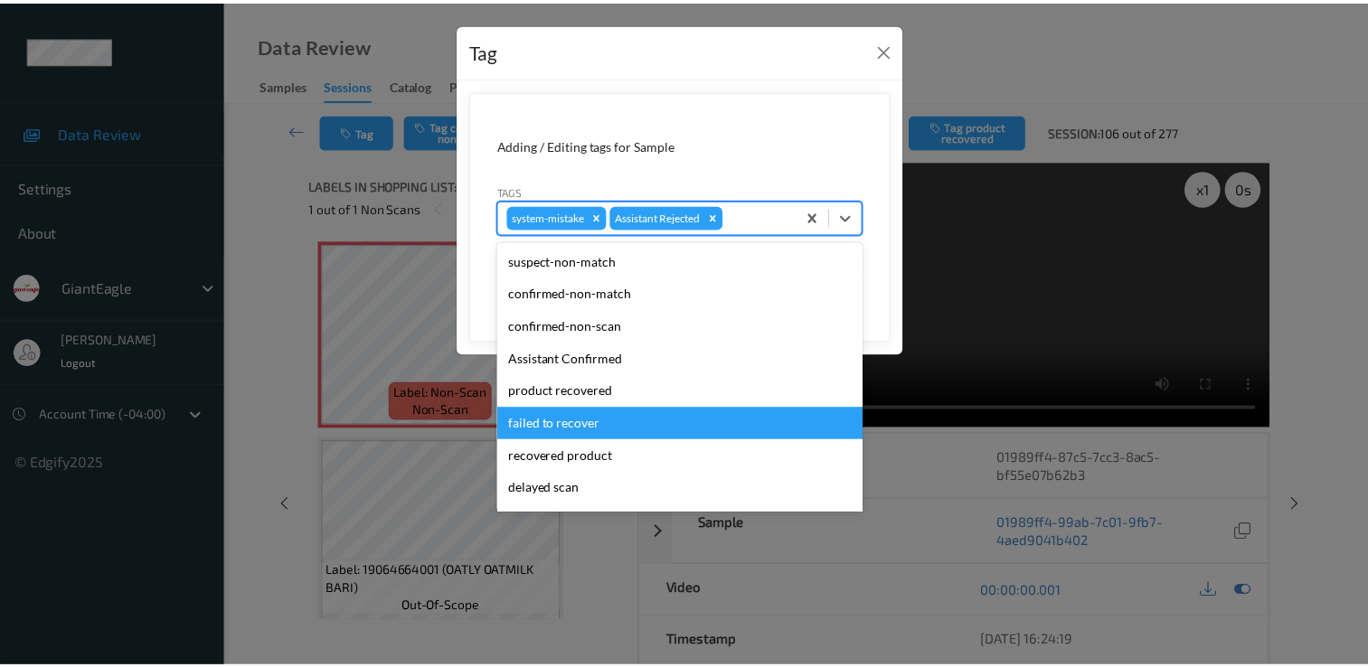
scroll to position [90, 0]
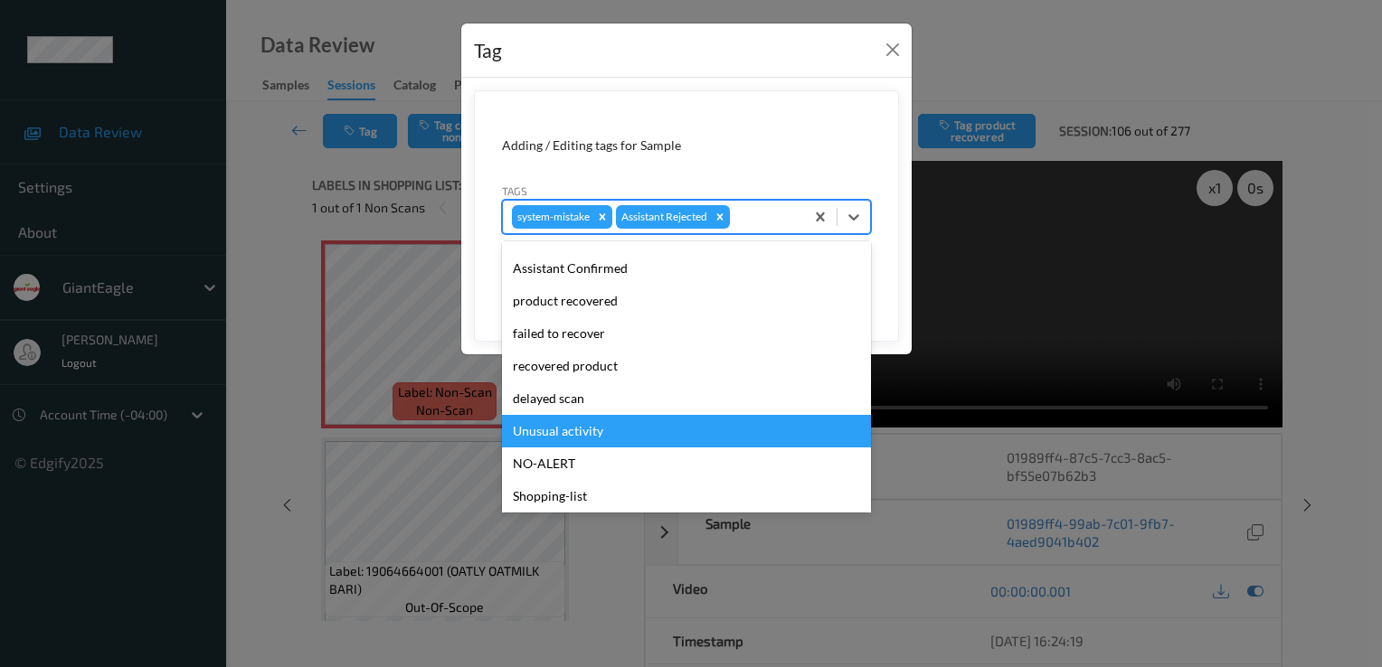
click at [586, 430] on div "Unusual activity" at bounding box center [686, 431] width 369 height 33
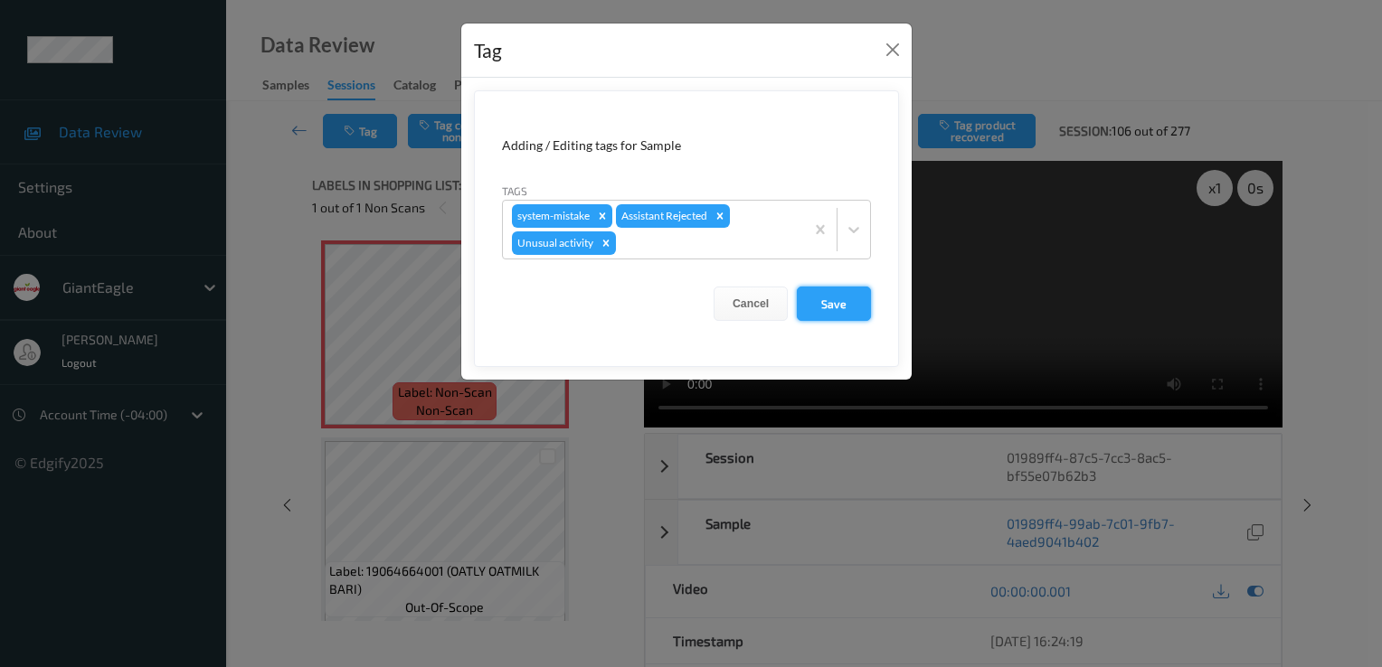
click at [832, 300] on button "Save" at bounding box center [834, 304] width 74 height 34
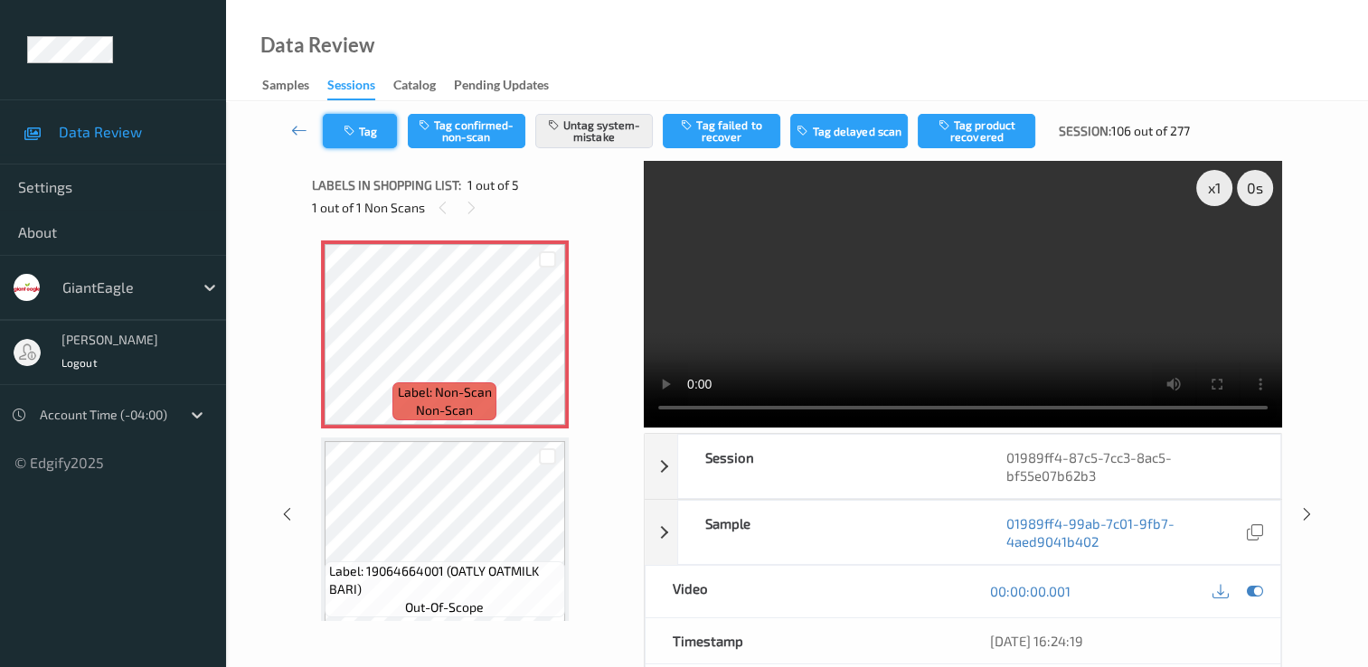
click at [380, 128] on button "Tag" at bounding box center [360, 131] width 74 height 34
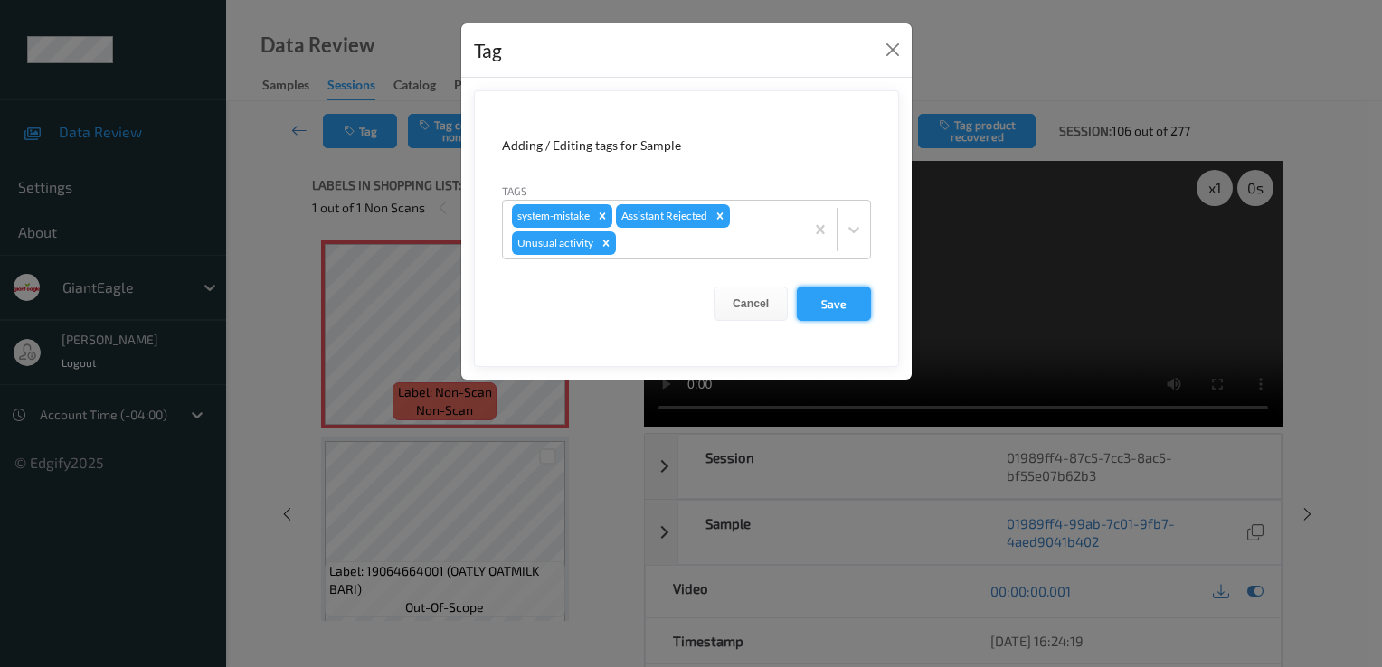
click at [860, 303] on button "Save" at bounding box center [834, 304] width 74 height 34
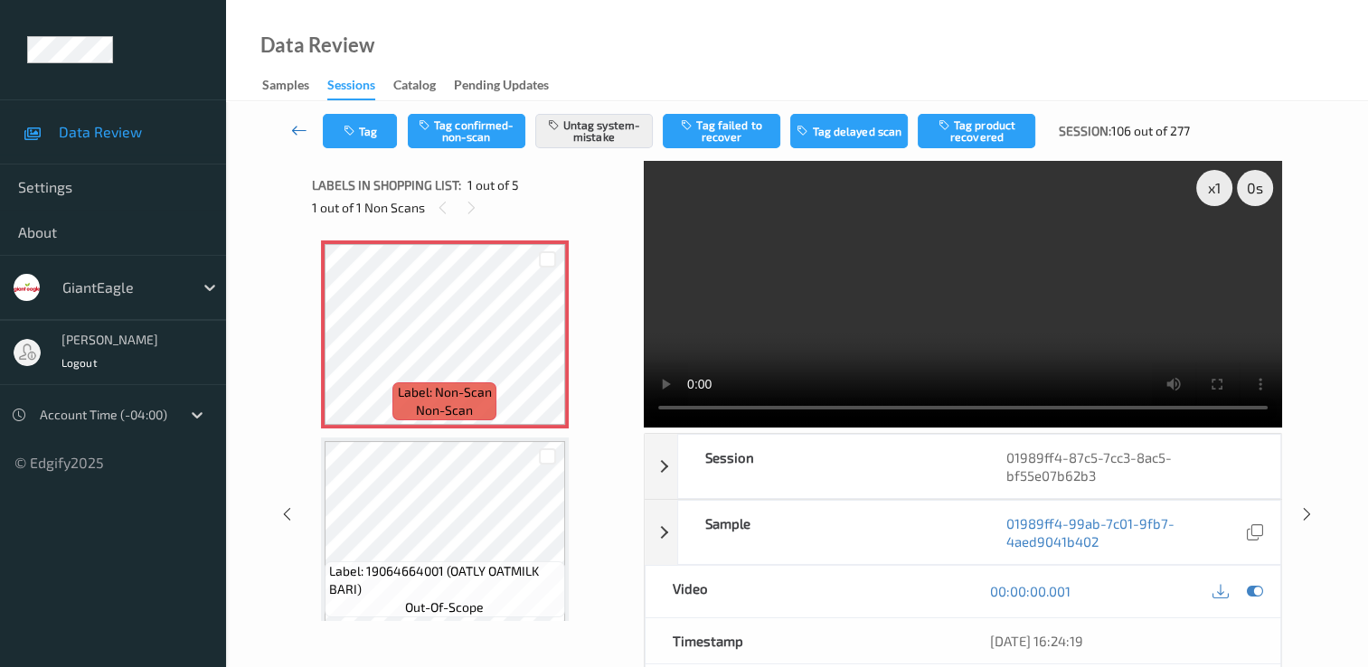
click at [300, 132] on icon at bounding box center [299, 130] width 16 height 18
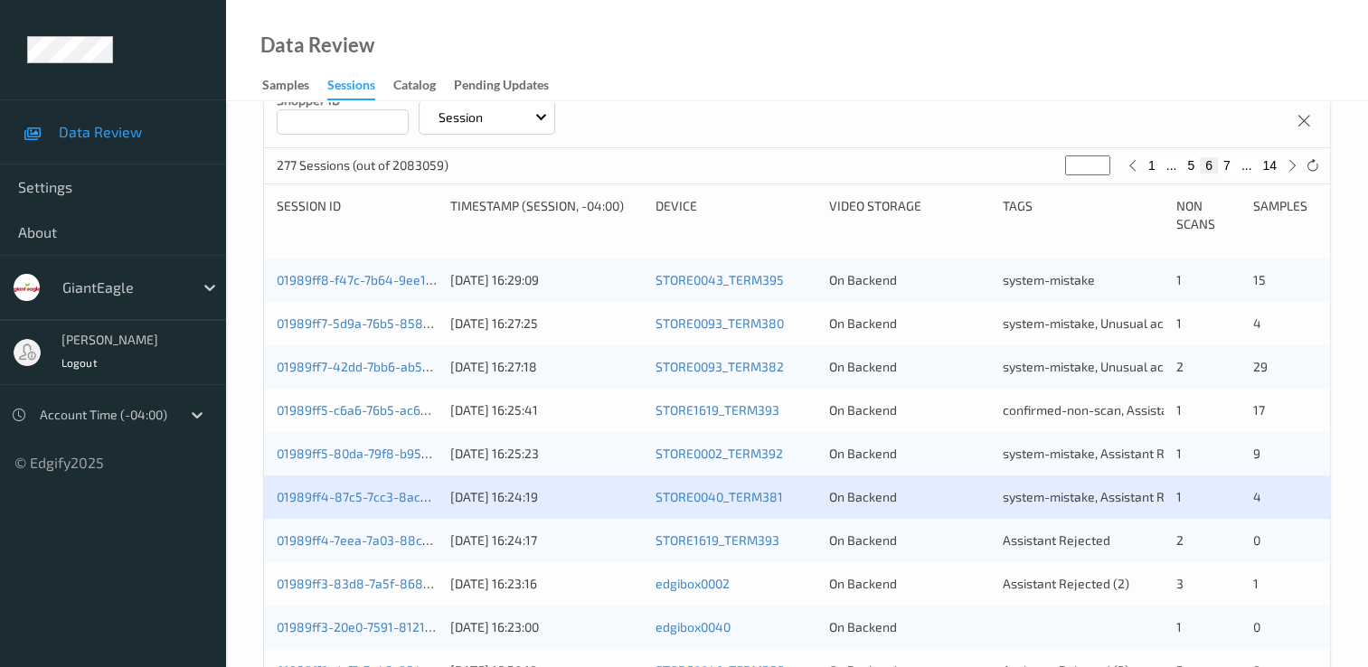
scroll to position [362, 0]
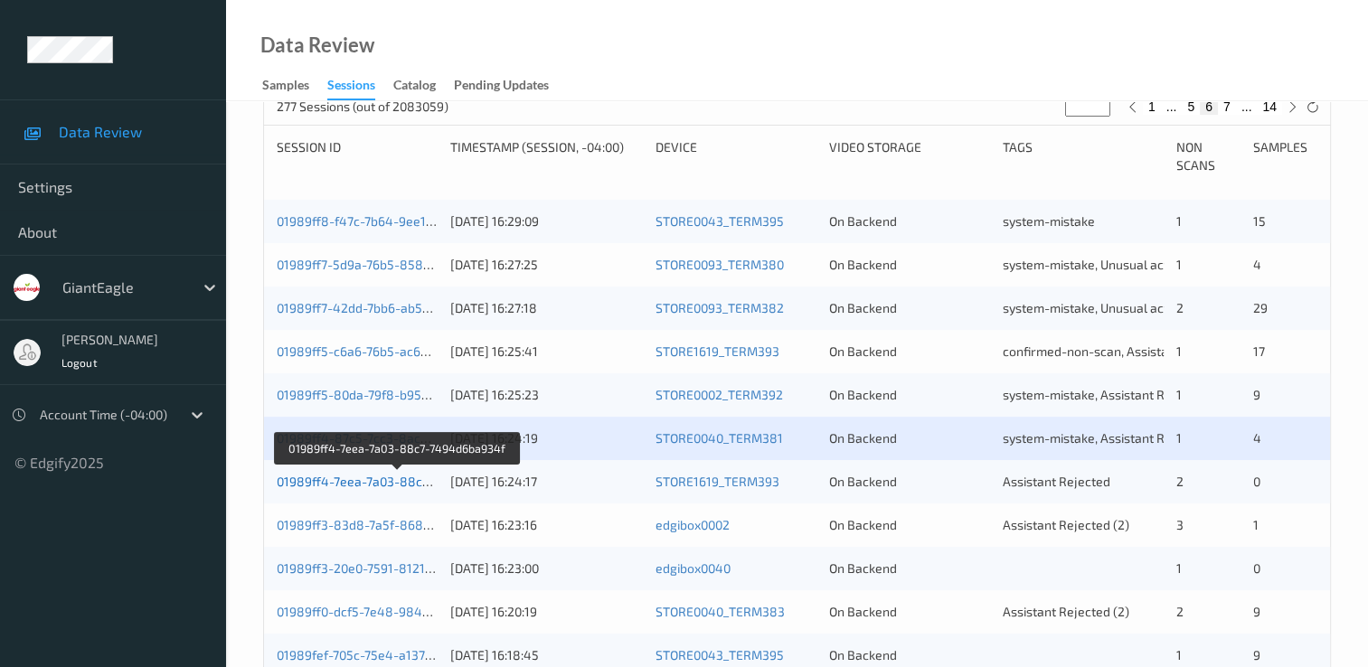
click at [411, 485] on link "01989ff4-7eea-7a03-88c7-7494d6ba934f" at bounding box center [398, 481] width 242 height 15
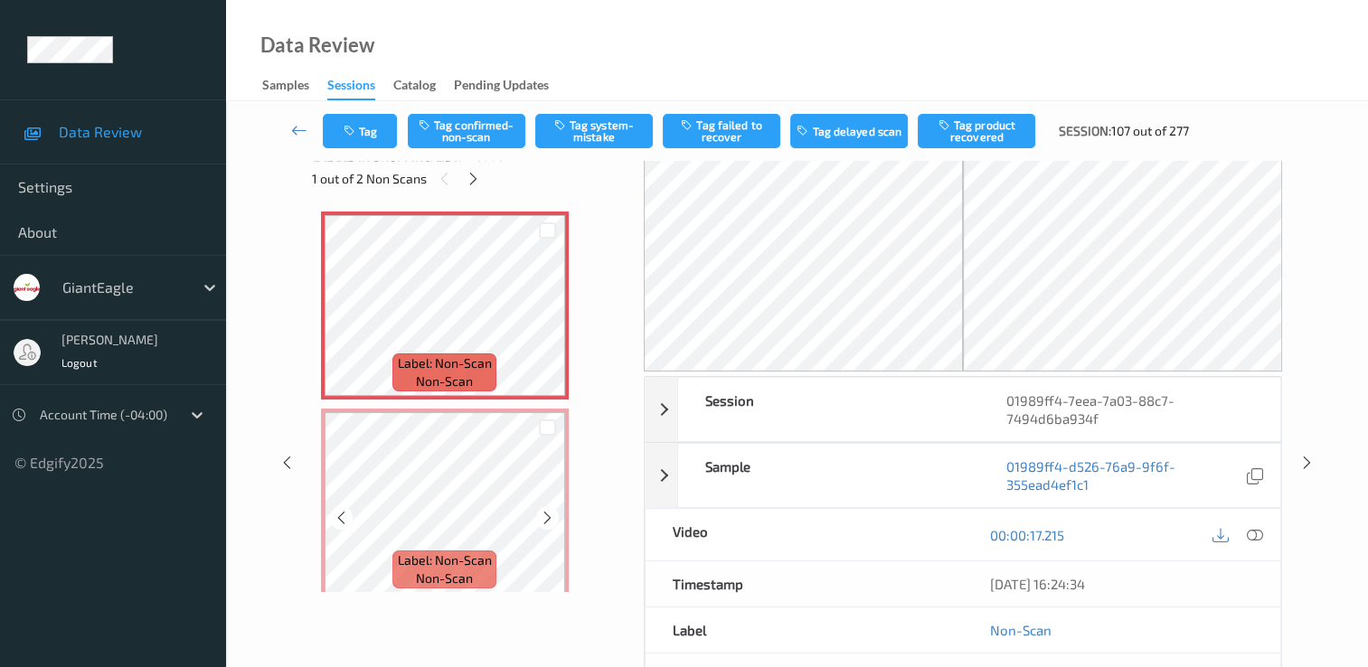
scroll to position [8, 0]
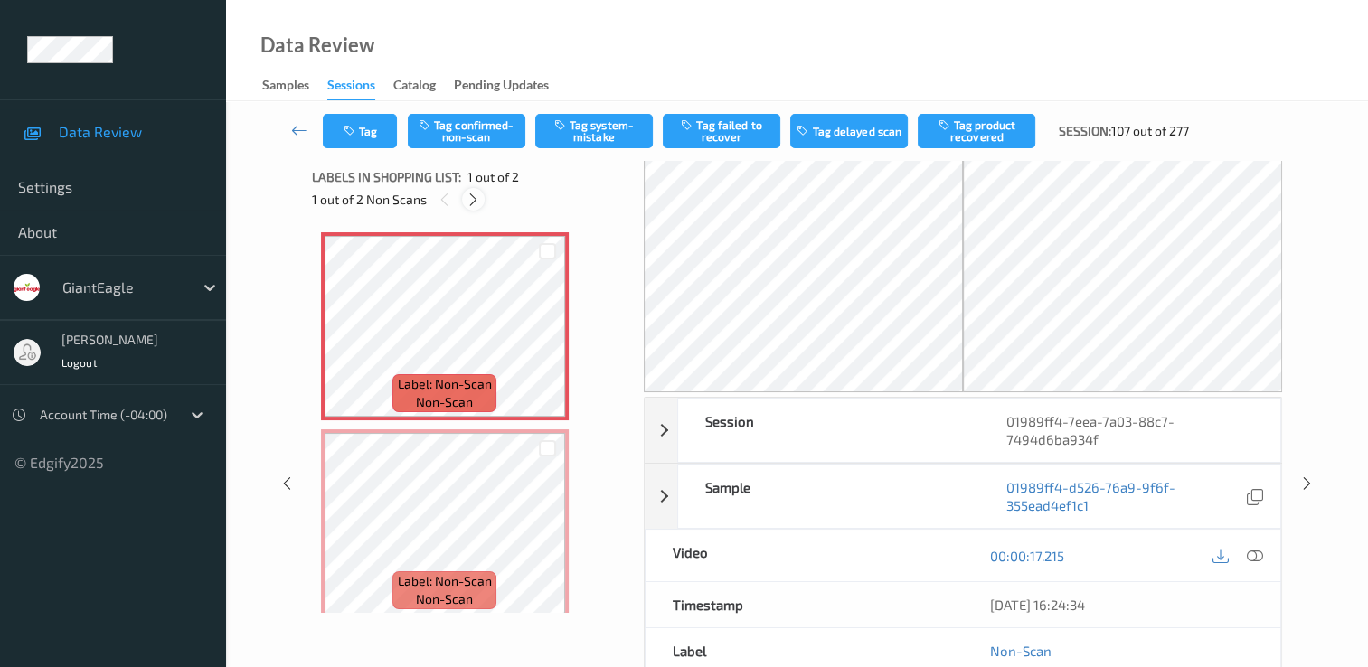
click at [470, 192] on icon at bounding box center [473, 200] width 15 height 16
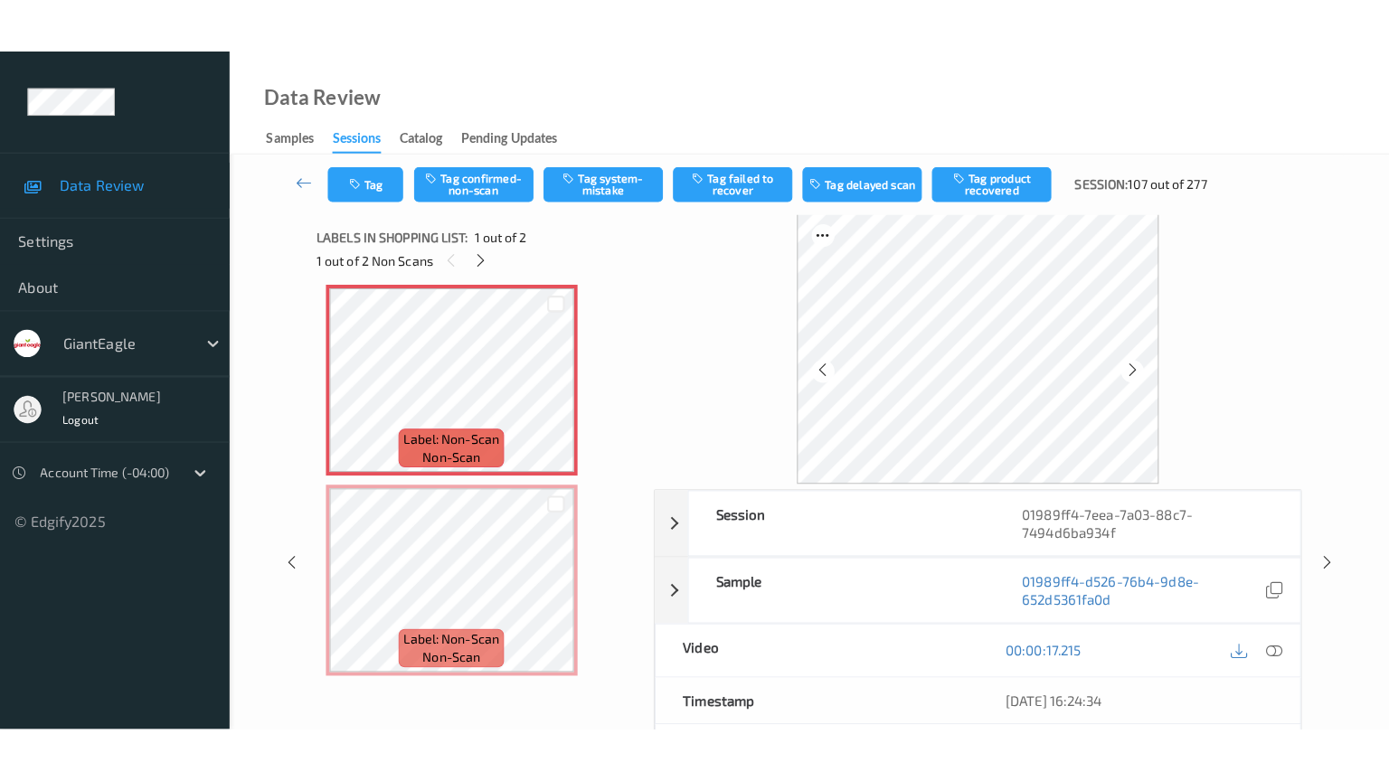
scroll to position [0, 0]
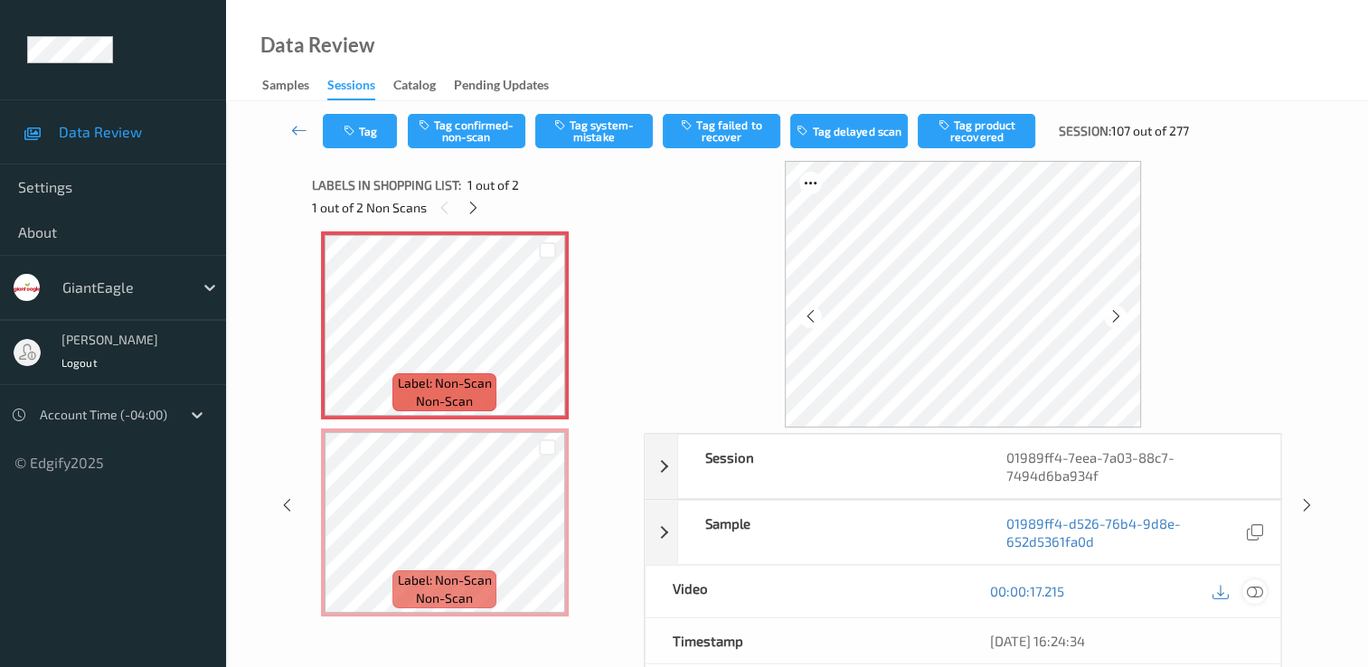
click at [1255, 590] on icon at bounding box center [1255, 591] width 16 height 16
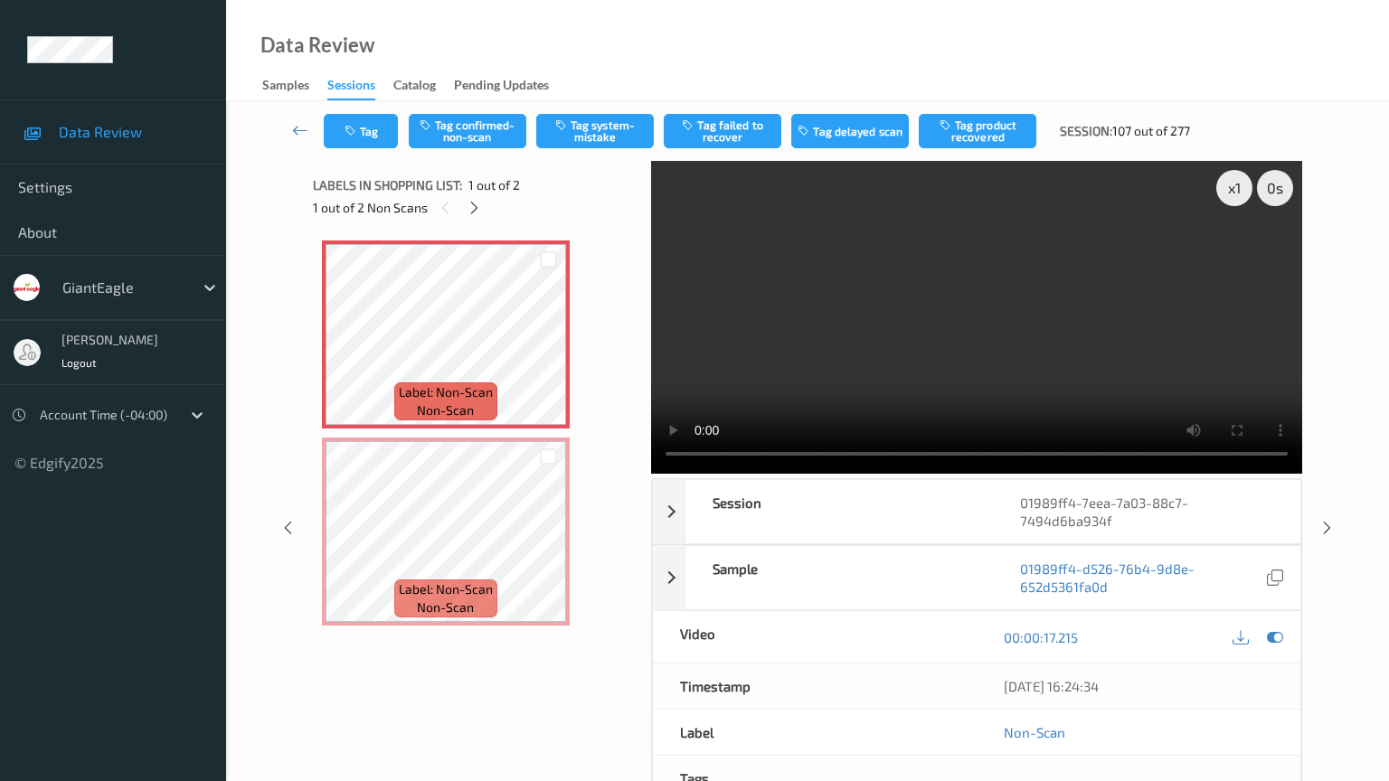
click at [751, 474] on video at bounding box center [976, 317] width 651 height 313
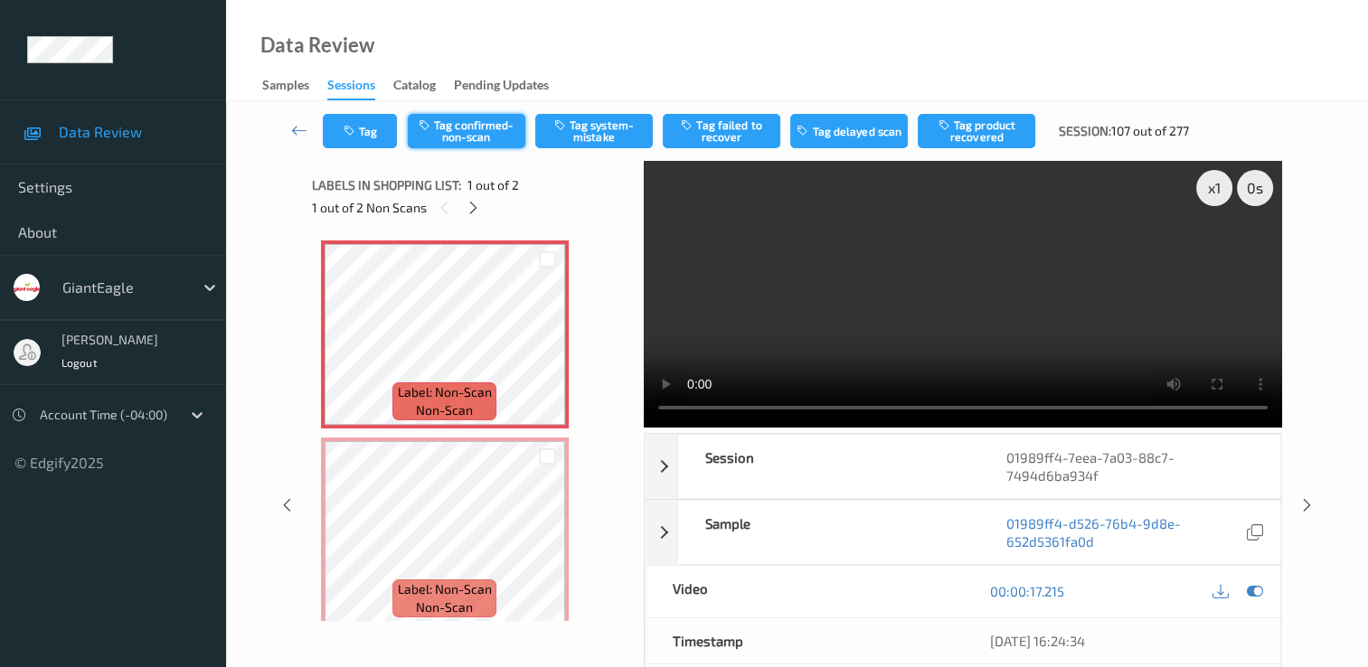
click at [458, 139] on button "Tag confirmed-non-scan" at bounding box center [467, 131] width 118 height 34
click at [727, 128] on button "Tag failed to recover" at bounding box center [722, 131] width 118 height 34
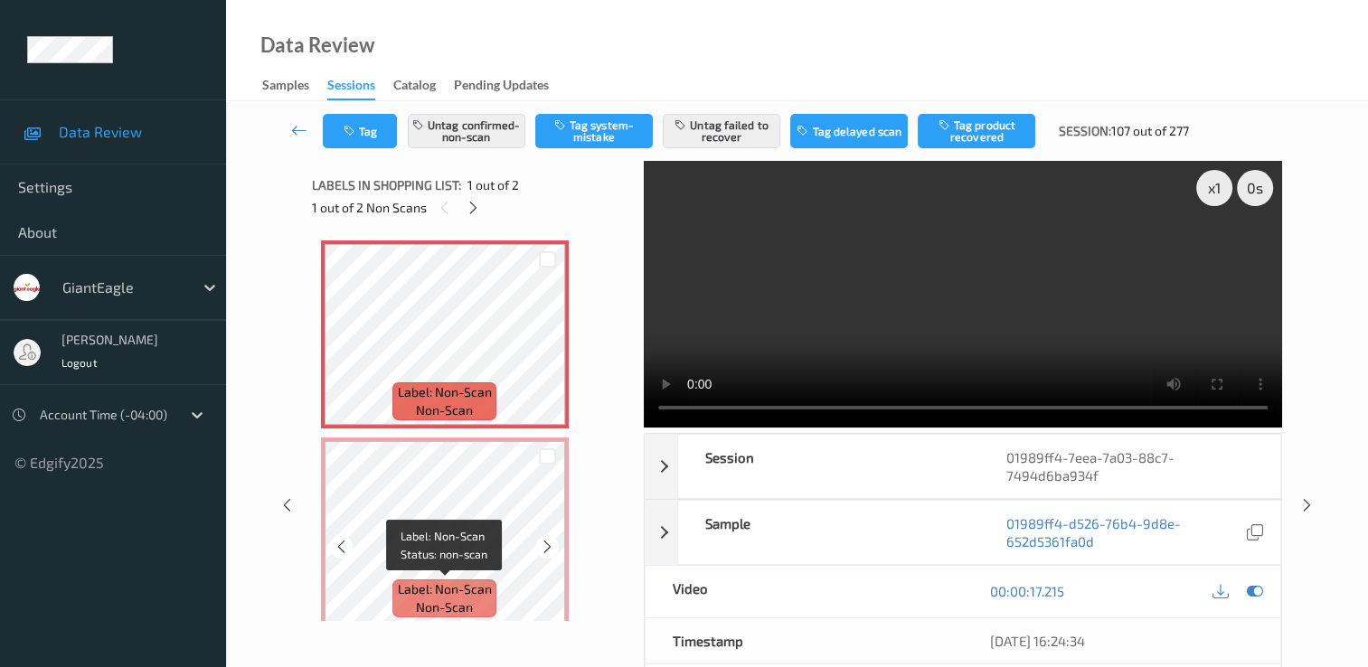
drag, startPoint x: 462, startPoint y: 592, endPoint x: 465, endPoint y: 583, distance: 9.4
click at [463, 586] on span "Label: Non-Scan" at bounding box center [445, 590] width 94 height 18
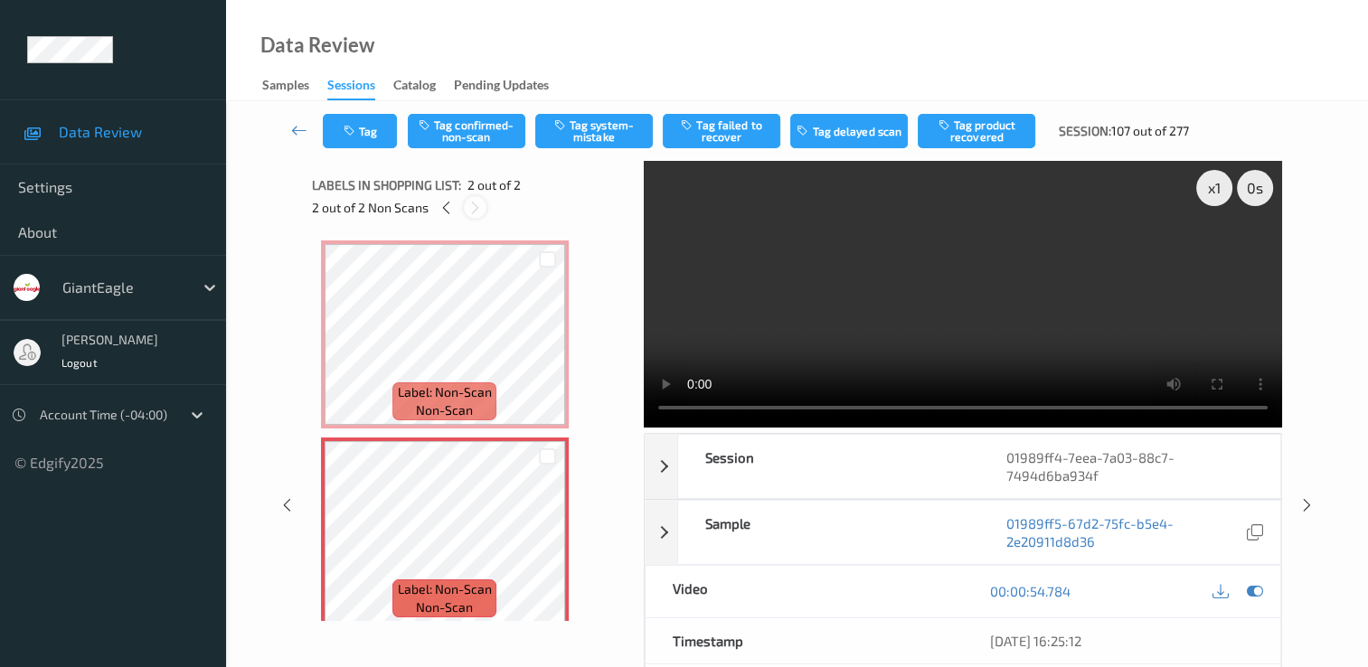
click at [479, 209] on icon at bounding box center [475, 208] width 15 height 16
click at [477, 208] on icon at bounding box center [475, 208] width 15 height 16
click at [461, 125] on button "Tag confirmed-non-scan" at bounding box center [467, 131] width 118 height 34
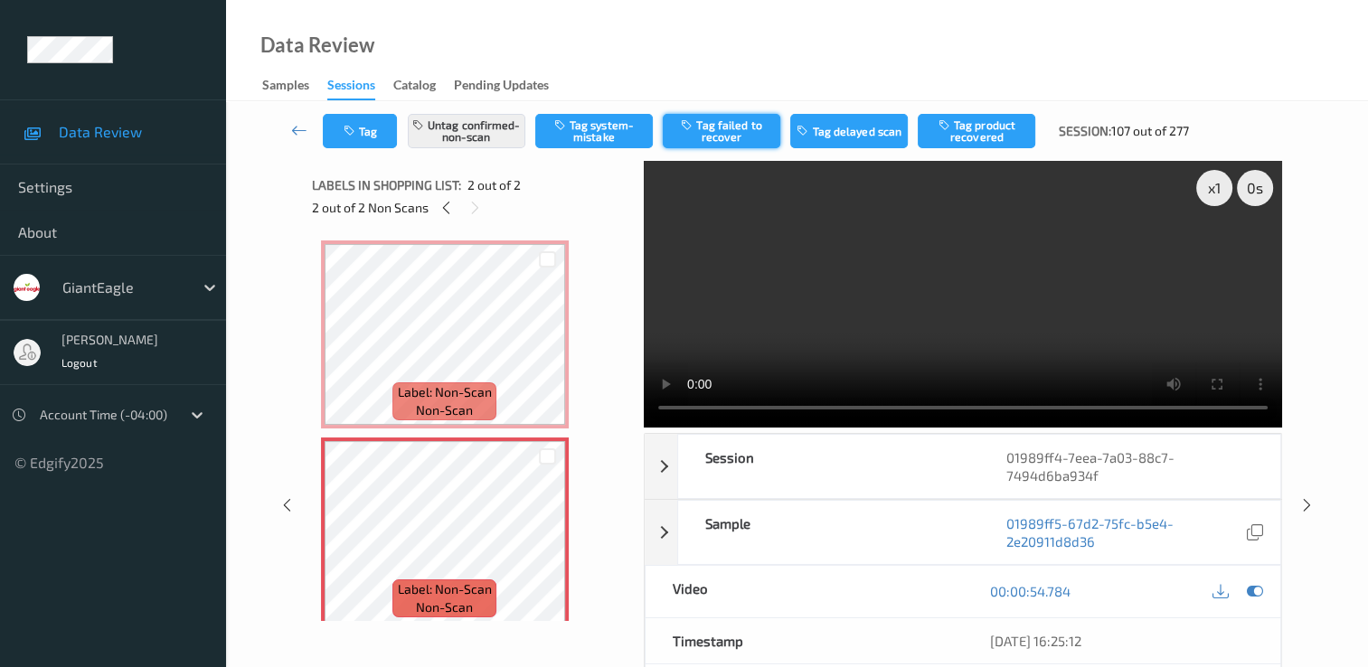
click at [705, 135] on button "Tag failed to recover" at bounding box center [722, 131] width 118 height 34
click at [301, 122] on icon at bounding box center [299, 130] width 16 height 18
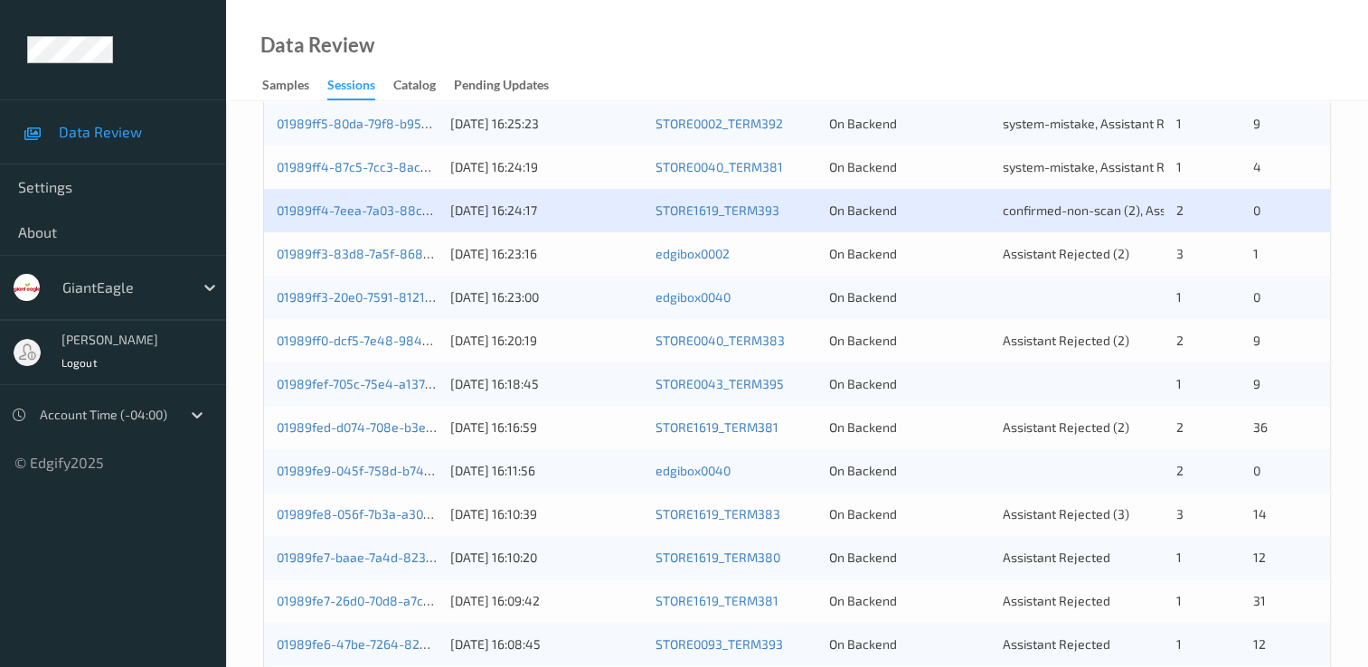
scroll to position [543, 0]
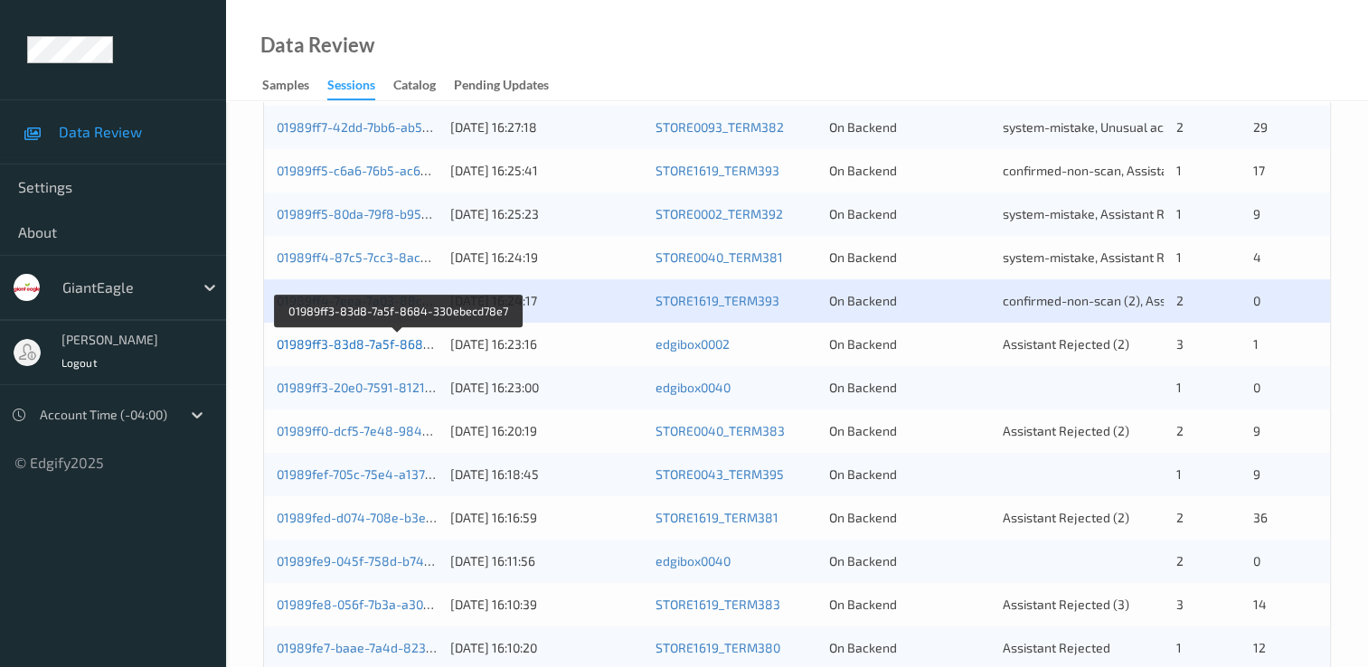
click at [410, 342] on link "01989ff3-83d8-7a5f-8684-330ebecd78e7" at bounding box center [399, 343] width 245 height 15
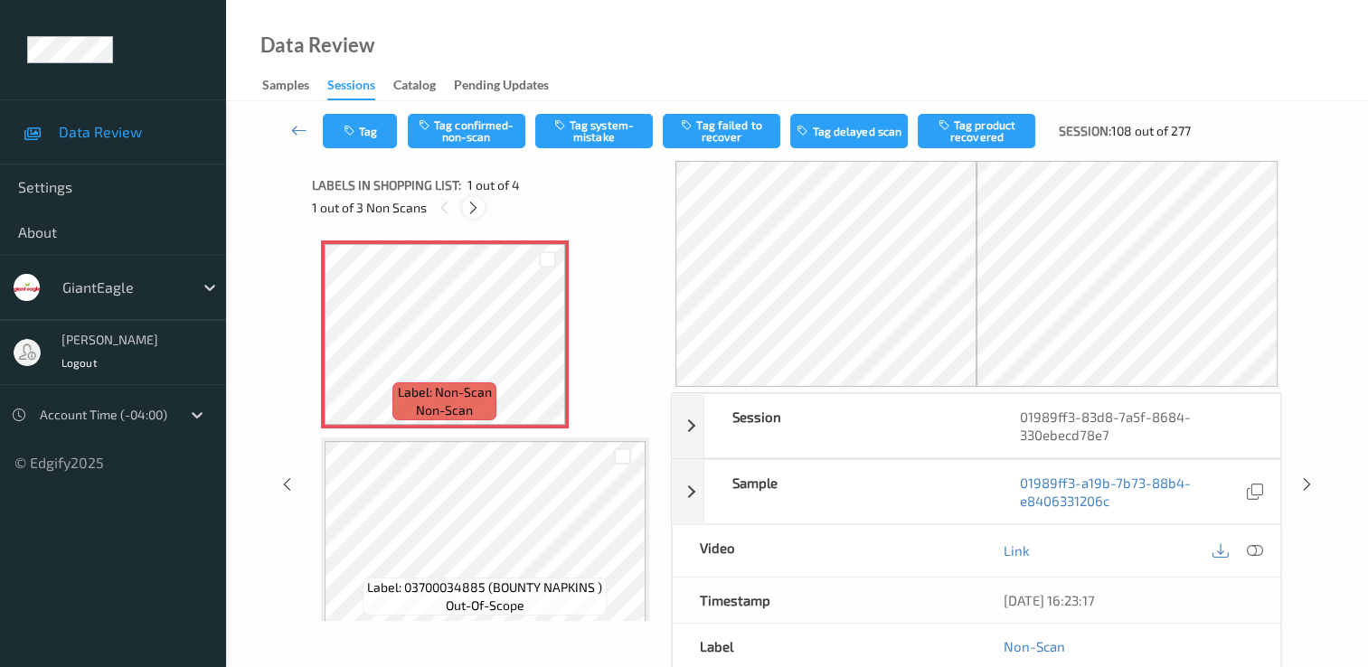
click at [474, 204] on icon at bounding box center [473, 208] width 15 height 16
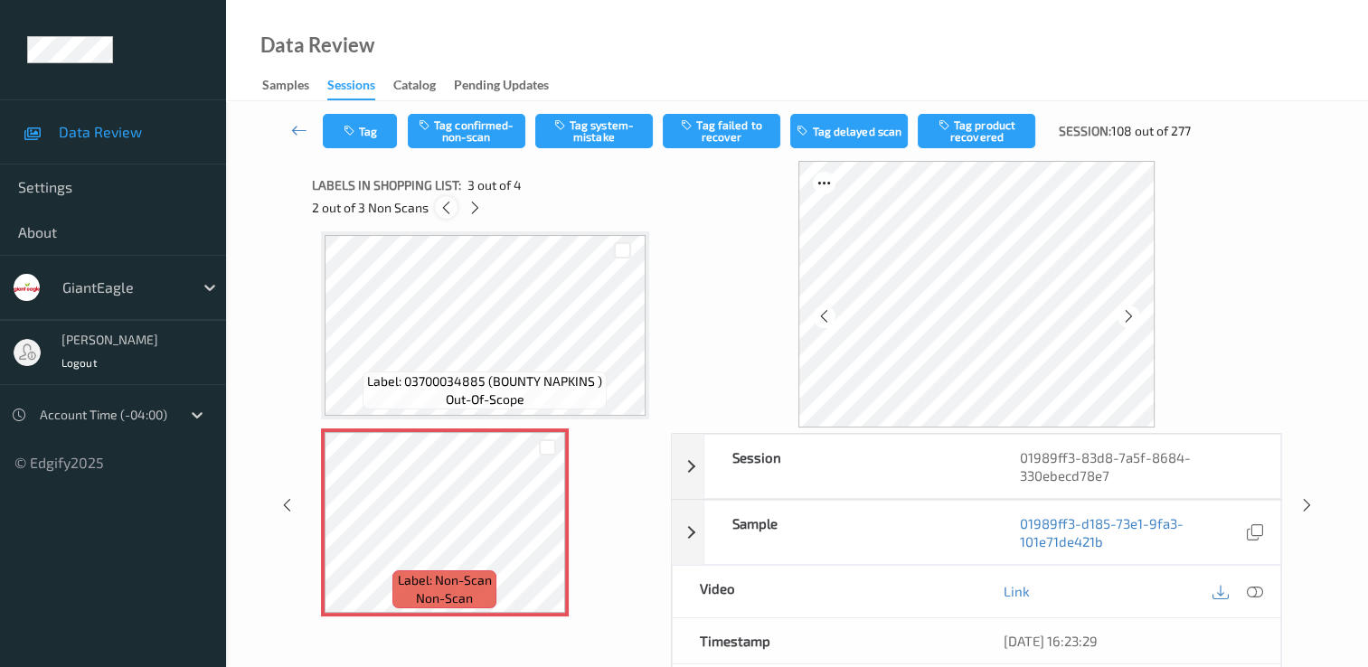
click at [448, 207] on icon at bounding box center [446, 208] width 15 height 16
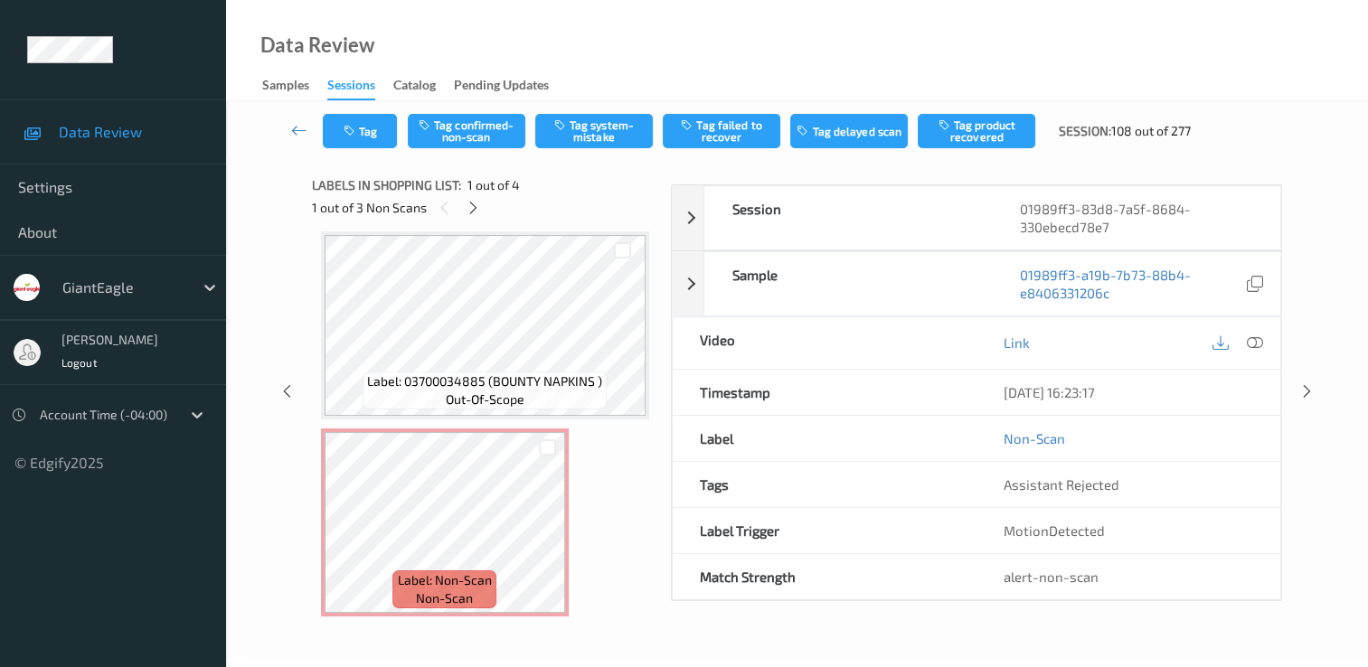
scroll to position [9, 0]
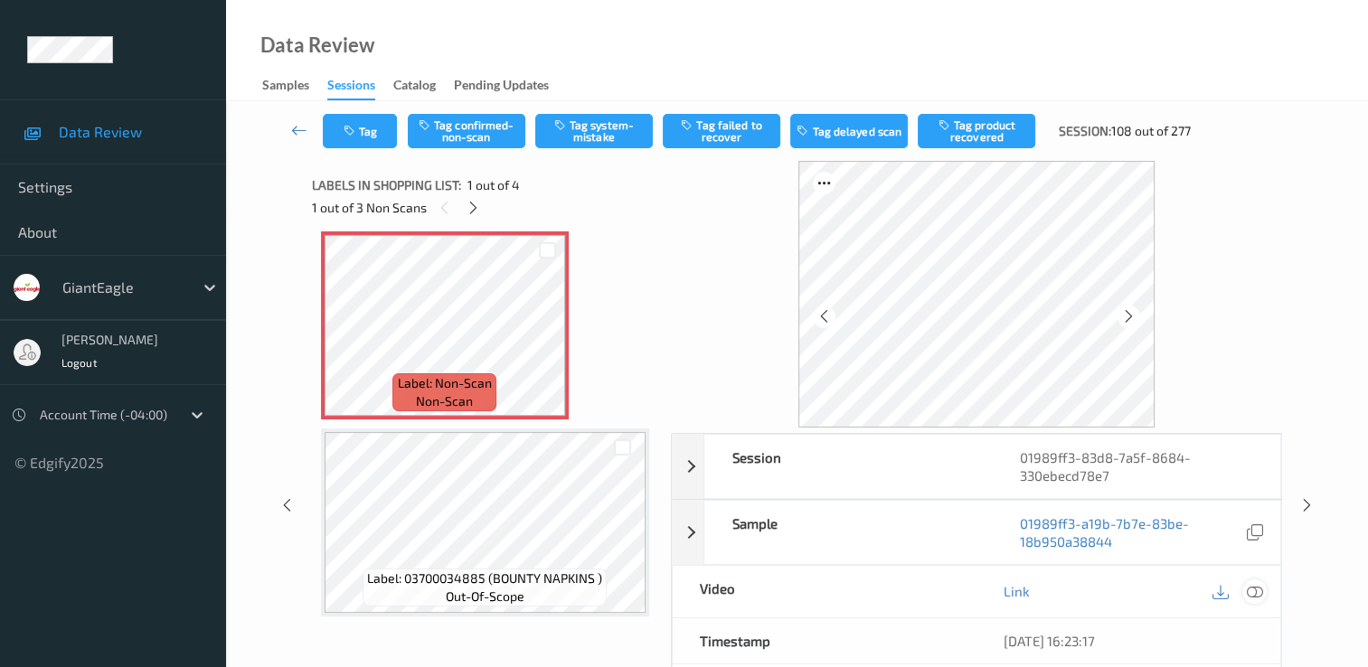
click at [1258, 592] on icon at bounding box center [1255, 591] width 16 height 16
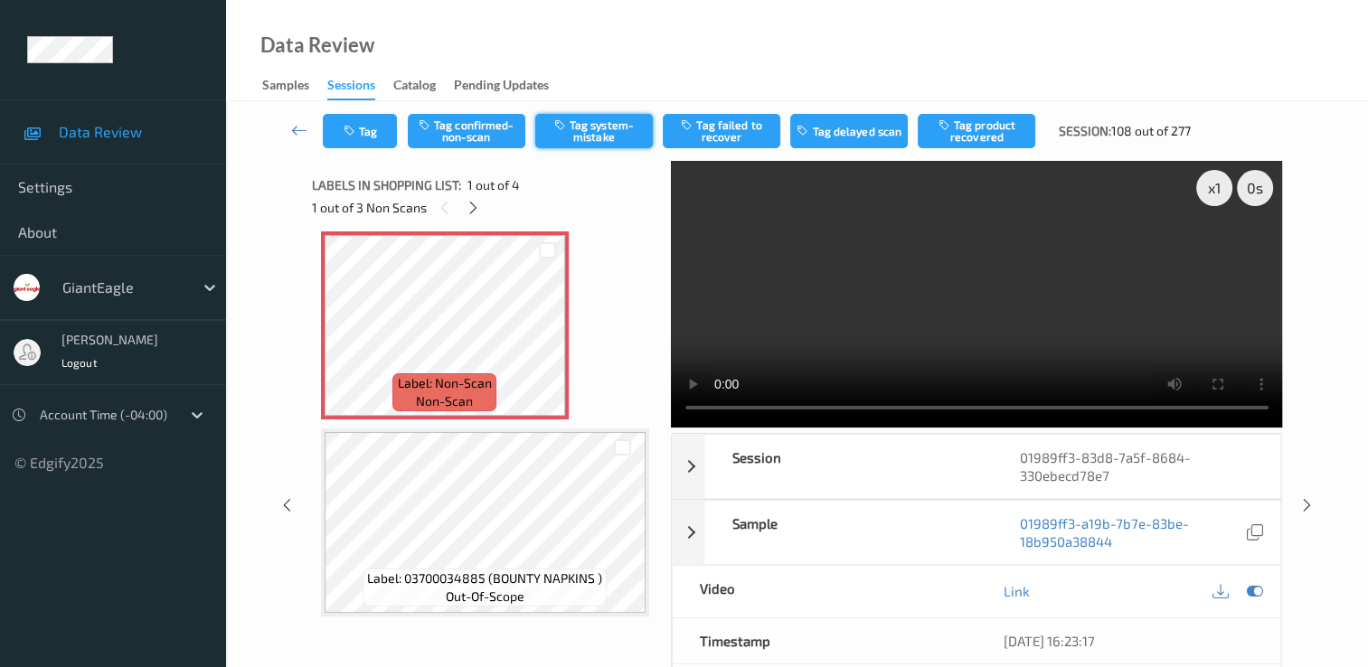
click at [618, 132] on button "Tag system-mistake" at bounding box center [594, 131] width 118 height 34
click at [471, 209] on icon at bounding box center [473, 208] width 15 height 16
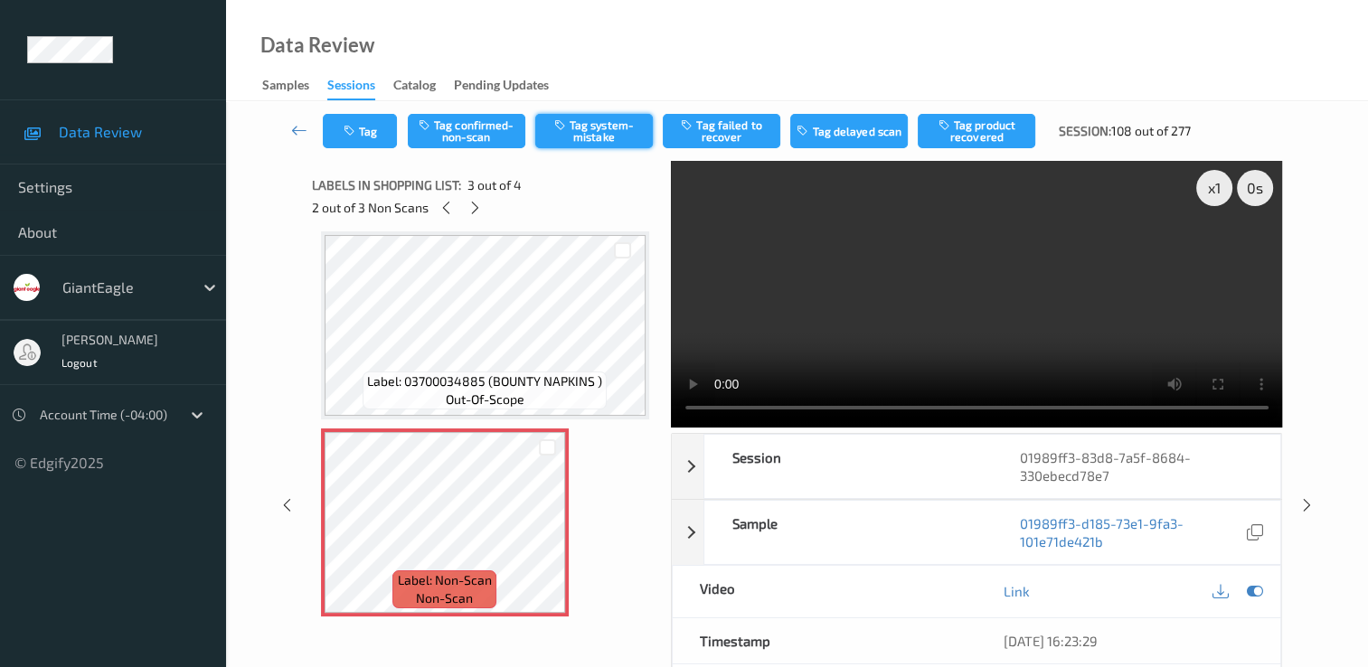
click at [602, 132] on button "Tag system-mistake" at bounding box center [594, 131] width 118 height 34
click at [477, 210] on icon at bounding box center [475, 208] width 15 height 16
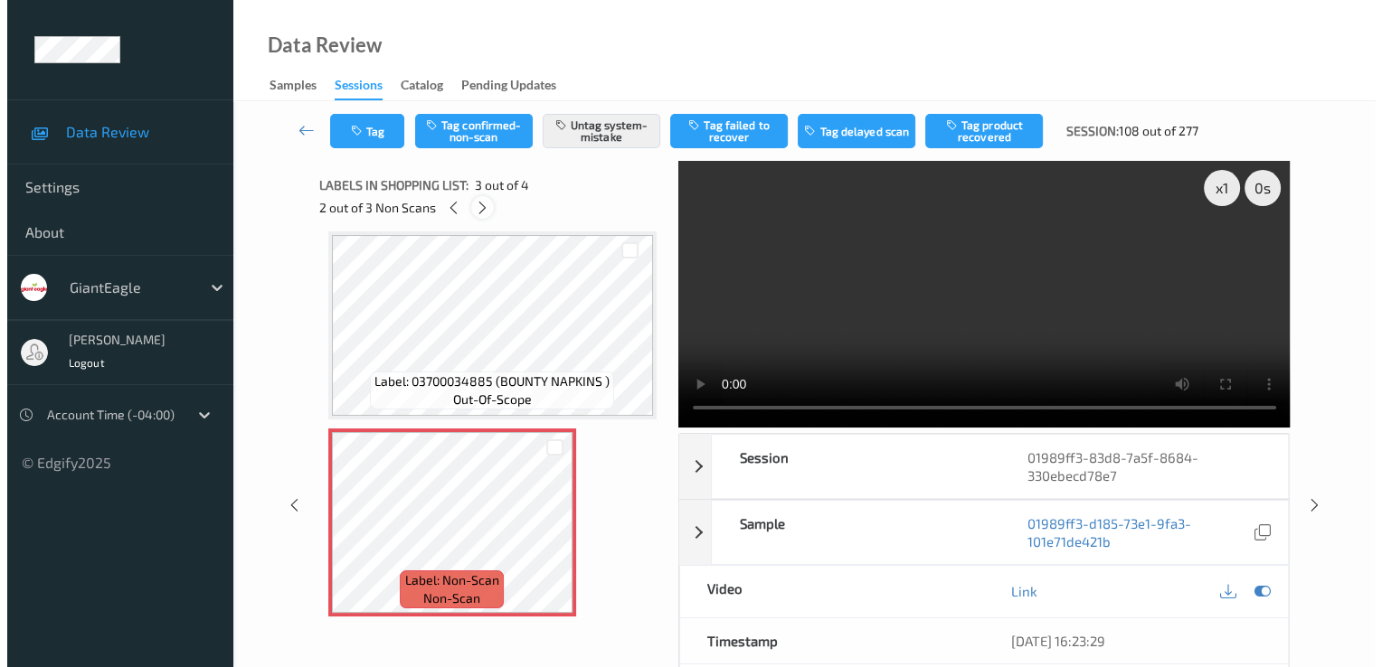
scroll to position [403, 0]
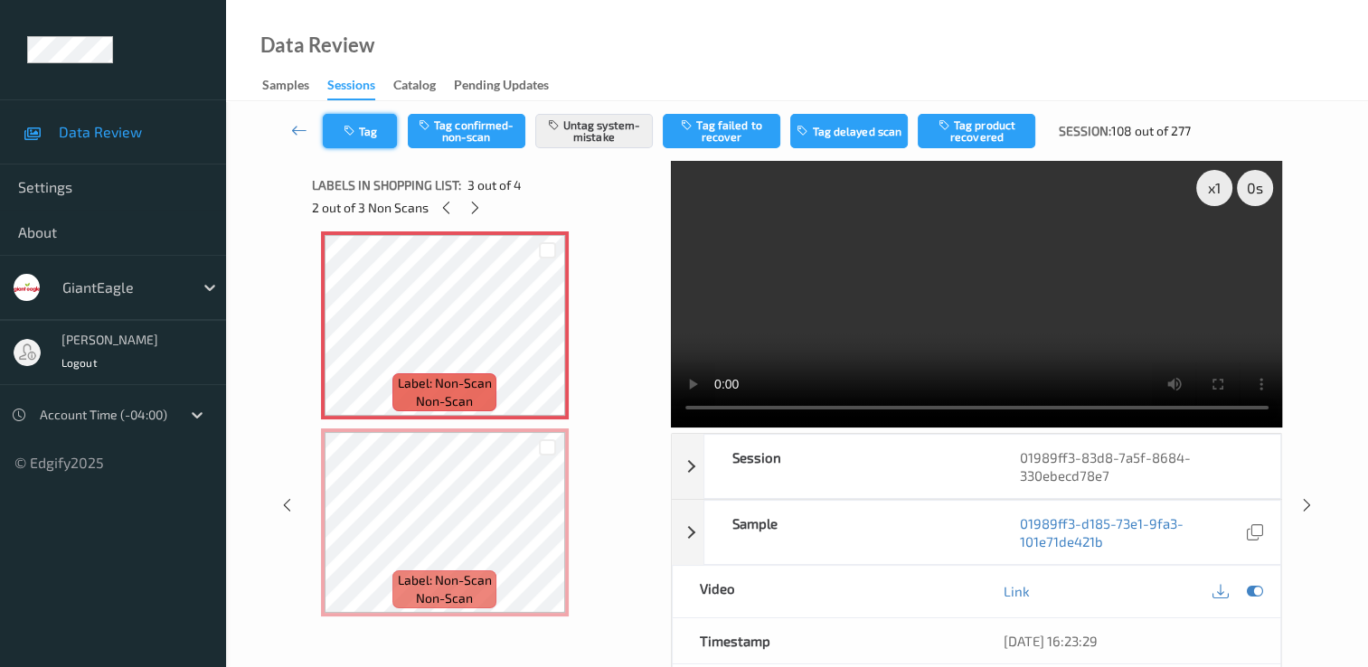
click at [375, 133] on button "Tag" at bounding box center [360, 131] width 74 height 34
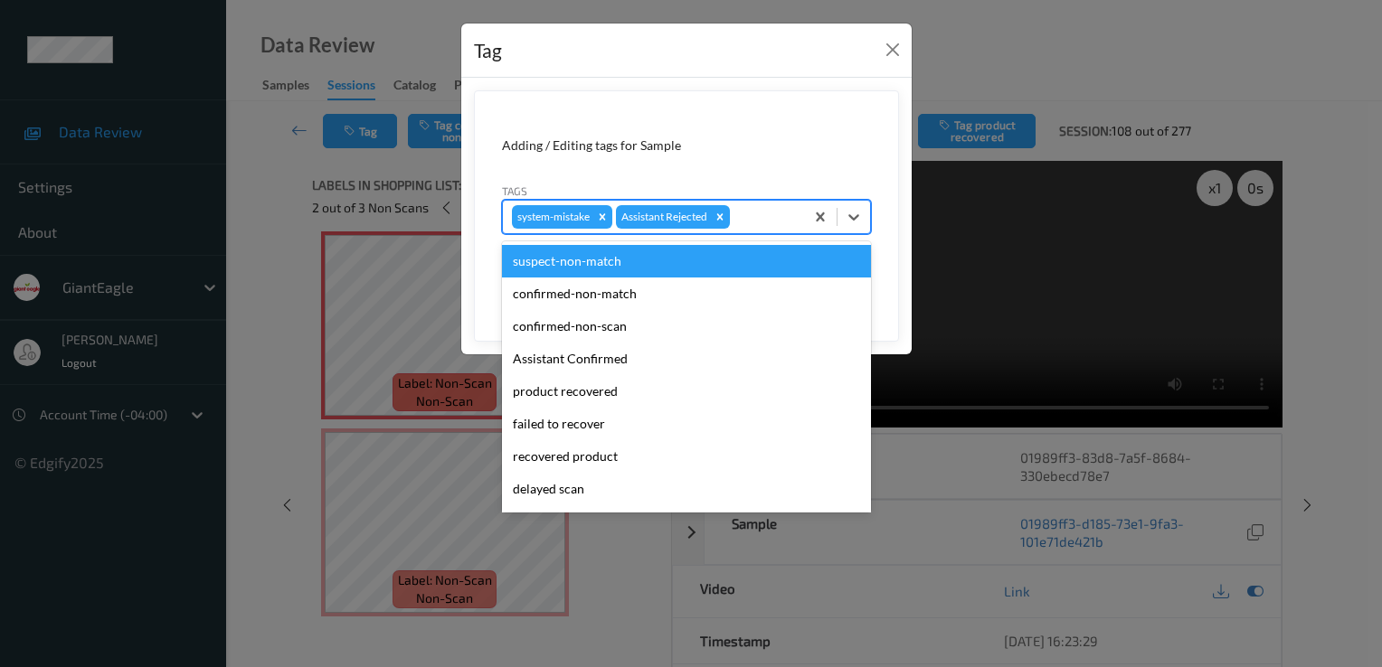
click at [798, 212] on div "system-mistake Assistant Rejected" at bounding box center [653, 217] width 301 height 31
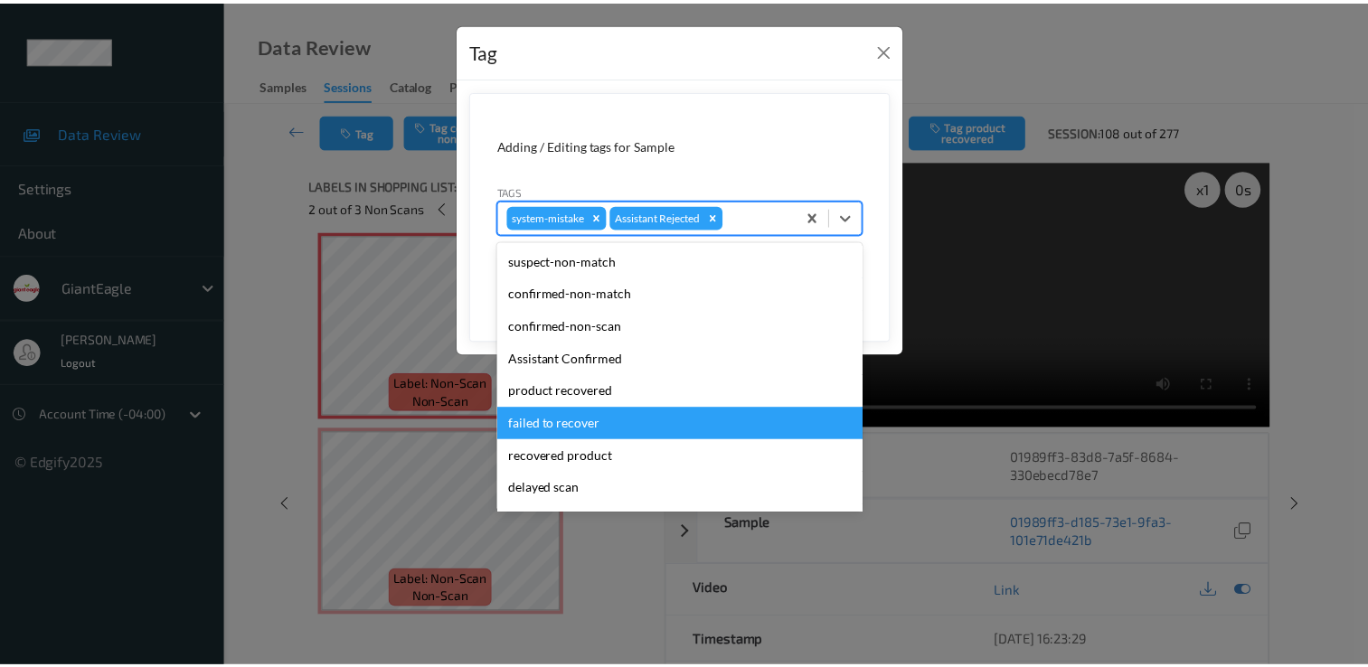
scroll to position [90, 0]
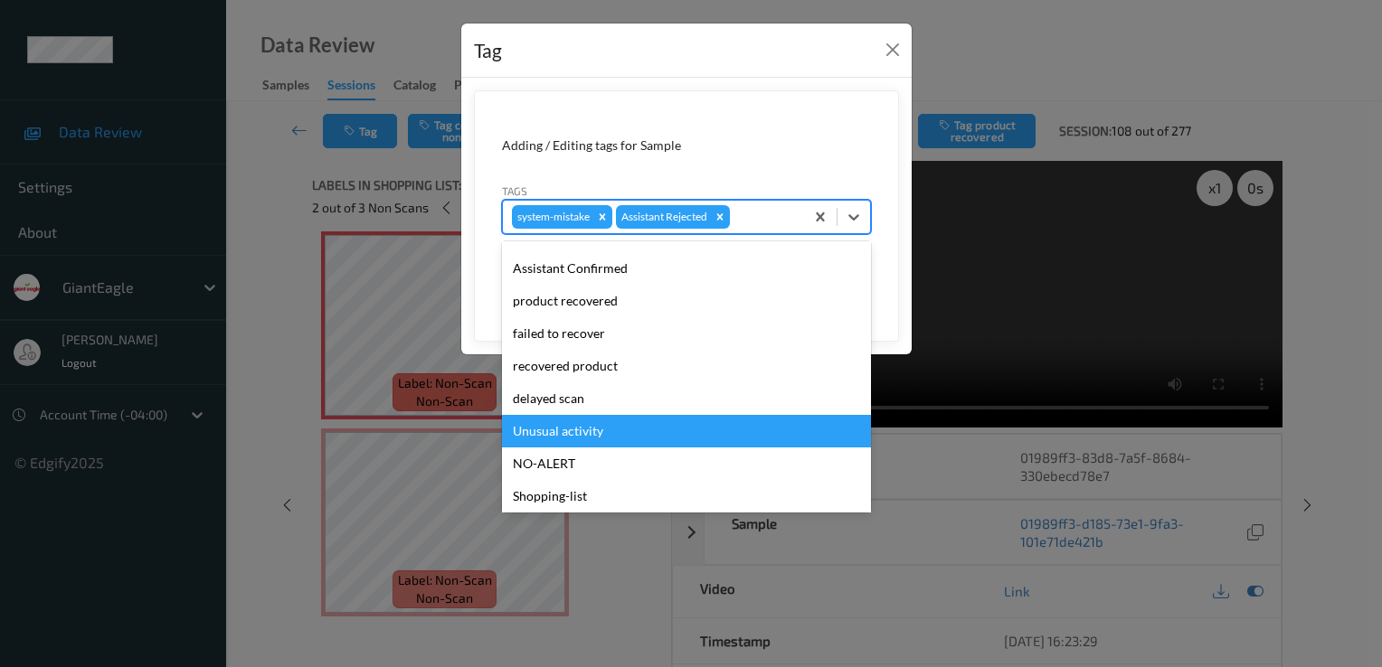
click at [589, 430] on div "Unusual activity" at bounding box center [686, 431] width 369 height 33
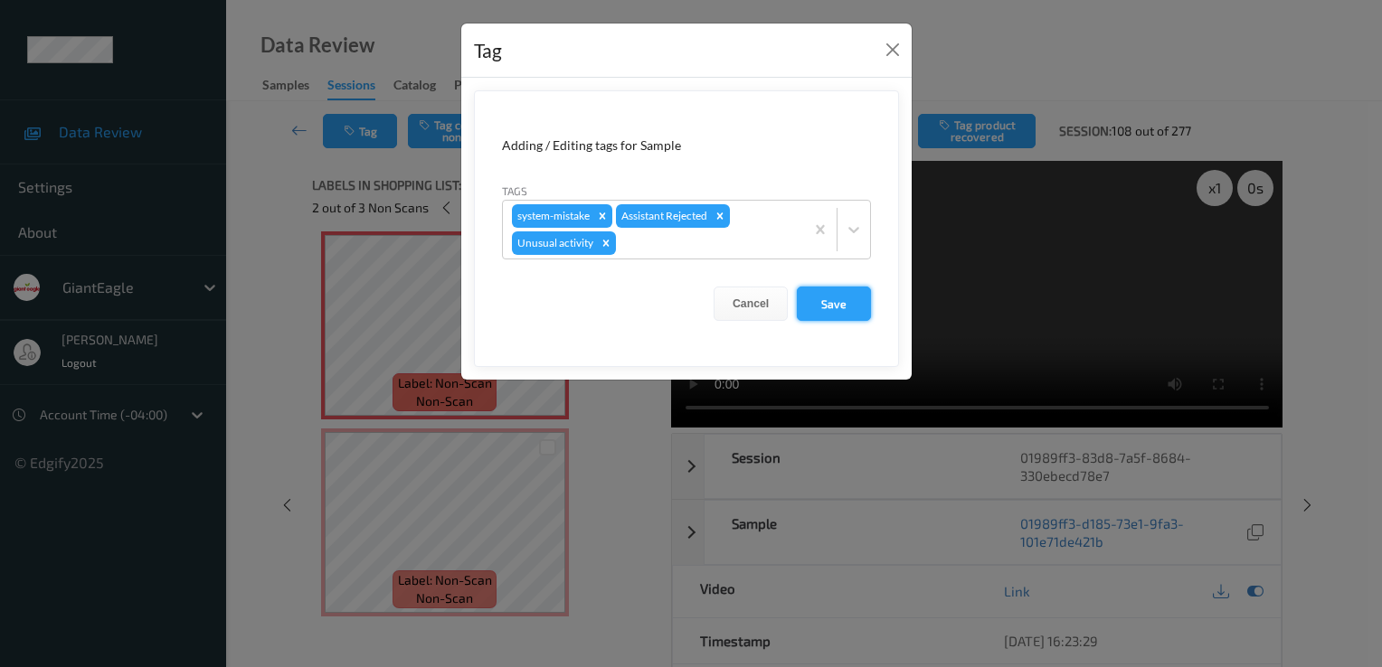
click at [839, 293] on button "Save" at bounding box center [834, 304] width 74 height 34
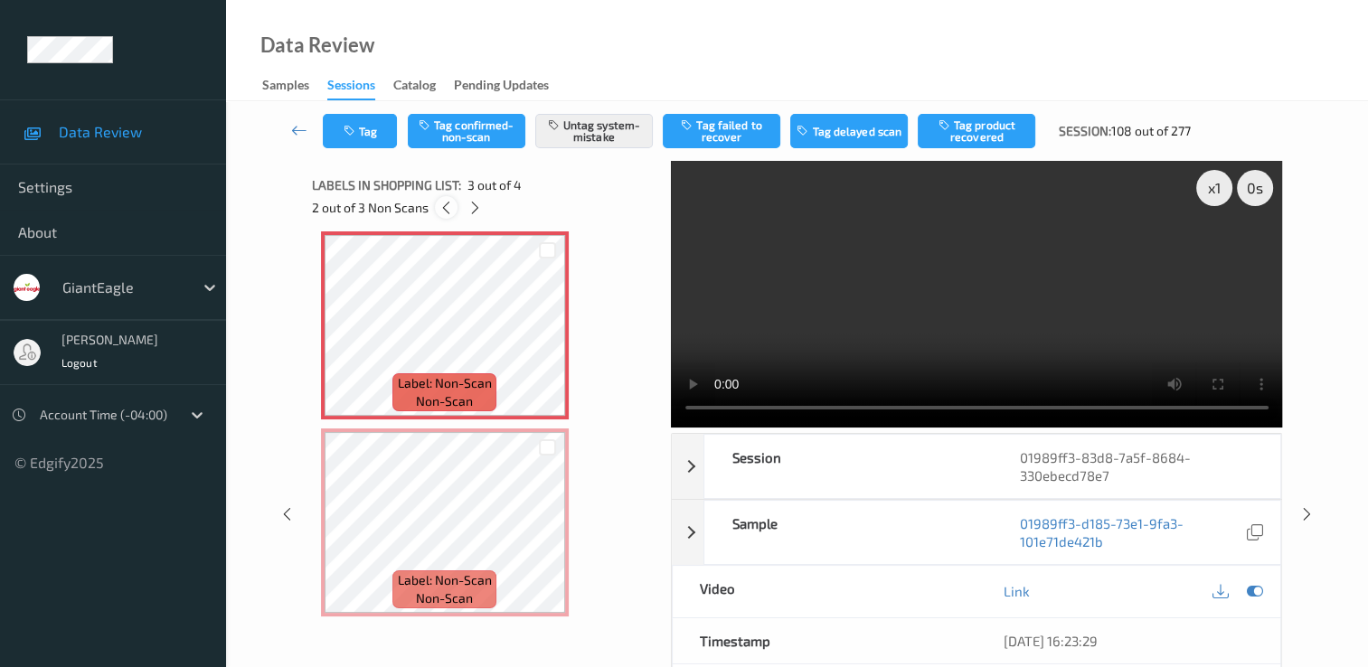
click at [445, 206] on icon at bounding box center [446, 208] width 15 height 16
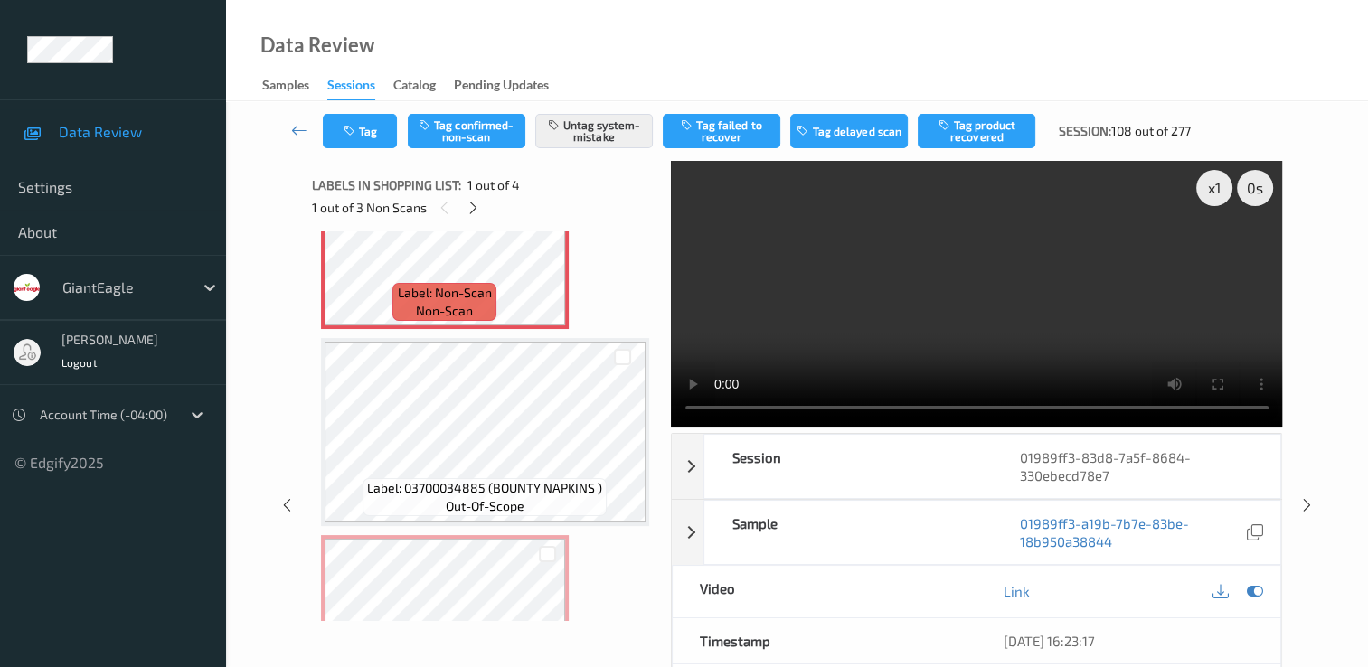
scroll to position [190, 0]
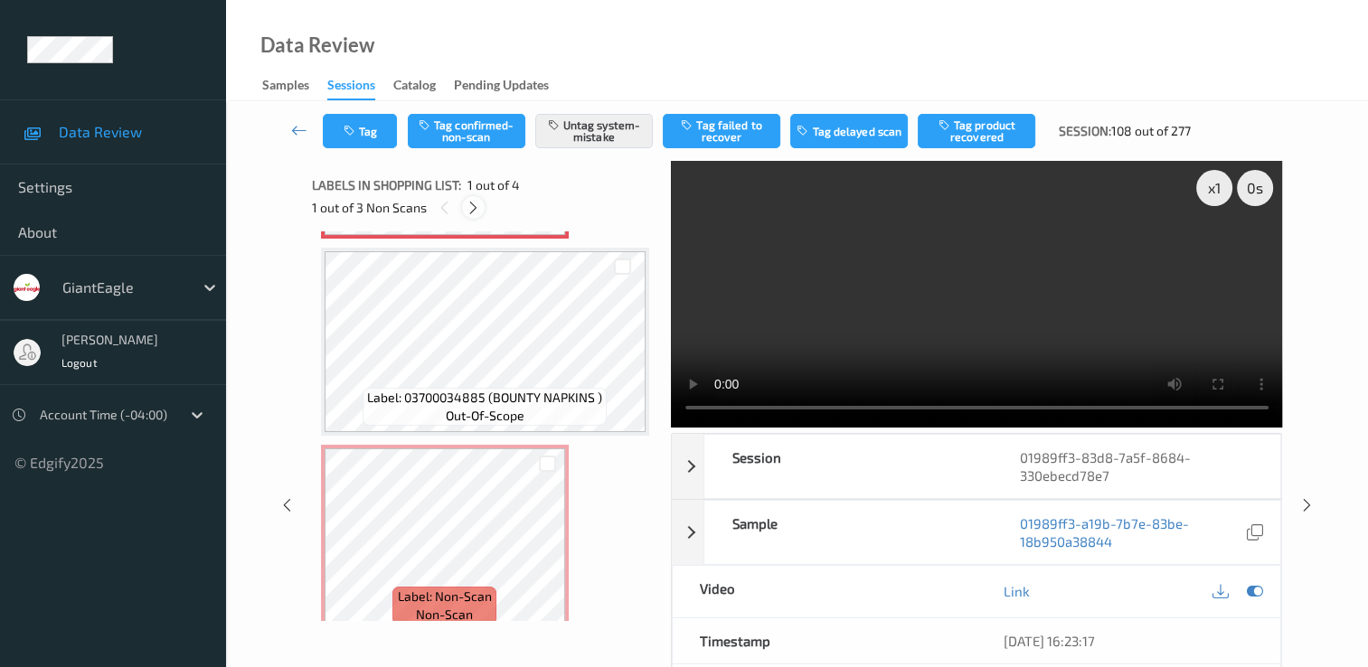
click at [474, 210] on icon at bounding box center [473, 208] width 15 height 16
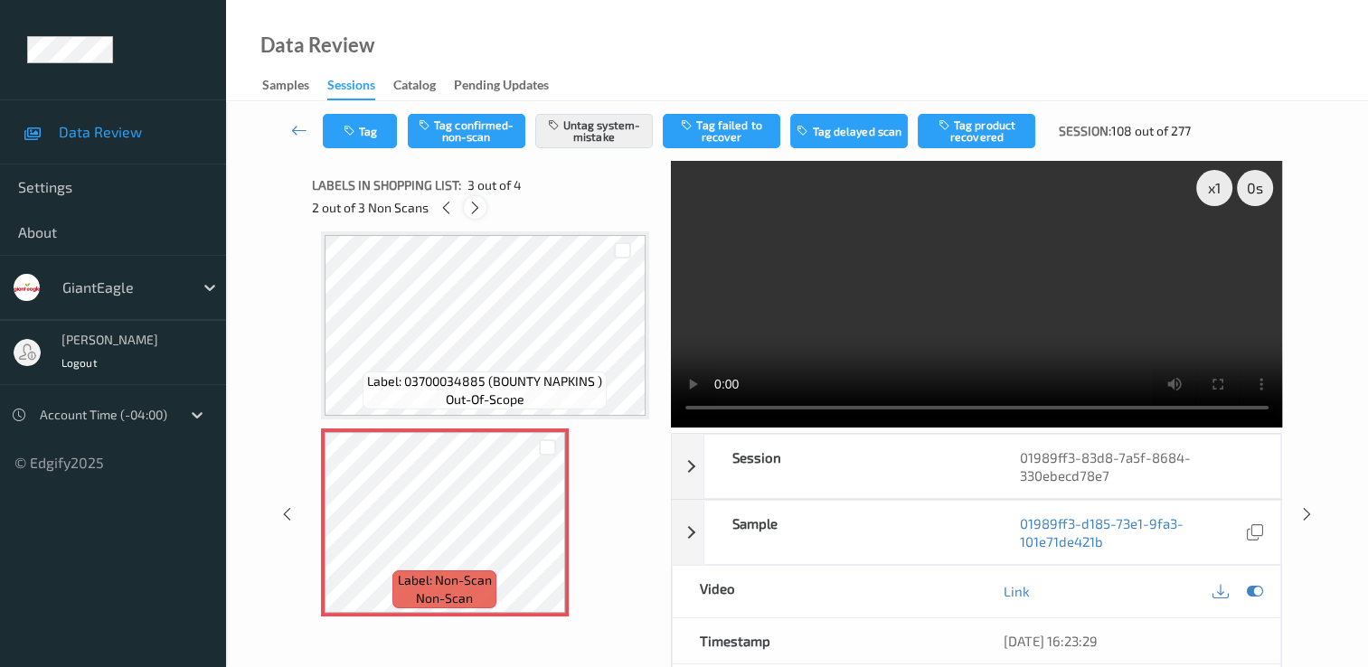
click at [474, 210] on icon at bounding box center [475, 208] width 15 height 16
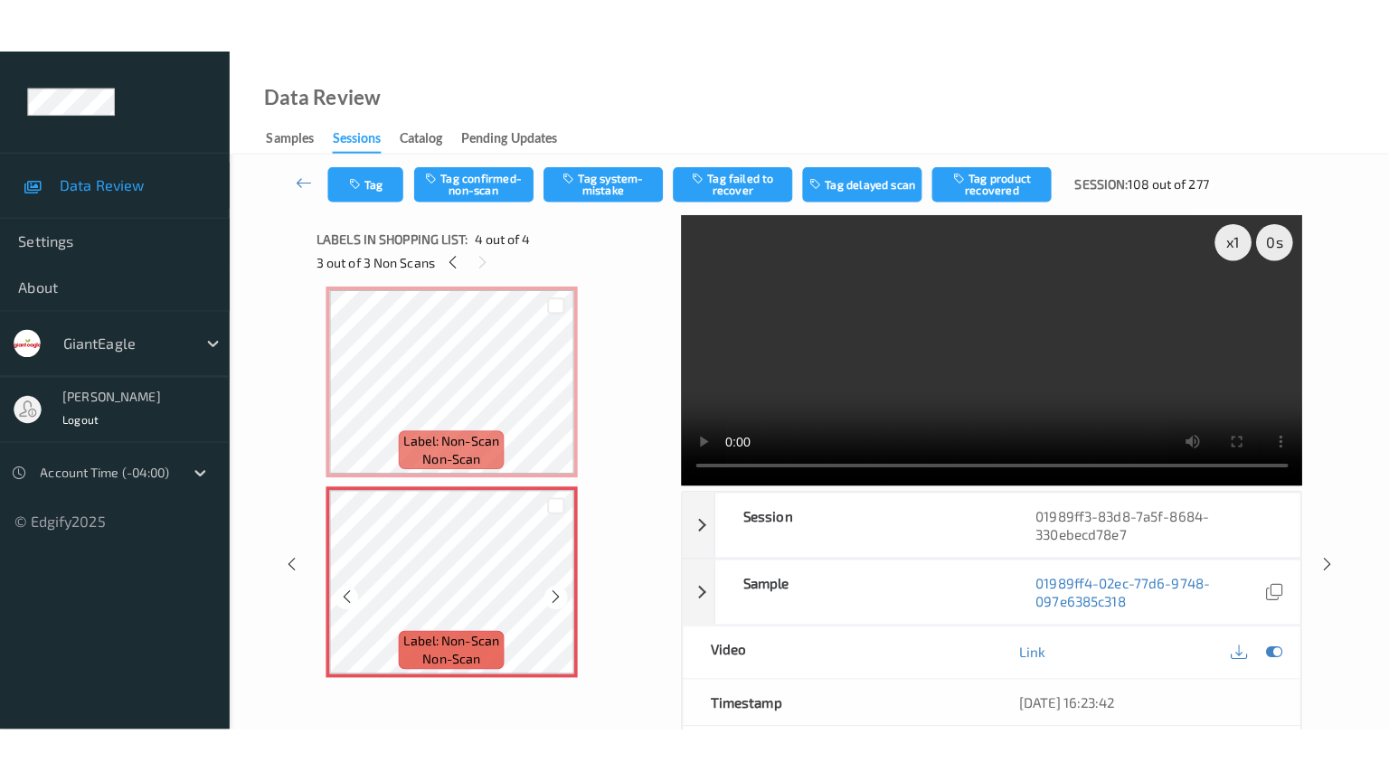
scroll to position [407, 0]
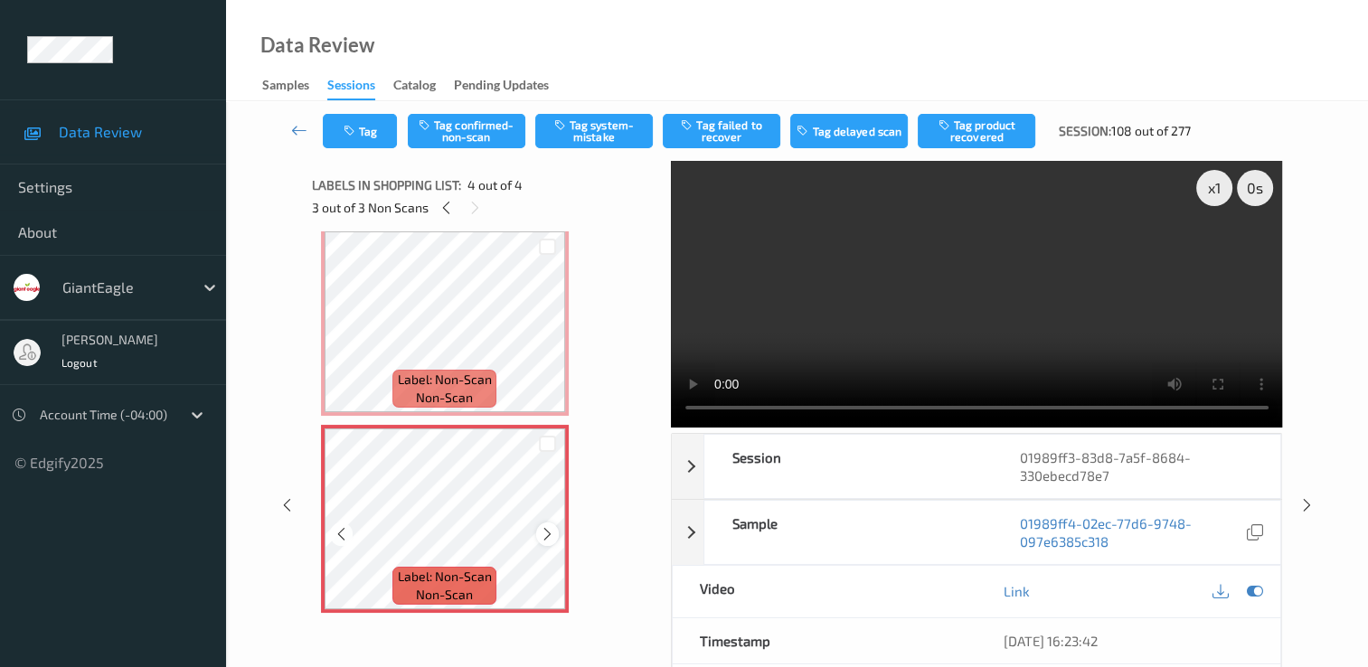
click at [547, 534] on icon at bounding box center [547, 534] width 15 height 16
click at [347, 533] on icon at bounding box center [341, 534] width 15 height 16
click at [545, 536] on icon at bounding box center [547, 534] width 15 height 16
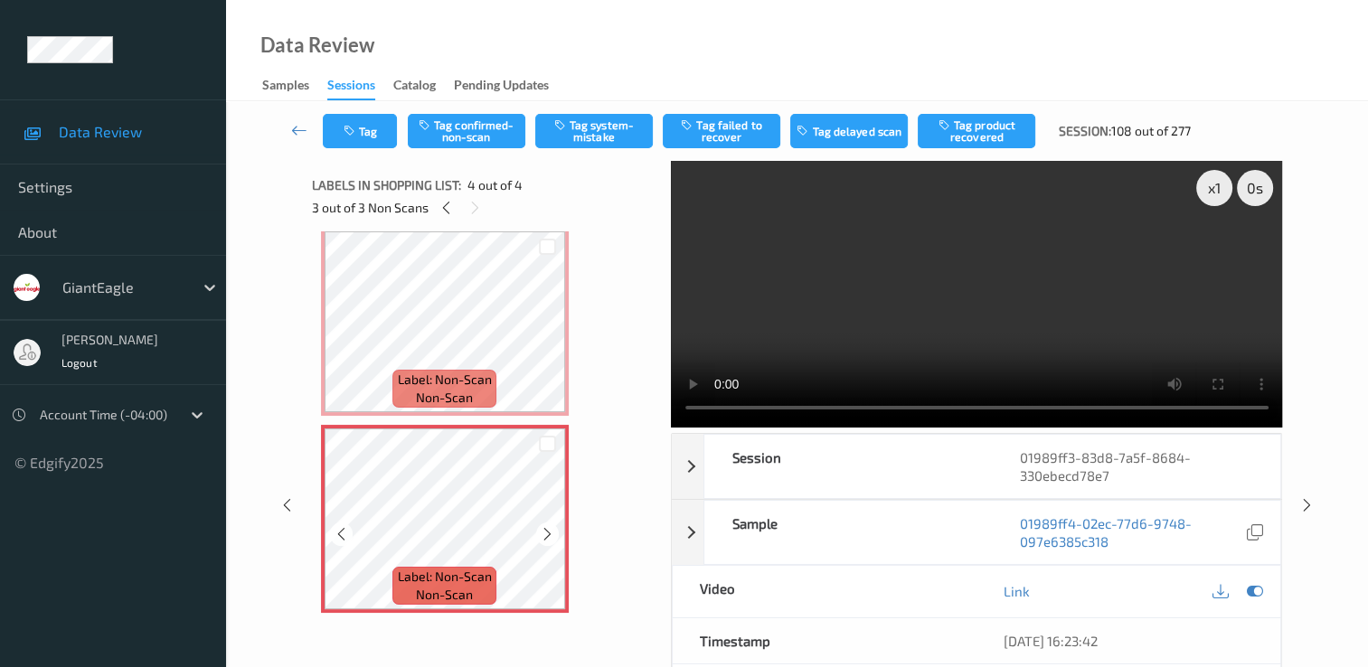
click at [545, 536] on icon at bounding box center [547, 534] width 15 height 16
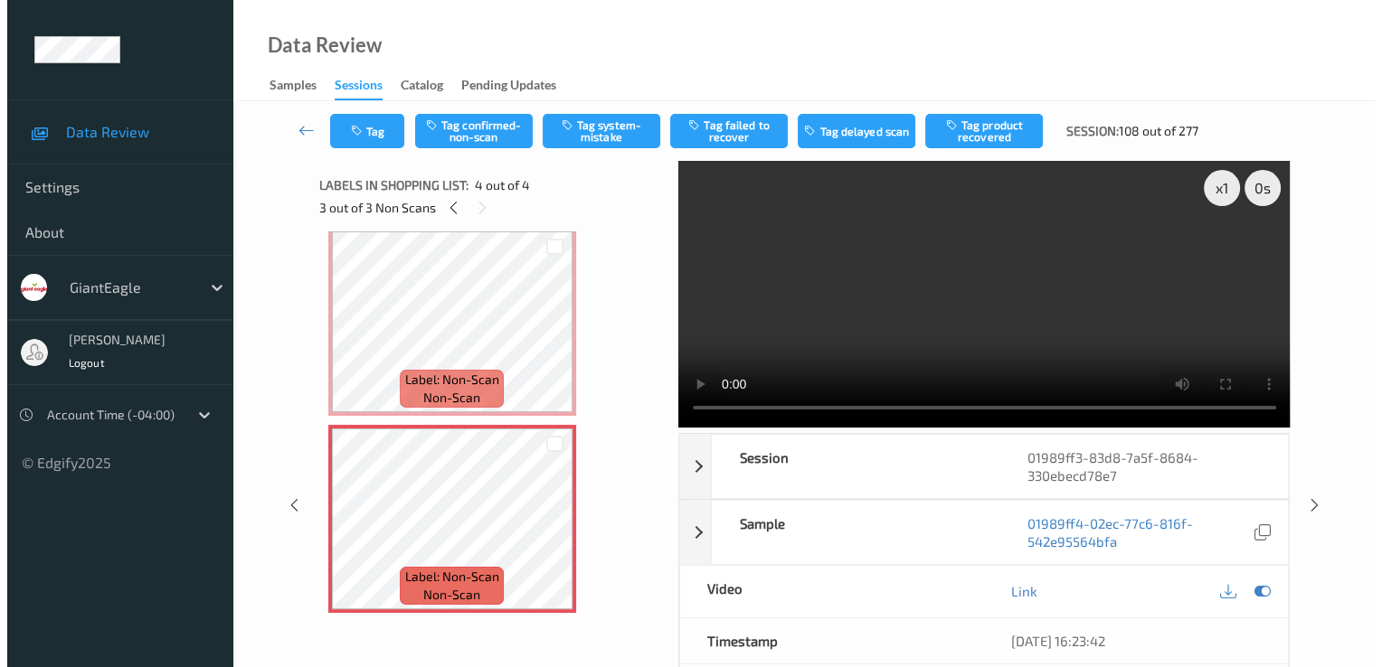
scroll to position [294, 0]
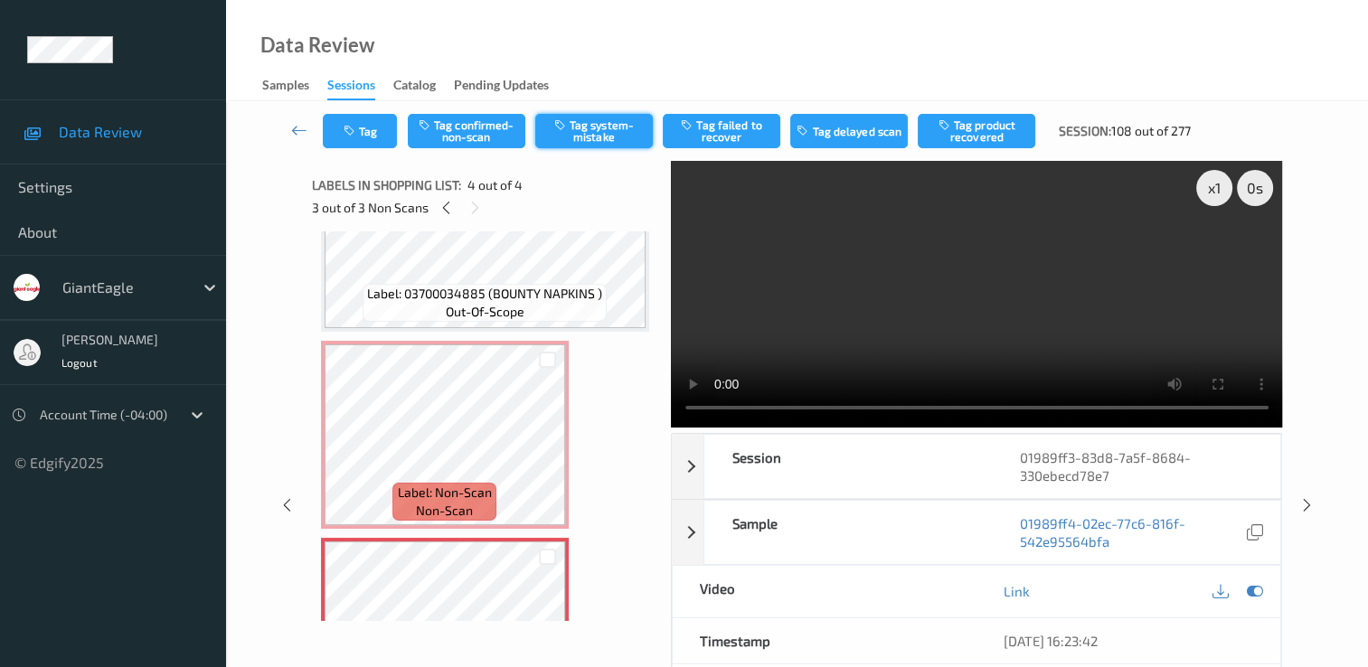
click at [593, 127] on button "Tag system-mistake" at bounding box center [594, 131] width 118 height 34
click at [381, 136] on button "Tag" at bounding box center [360, 131] width 74 height 34
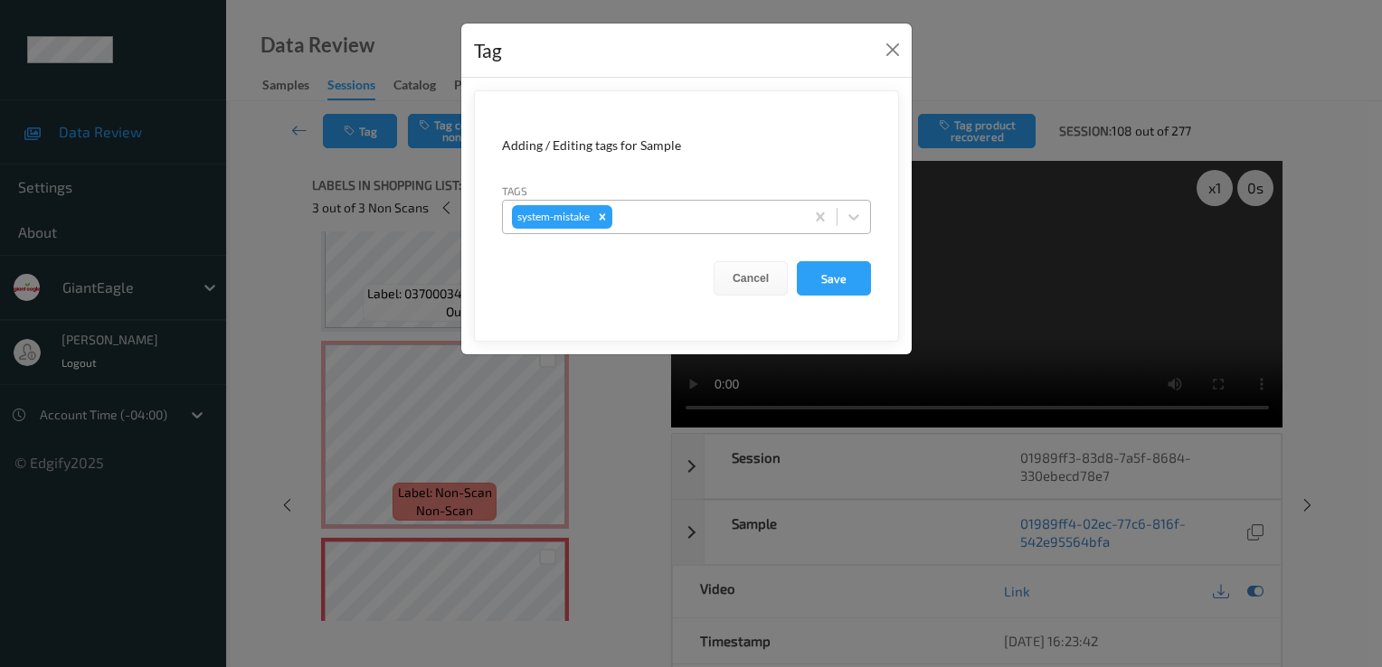
click at [710, 214] on div at bounding box center [705, 217] width 179 height 22
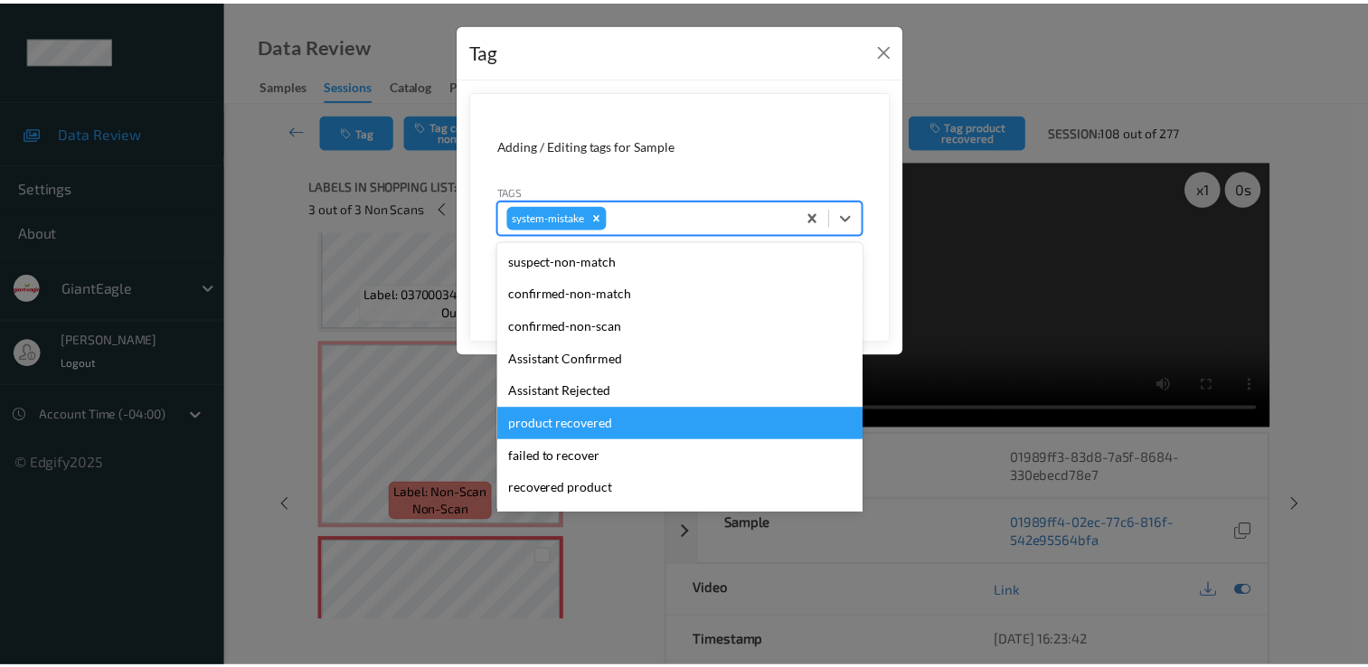
scroll to position [90, 0]
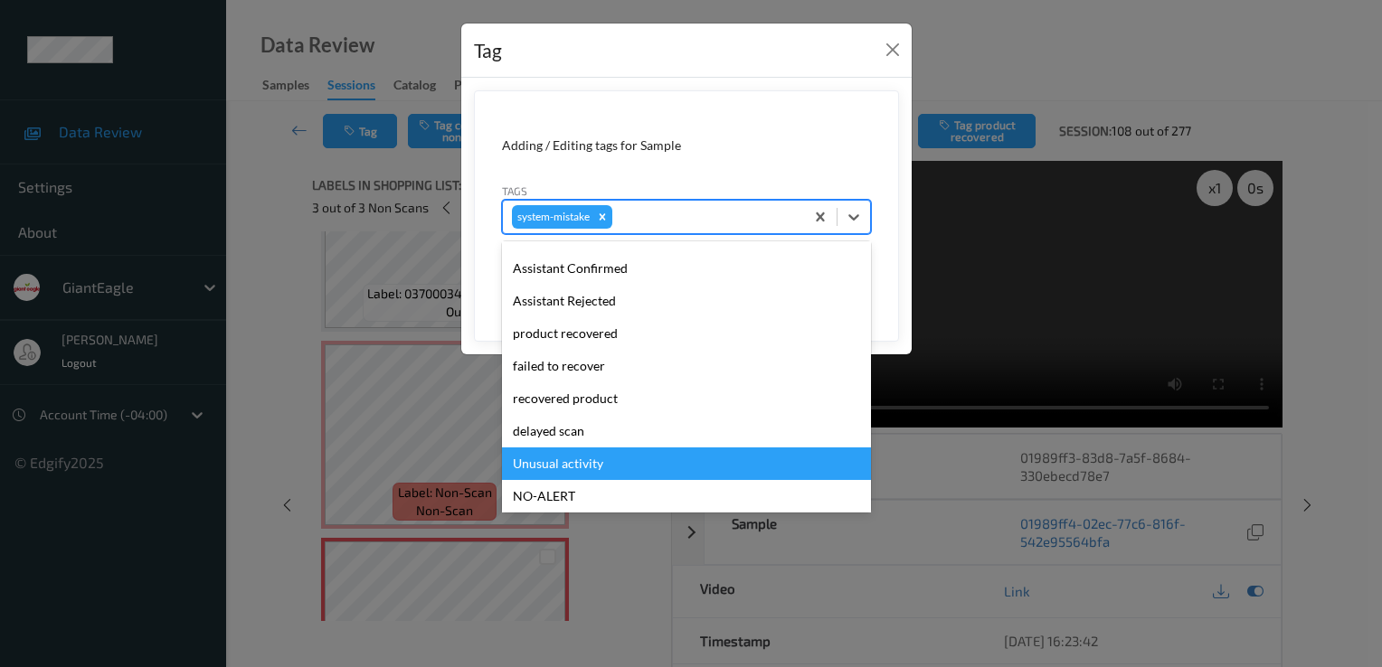
click at [601, 465] on div "Unusual activity" at bounding box center [686, 464] width 369 height 33
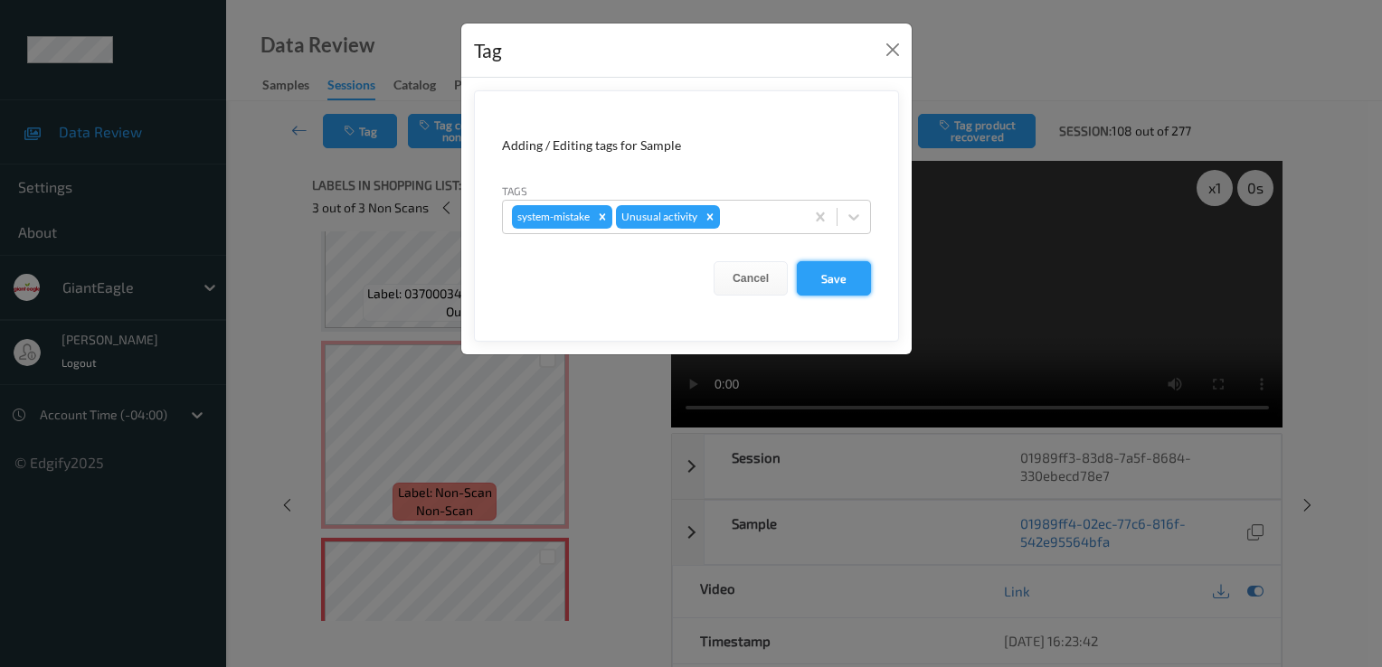
click at [854, 278] on button "Save" at bounding box center [834, 278] width 74 height 34
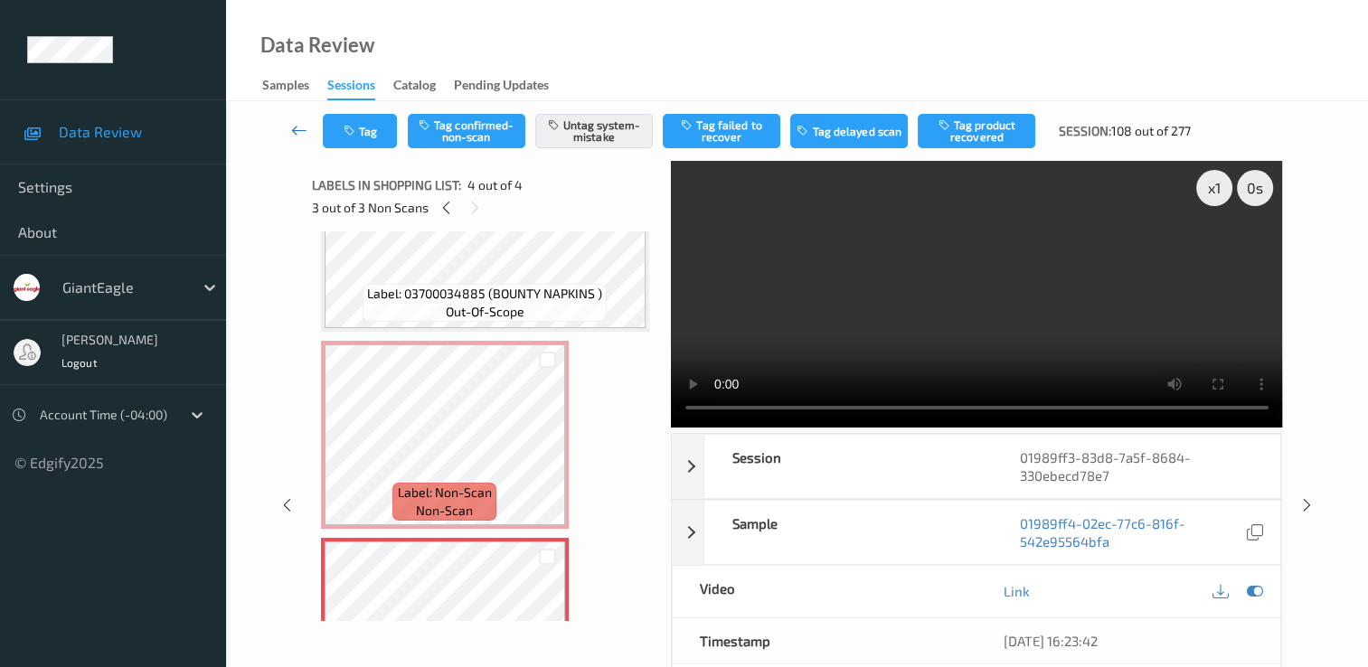
click at [300, 132] on icon at bounding box center [299, 130] width 16 height 18
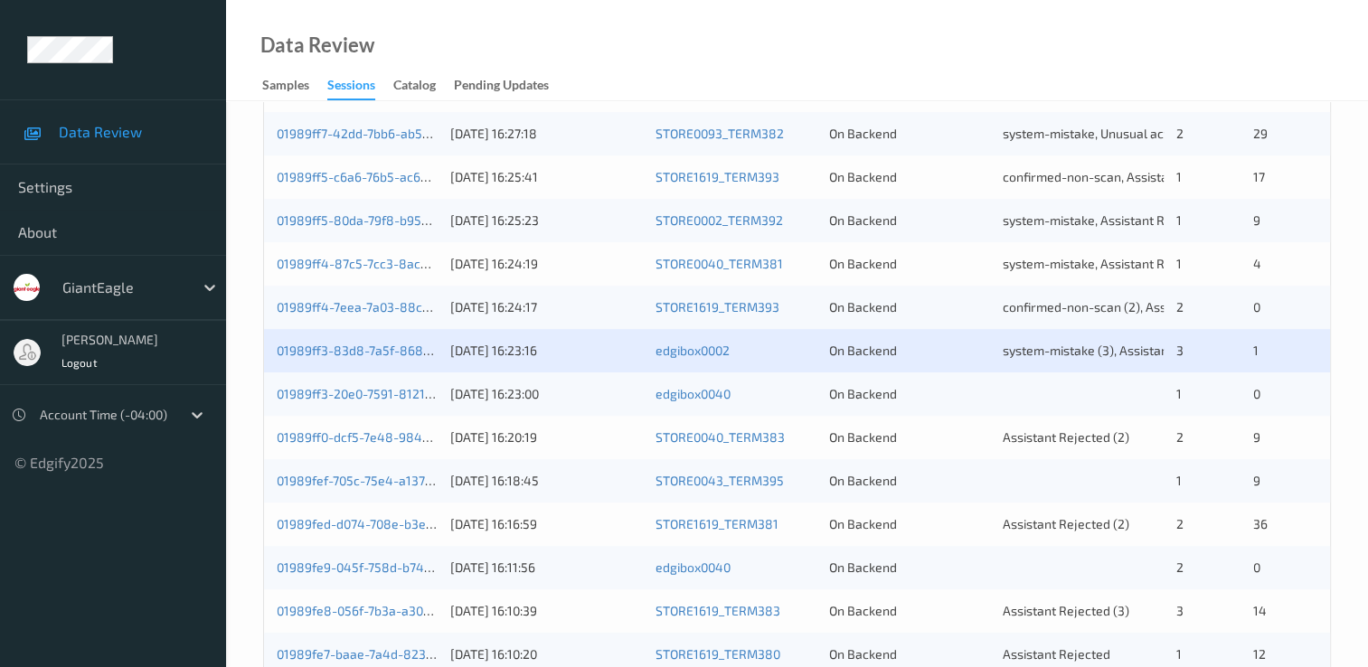
scroll to position [543, 0]
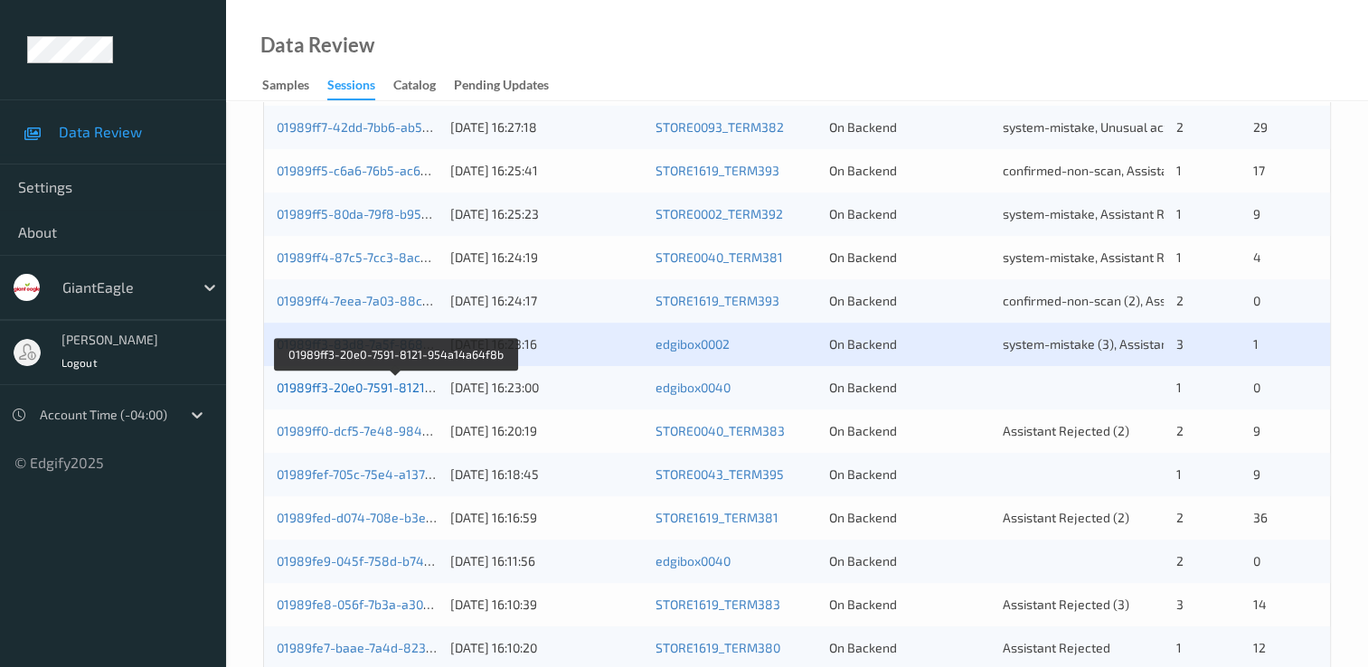
click at [381, 393] on link "01989ff3-20e0-7591-8121-954a14a64f8b" at bounding box center [397, 387] width 240 height 15
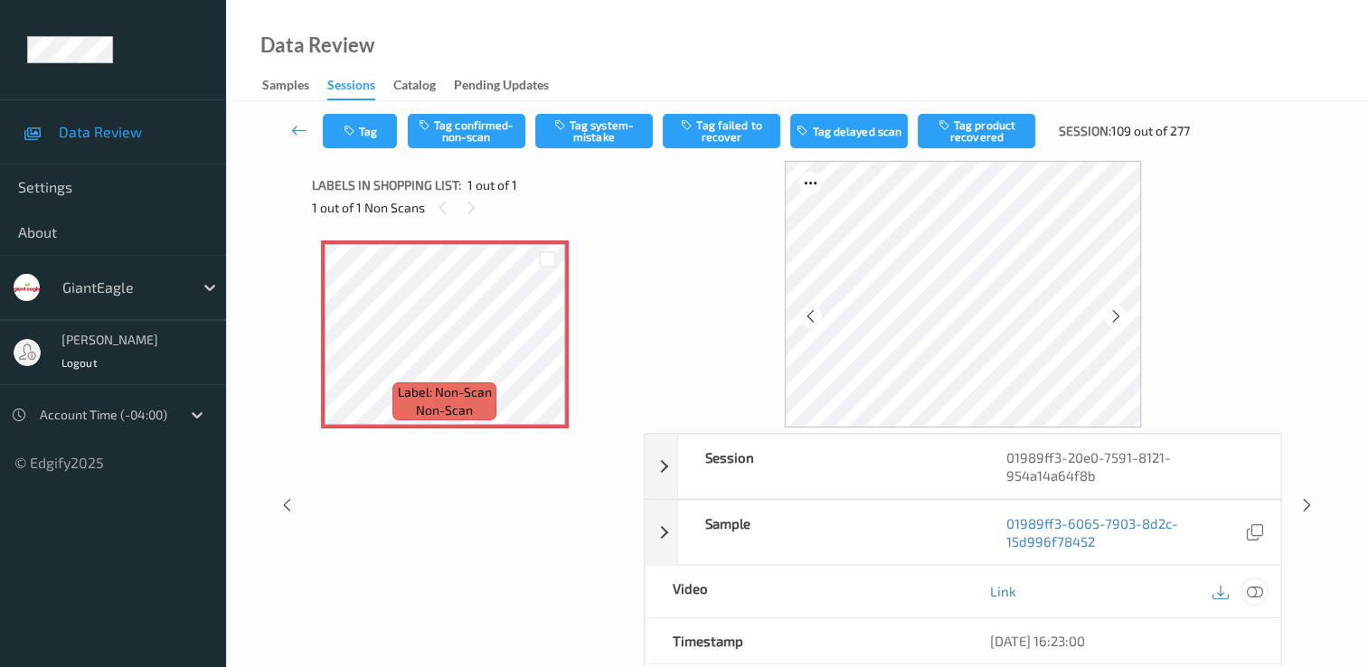
click at [1254, 591] on icon at bounding box center [1255, 591] width 16 height 16
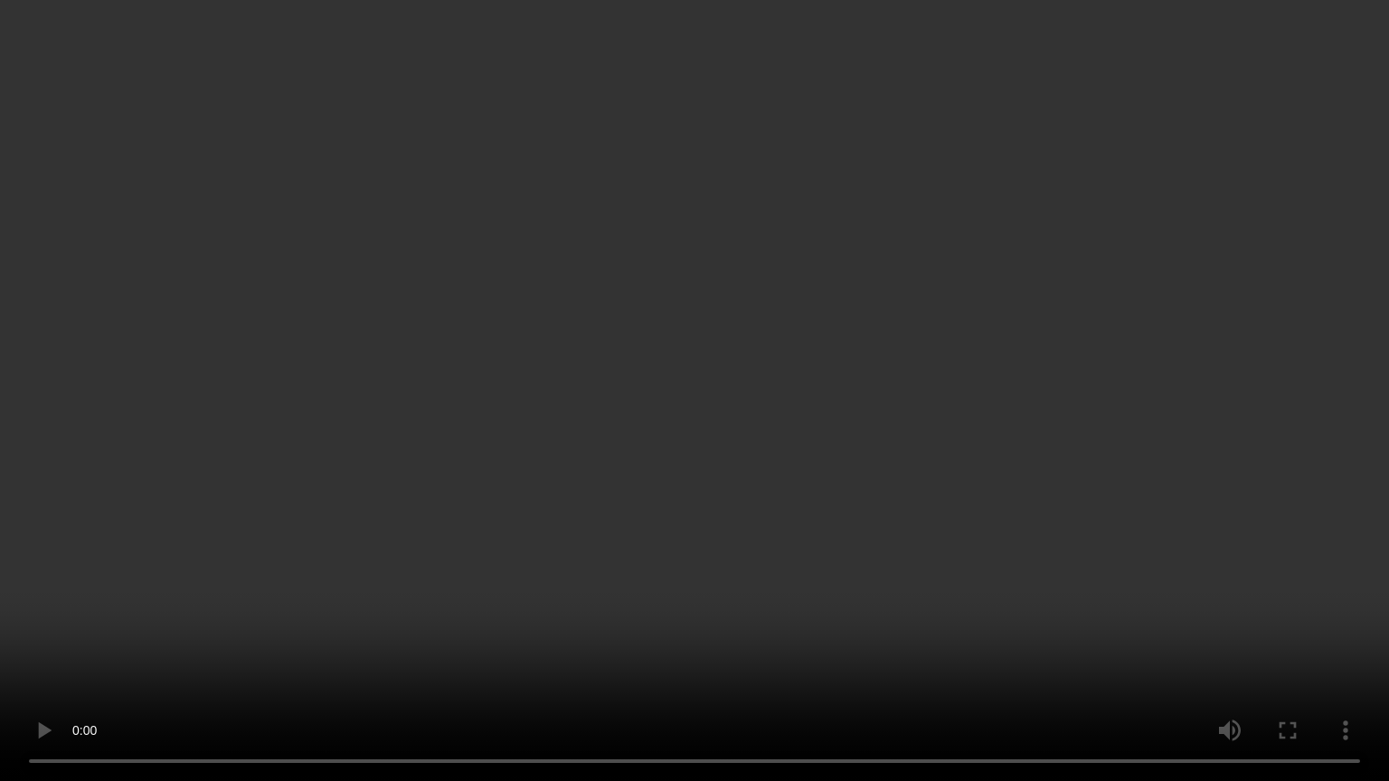
click at [1219, 452] on video at bounding box center [694, 390] width 1389 height 781
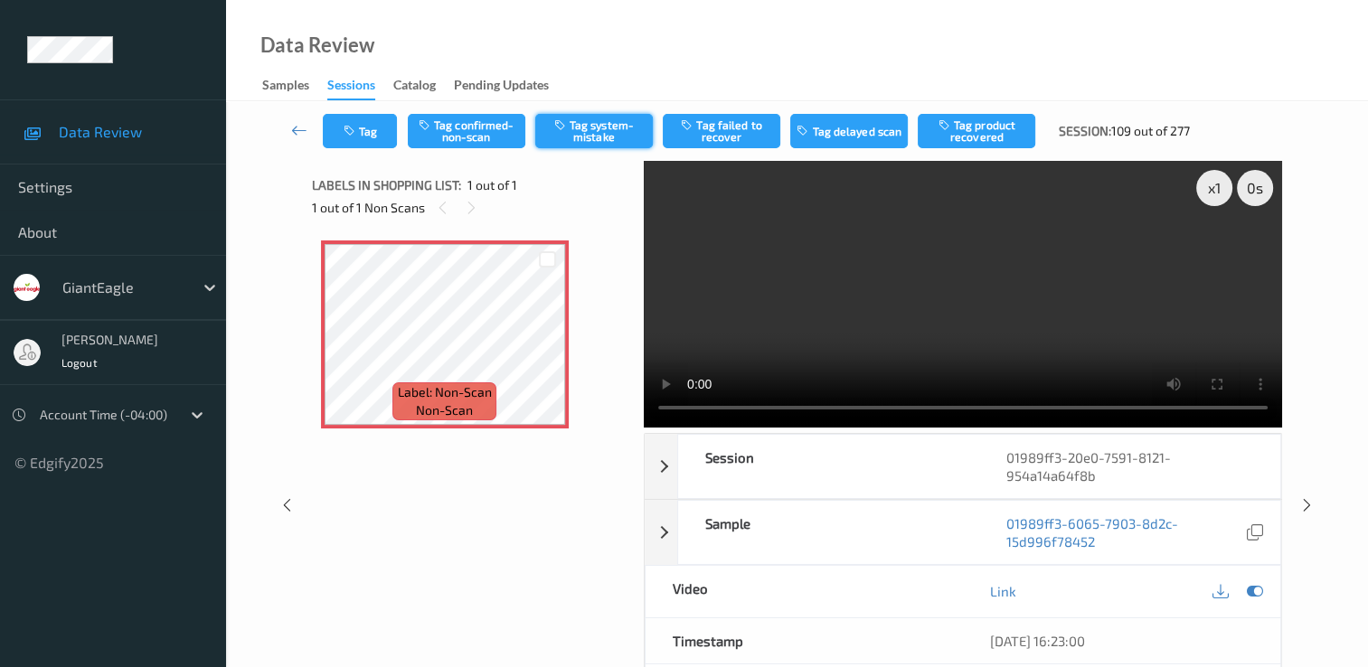
click at [628, 118] on button "Tag system-mistake" at bounding box center [594, 131] width 118 height 34
click at [298, 128] on icon at bounding box center [299, 130] width 16 height 18
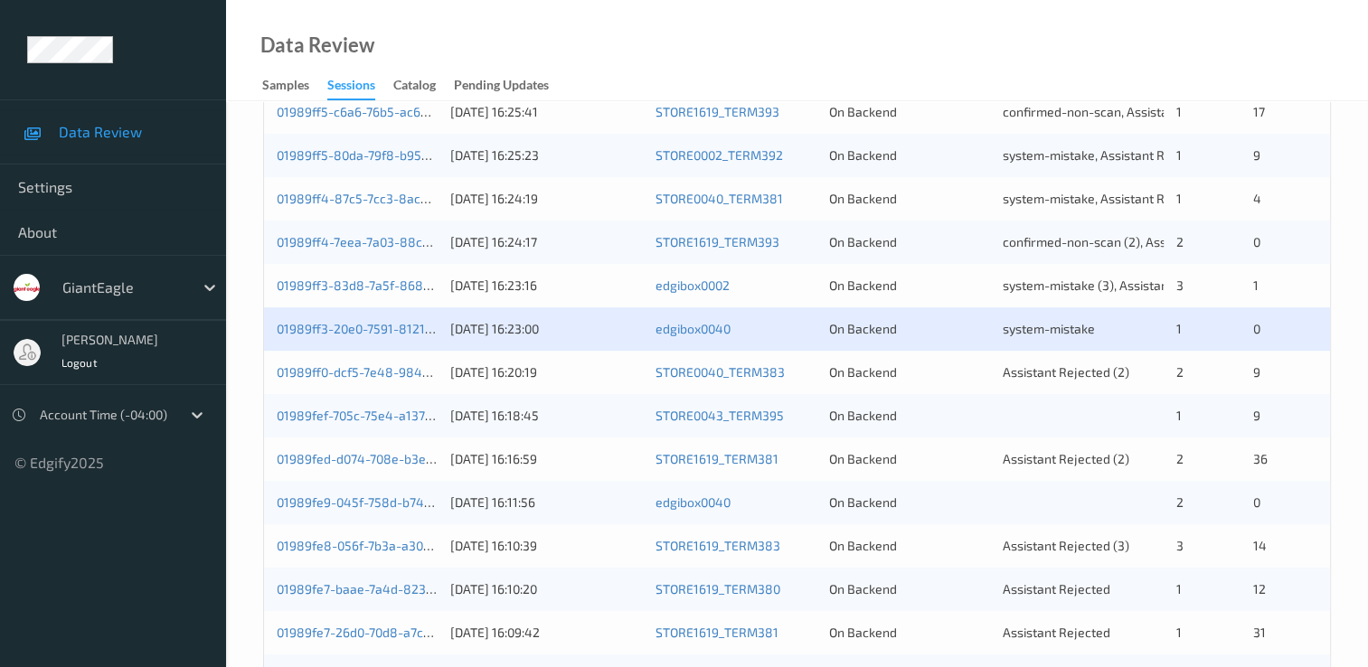
scroll to position [633, 0]
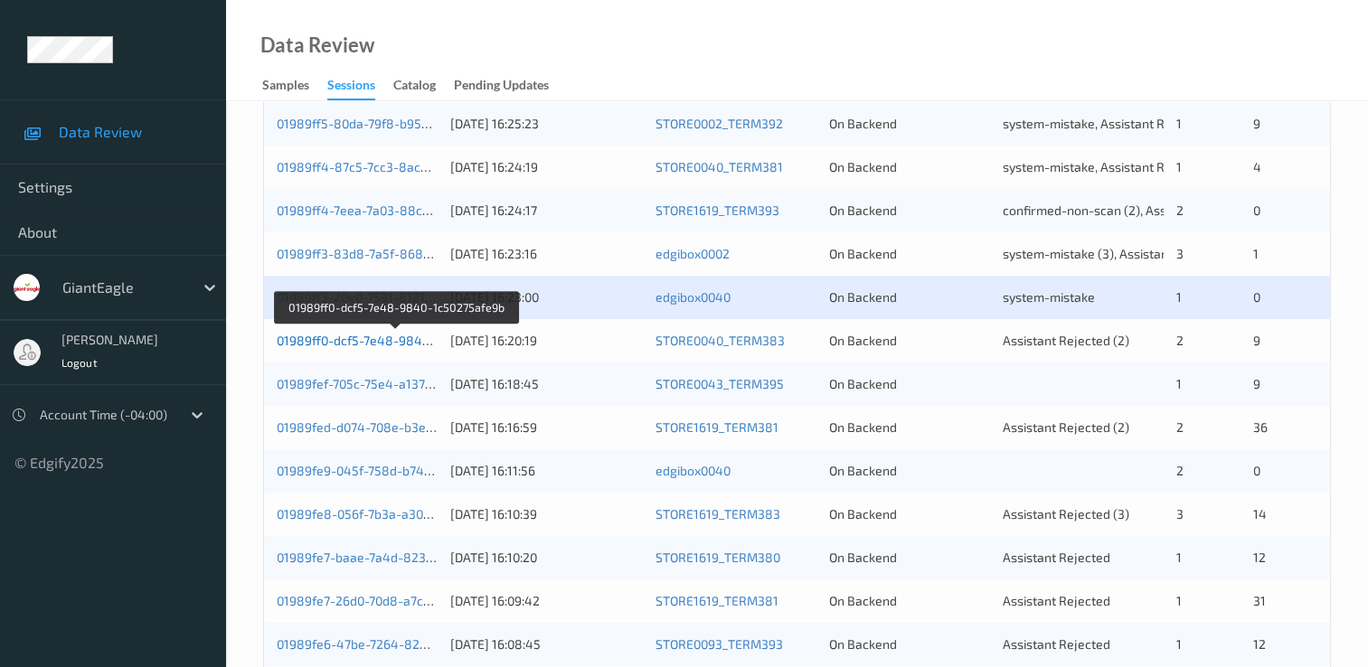
click at [391, 343] on link "01989ff0-dcf5-7e48-9840-1c50275afe9b" at bounding box center [396, 340] width 239 height 15
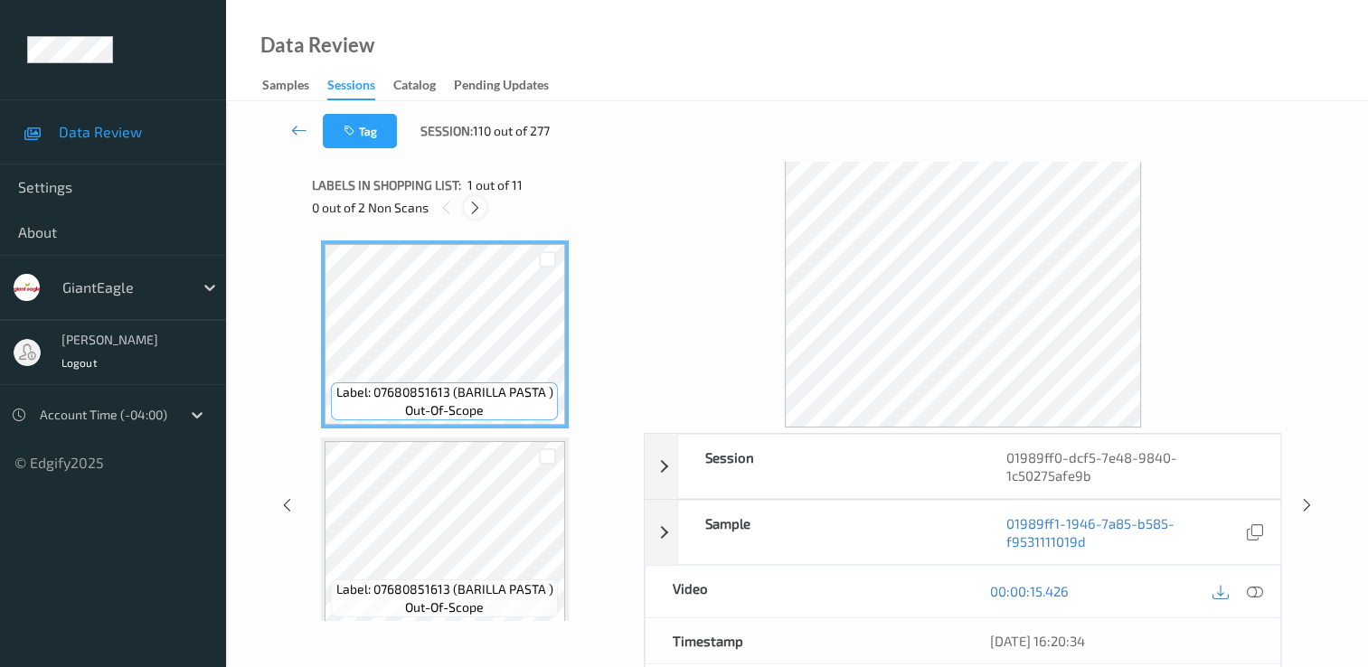
click at [476, 208] on icon at bounding box center [475, 208] width 15 height 16
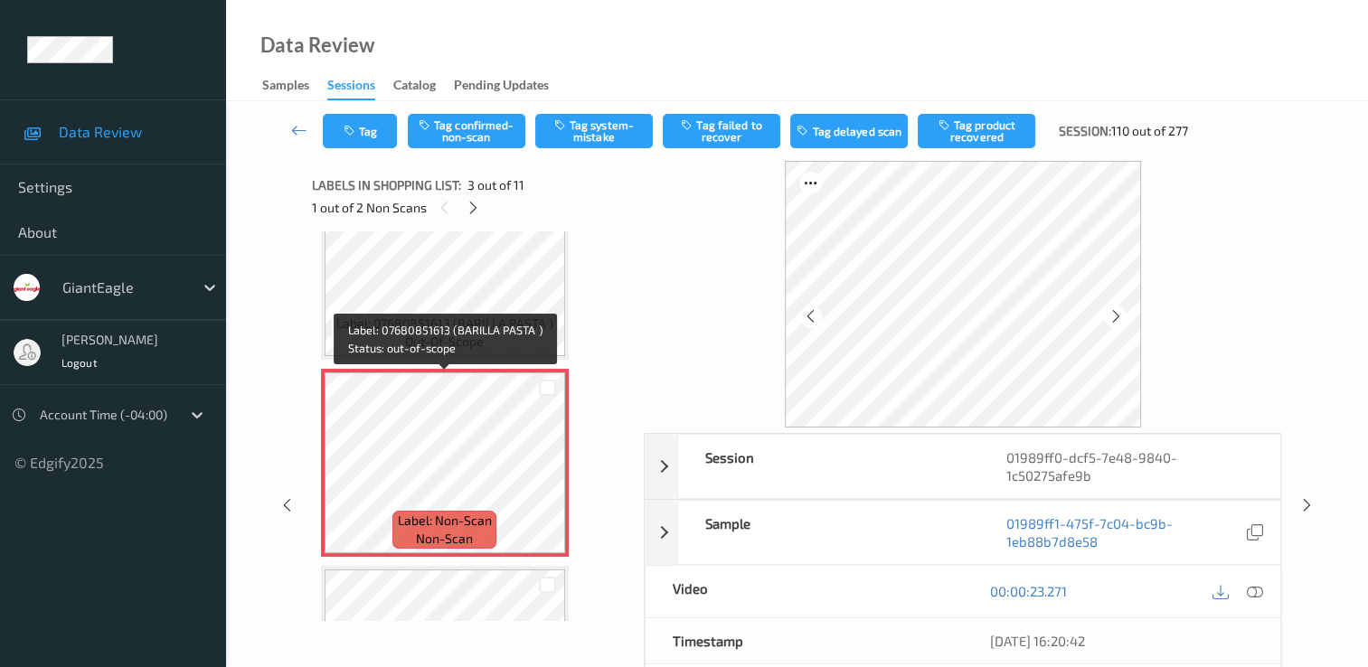
scroll to position [297, 0]
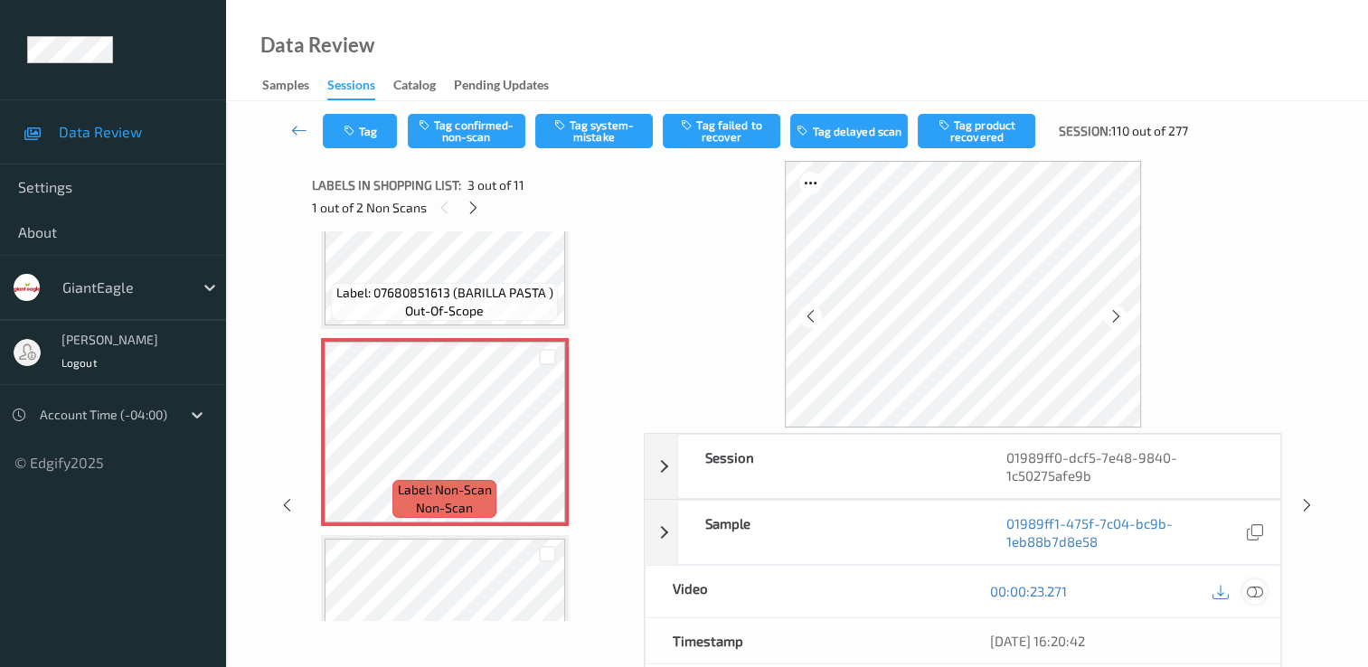
click at [1257, 588] on icon at bounding box center [1255, 591] width 16 height 16
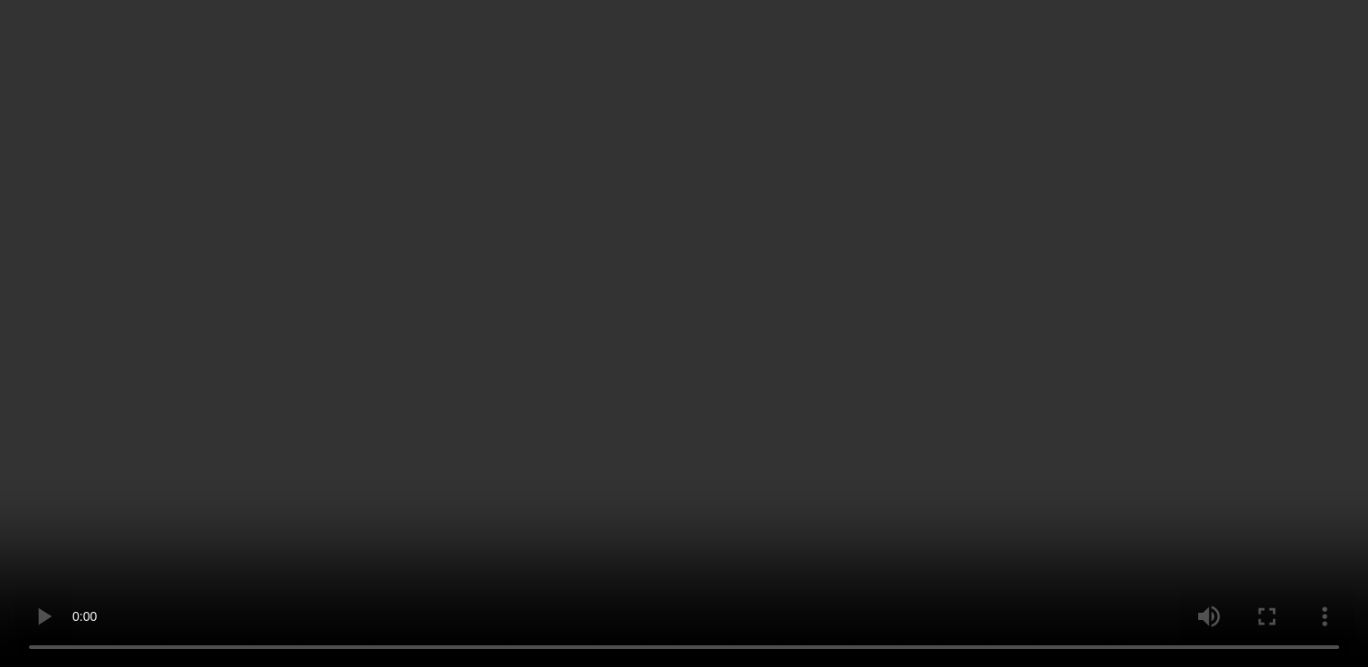
scroll to position [387, 0]
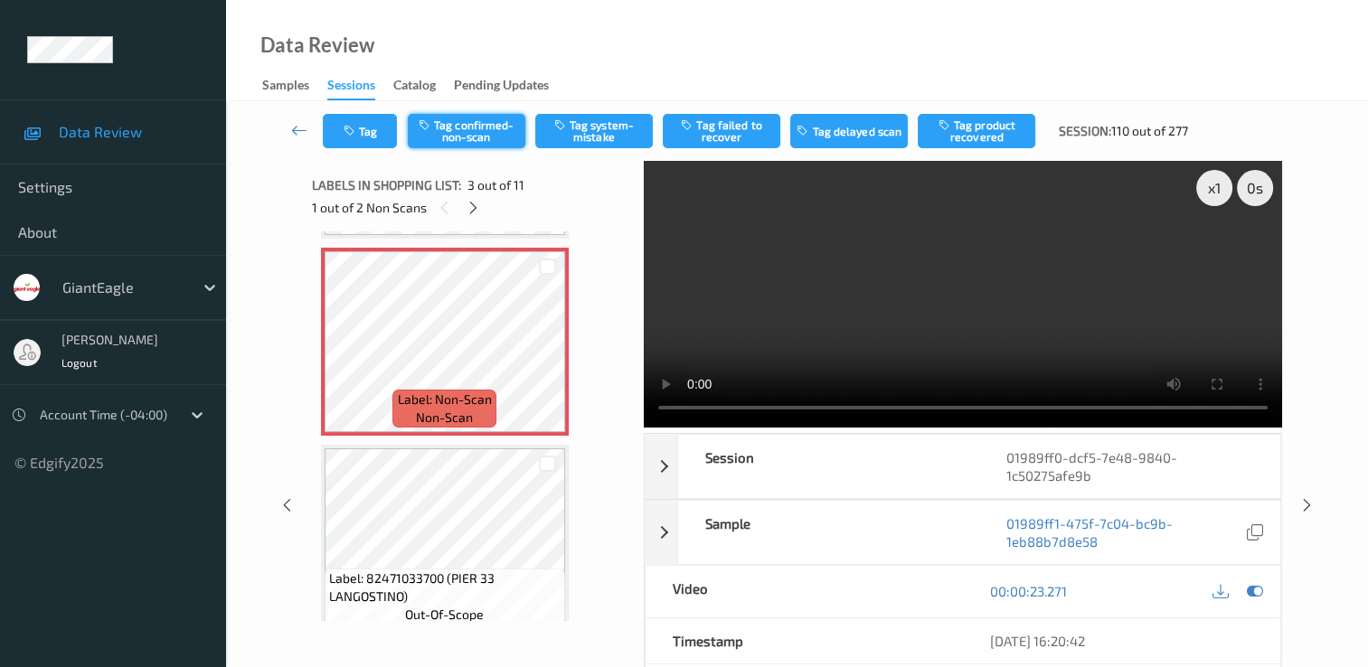
click at [456, 120] on button "Tag confirmed-non-scan" at bounding box center [467, 131] width 118 height 34
click at [729, 132] on button "Tag failed to recover" at bounding box center [722, 131] width 118 height 34
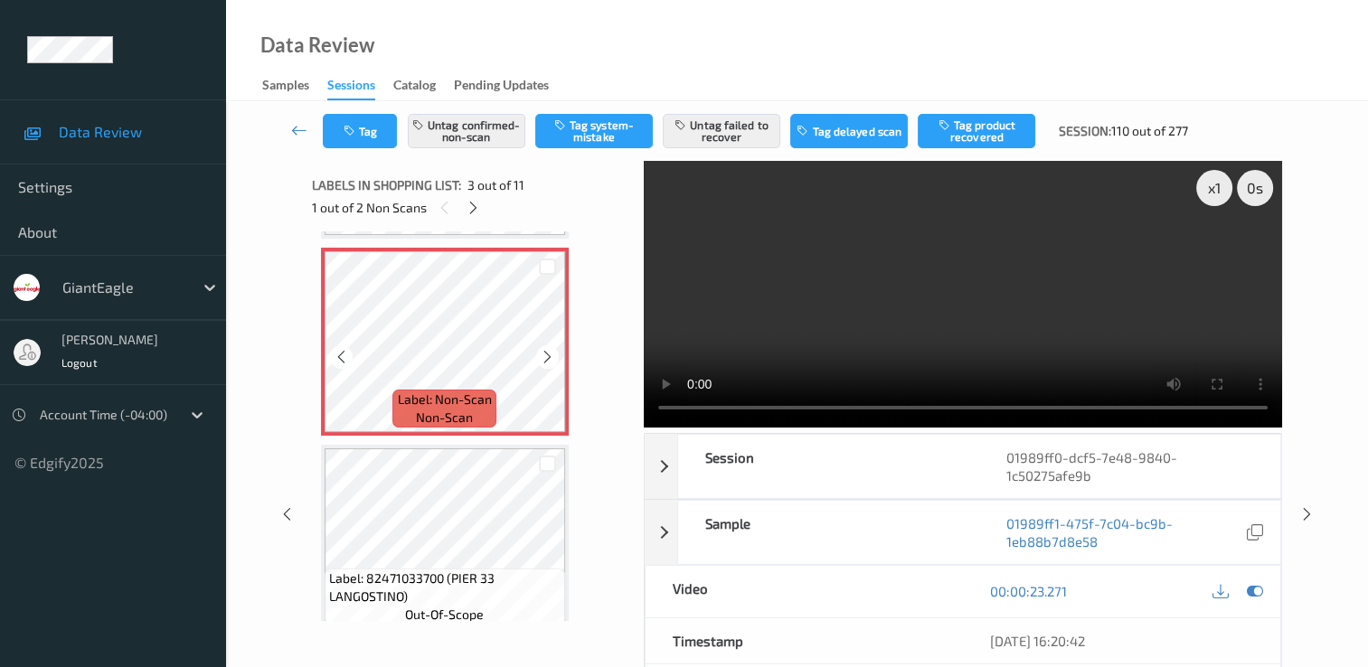
scroll to position [478, 0]
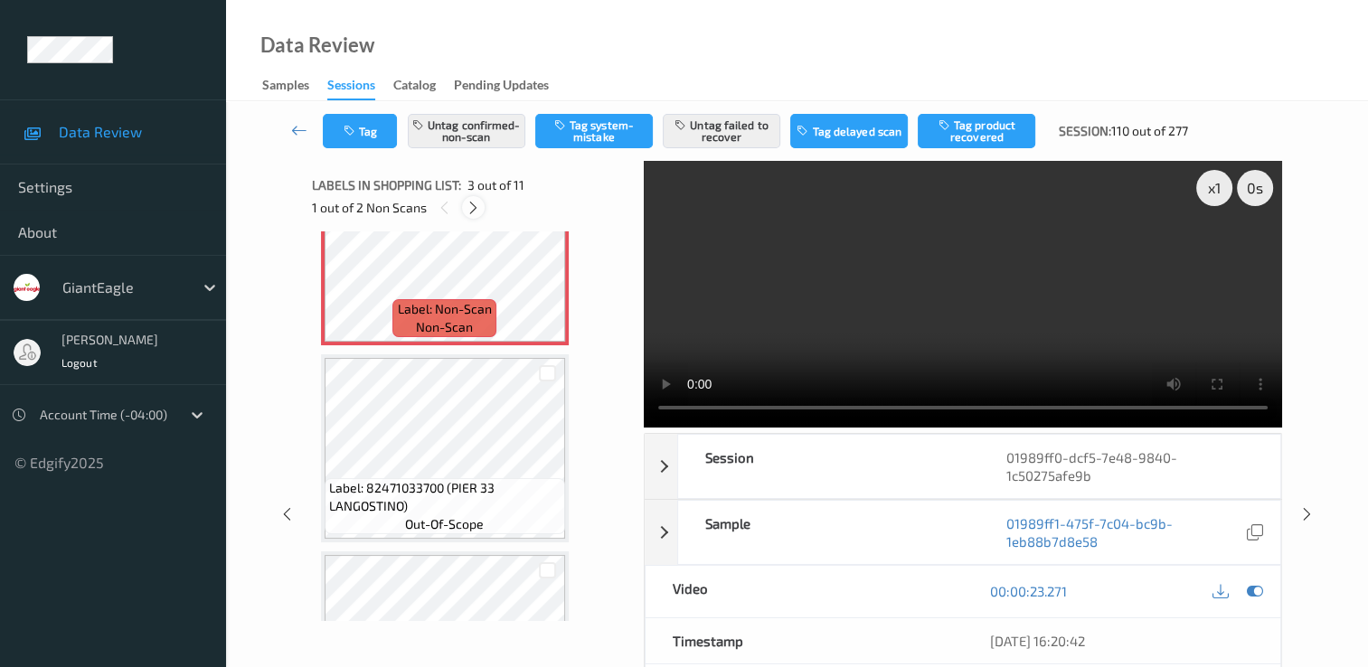
click at [474, 207] on icon at bounding box center [473, 208] width 15 height 16
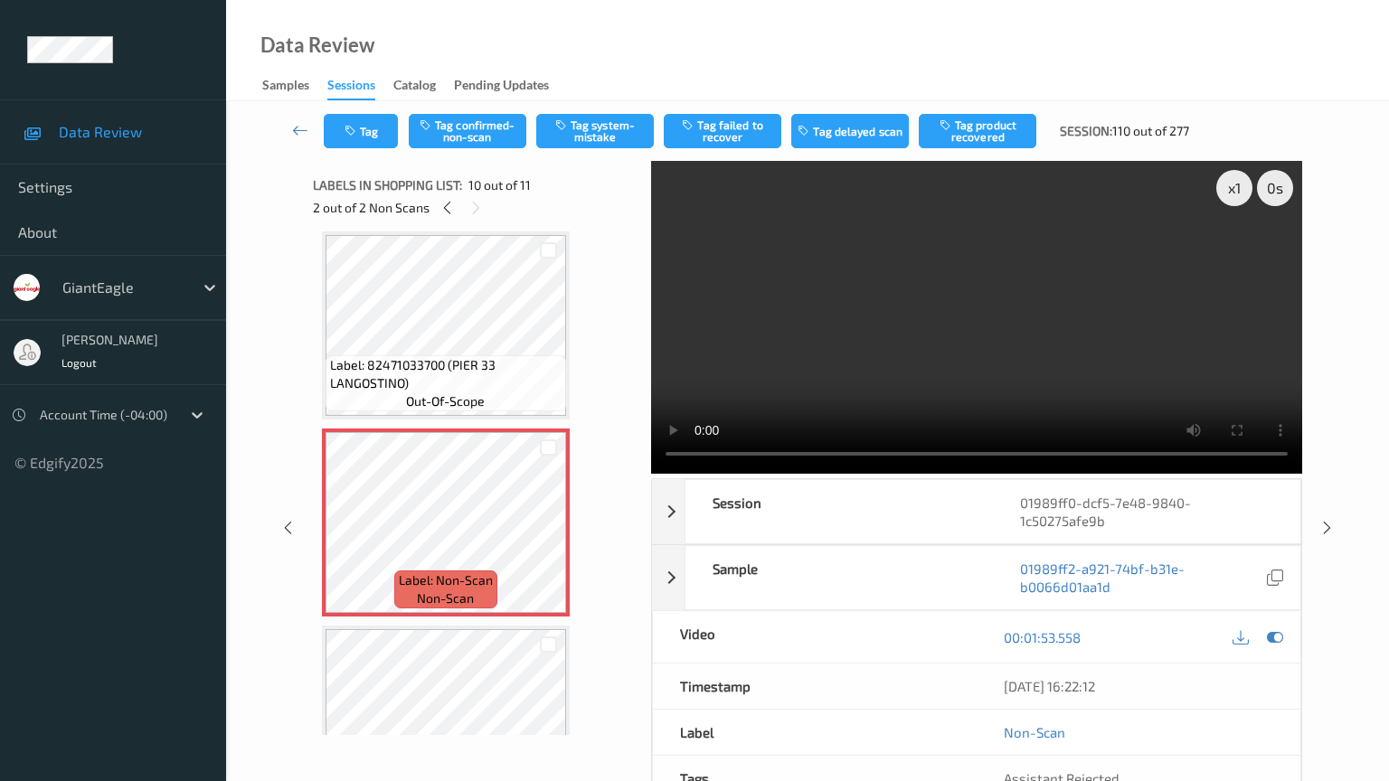
click at [881, 474] on video at bounding box center [976, 317] width 651 height 313
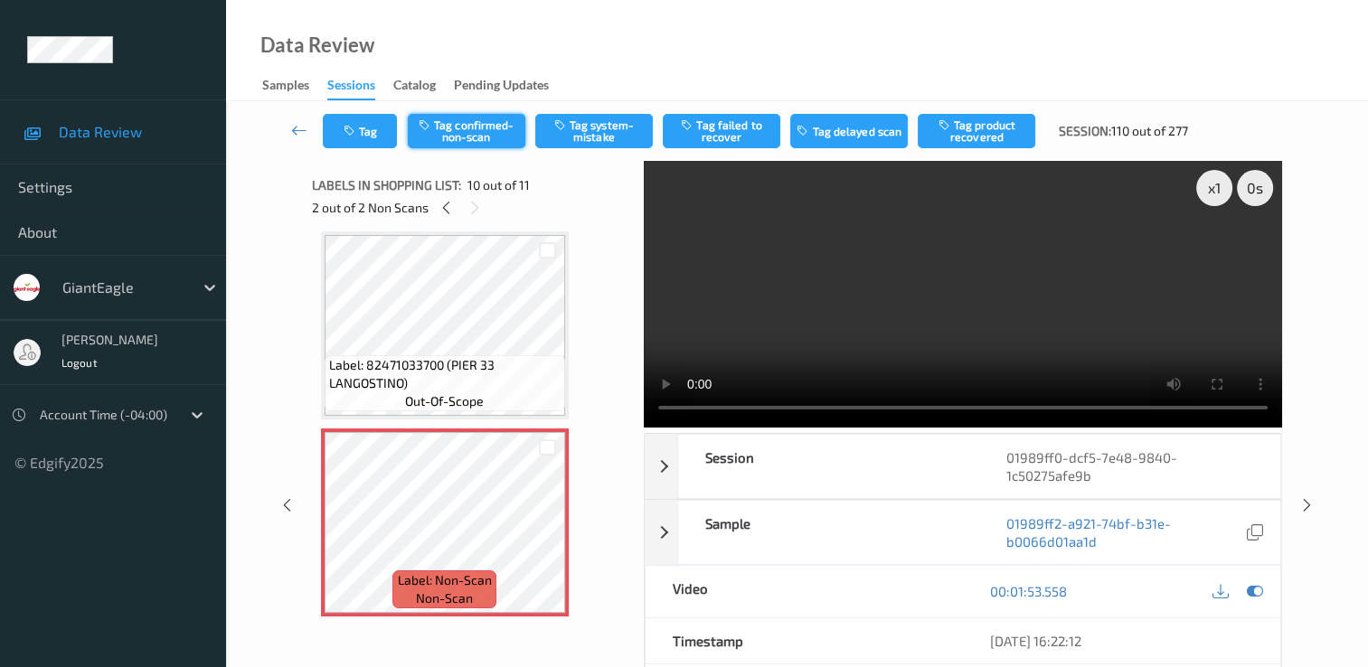
click at [436, 129] on button "Tag confirmed-non-scan" at bounding box center [467, 131] width 118 height 34
click at [729, 122] on button "Tag failed to recover" at bounding box center [722, 131] width 118 height 34
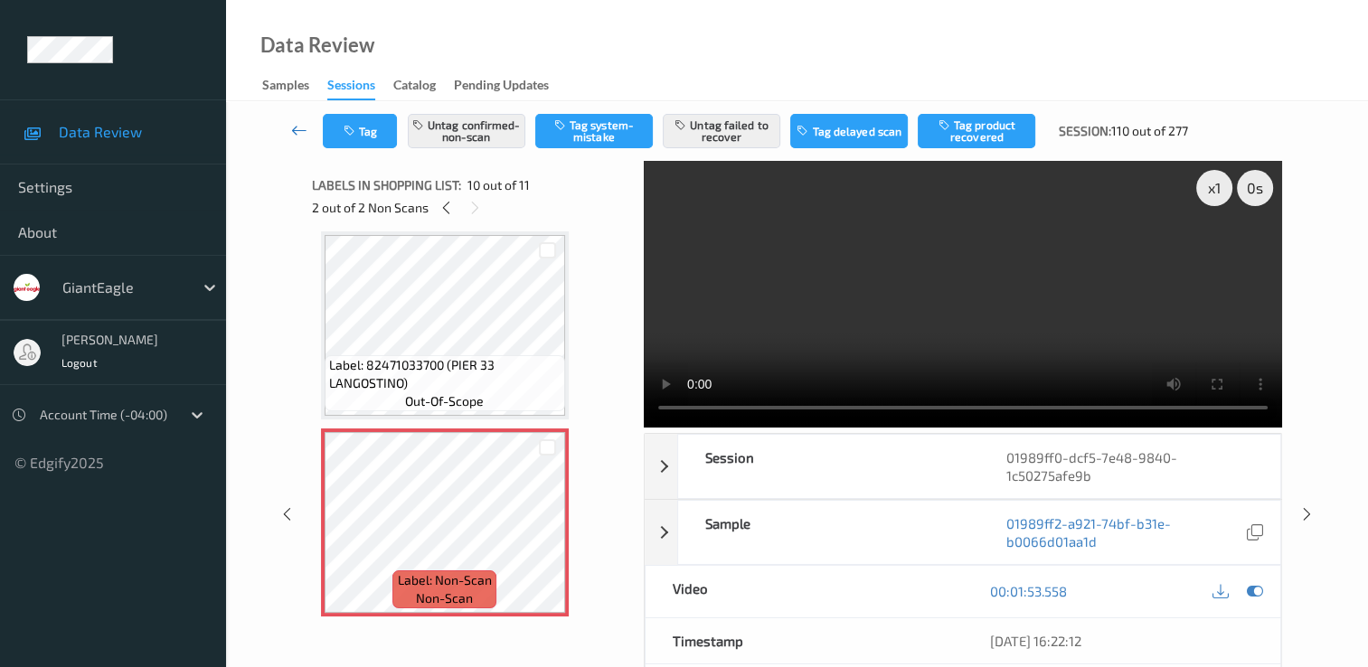
click at [299, 139] on link at bounding box center [299, 131] width 47 height 34
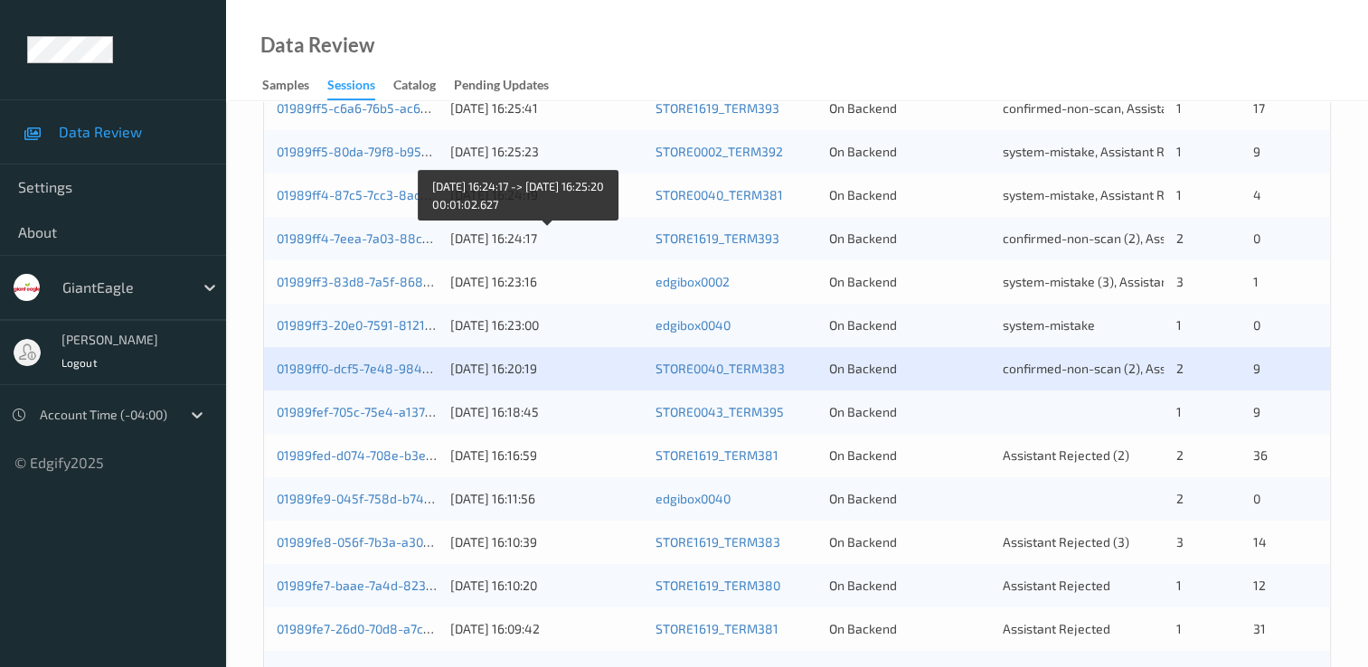
scroll to position [633, 0]
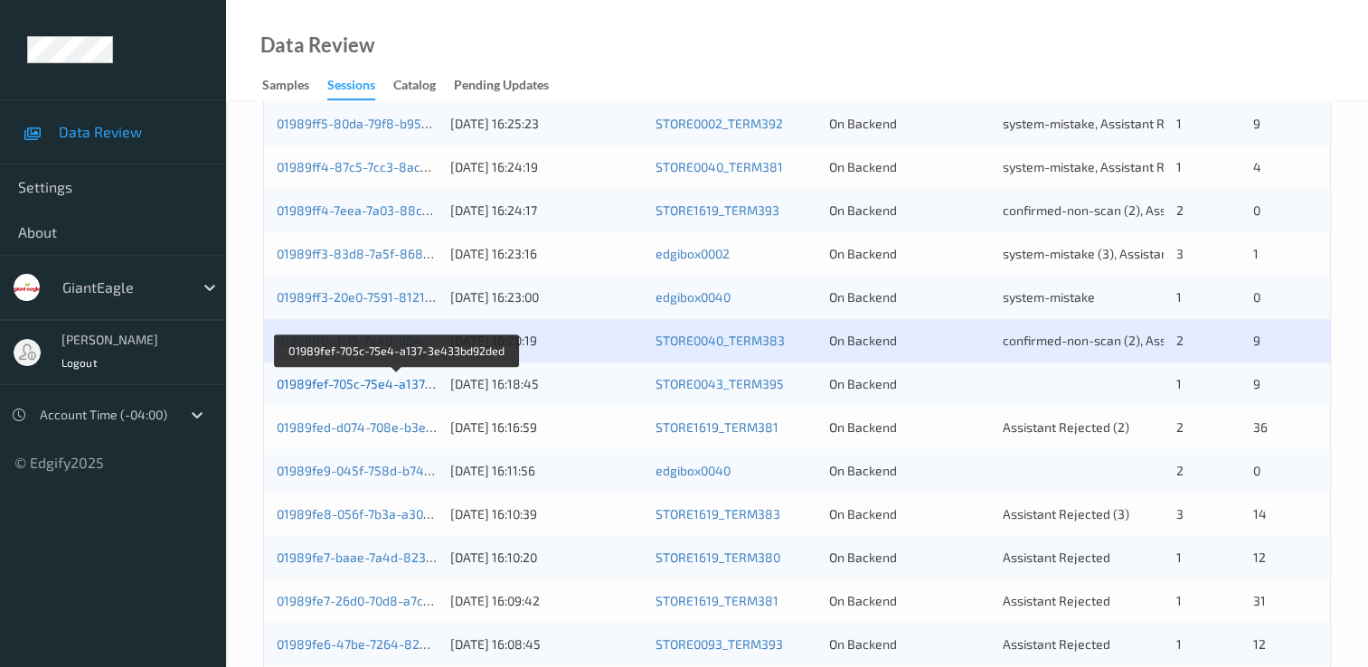
click at [398, 382] on link "01989fef-705c-75e4-a137-3e433bd92ded" at bounding box center [397, 383] width 241 height 15
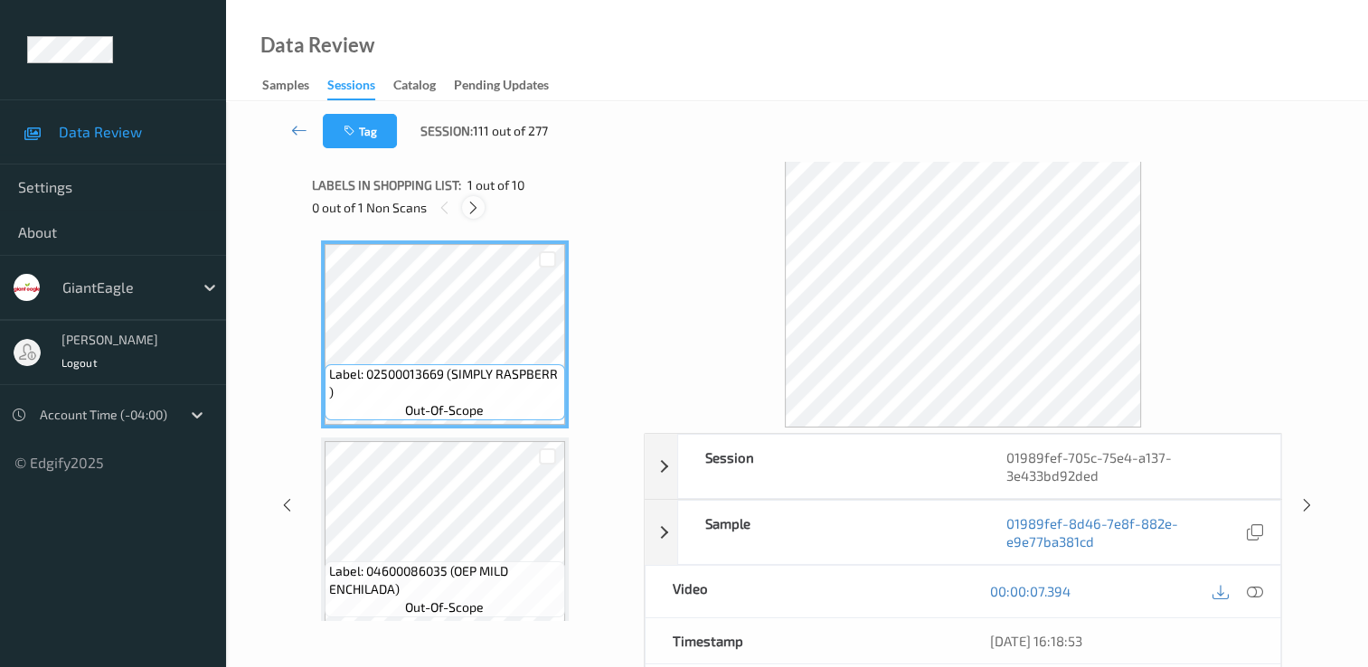
click at [474, 207] on icon at bounding box center [473, 208] width 15 height 16
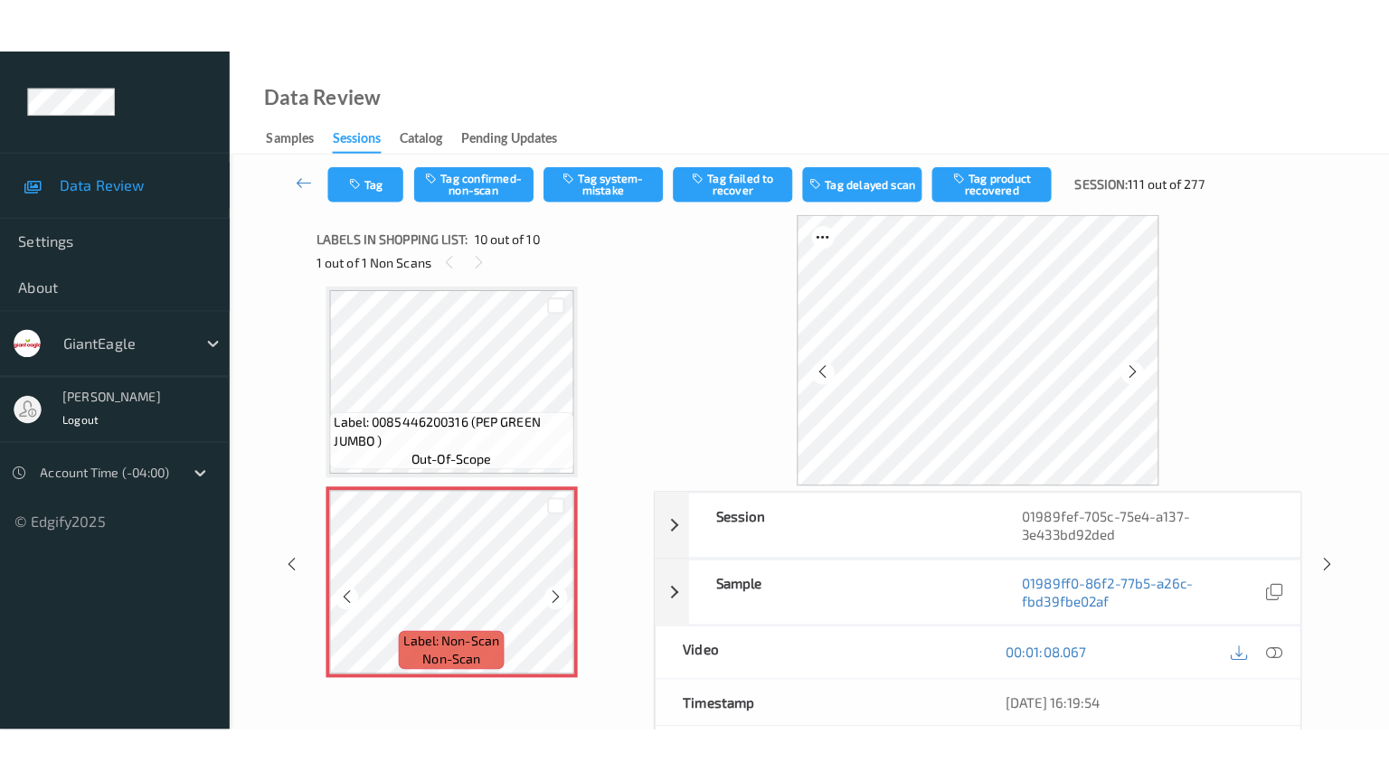
scroll to position [1590, 0]
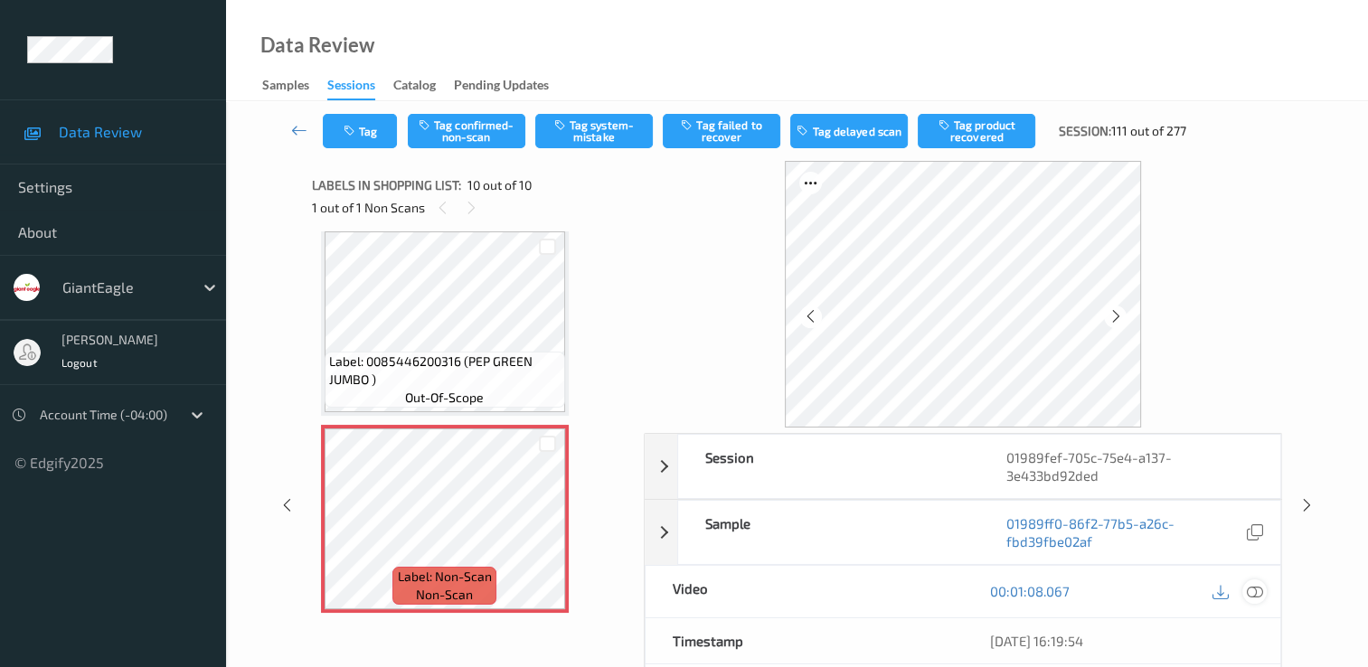
click at [1255, 590] on icon at bounding box center [1255, 591] width 16 height 16
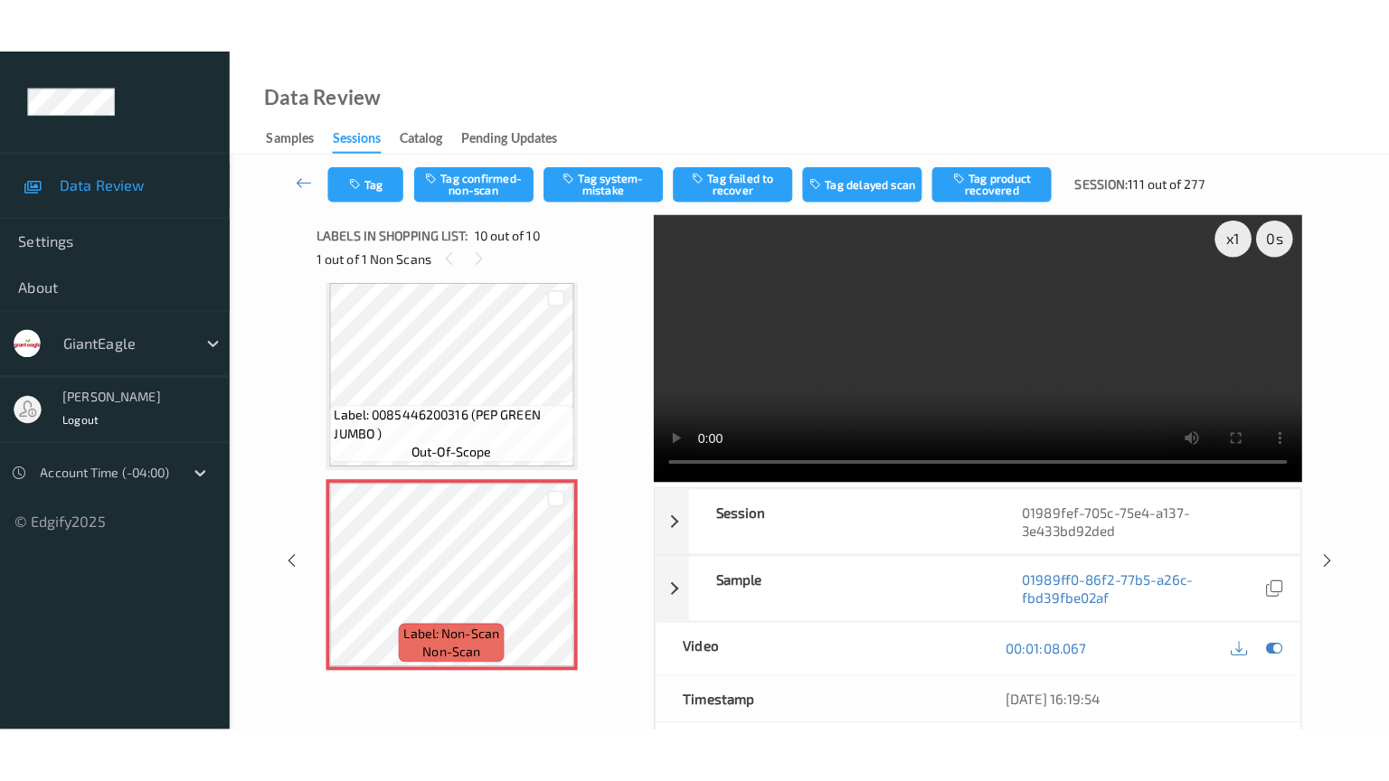
scroll to position [0, 0]
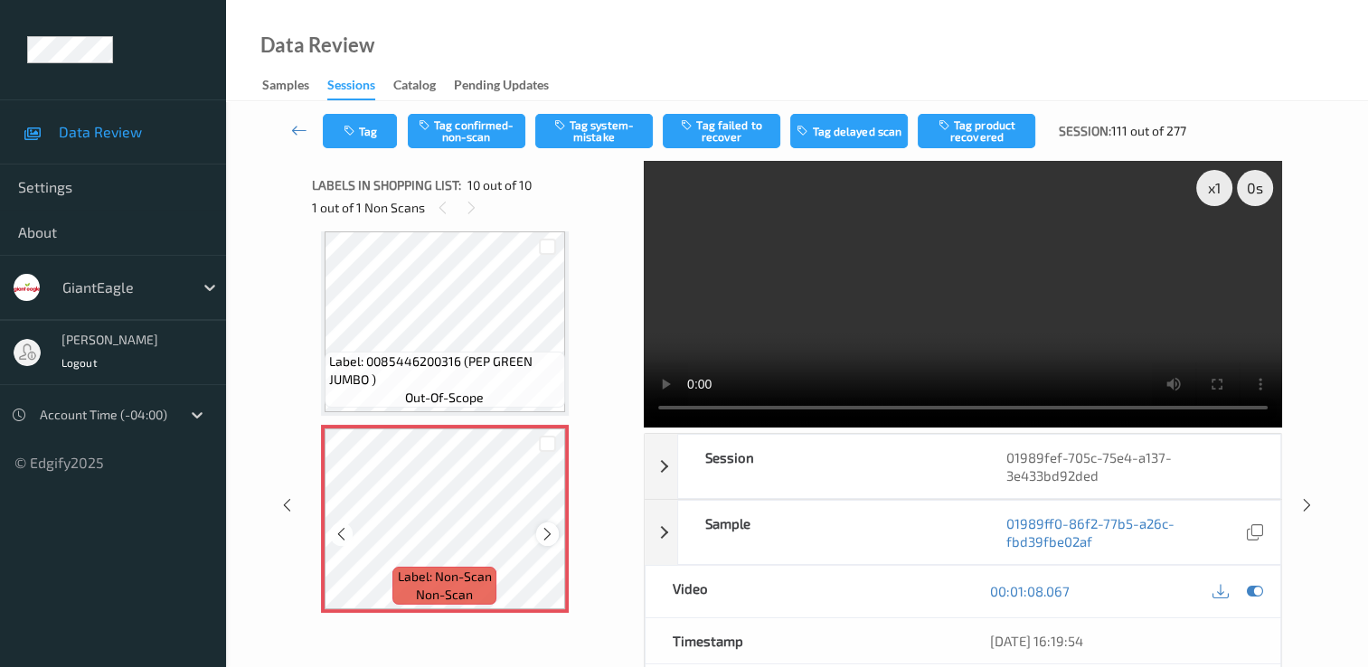
click at [543, 532] on icon at bounding box center [547, 534] width 15 height 16
click at [550, 528] on icon at bounding box center [547, 534] width 15 height 16
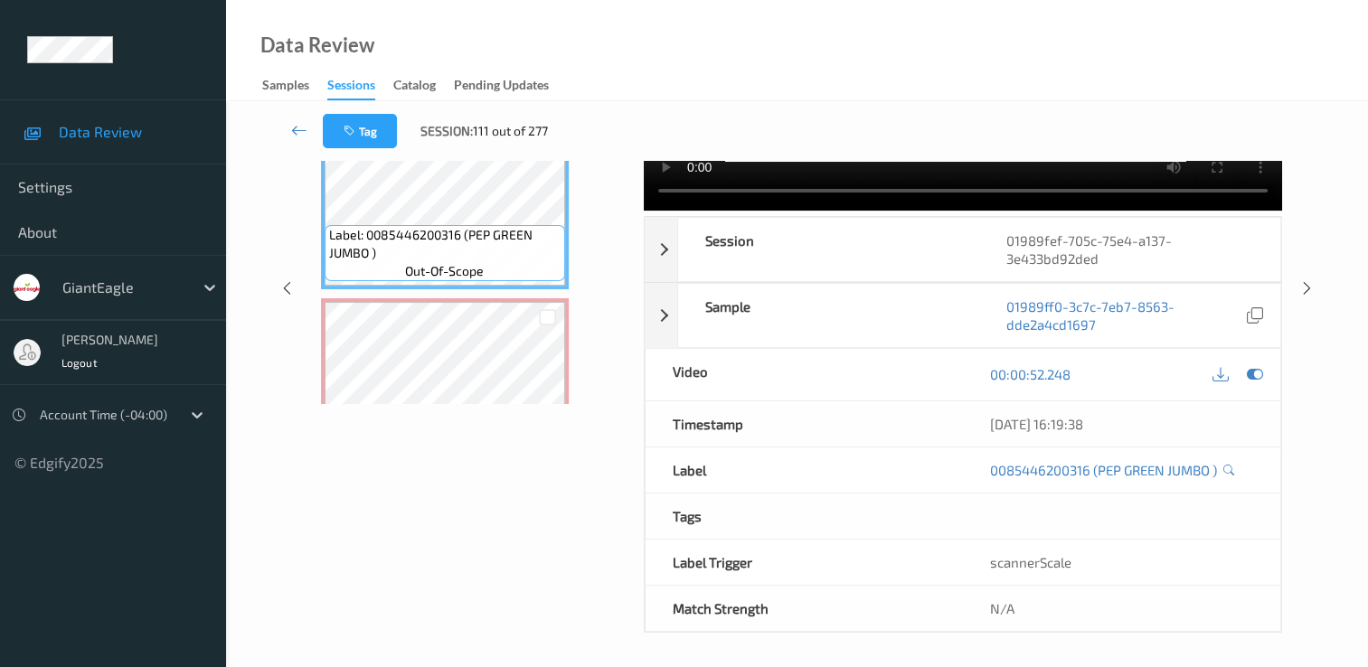
scroll to position [1590, 0]
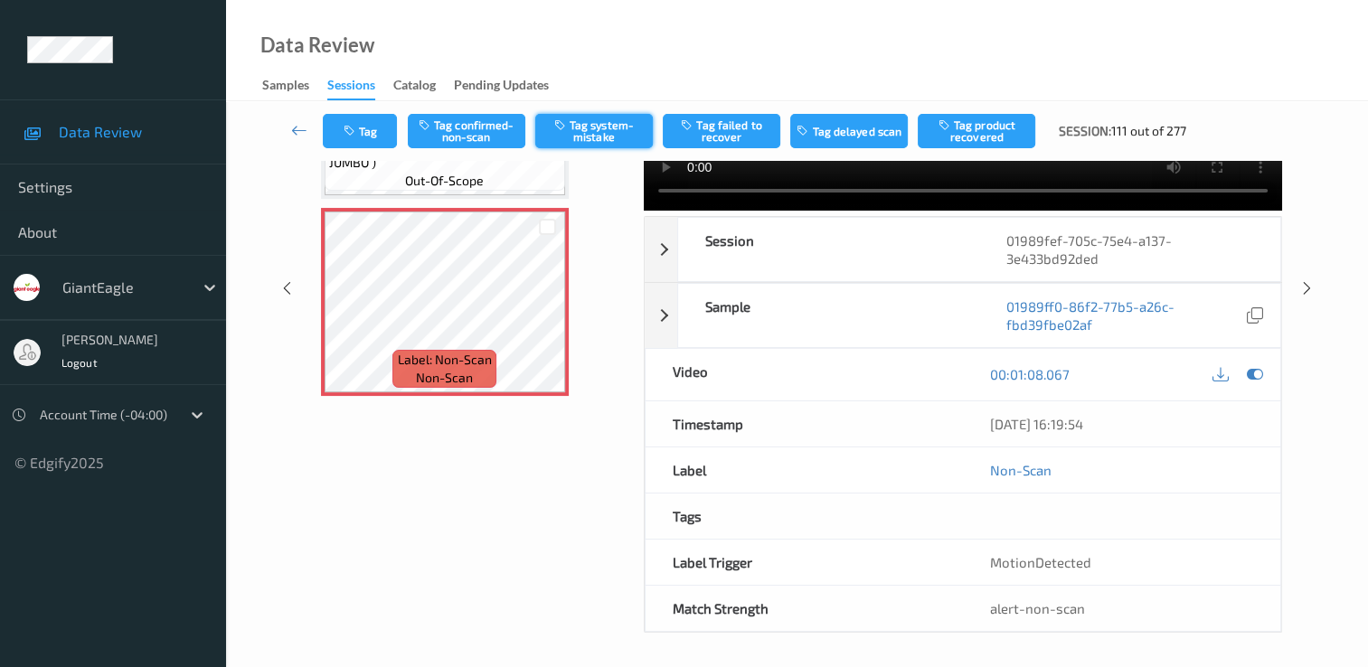
click at [614, 129] on button "Tag system-mistake" at bounding box center [594, 131] width 118 height 34
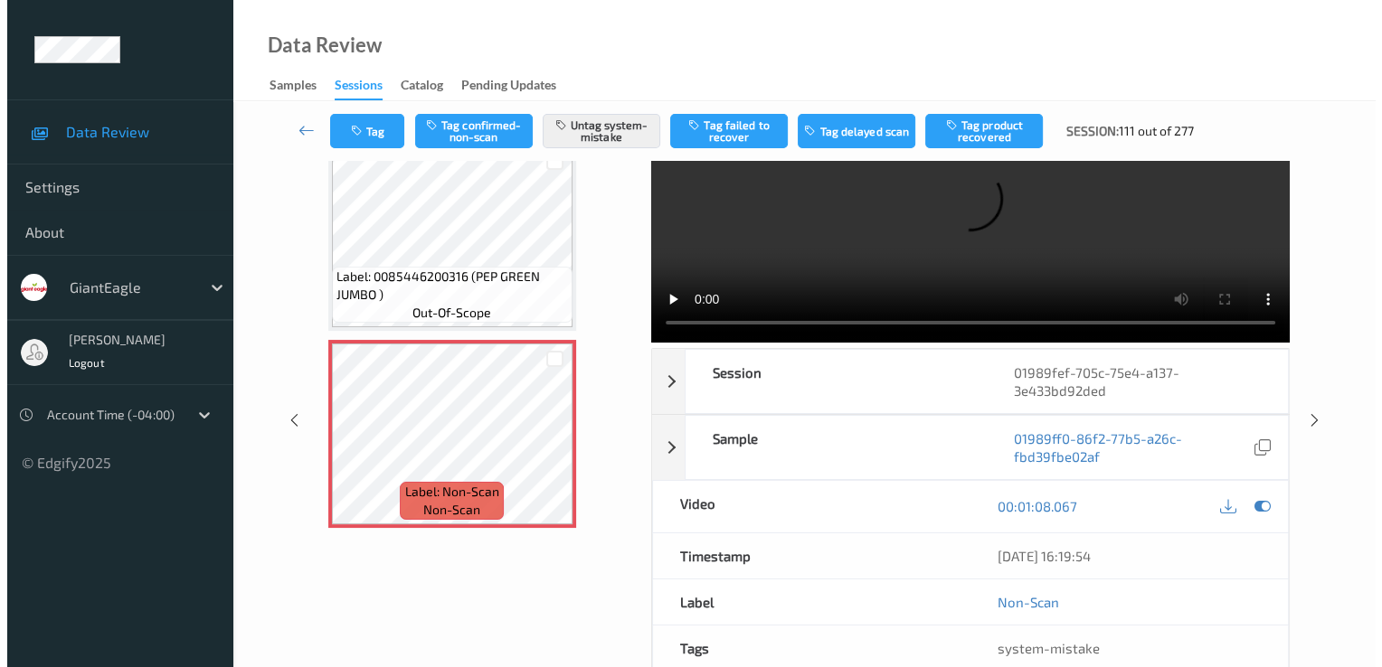
scroll to position [217, 0]
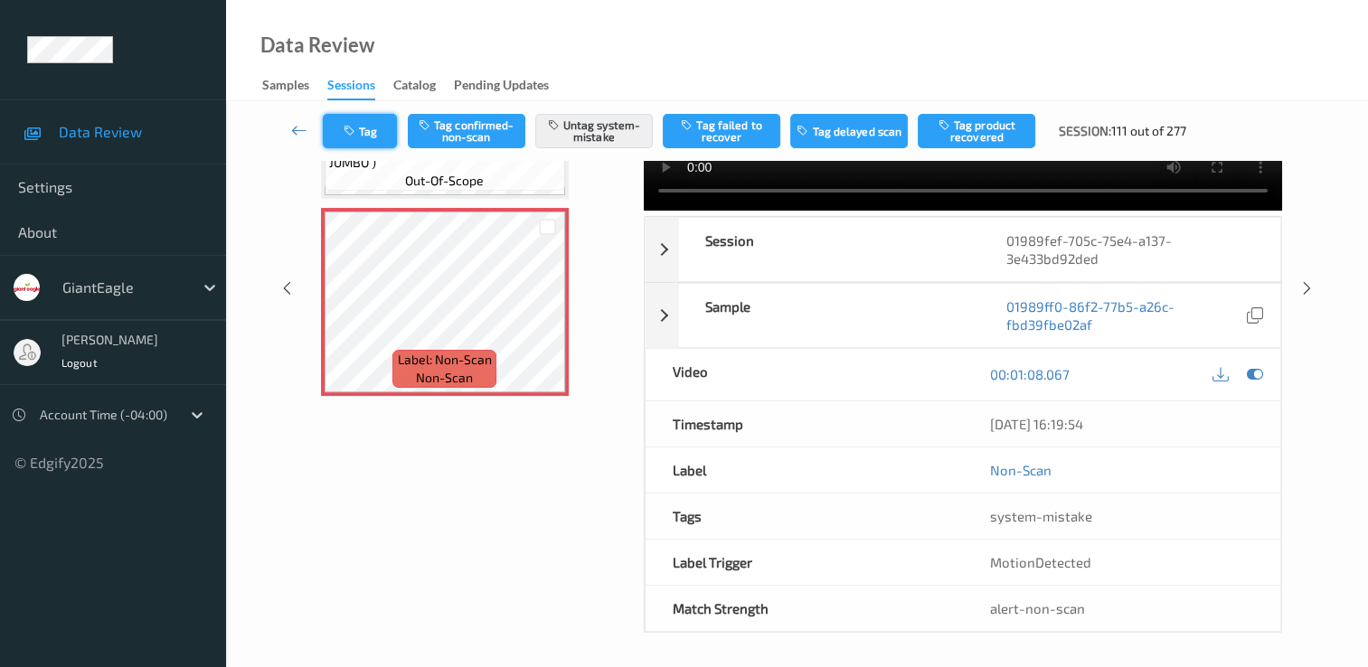
click at [377, 134] on button "Tag" at bounding box center [360, 131] width 74 height 34
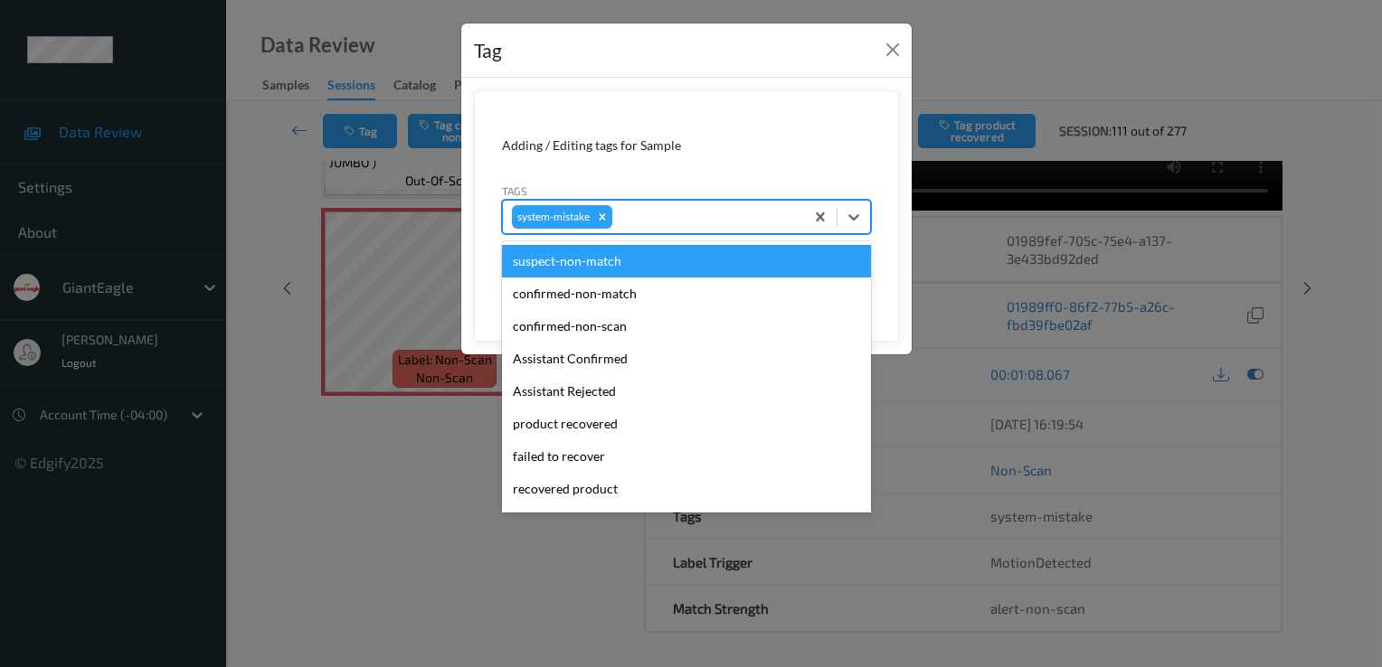
click at [652, 208] on div at bounding box center [705, 217] width 179 height 22
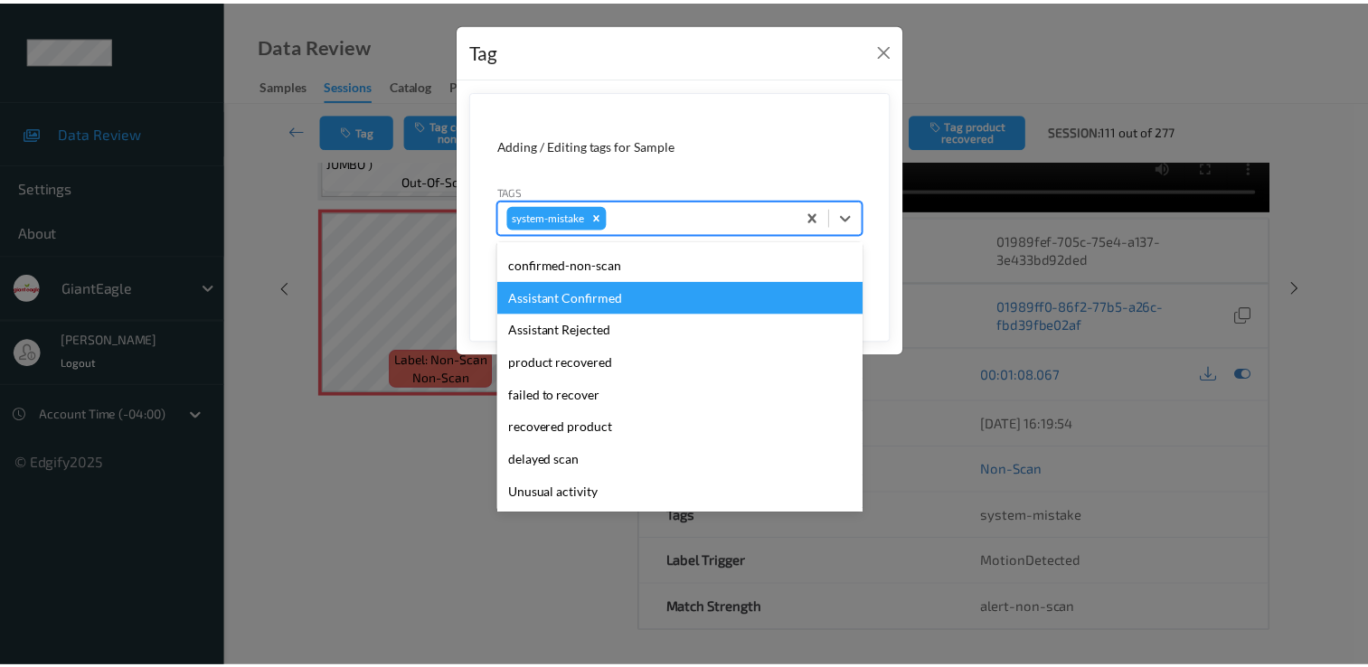
scroll to position [192, 0]
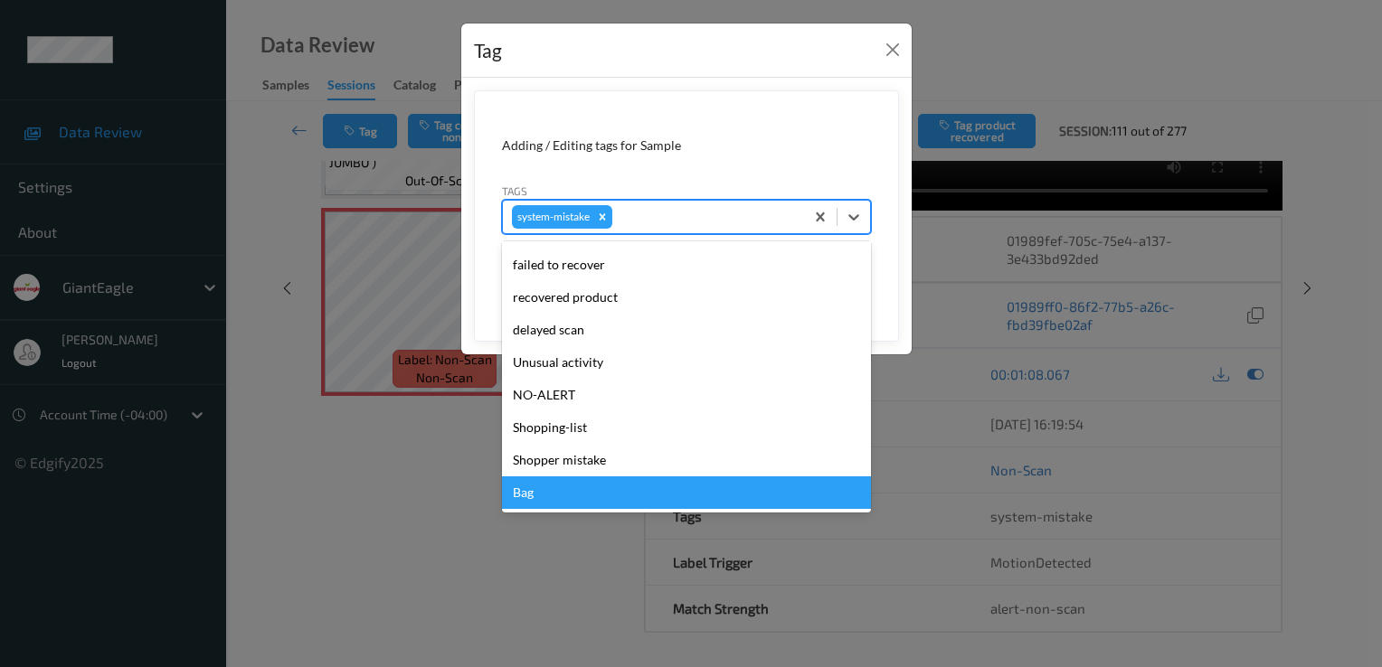
click at [601, 488] on div "Bag" at bounding box center [686, 493] width 369 height 33
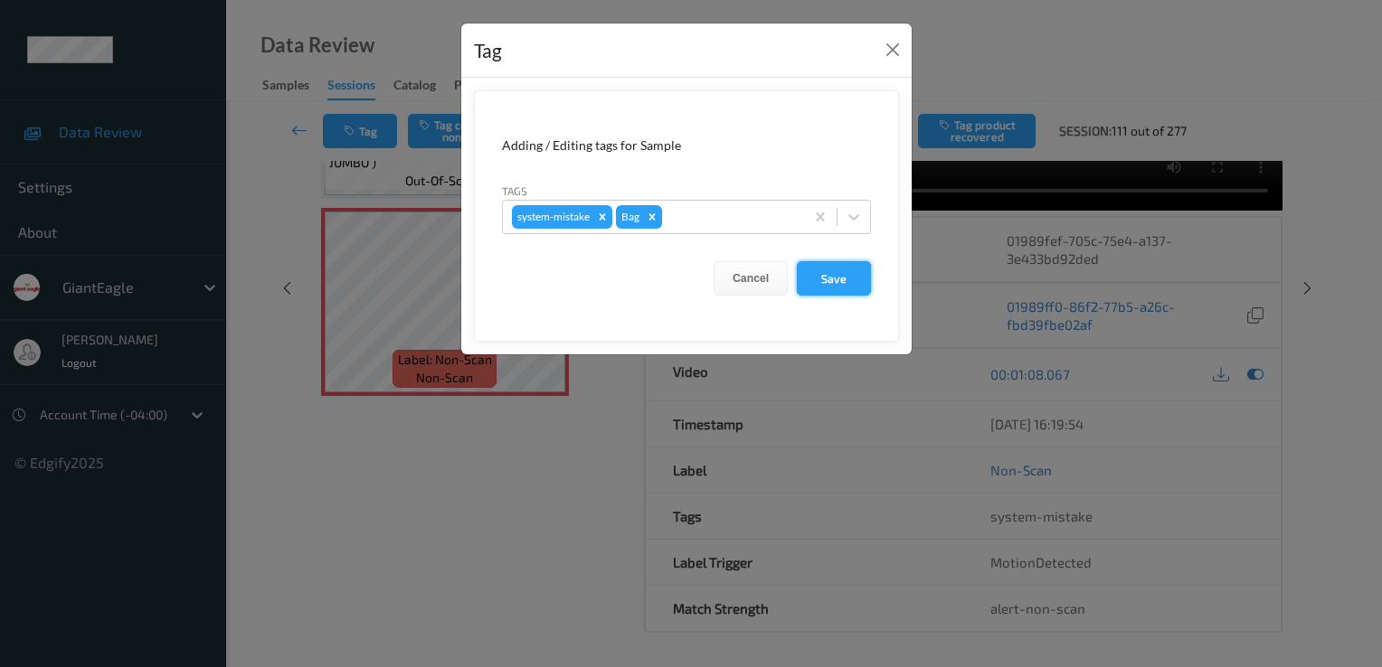
click at [850, 270] on button "Save" at bounding box center [834, 278] width 74 height 34
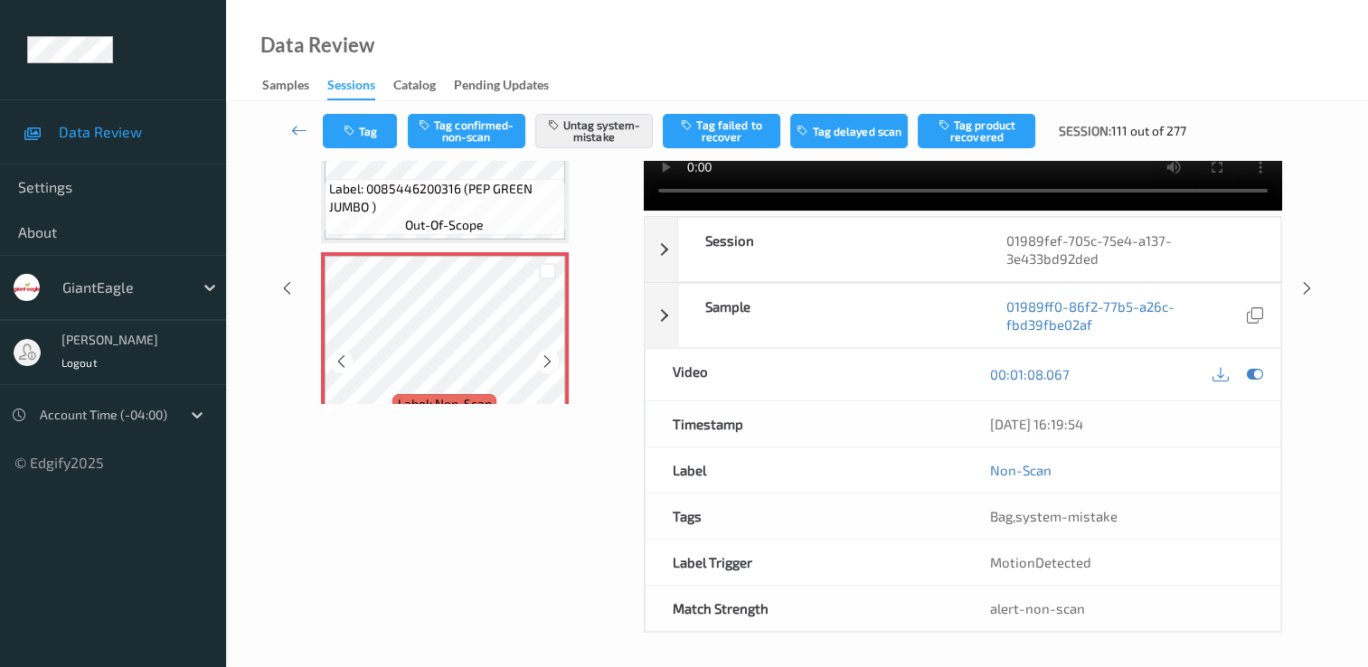
scroll to position [1590, 0]
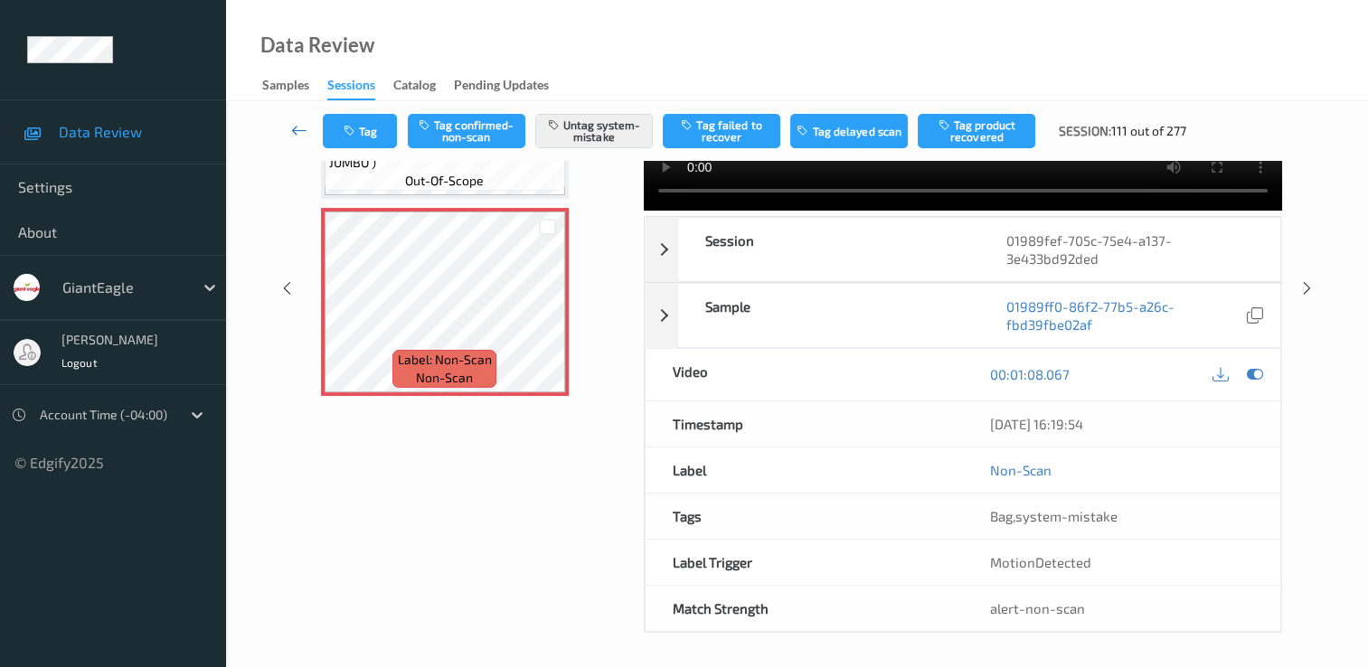
click at [294, 125] on icon at bounding box center [299, 130] width 16 height 18
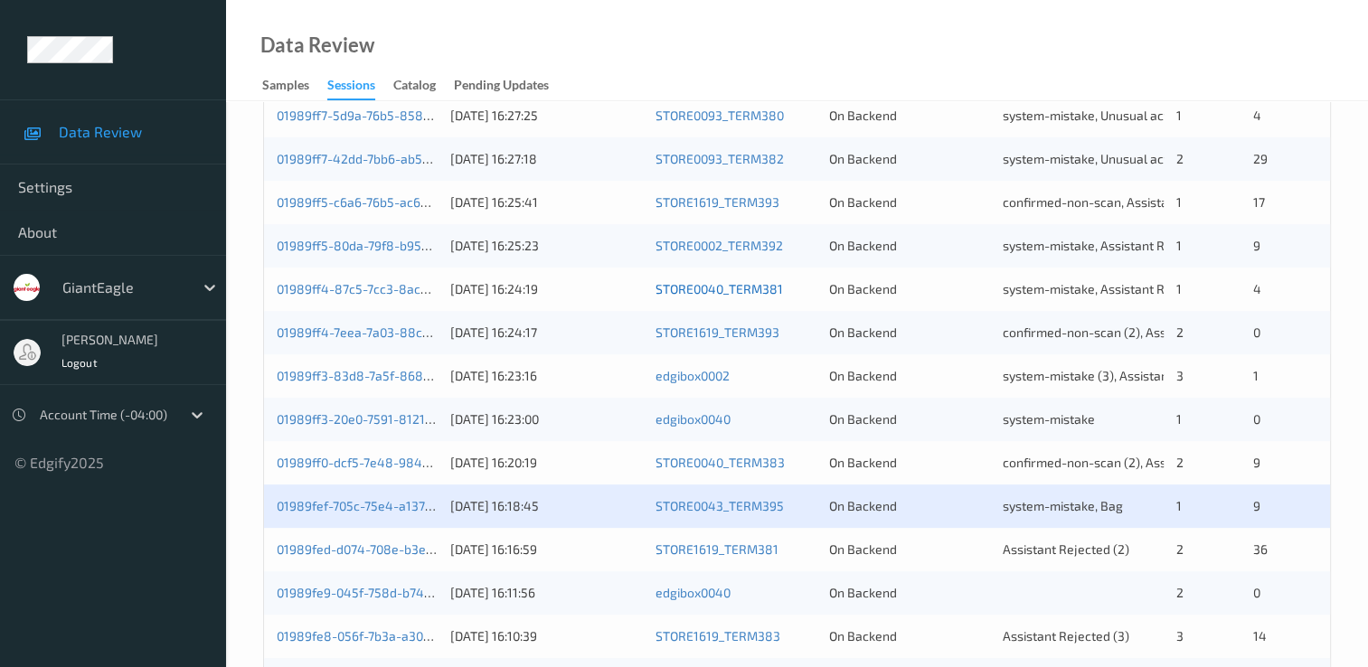
scroll to position [633, 0]
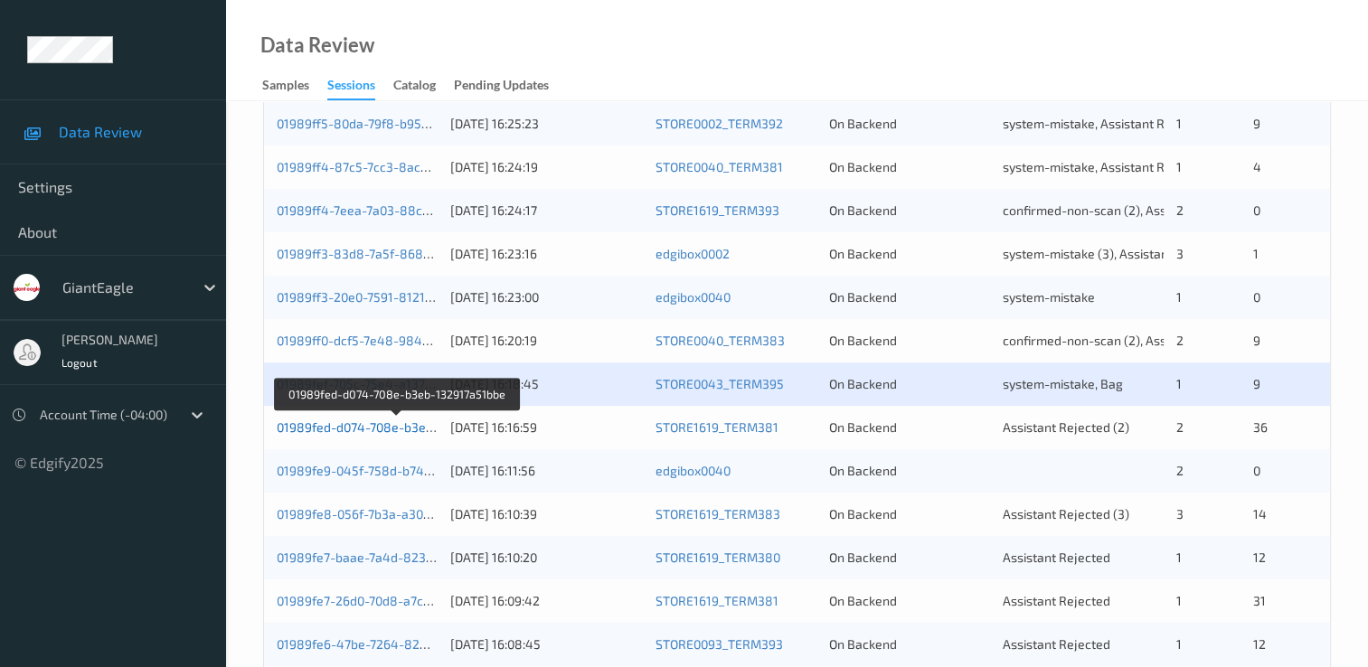
click at [403, 433] on link "01989fed-d074-708e-b3eb-132917a51bbe" at bounding box center [398, 427] width 242 height 15
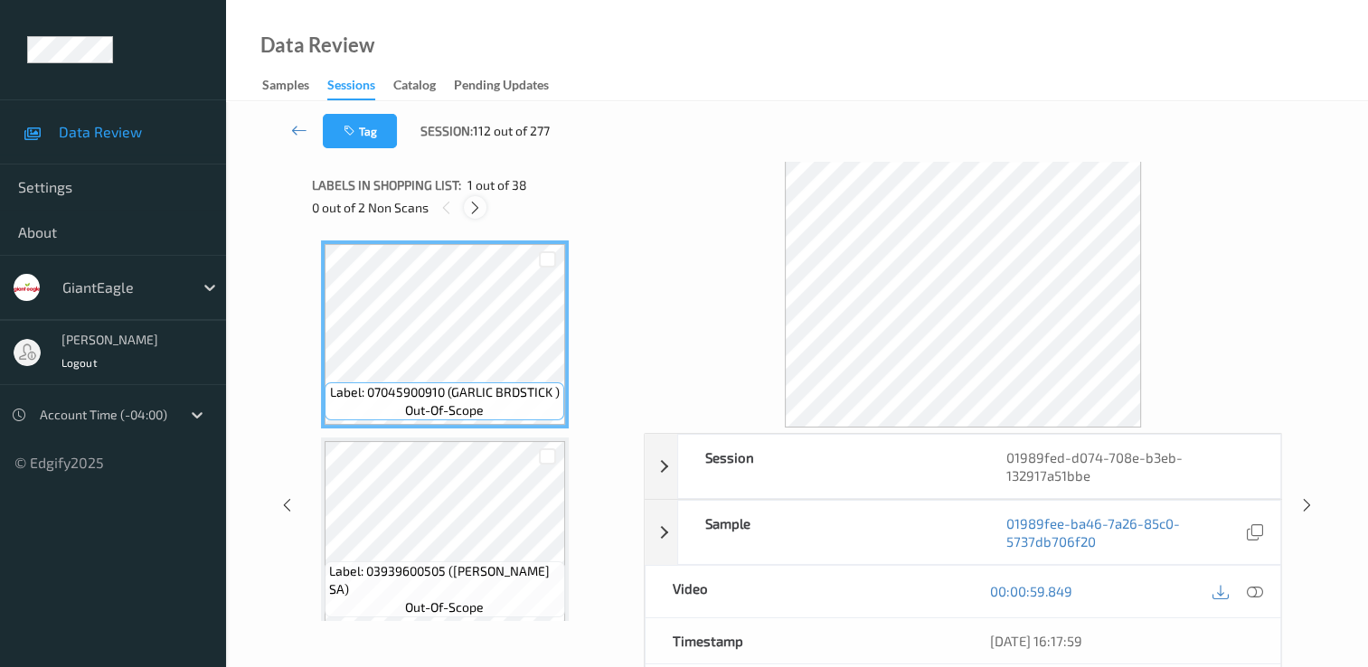
click at [476, 206] on icon at bounding box center [475, 208] width 15 height 16
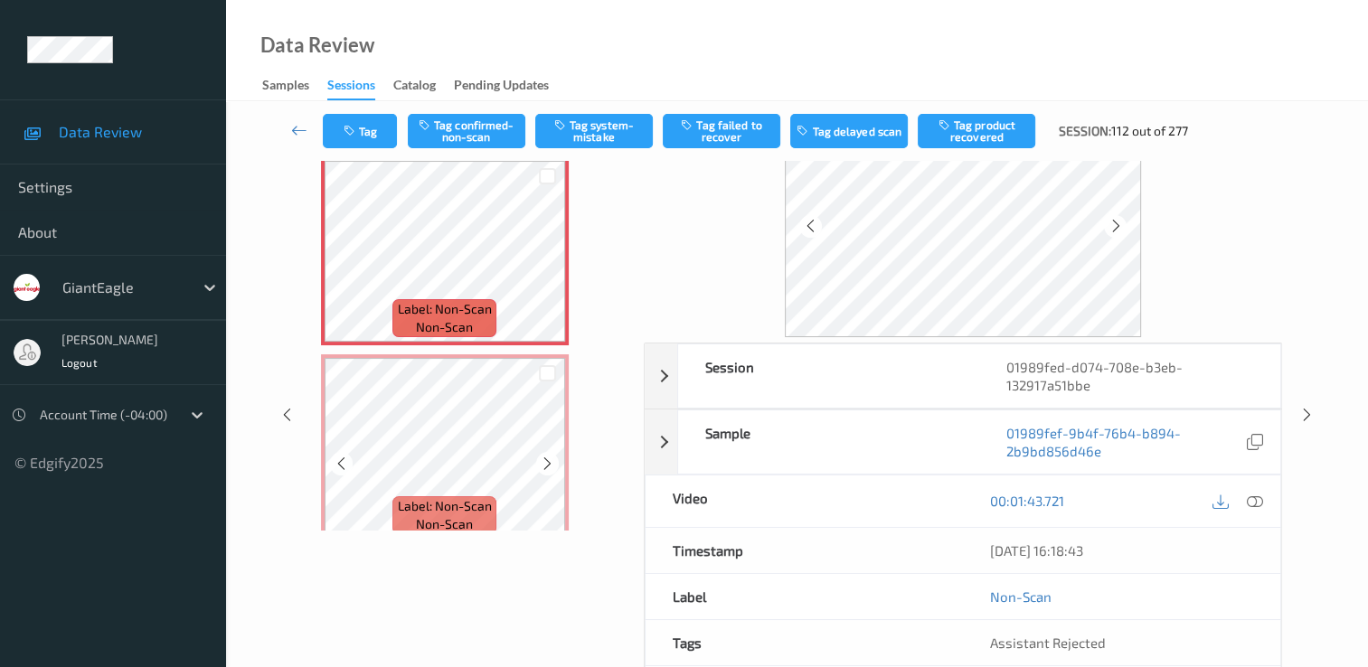
scroll to position [691, 0]
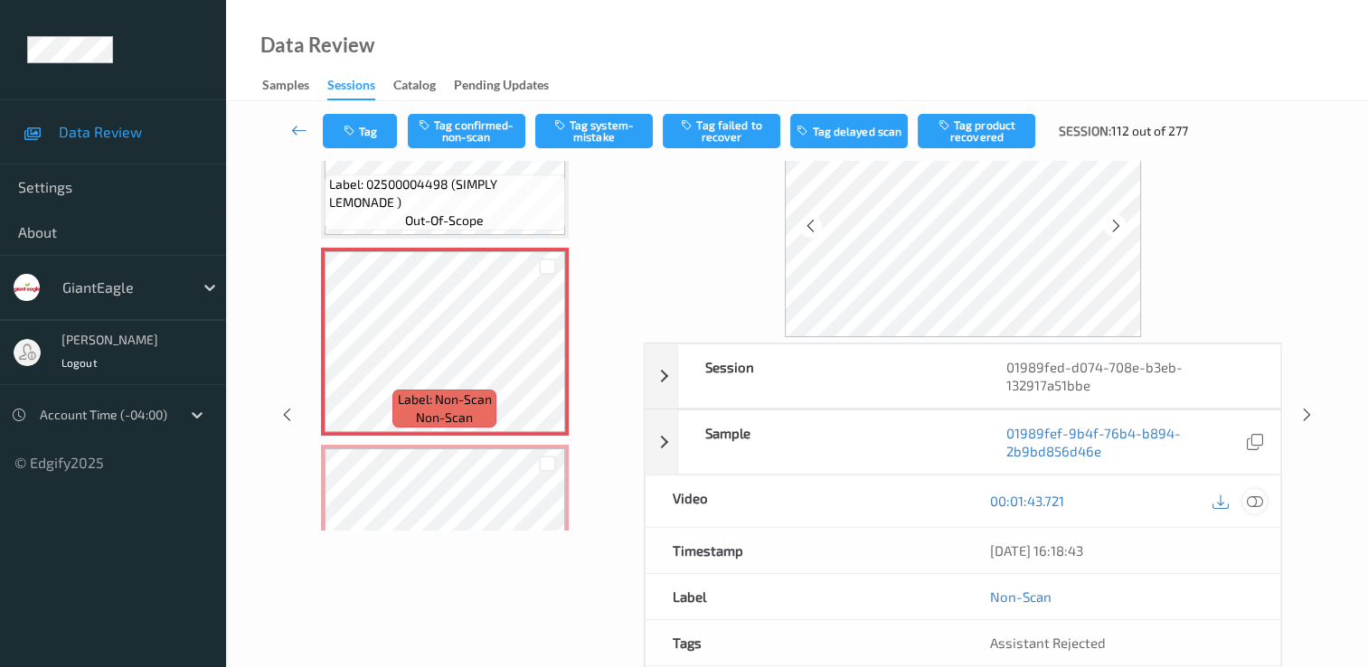
click at [1252, 503] on icon at bounding box center [1255, 501] width 16 height 16
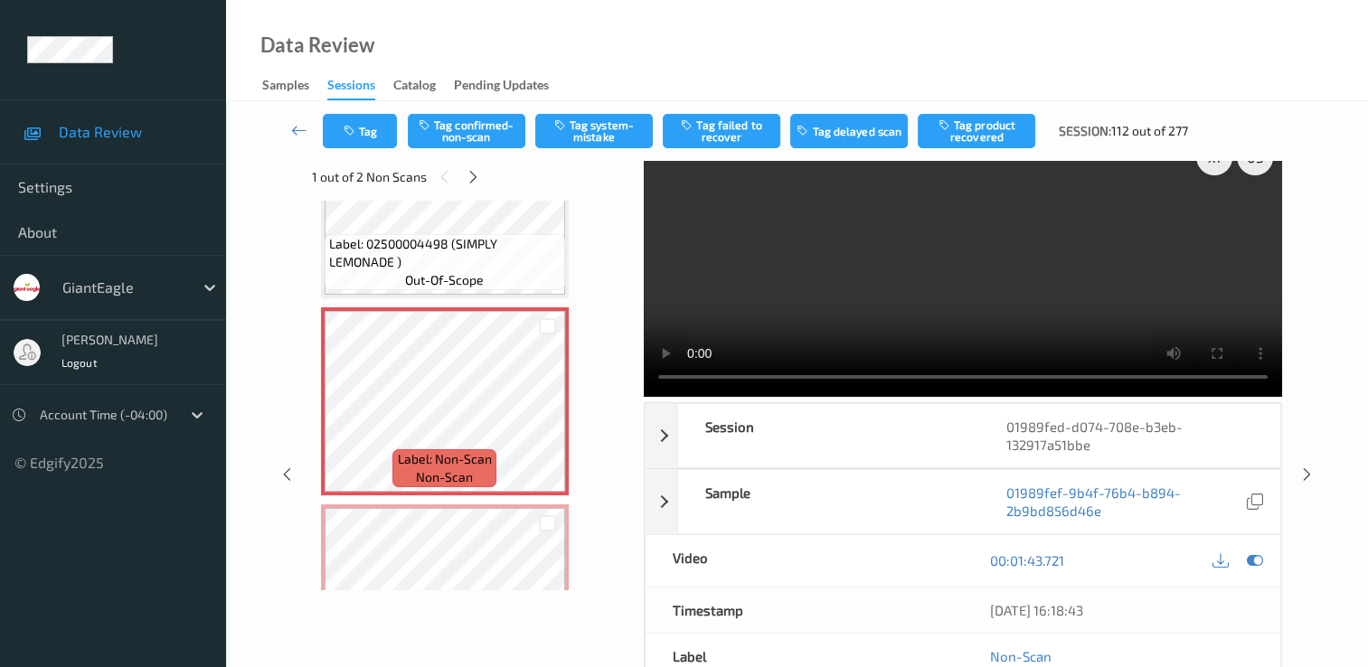
scroll to position [0, 0]
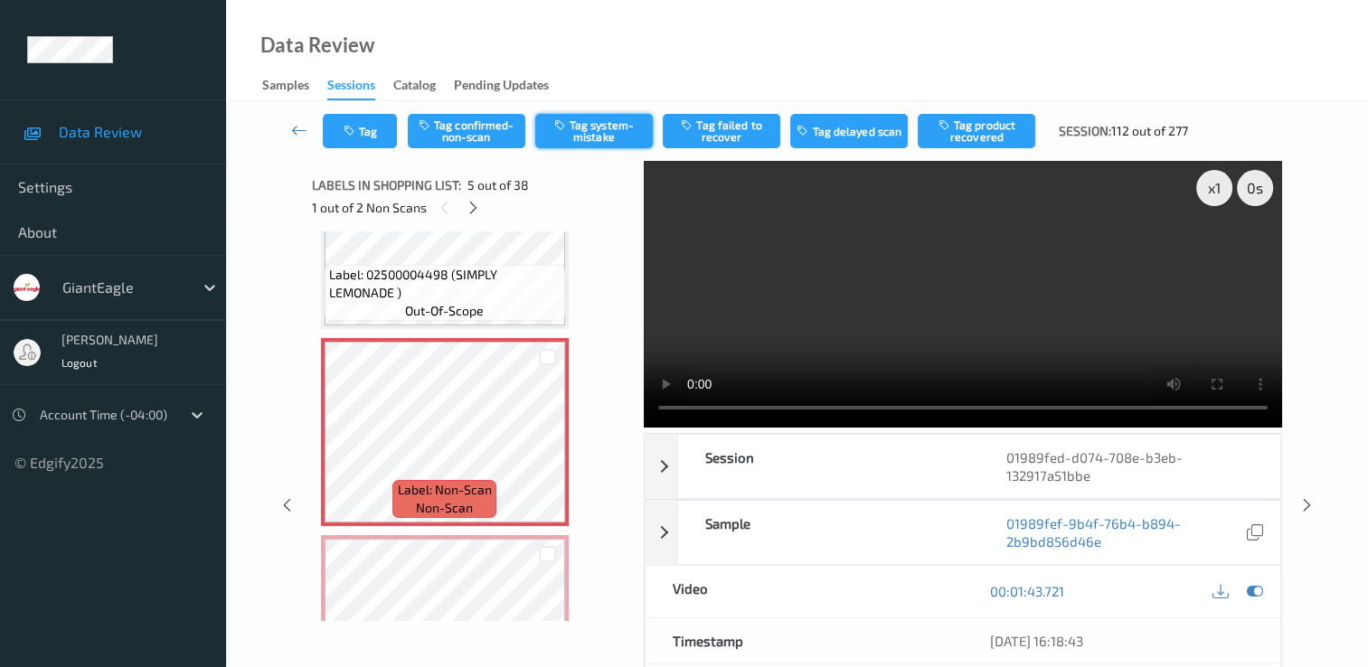
click at [631, 131] on button "Tag system-mistake" at bounding box center [594, 131] width 118 height 34
click at [469, 116] on button "Tag confirmed-non-scan" at bounding box center [467, 131] width 118 height 34
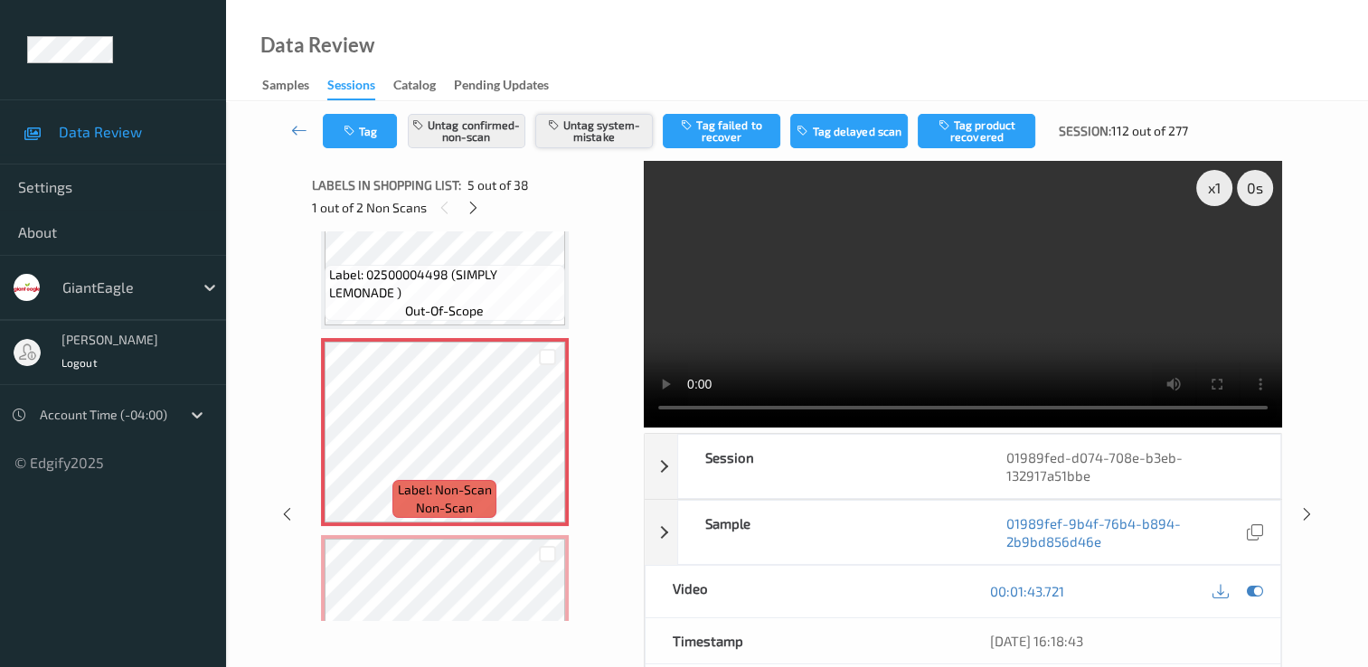
click at [592, 132] on button "Untag system-mistake" at bounding box center [594, 131] width 118 height 34
click at [726, 132] on button "Tag failed to recover" at bounding box center [722, 131] width 118 height 34
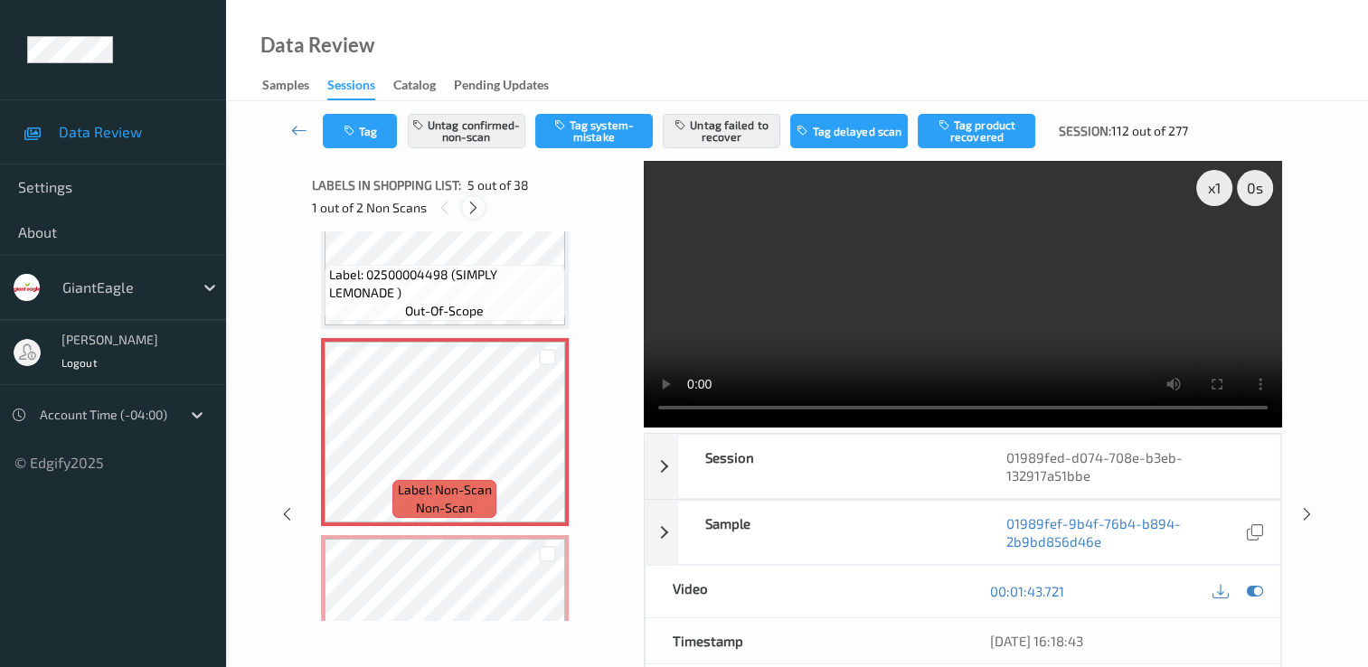
click at [469, 207] on icon at bounding box center [473, 208] width 15 height 16
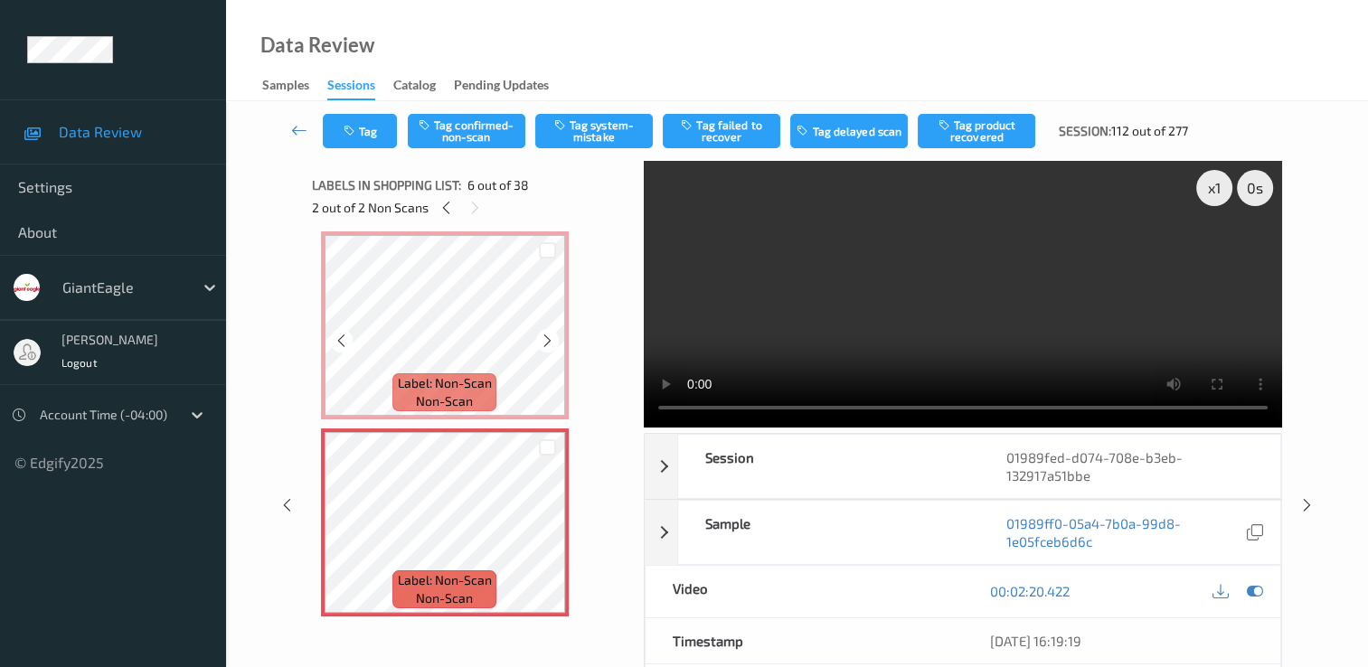
scroll to position [888, 0]
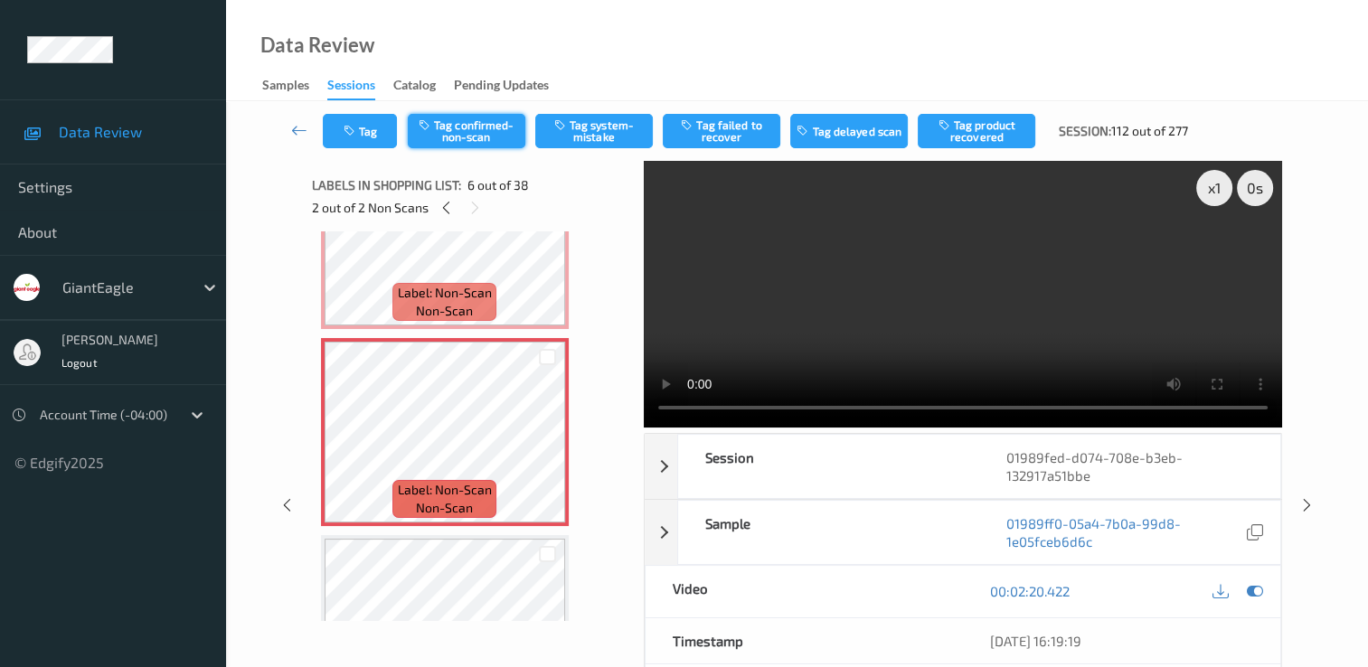
click at [453, 126] on button "Tag confirmed-non-scan" at bounding box center [467, 131] width 118 height 34
click at [722, 143] on button "Tag failed to recover" at bounding box center [722, 131] width 118 height 34
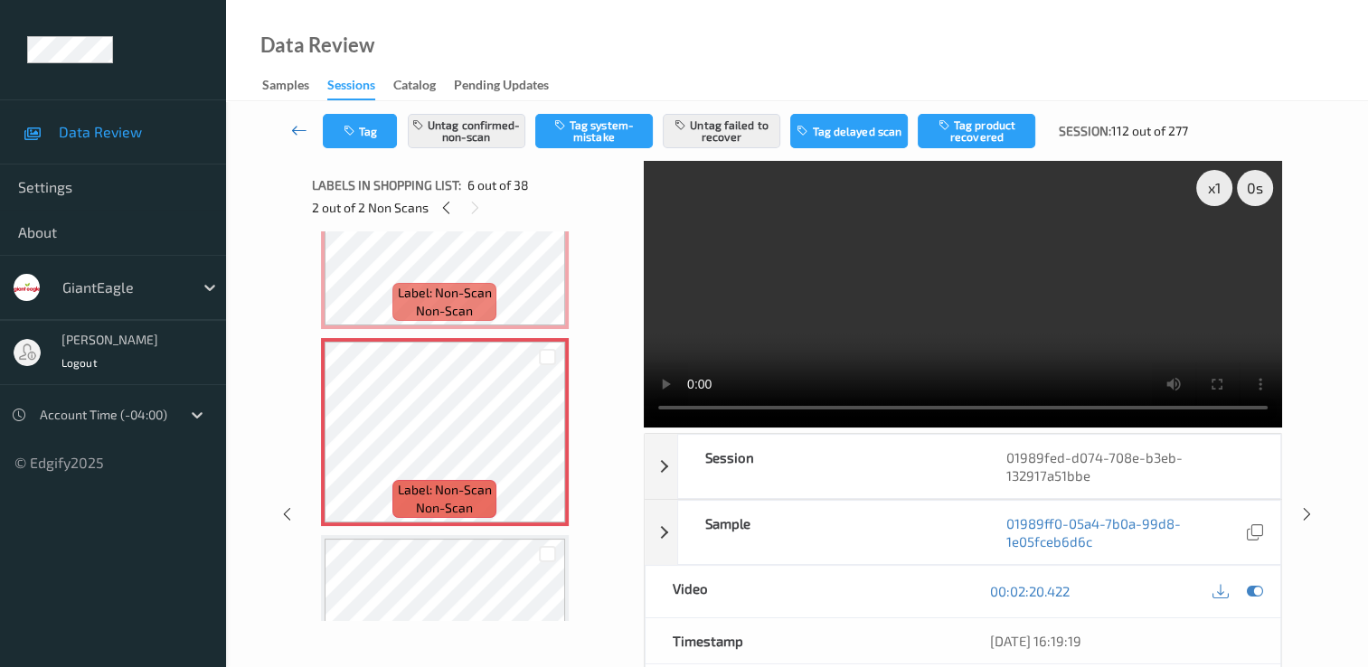
click at [304, 130] on icon at bounding box center [299, 130] width 16 height 18
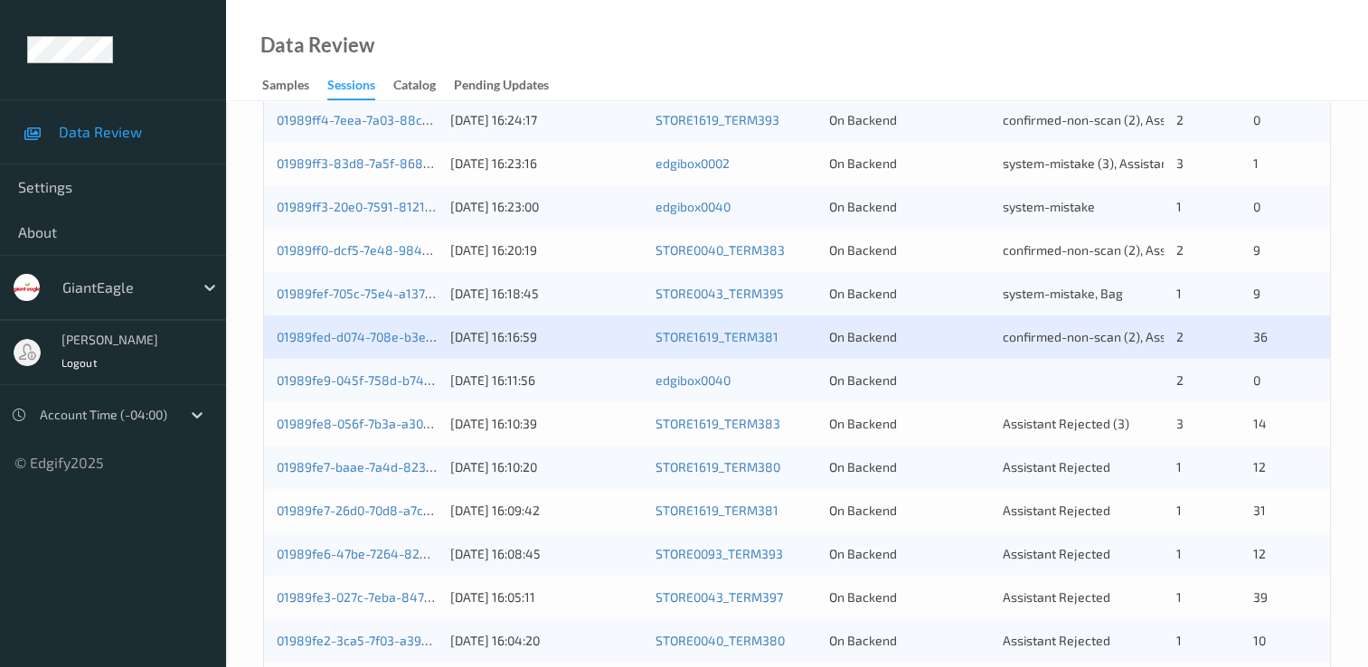
scroll to position [814, 0]
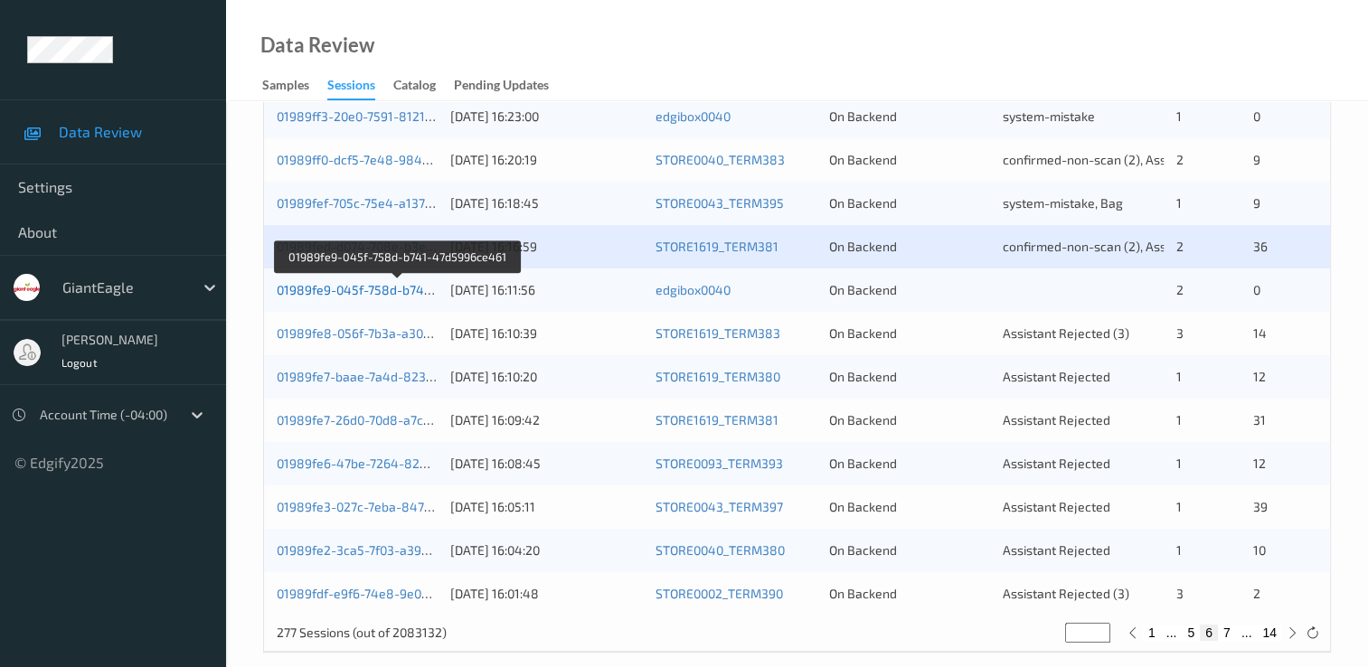
click at [387, 288] on link "01989fe9-045f-758d-b741-47d5996ce461" at bounding box center [398, 289] width 243 height 15
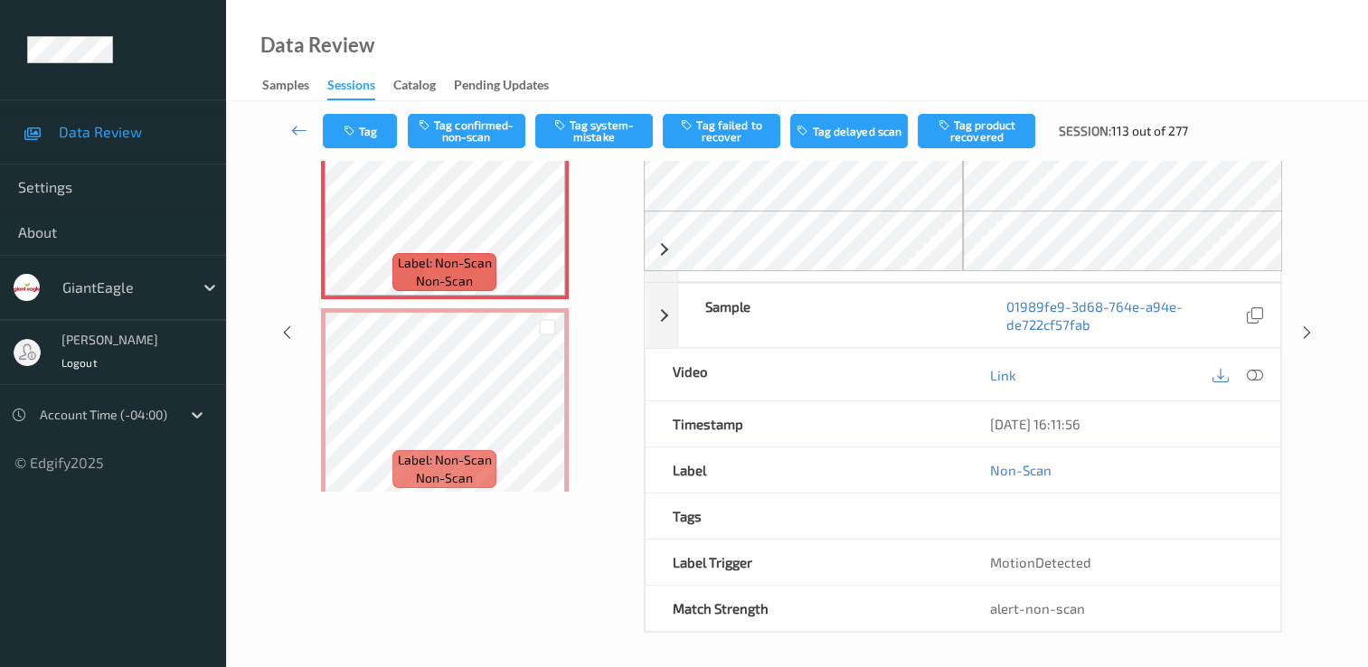
scroll to position [189, 0]
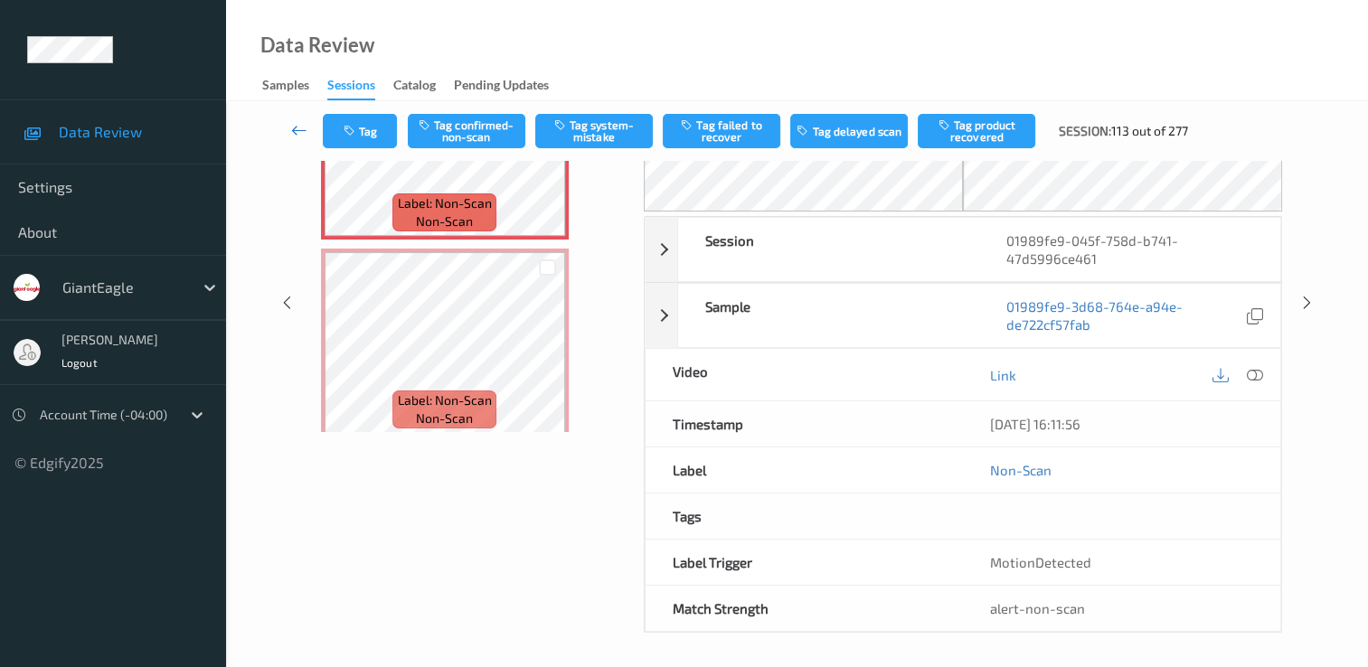
click at [300, 128] on icon at bounding box center [299, 130] width 16 height 18
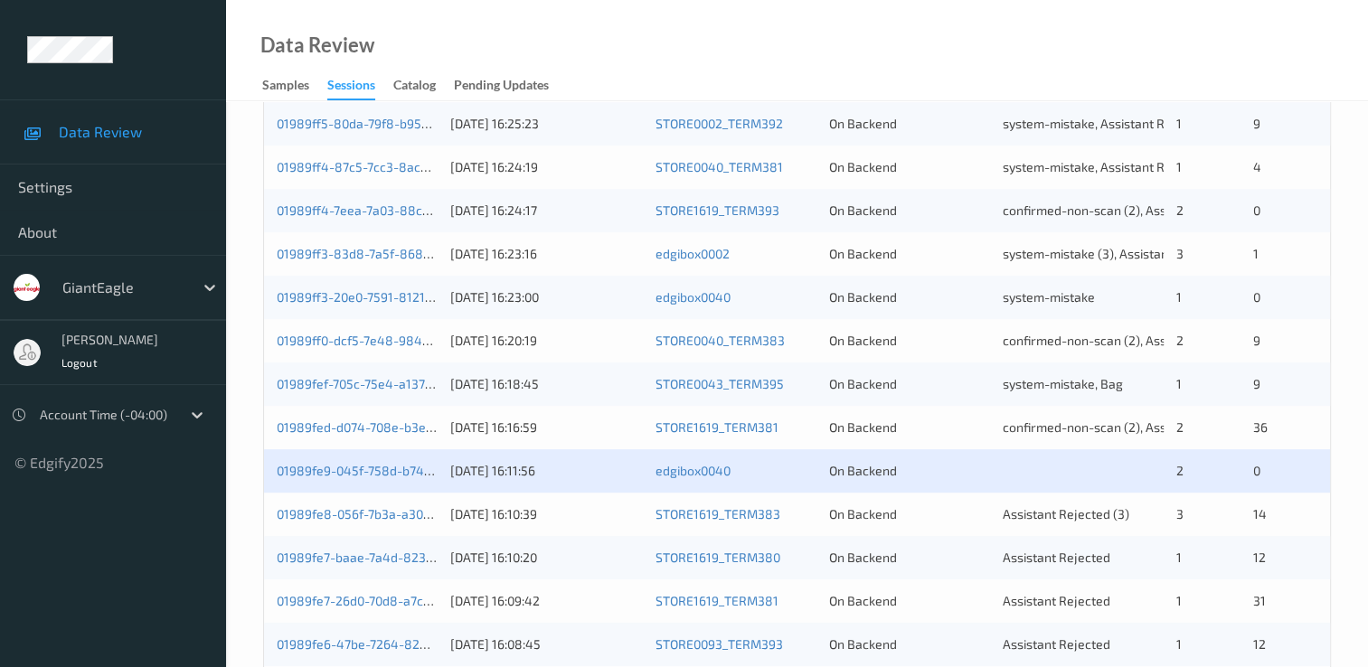
scroll to position [723, 0]
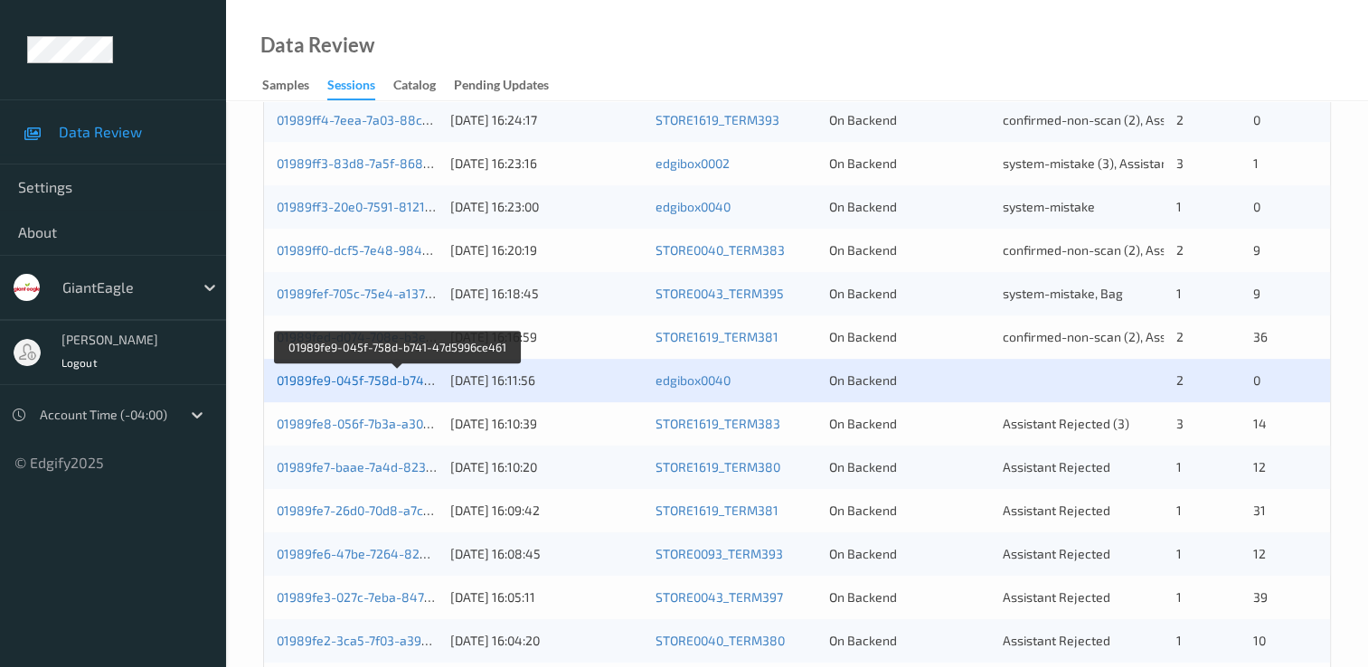
click at [407, 374] on link "01989fe9-045f-758d-b741-47d5996ce461" at bounding box center [398, 380] width 243 height 15
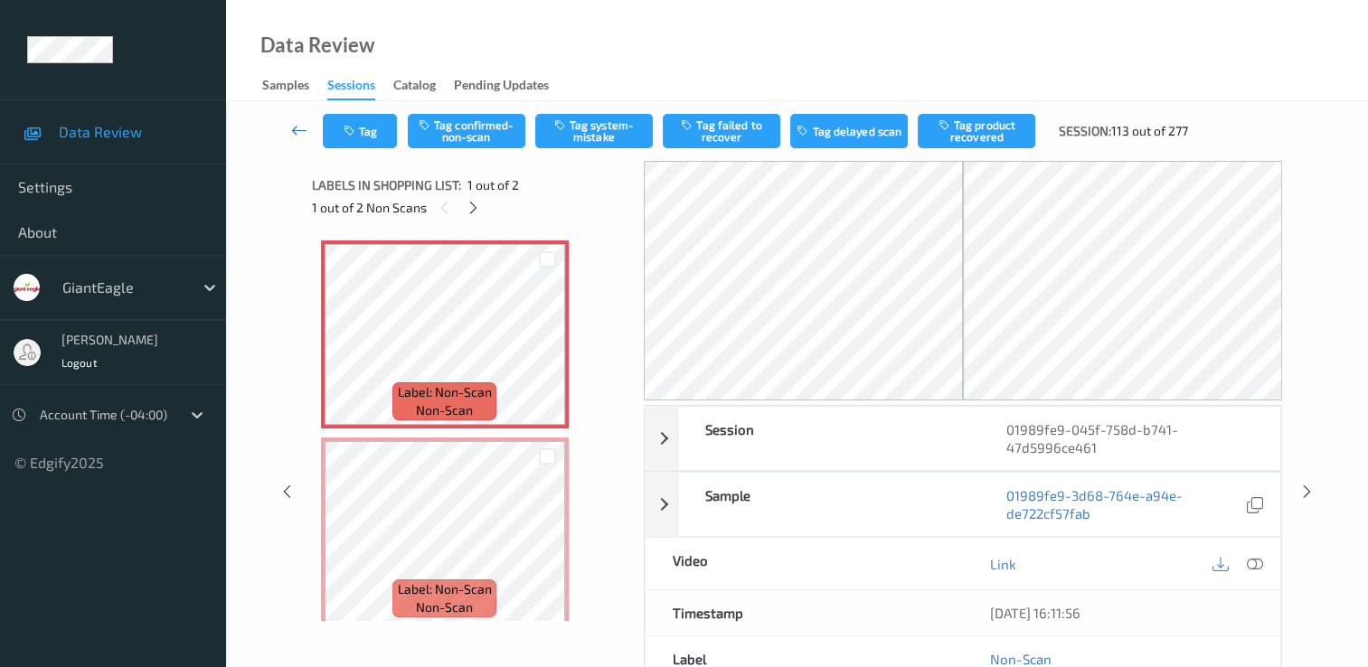
click at [305, 129] on icon at bounding box center [299, 130] width 16 height 18
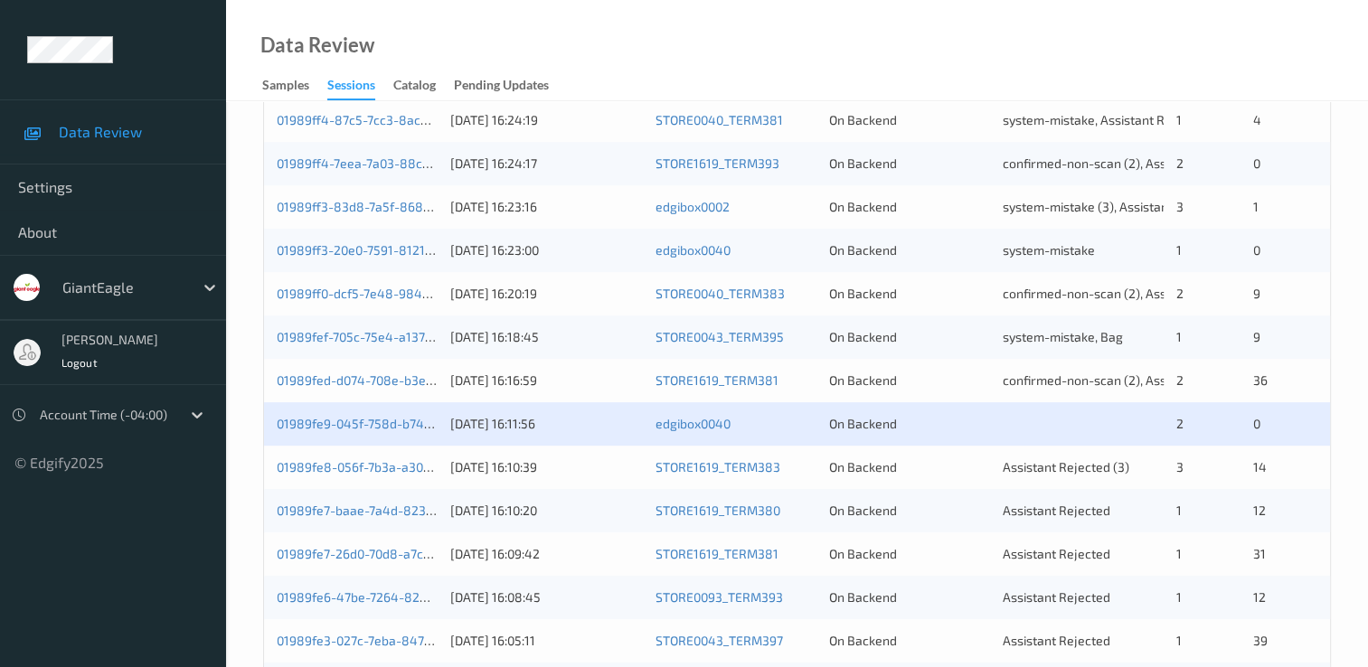
scroll to position [723, 0]
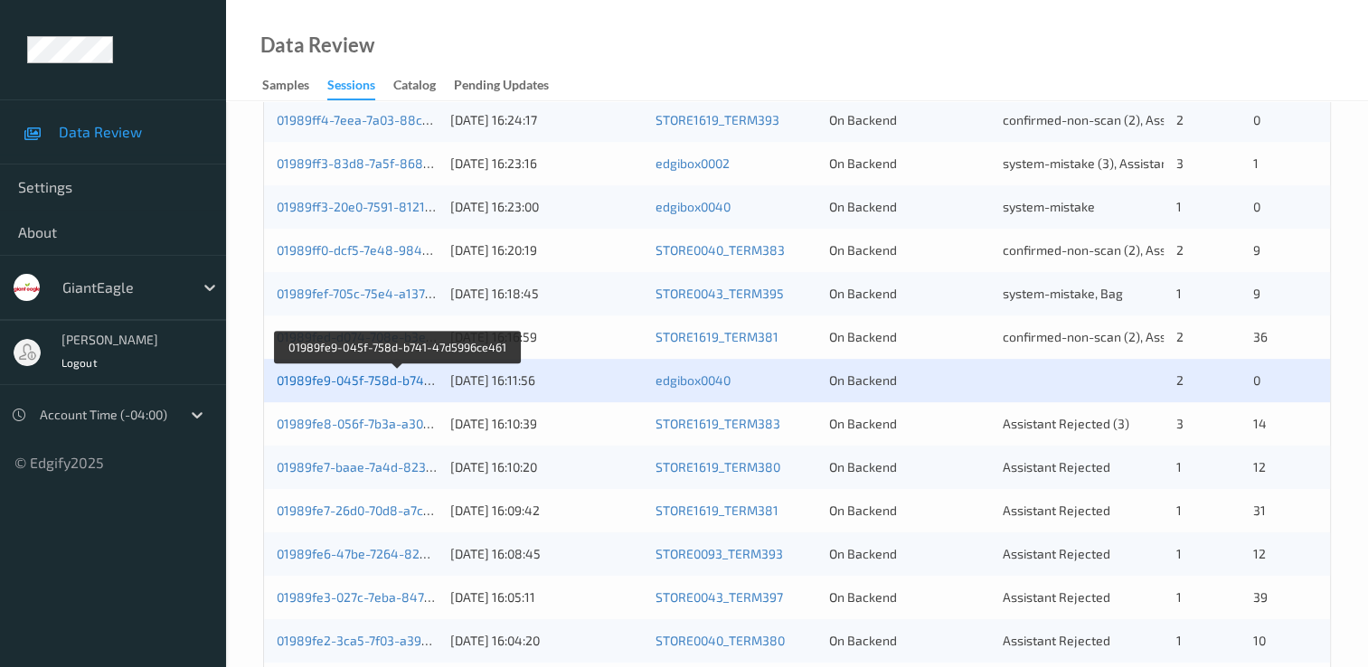
click at [409, 382] on link "01989fe9-045f-758d-b741-47d5996ce461" at bounding box center [398, 380] width 243 height 15
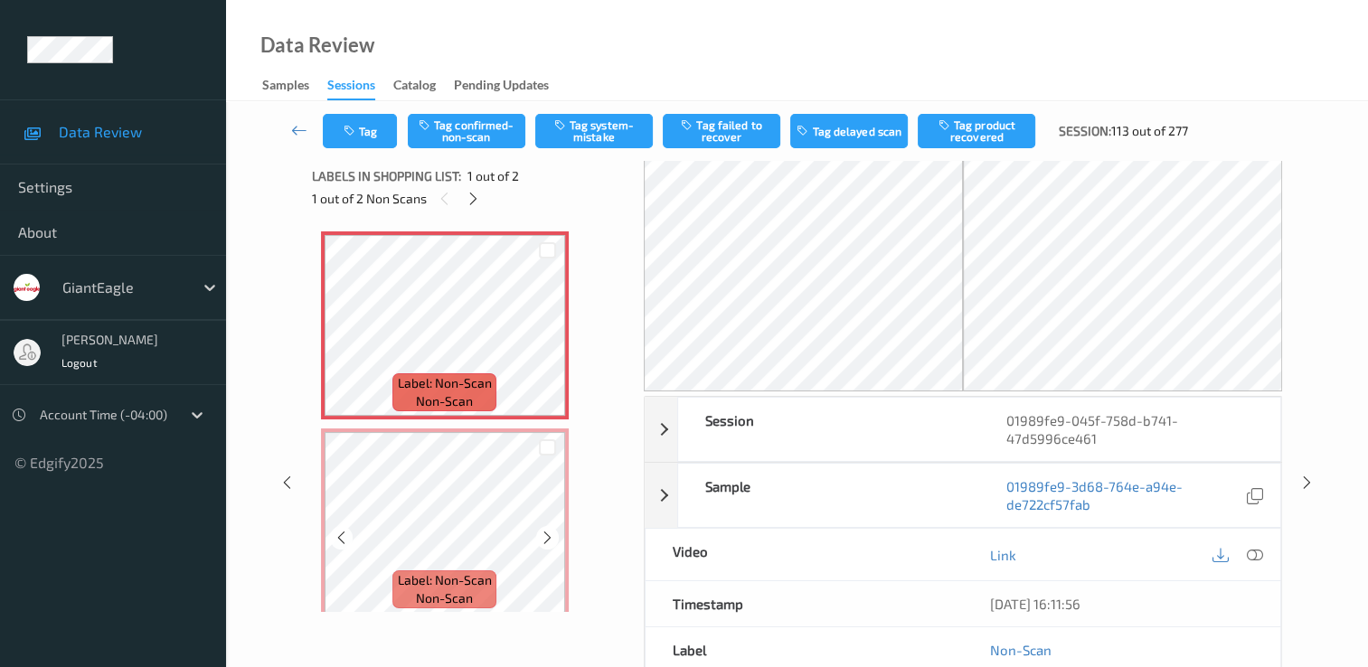
scroll to position [8, 0]
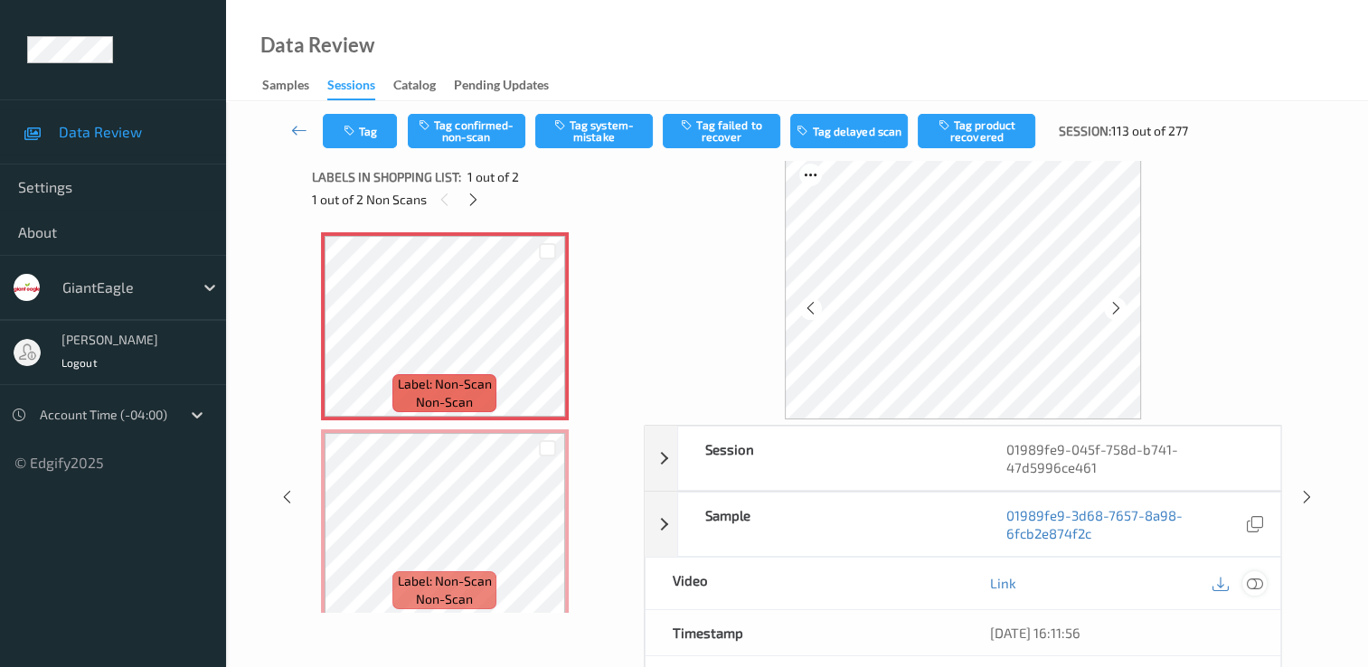
click at [1250, 582] on icon at bounding box center [1255, 583] width 16 height 16
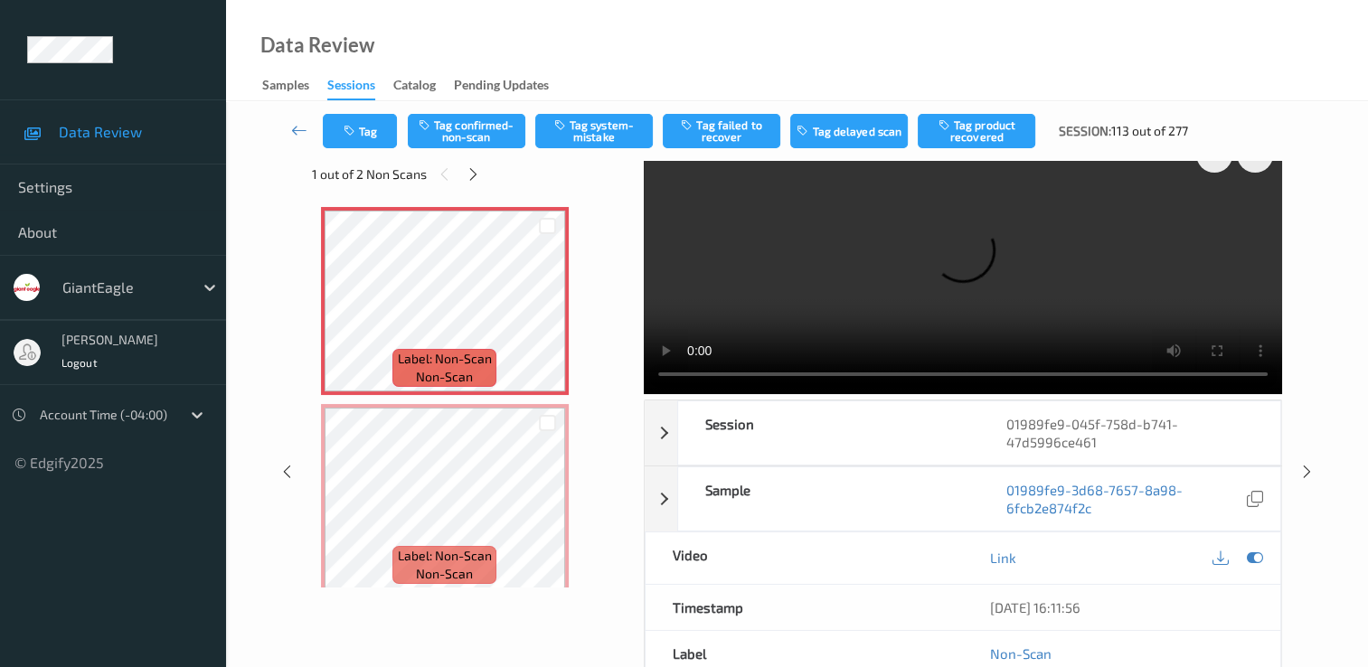
scroll to position [0, 0]
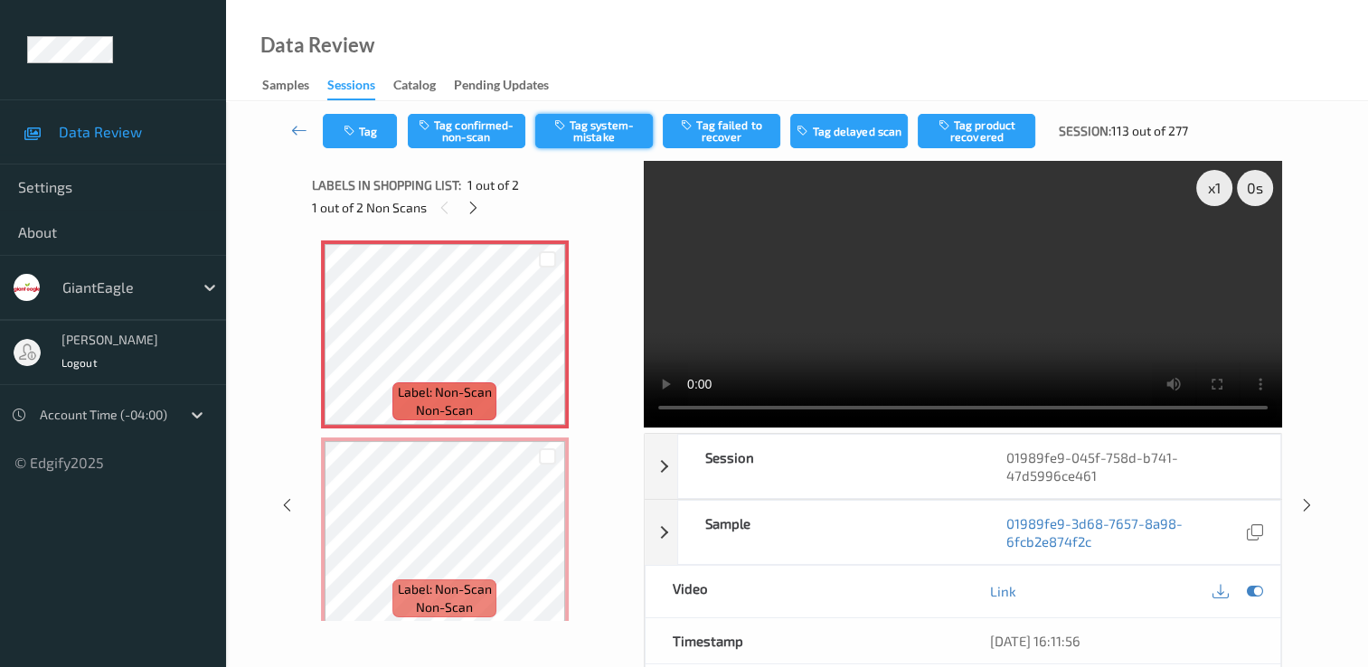
click at [561, 129] on icon "button" at bounding box center [561, 124] width 15 height 13
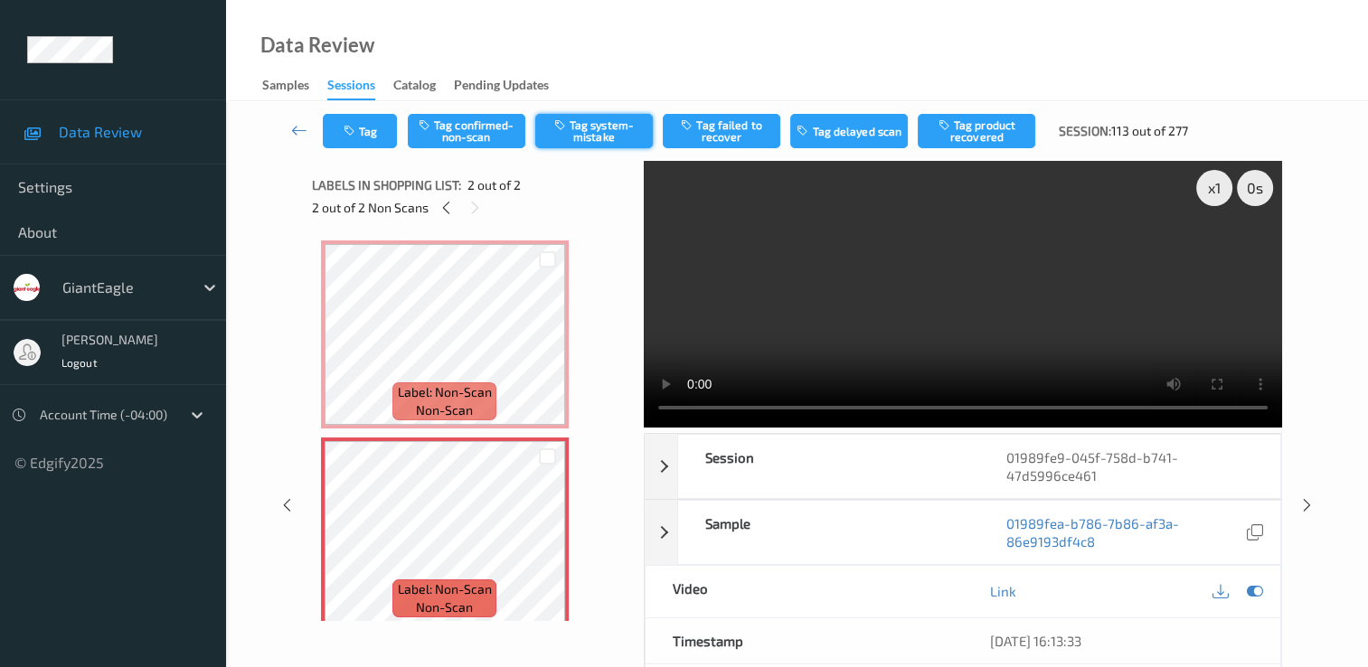
click at [619, 137] on button "Tag system-mistake" at bounding box center [594, 131] width 118 height 34
click at [362, 138] on button "Tag" at bounding box center [360, 131] width 74 height 34
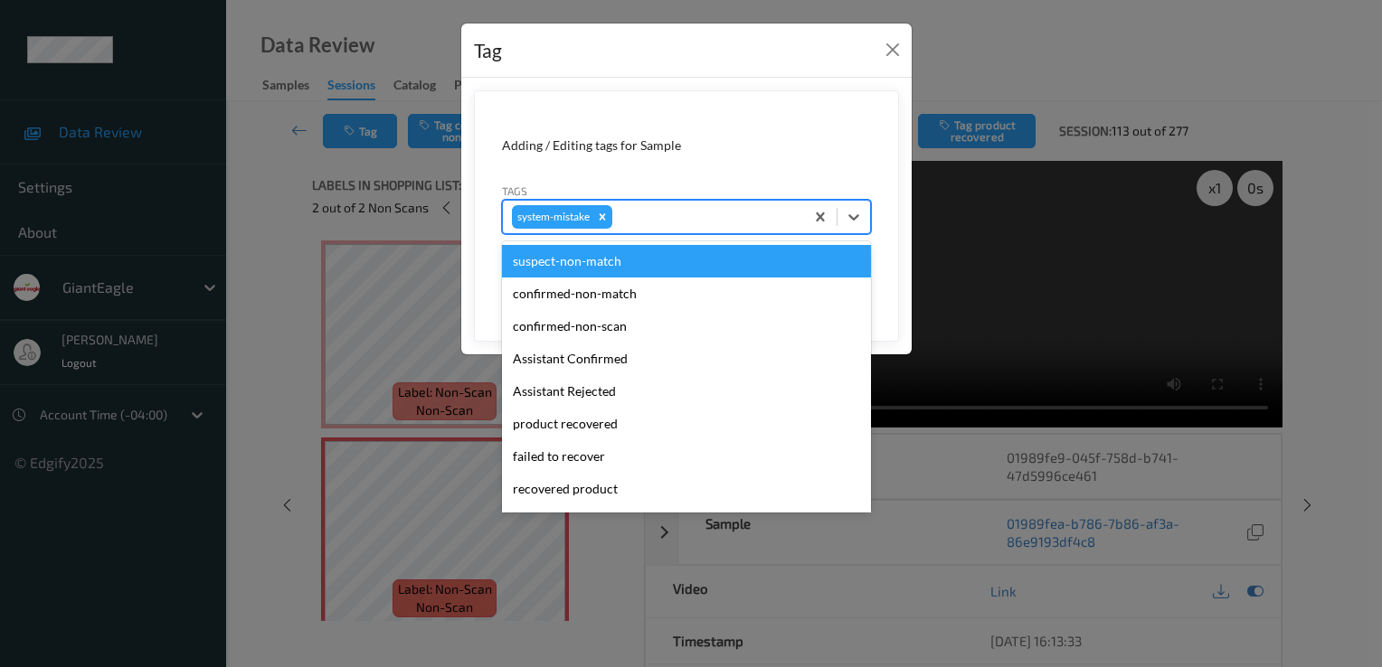
click at [687, 211] on div at bounding box center [705, 217] width 179 height 22
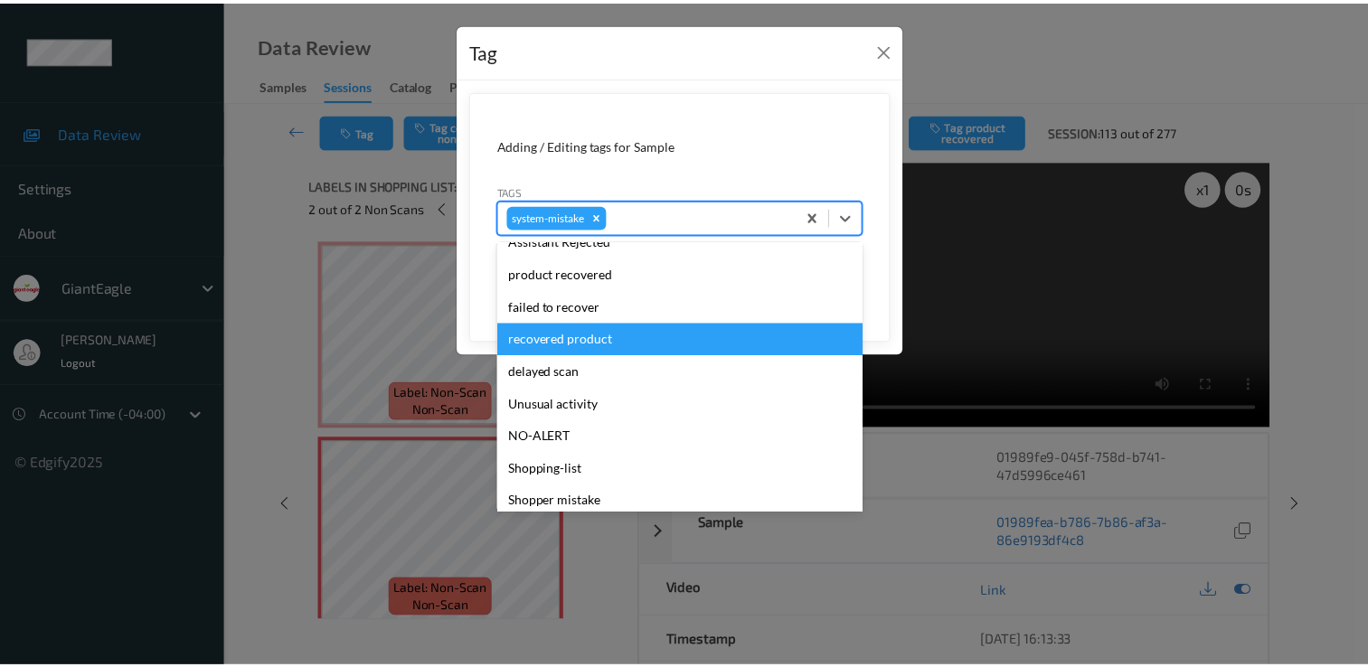
scroll to position [181, 0]
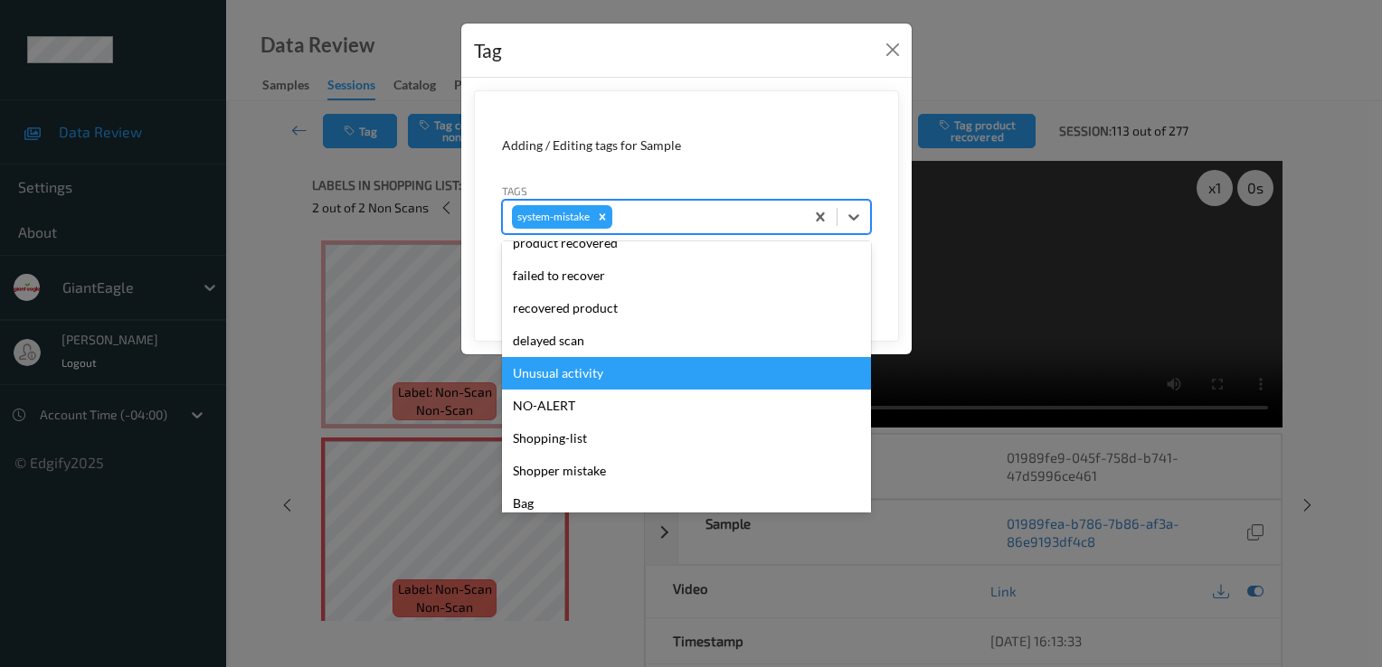
click at [631, 372] on div "Unusual activity" at bounding box center [686, 373] width 369 height 33
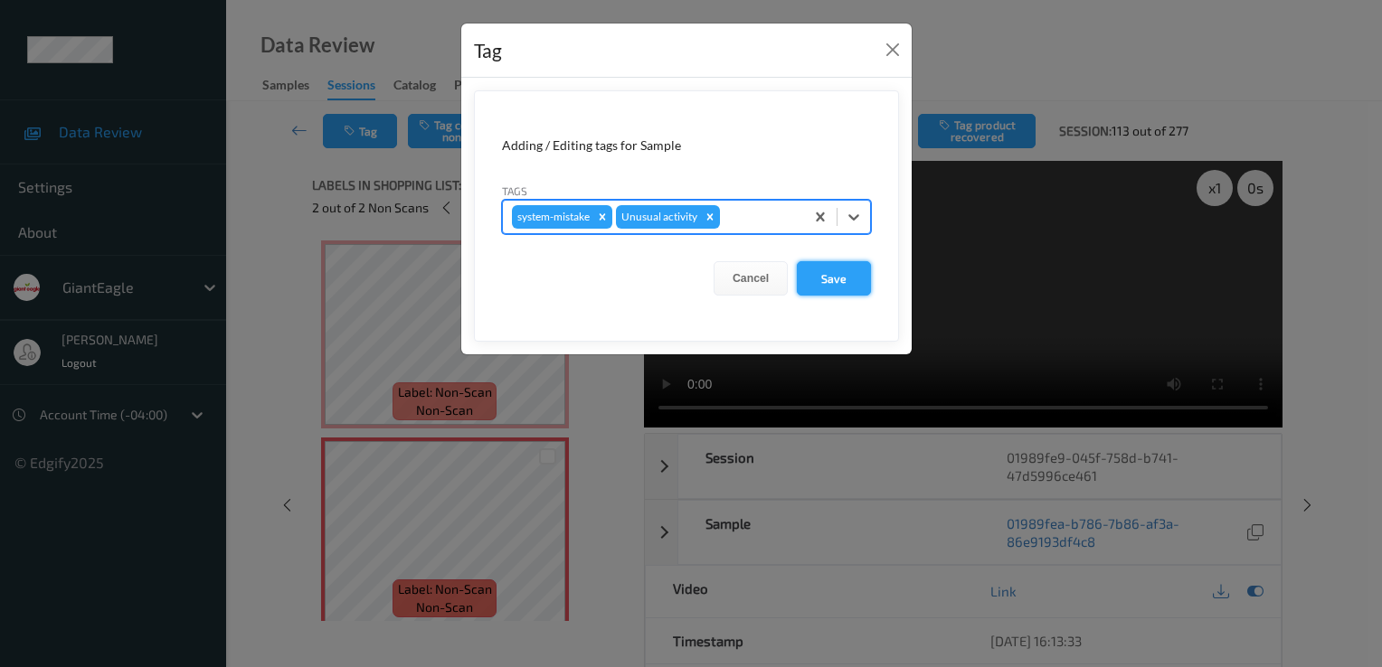
click at [832, 271] on button "Save" at bounding box center [834, 278] width 74 height 34
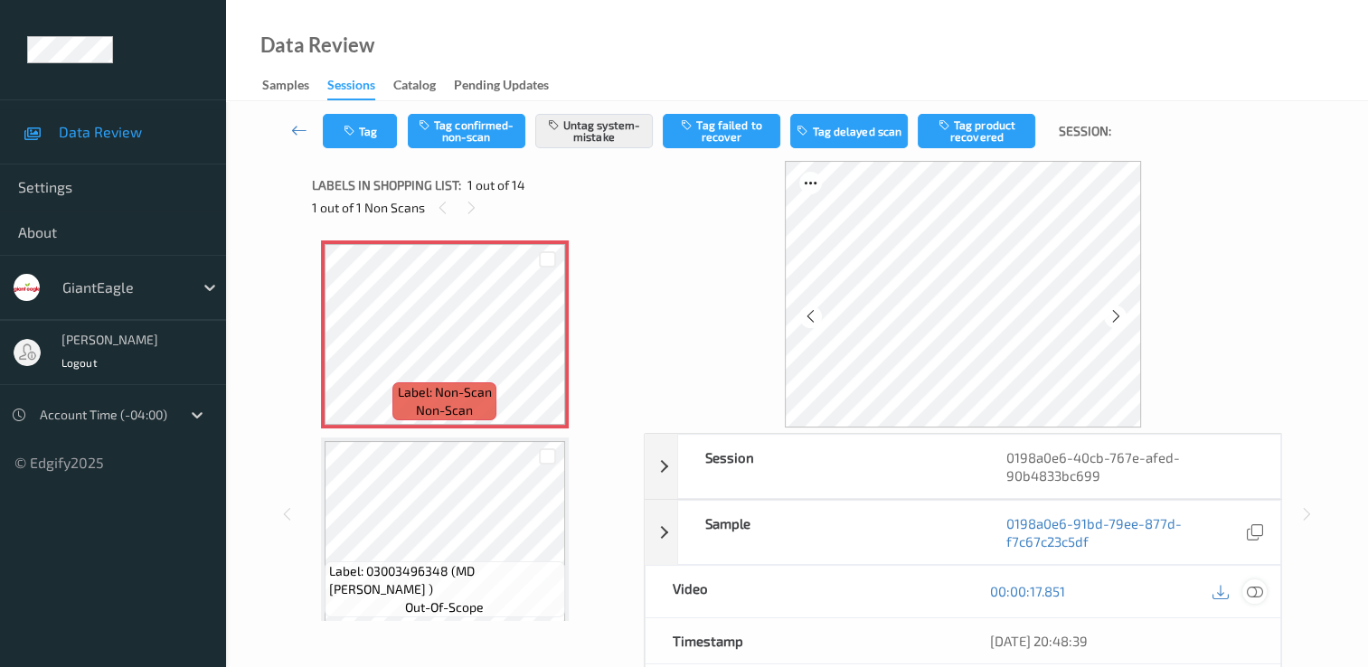
click at [1247, 594] on icon at bounding box center [1255, 591] width 16 height 16
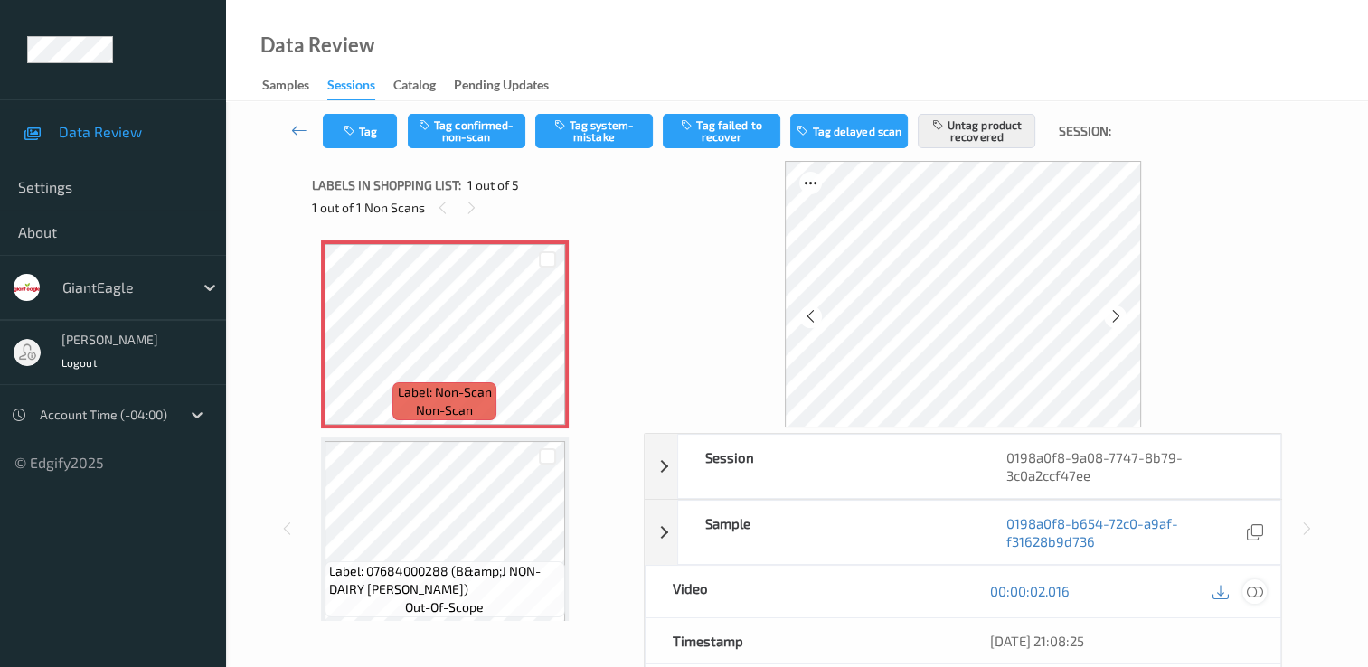
click at [1259, 588] on icon at bounding box center [1255, 591] width 16 height 16
